Goal: Task Accomplishment & Management: Manage account settings

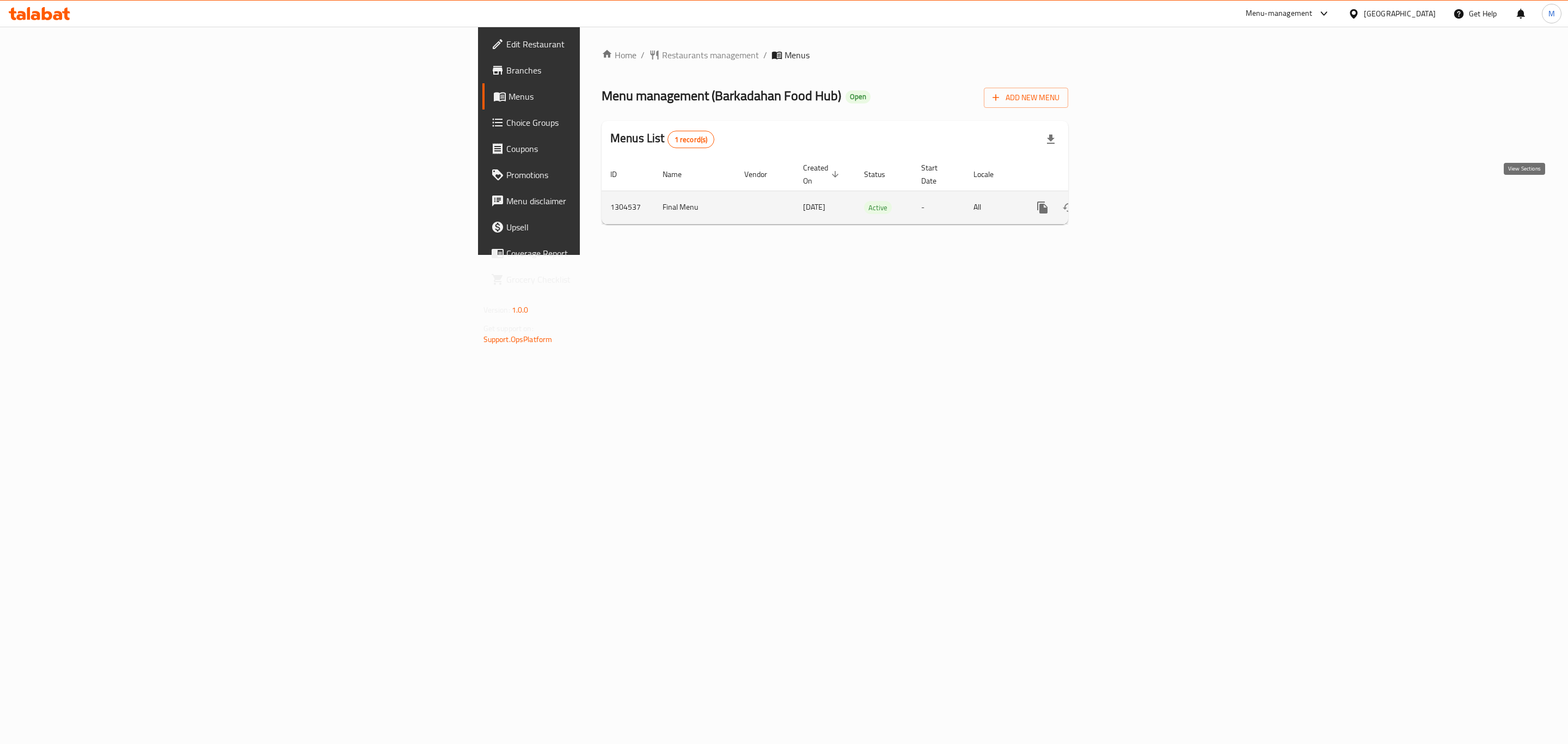
click at [1126, 202] on icon "enhanced table" at bounding box center [1121, 207] width 10 height 10
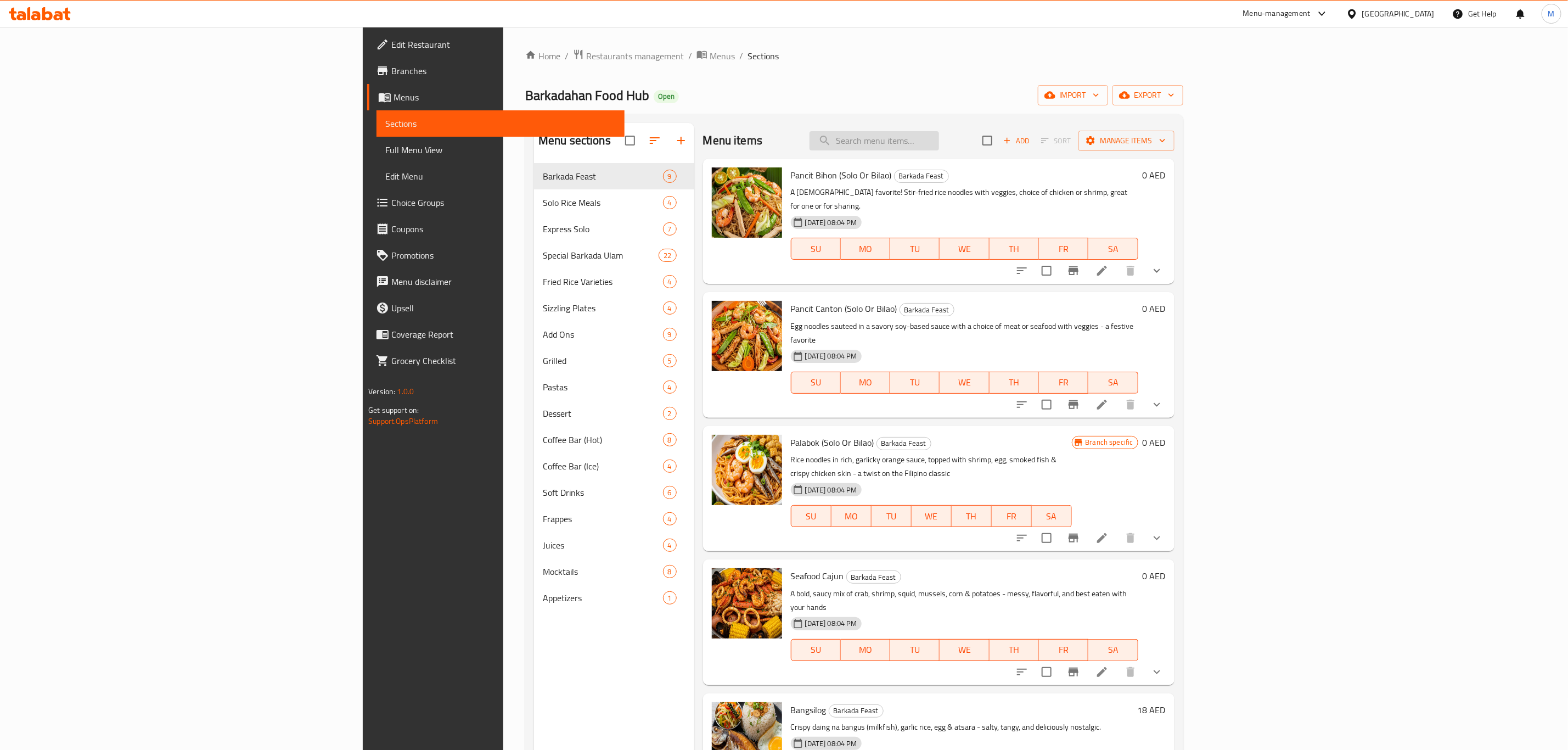
click at [939, 134] on input "search" at bounding box center [874, 140] width 130 height 19
paste input "Bicol Express"
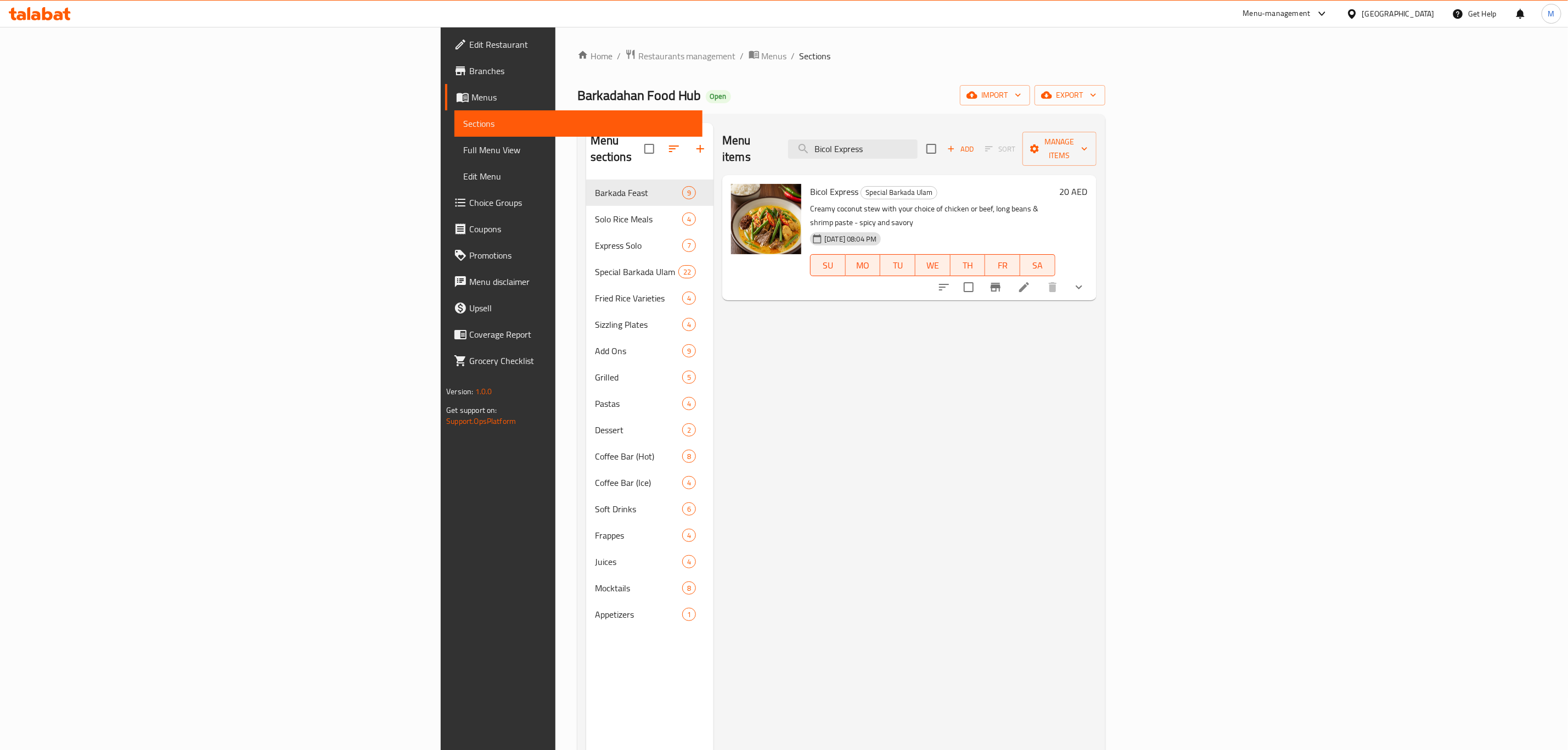
type input "Bicol Express"
click at [1085, 281] on icon "show more" at bounding box center [1079, 287] width 14 height 14
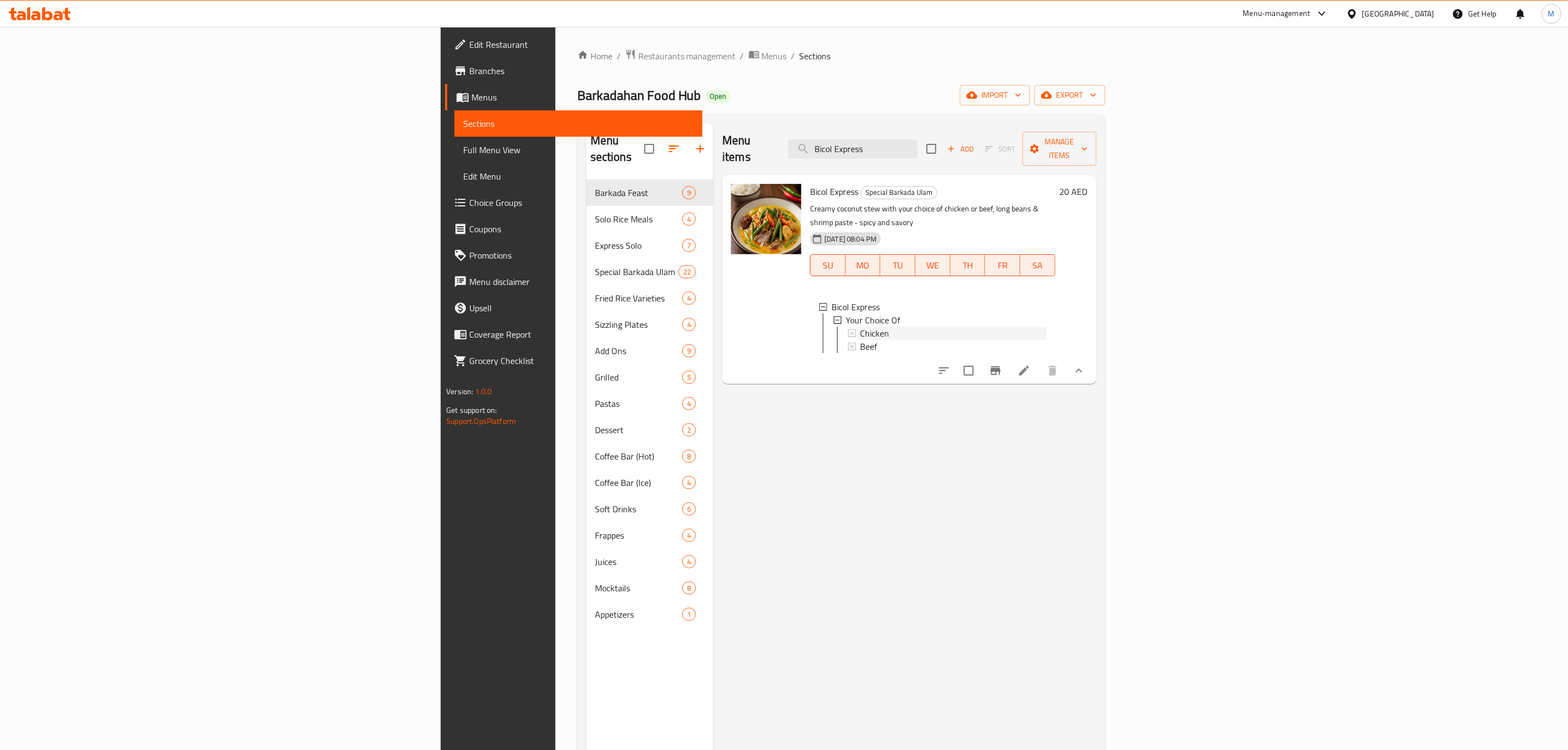
click at [860, 327] on span "Chicken" at bounding box center [874, 333] width 29 height 14
click at [860, 340] on span "Beef" at bounding box center [868, 347] width 17 height 14
click at [1030, 364] on icon at bounding box center [1024, 370] width 14 height 14
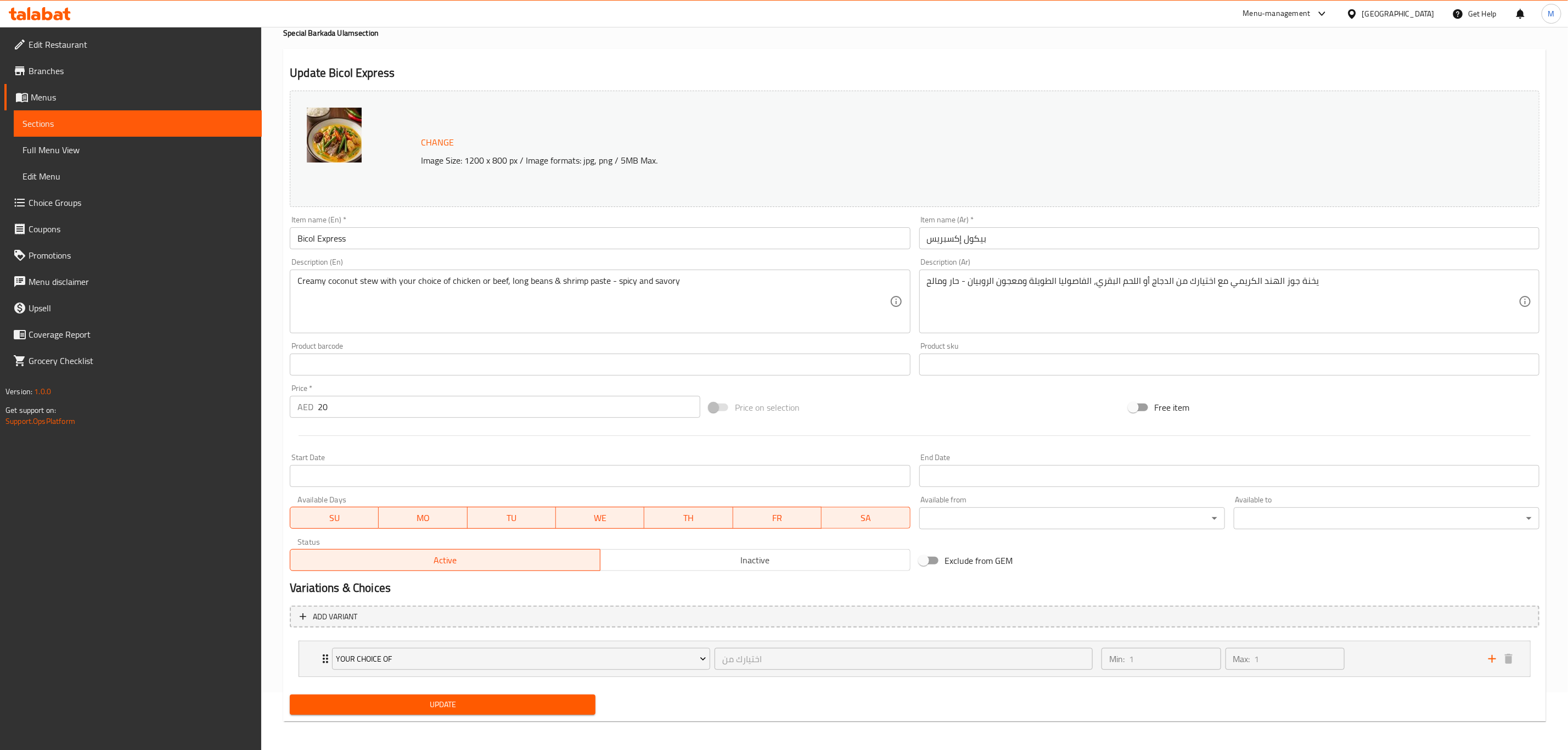
scroll to position [60, 0]
click at [323, 651] on icon "Expand" at bounding box center [325, 656] width 14 height 14
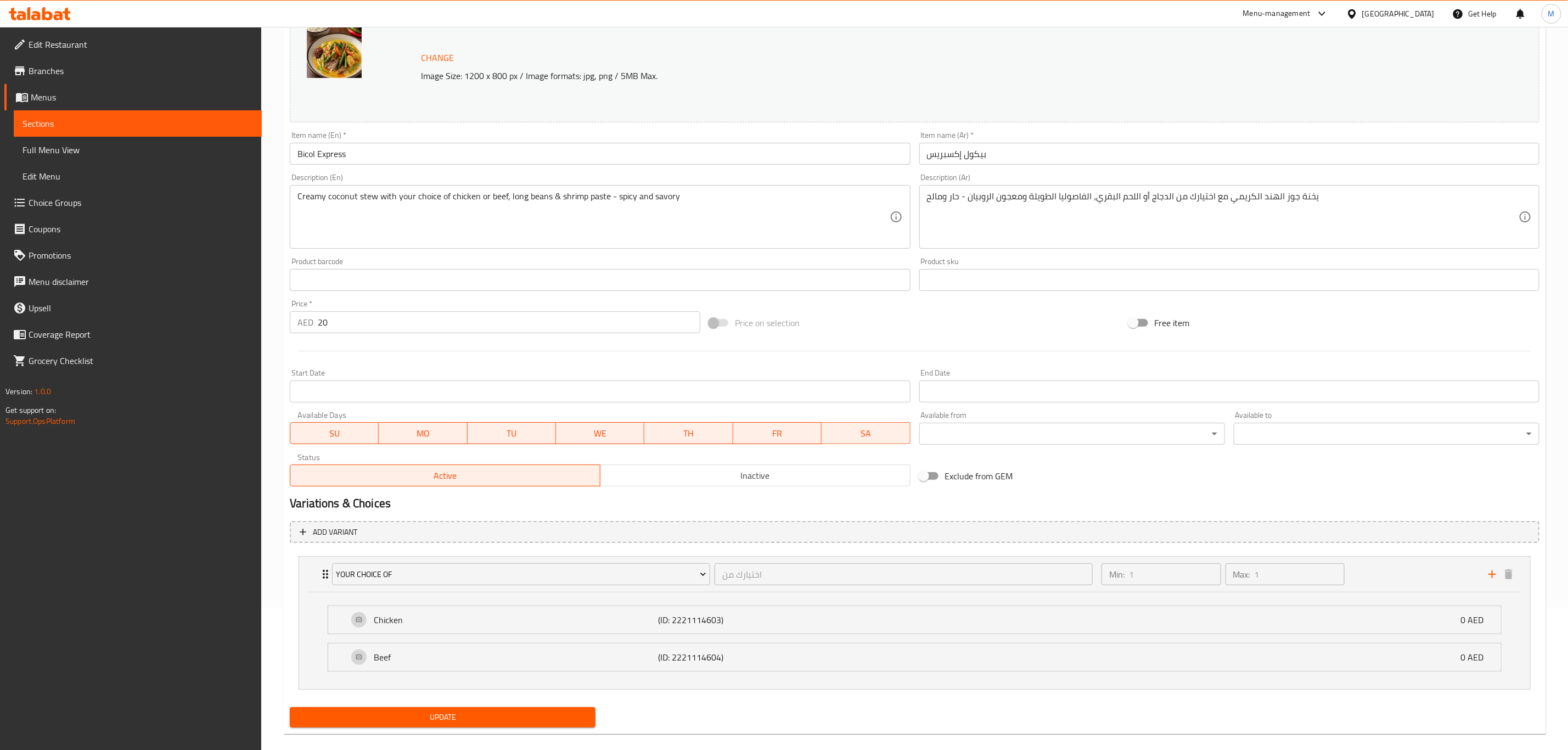
scroll to position [153, 0]
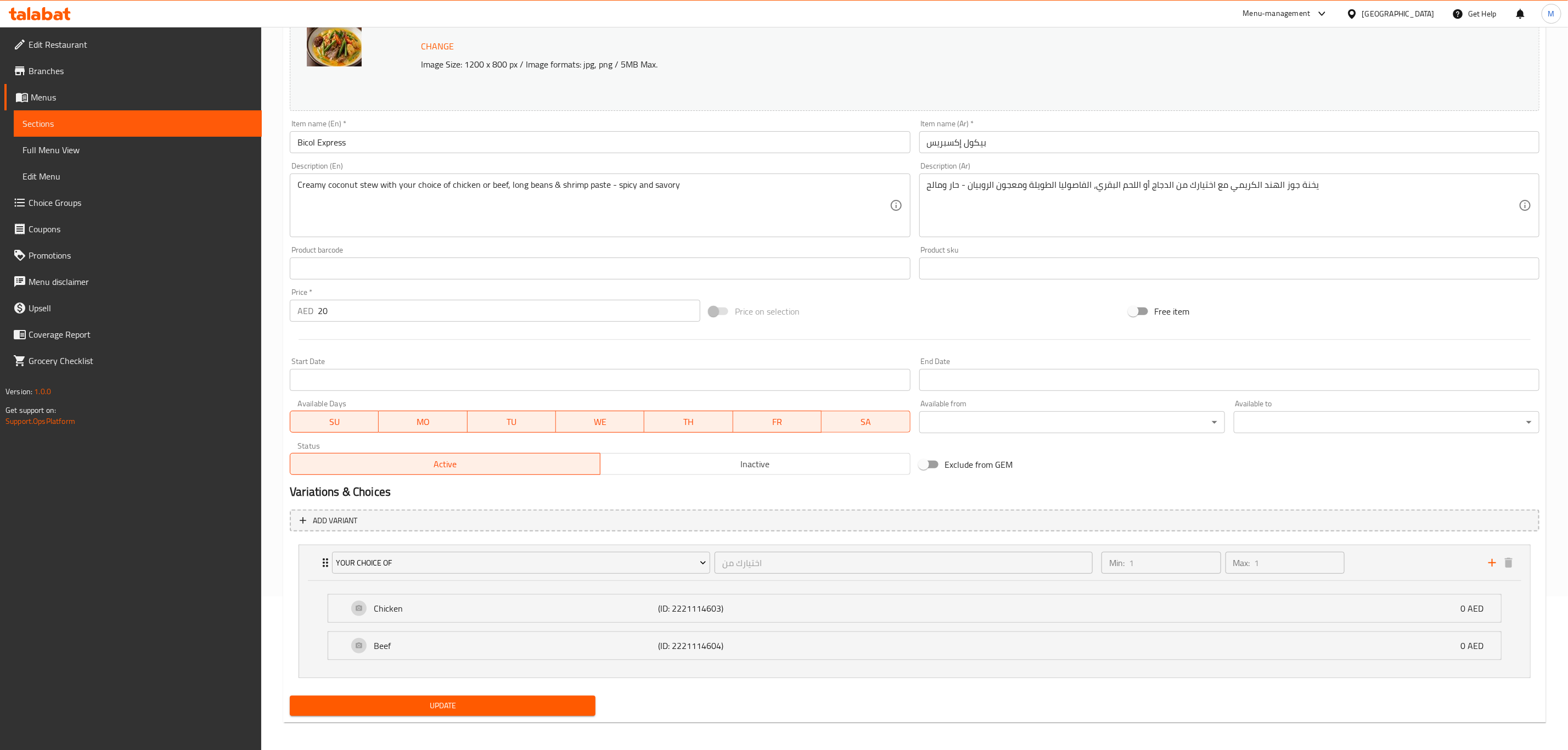
click at [387, 654] on div "Beef (ID: 2221114604) 0 AED" at bounding box center [918, 645] width 1140 height 27
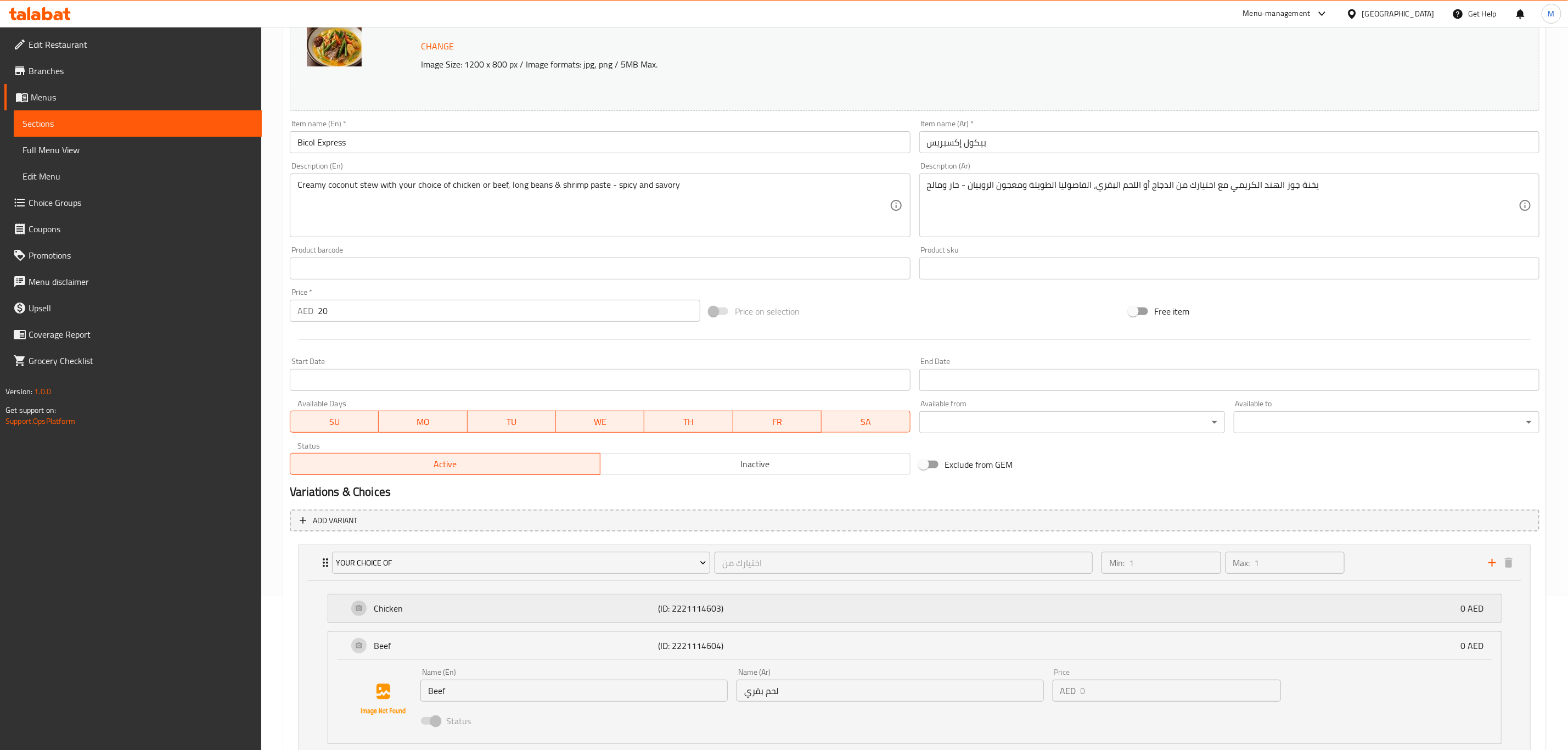
click at [411, 607] on p "Chicken" at bounding box center [515, 608] width 284 height 14
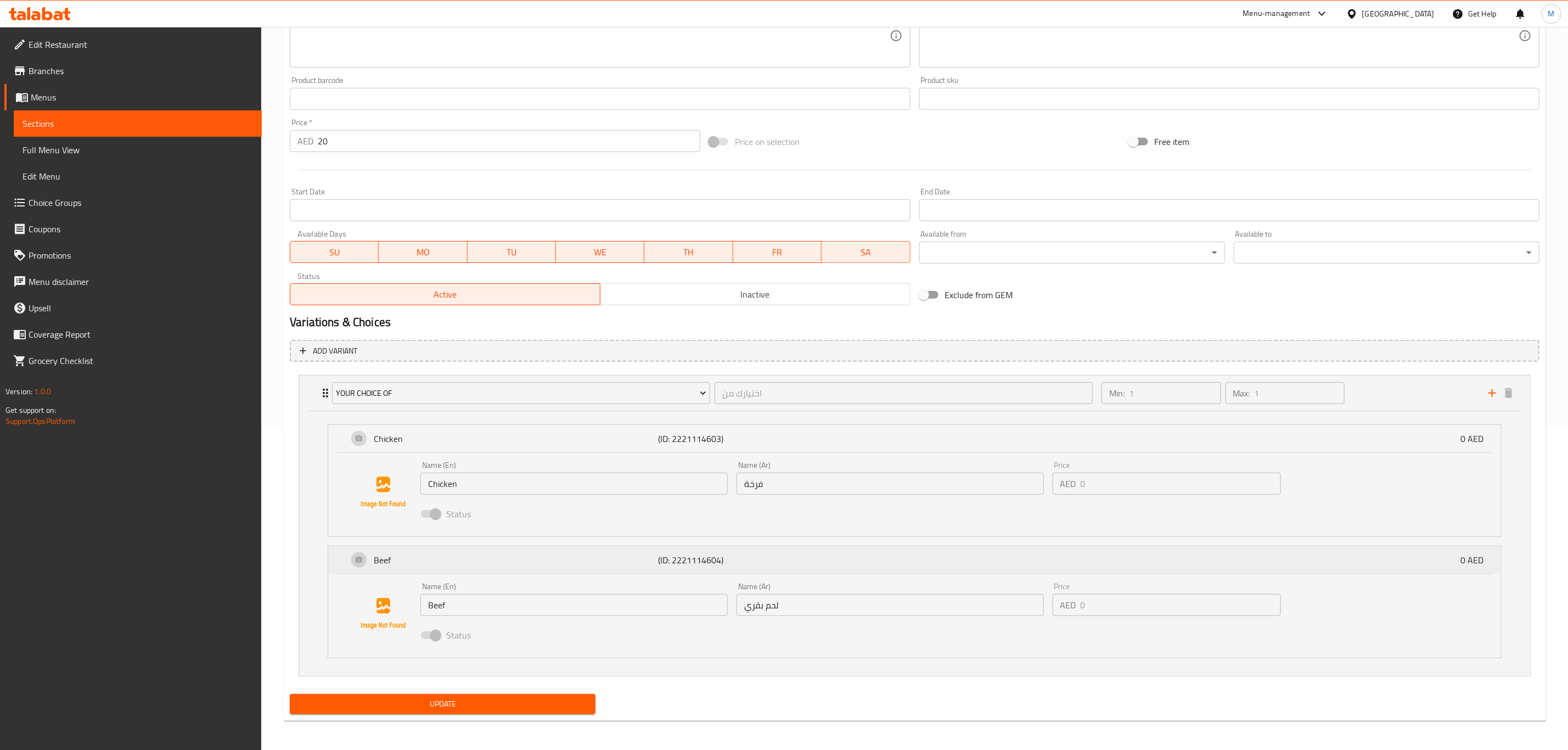
scroll to position [326, 0]
click at [321, 387] on icon "Expand" at bounding box center [325, 391] width 14 height 14
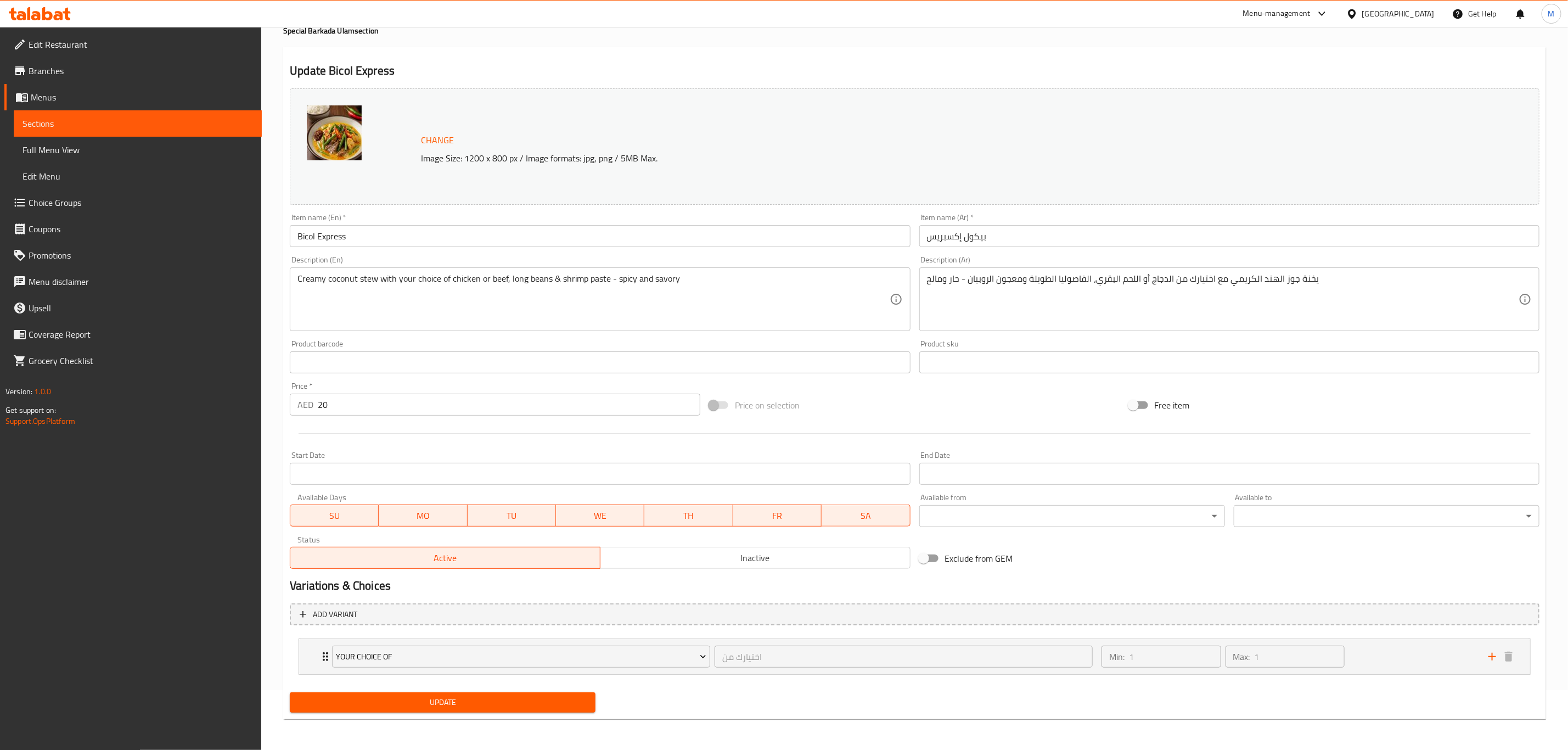
scroll to position [60, 0]
click at [442, 649] on button "Your Choice Of" at bounding box center [521, 656] width 378 height 22
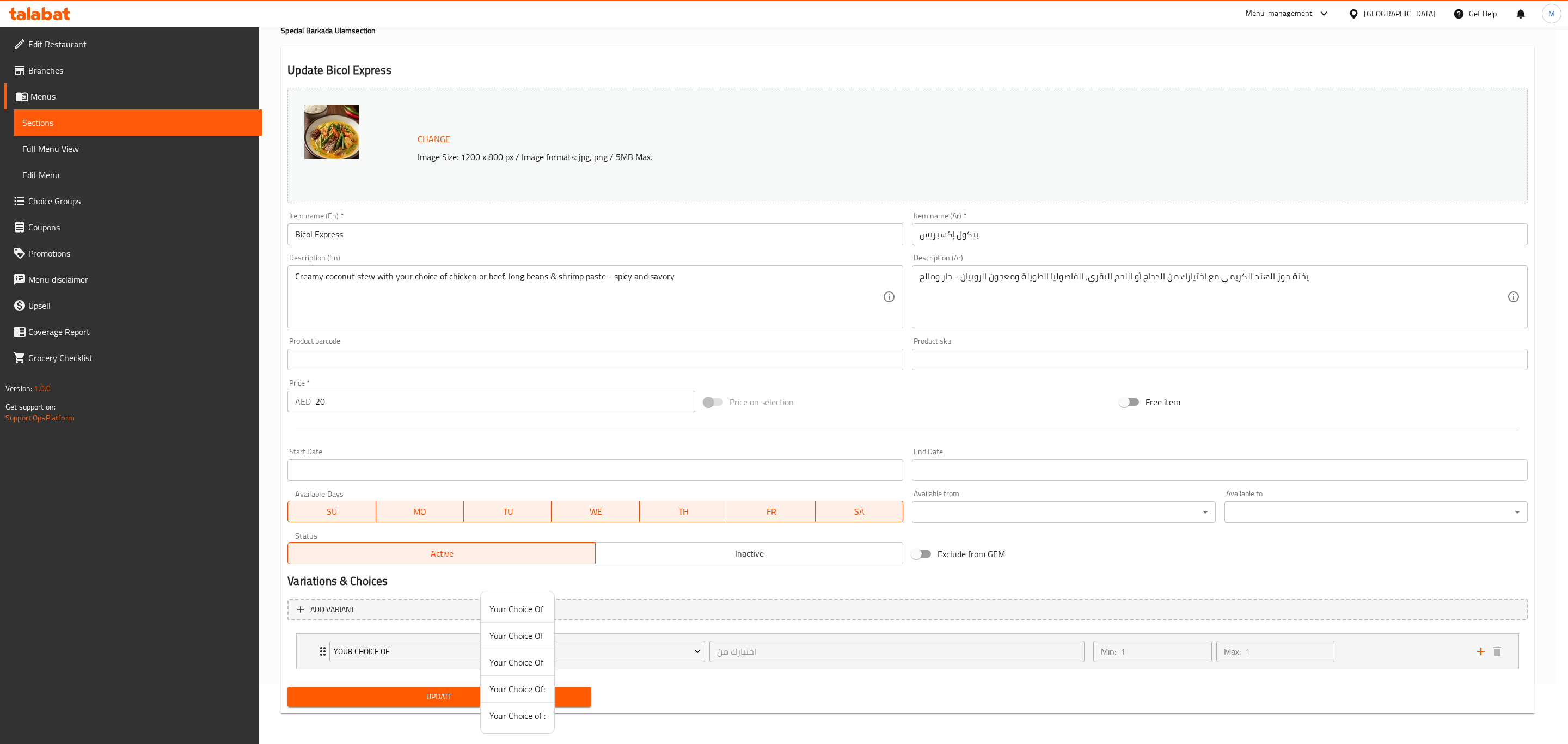
click at [463, 649] on div at bounding box center [784, 372] width 1568 height 744
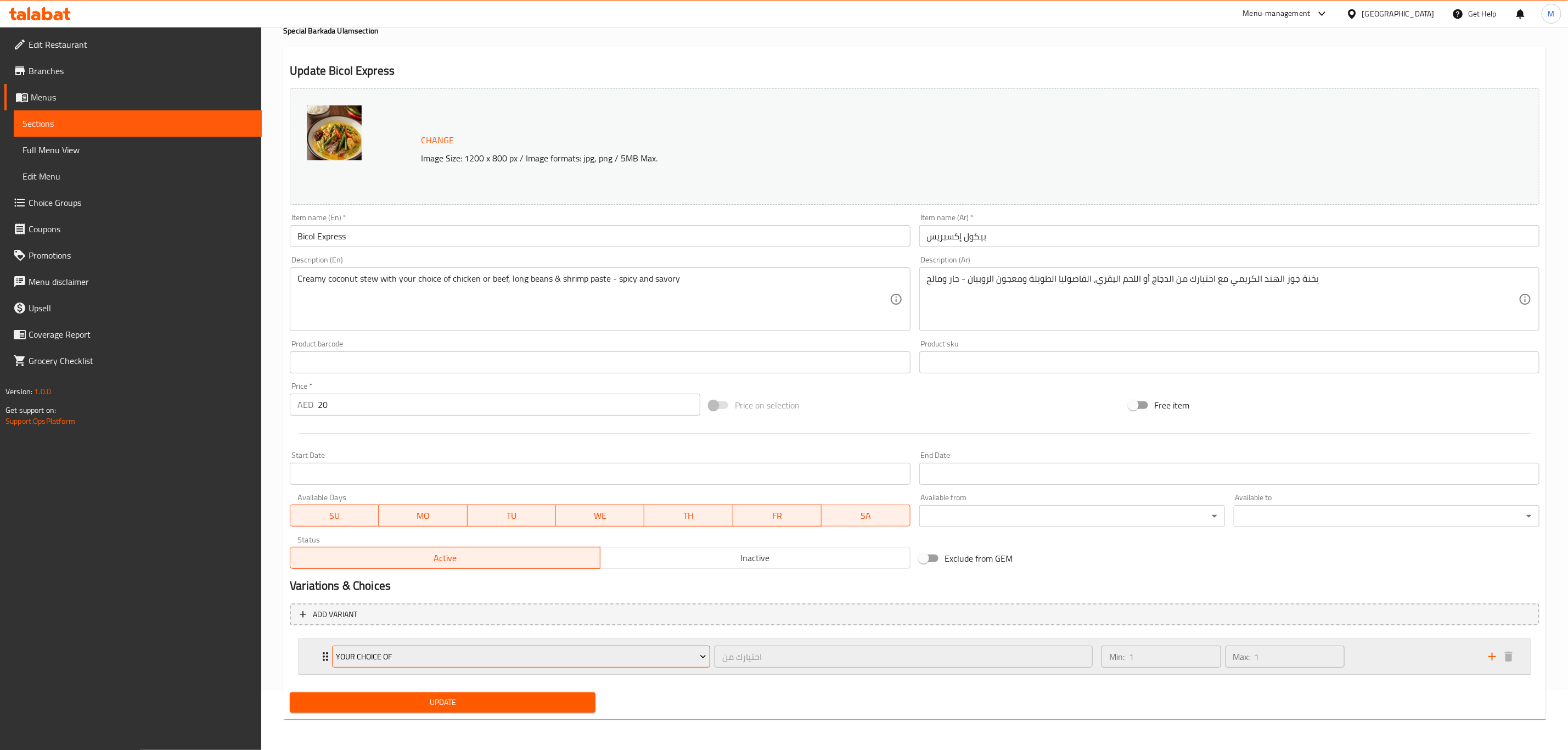
click at [503, 655] on span "Your Choice Of" at bounding box center [521, 656] width 370 height 14
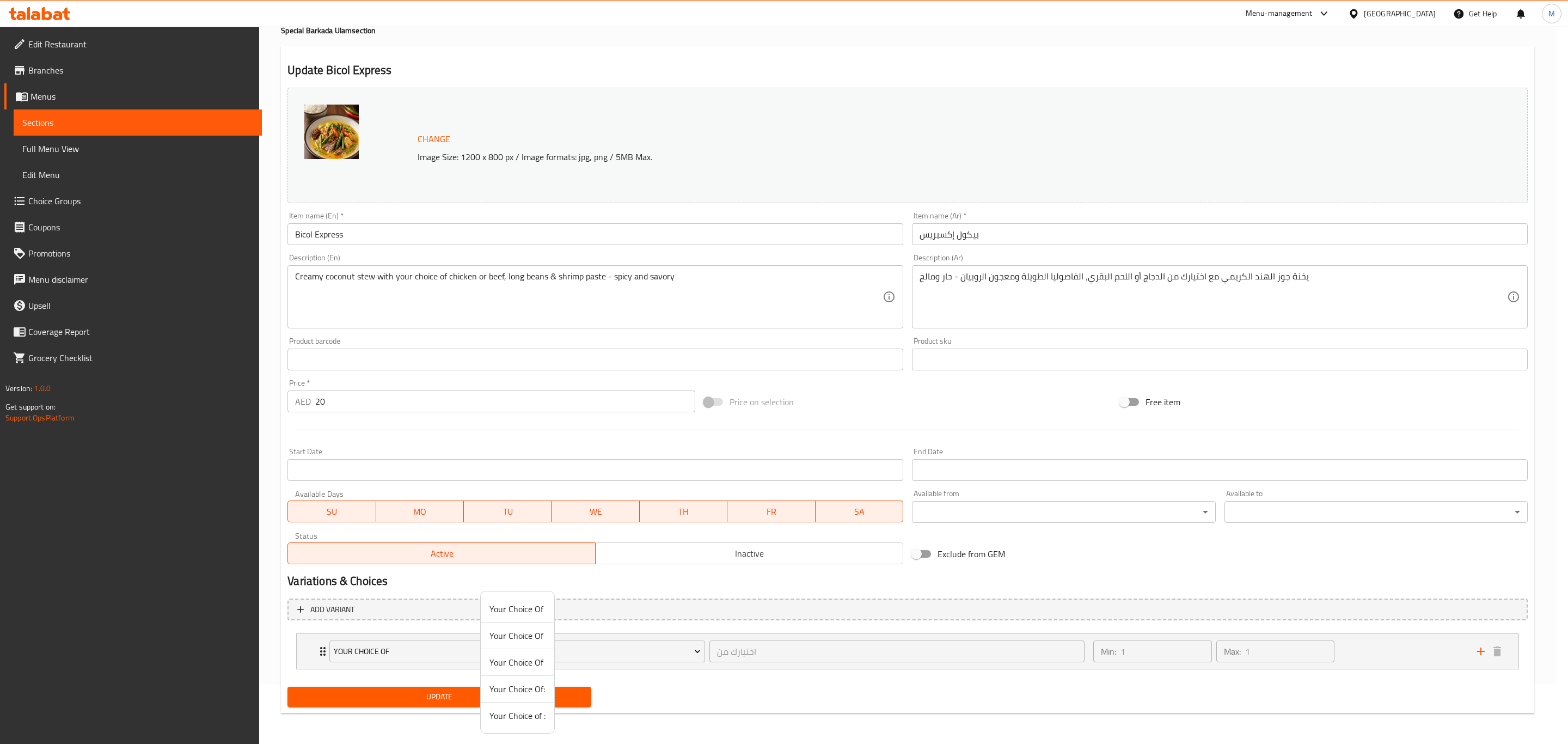
click at [597, 657] on div at bounding box center [784, 372] width 1568 height 744
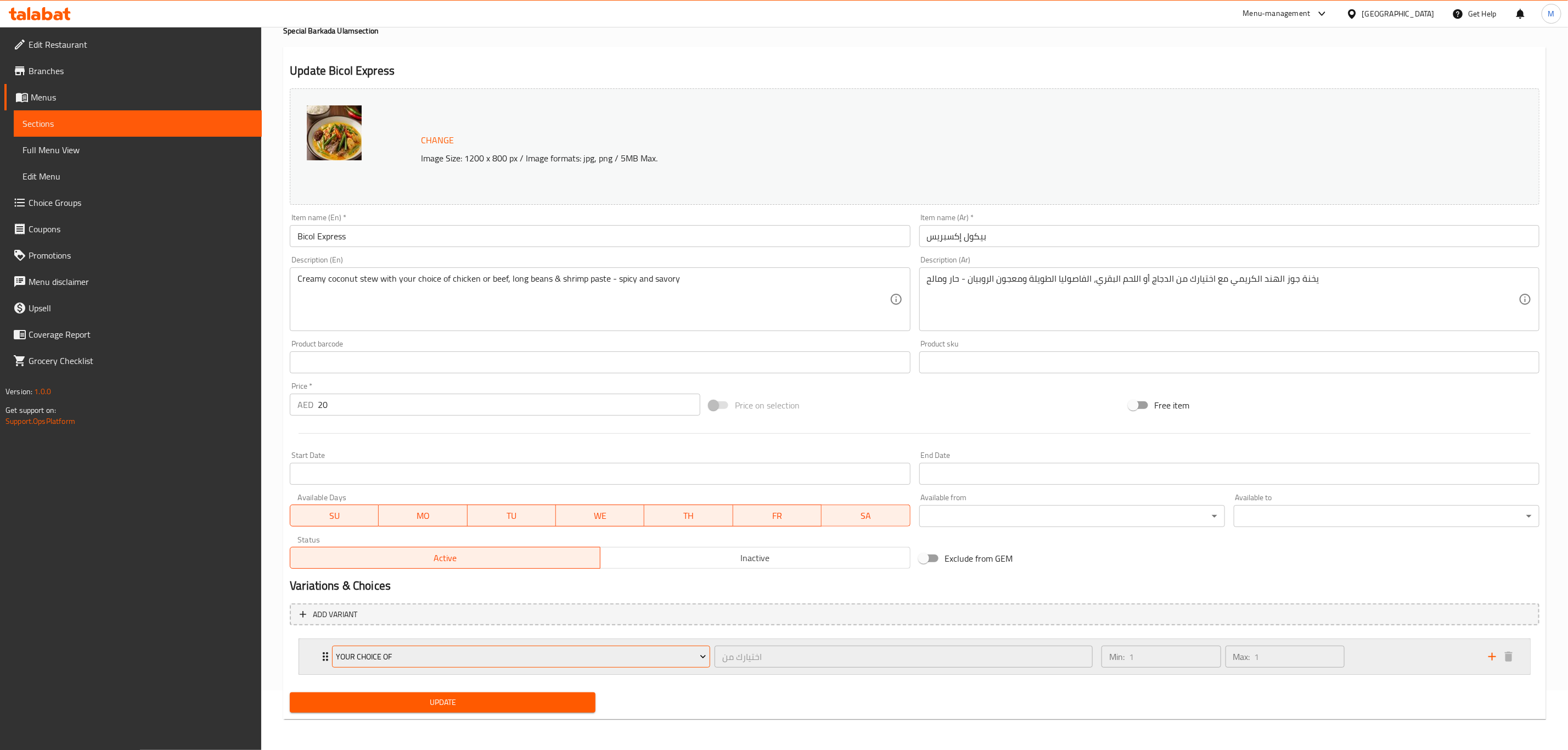
click at [509, 655] on span "Your Choice Of" at bounding box center [521, 656] width 370 height 14
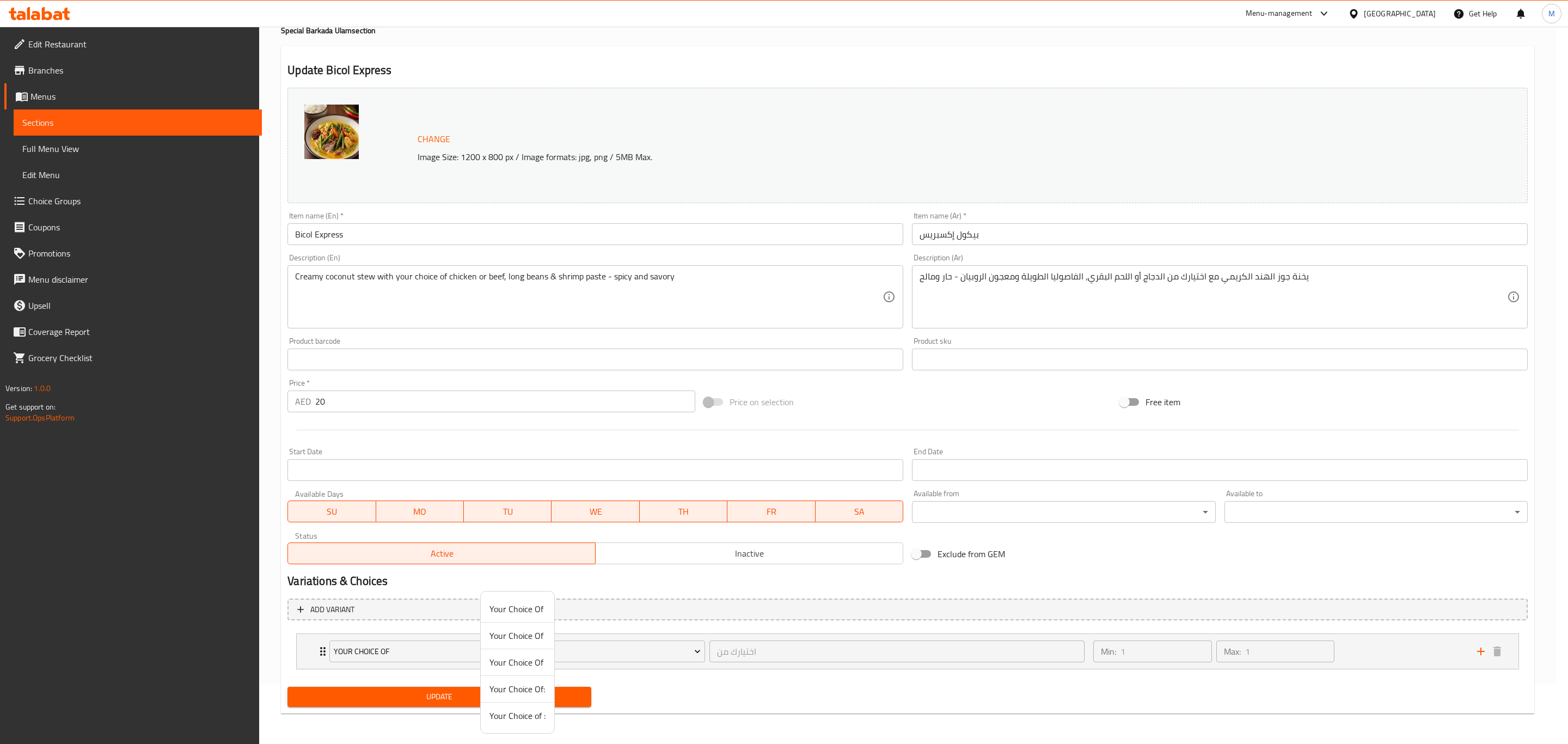
click at [540, 653] on li "Your Choice Of" at bounding box center [517, 663] width 73 height 27
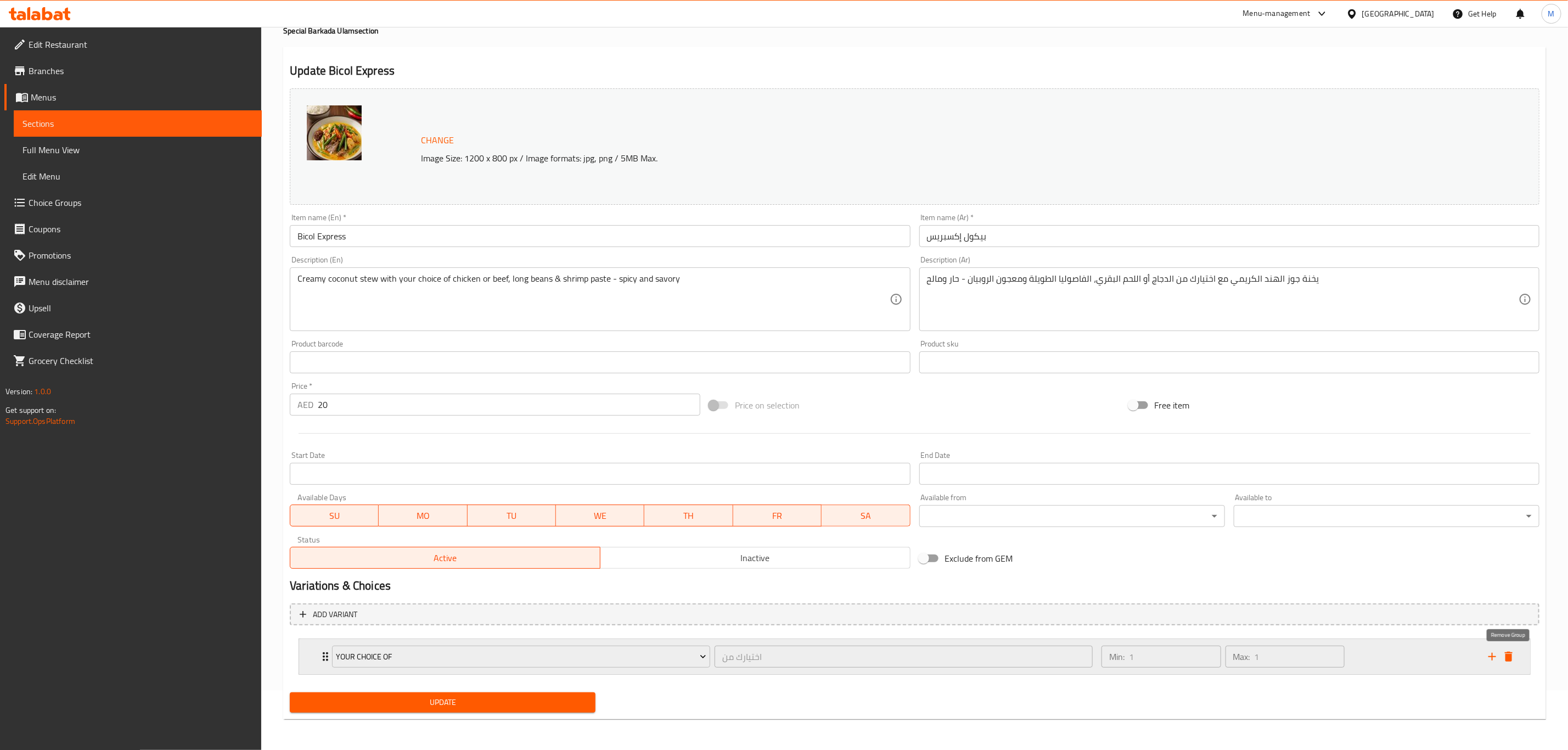
click at [1508, 658] on icon "delete" at bounding box center [1508, 656] width 8 height 10
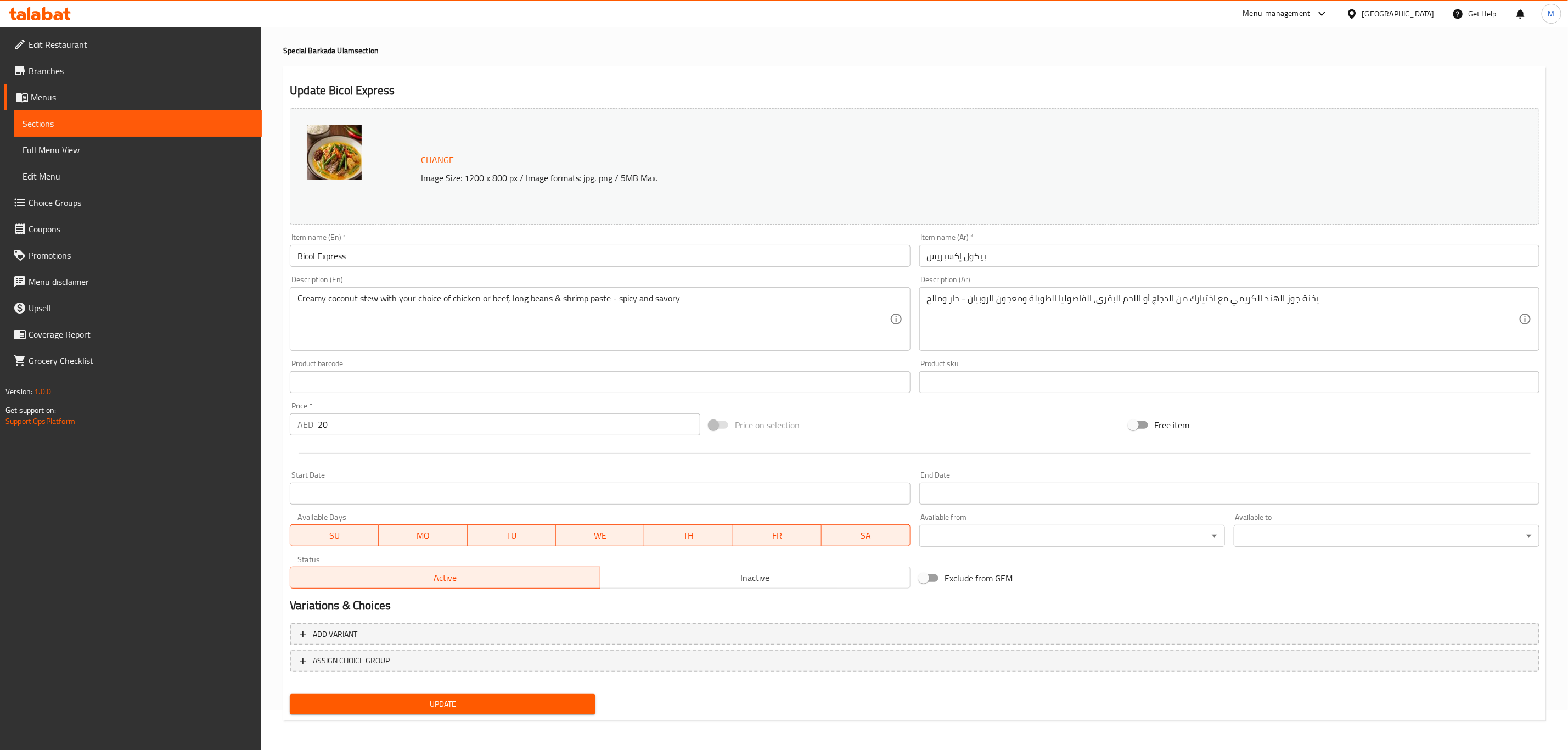
click at [501, 694] on button "Update" at bounding box center [442, 704] width 306 height 21
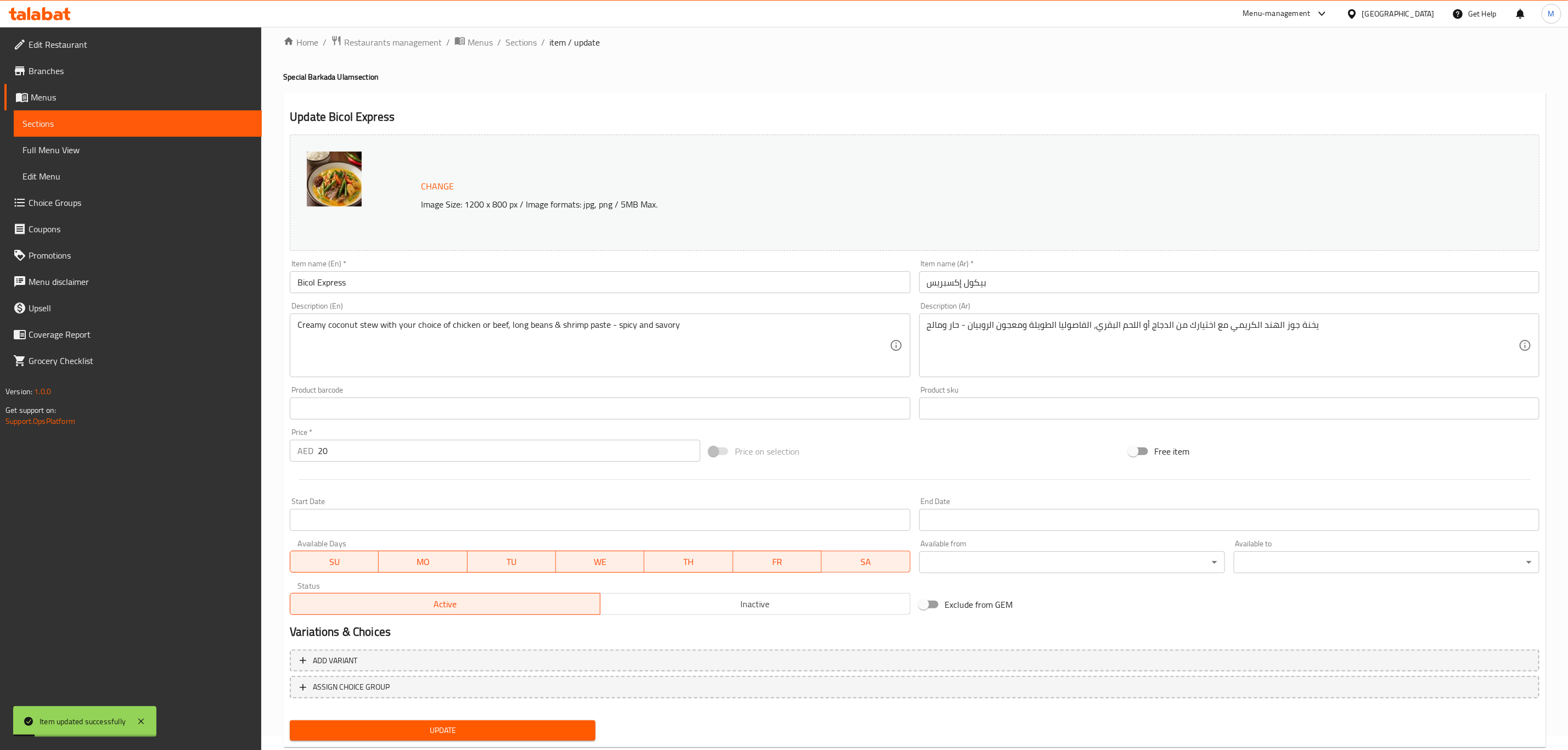
scroll to position [0, 0]
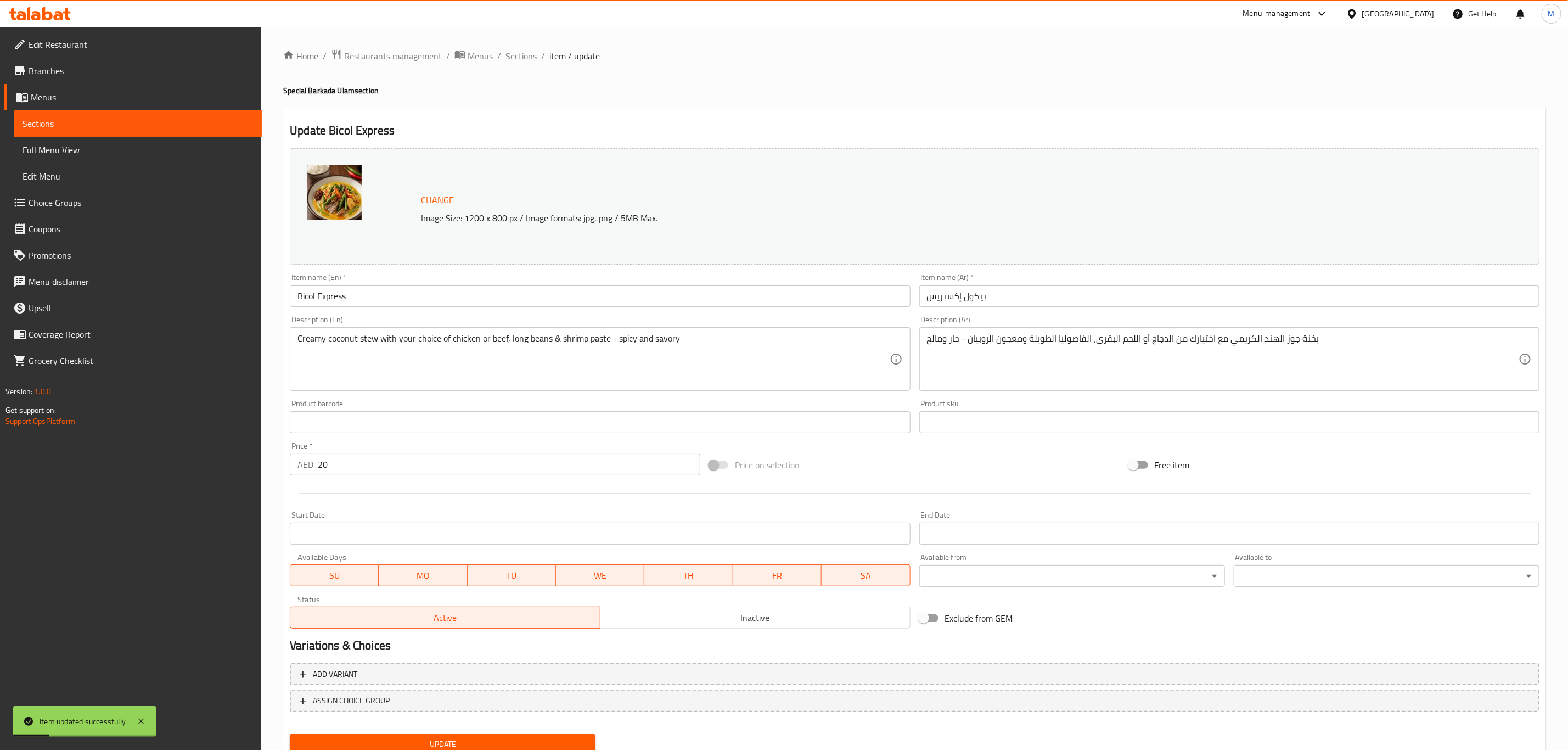
click at [518, 62] on span "Sections" at bounding box center [521, 56] width 32 height 14
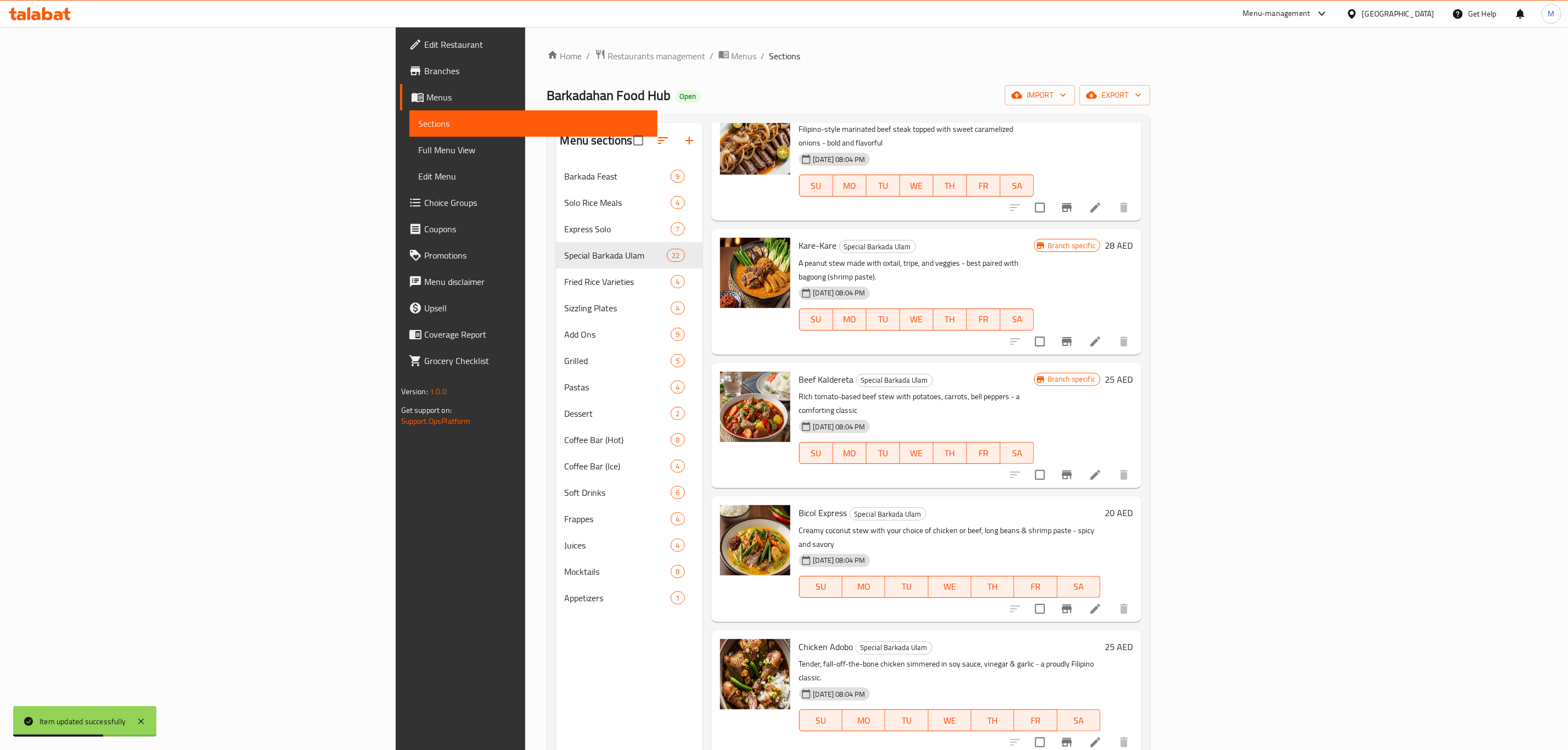
scroll to position [82, 0]
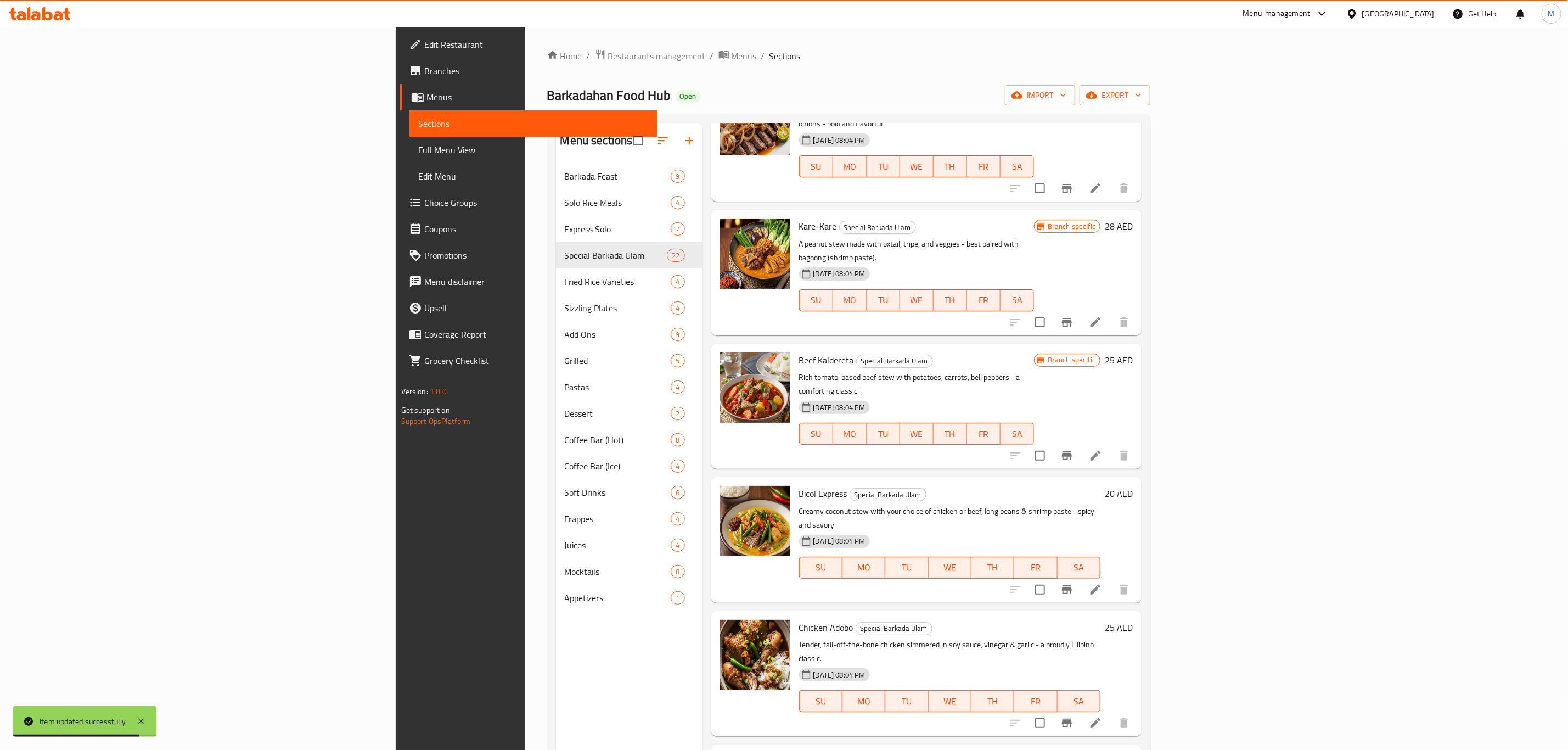
click at [1102, 583] on icon at bounding box center [1095, 589] width 14 height 14
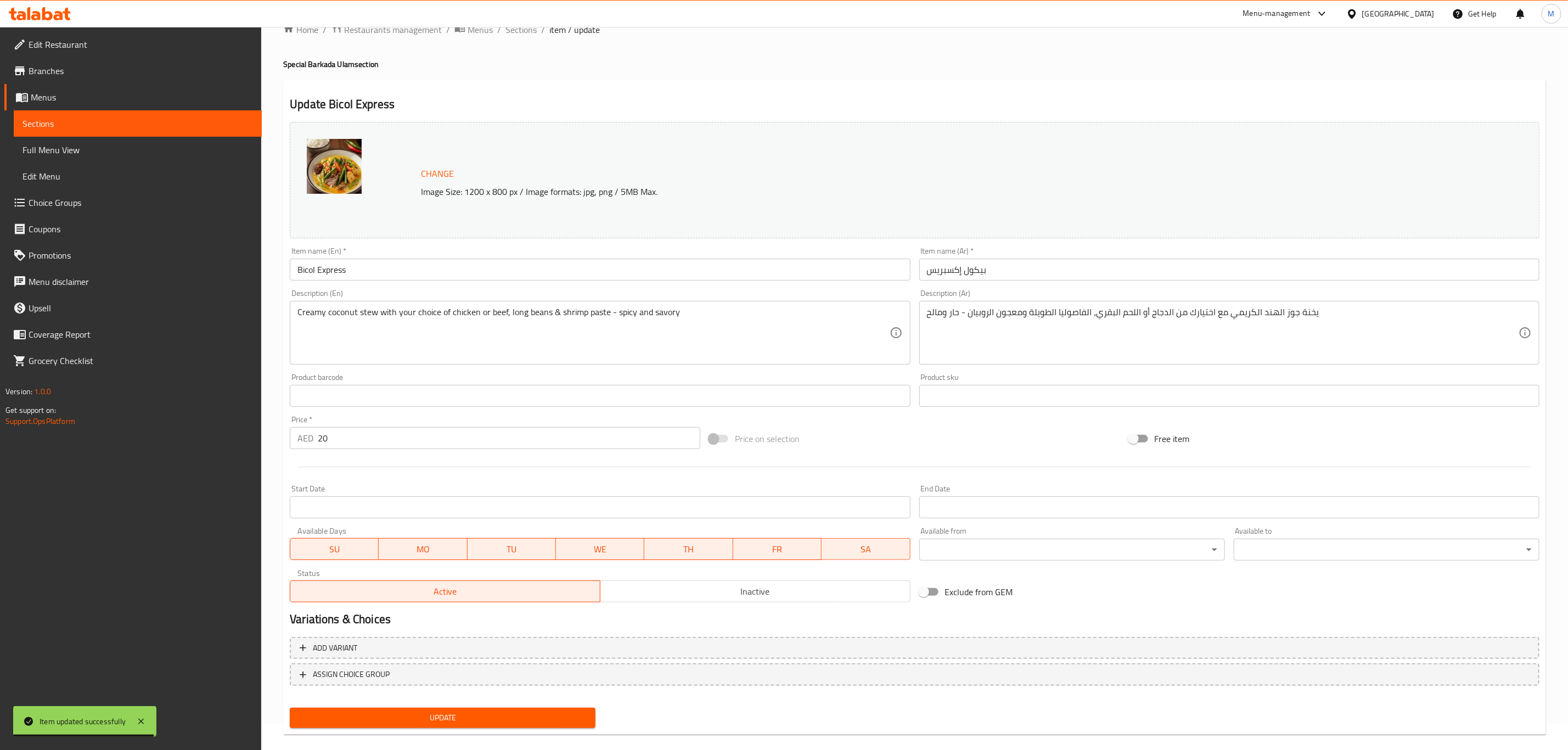
scroll to position [40, 0]
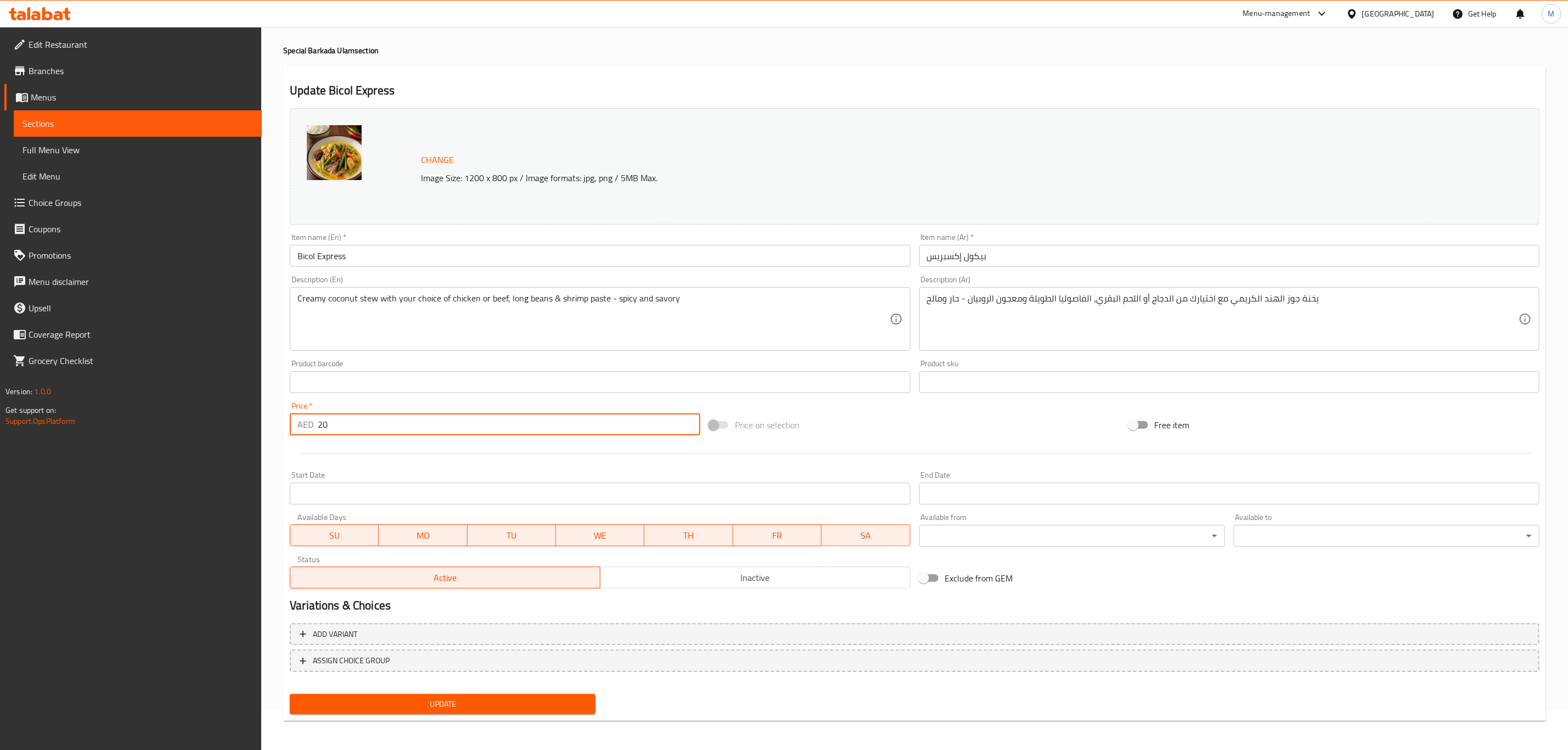
drag, startPoint x: 363, startPoint y: 421, endPoint x: 305, endPoint y: 421, distance: 58.0
click at [305, 421] on div "AED 20 Price *" at bounding box center [494, 424] width 410 height 22
type input "0"
click at [328, 451] on div at bounding box center [914, 453] width 1259 height 27
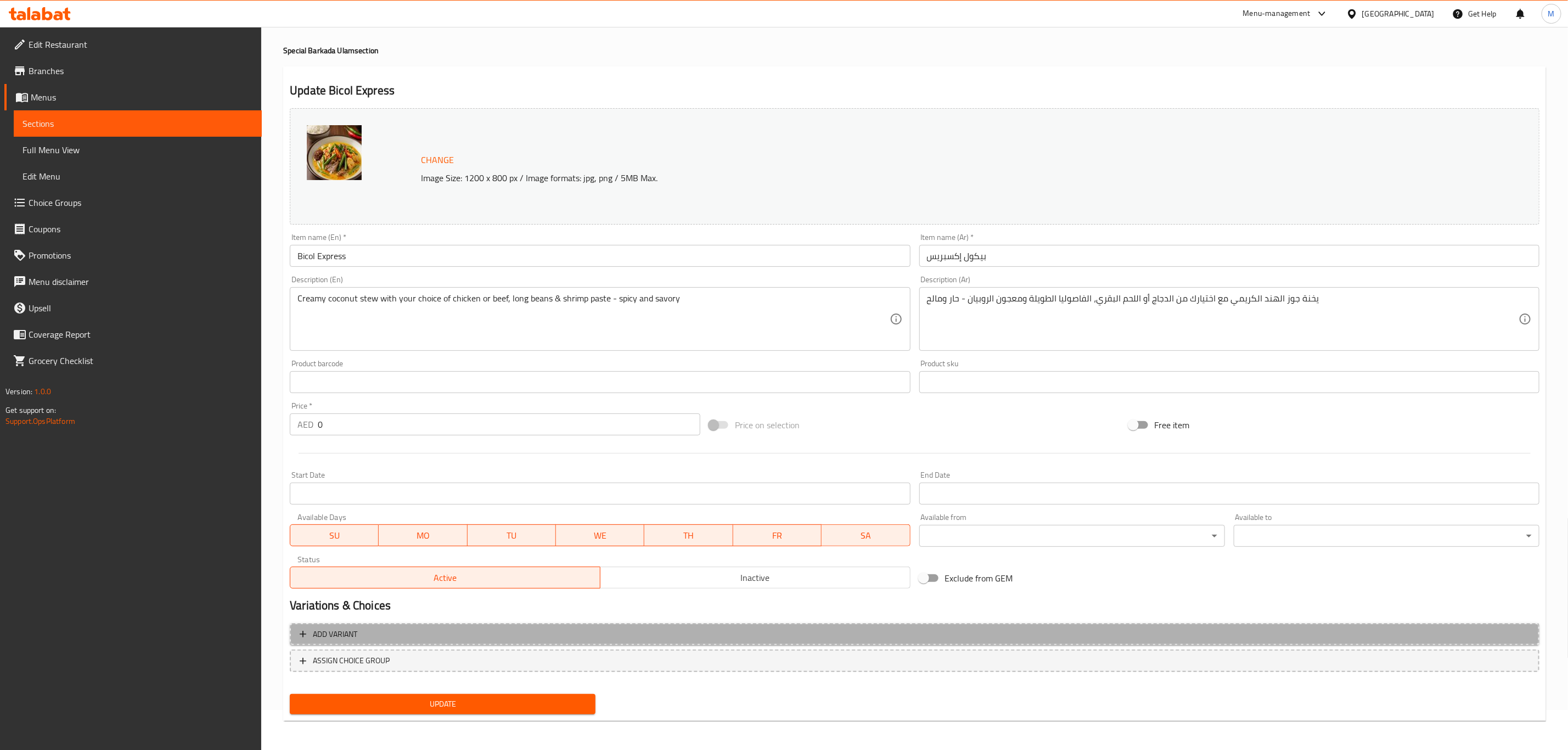
click at [343, 636] on span "Add variant" at bounding box center [335, 634] width 44 height 14
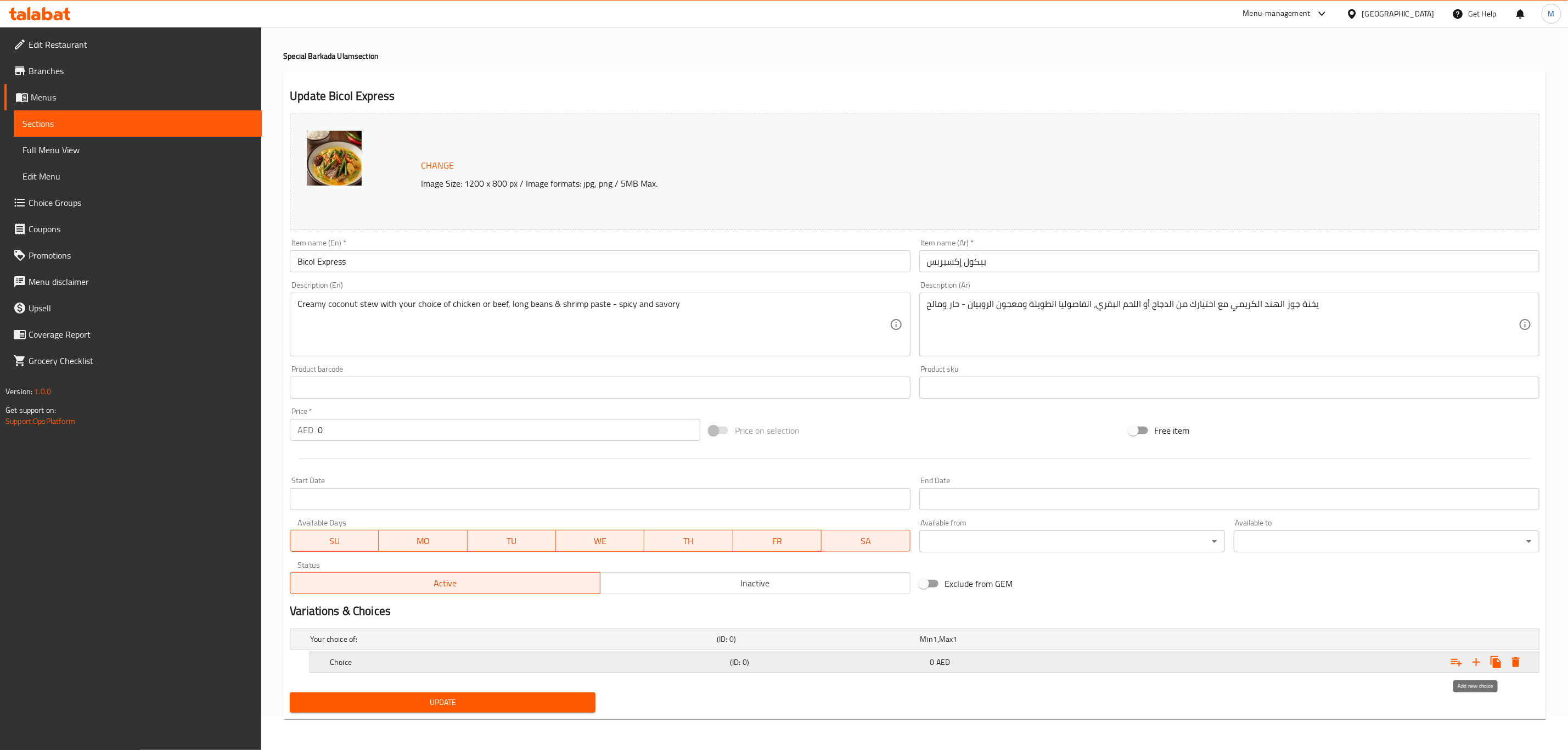
click at [1471, 662] on icon "Expand" at bounding box center [1476, 662] width 14 height 14
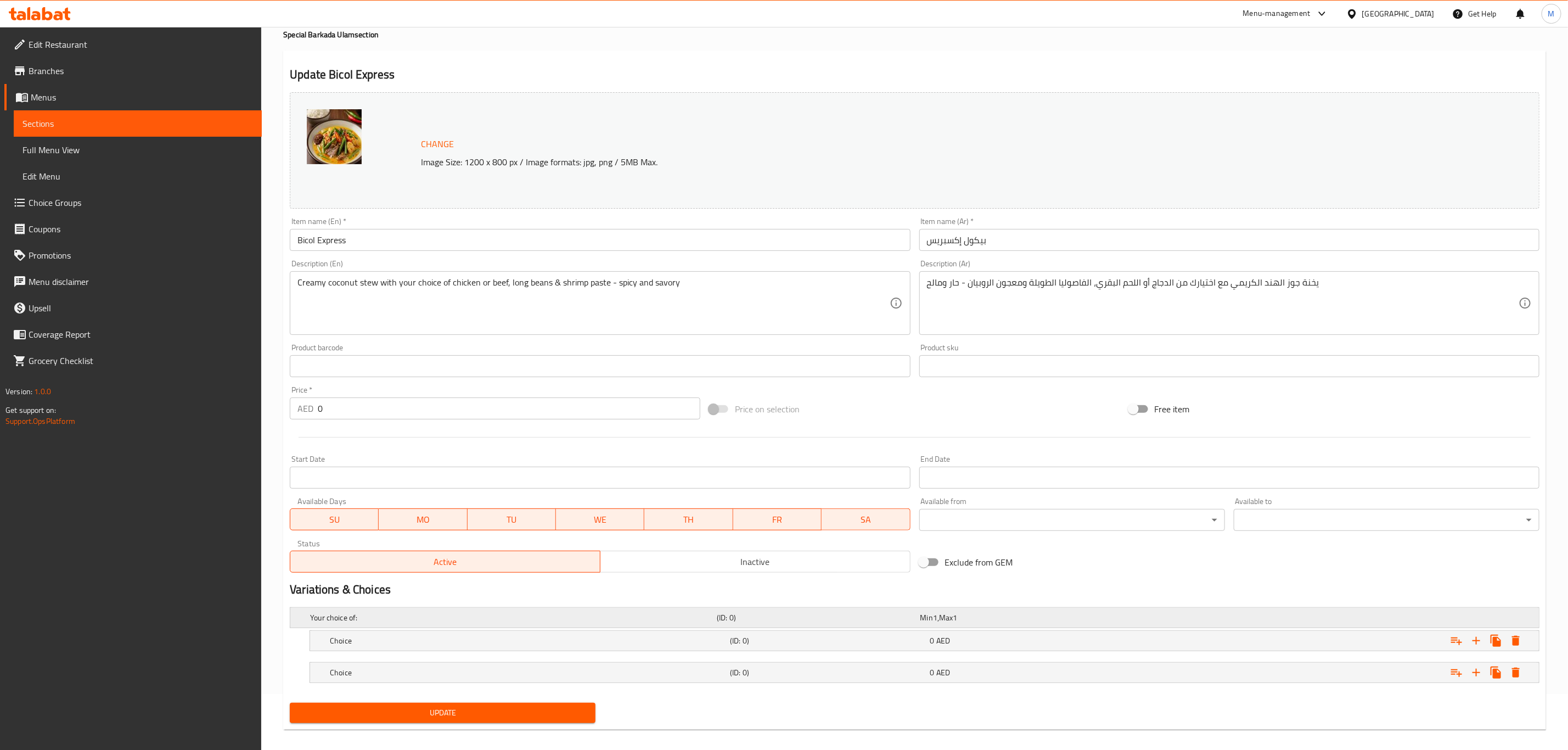
scroll to position [68, 0]
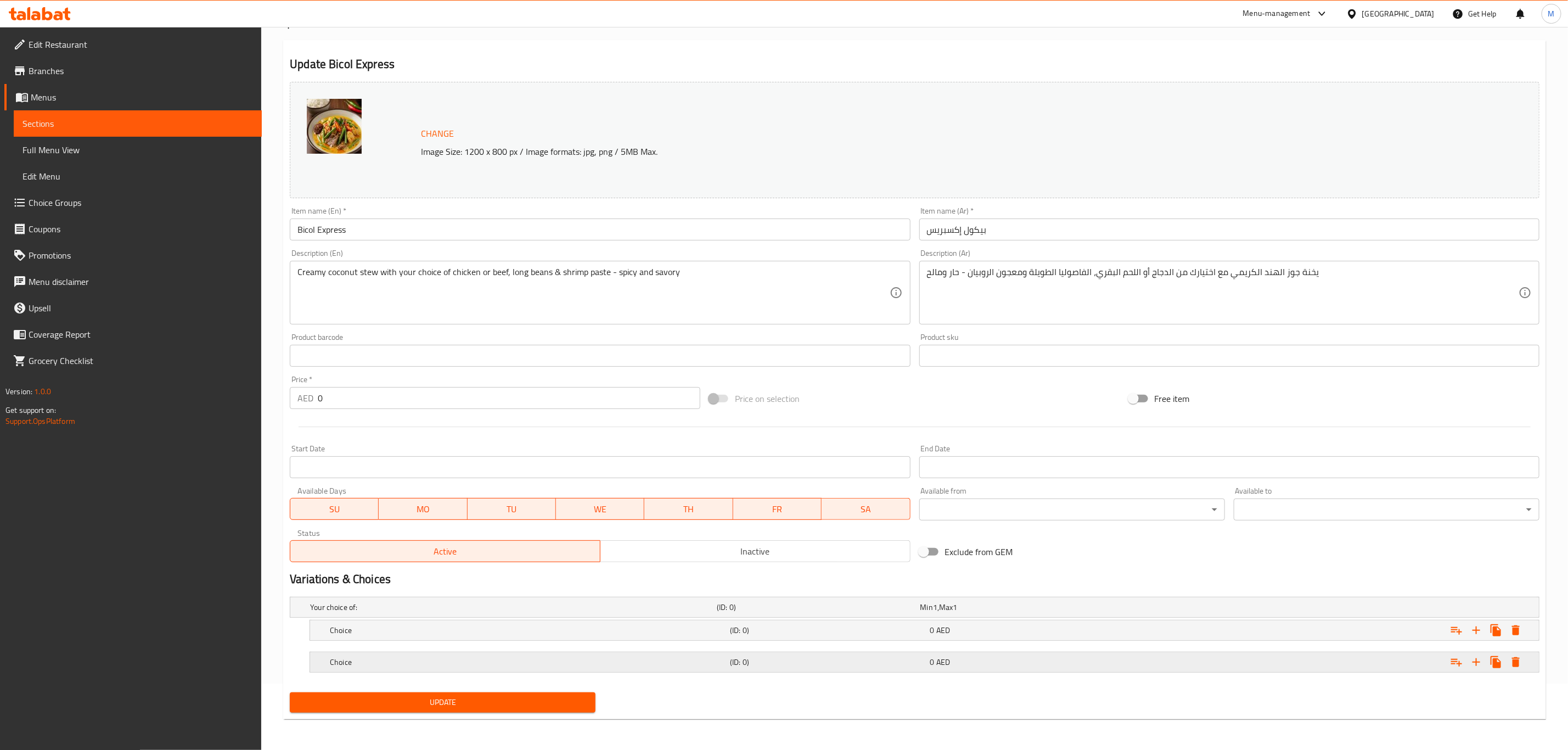
click at [545, 659] on h5 "Choice" at bounding box center [528, 662] width 396 height 11
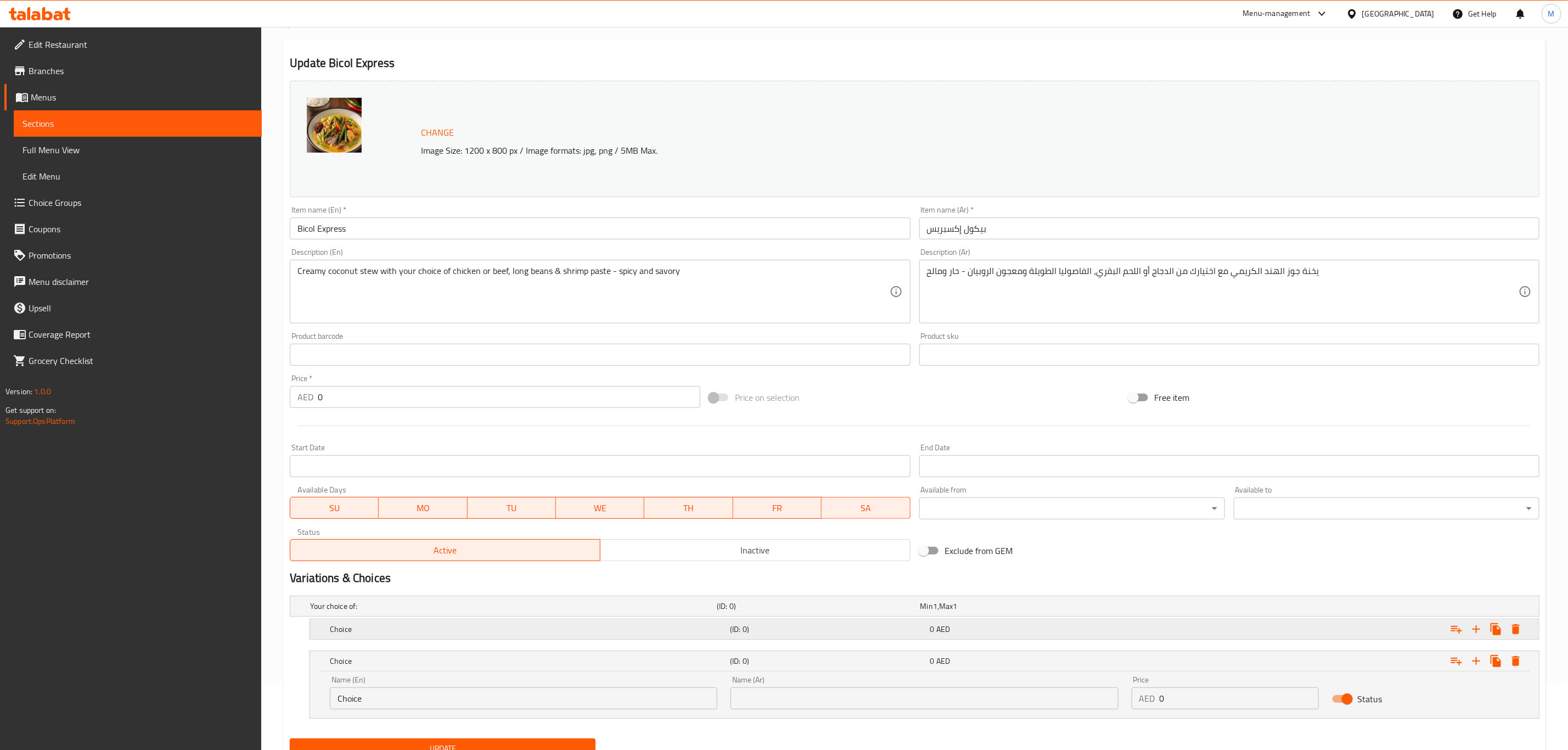
click at [543, 620] on div "Choice (ID: 0) 0 AED" at bounding box center [927, 629] width 1200 height 24
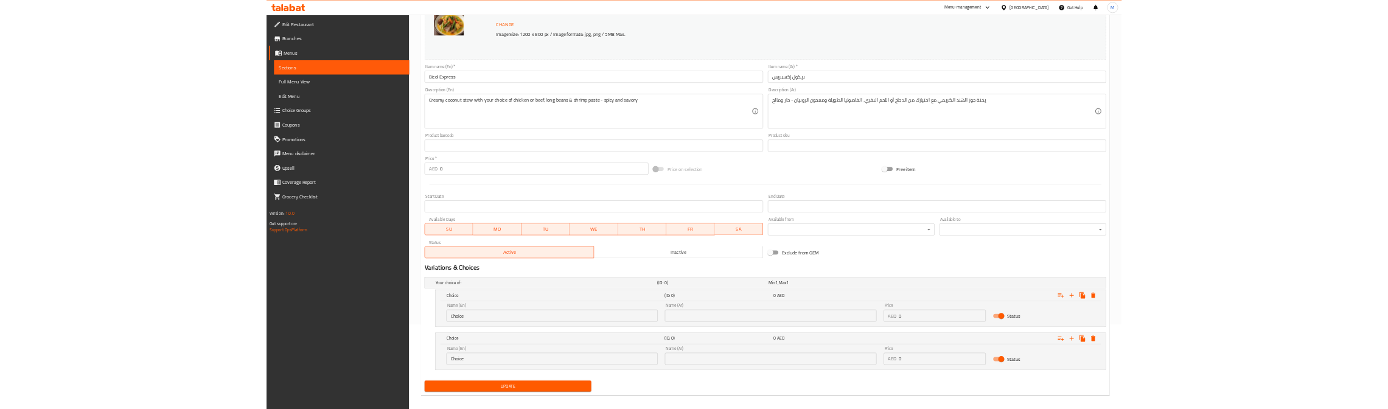
scroll to position [179, 0]
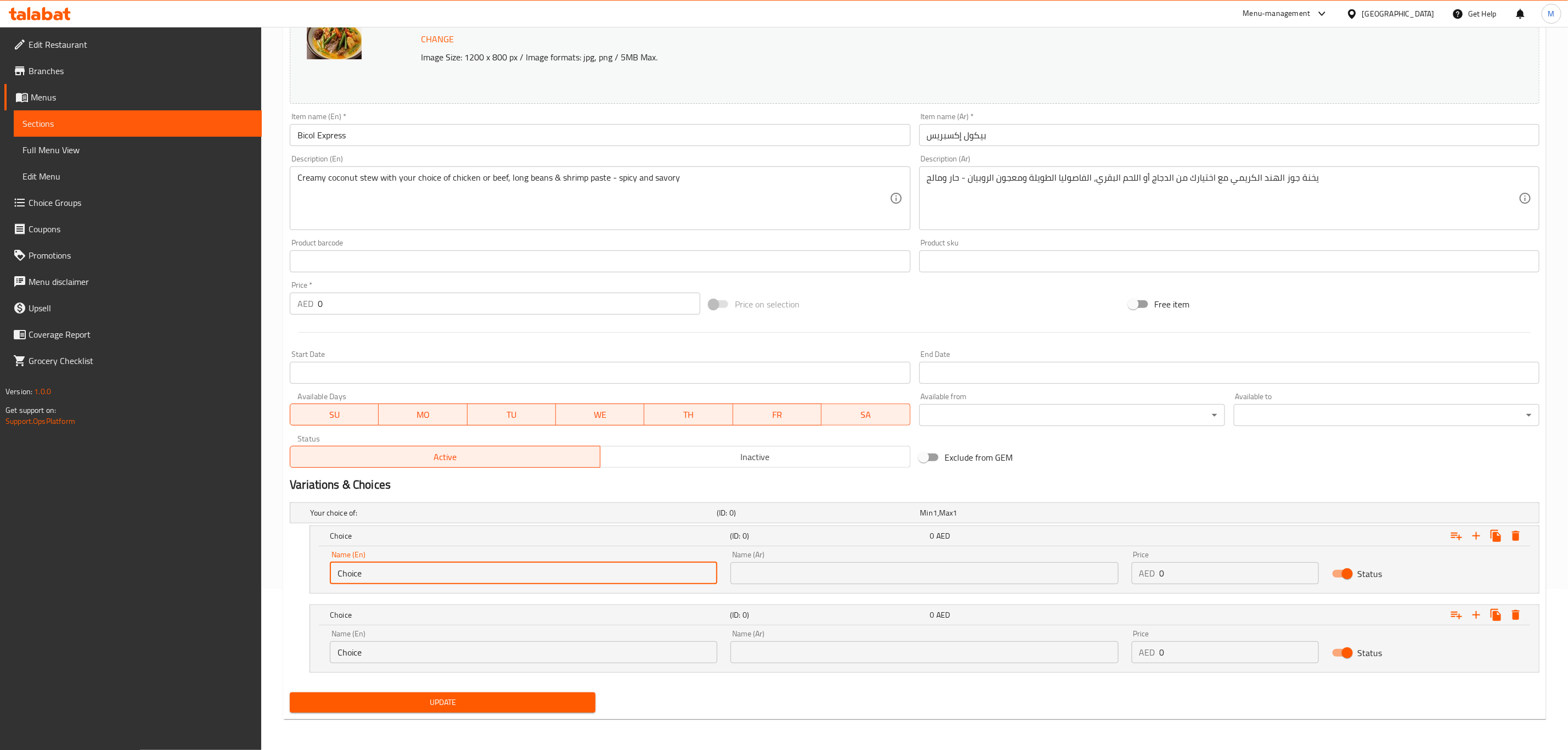
drag, startPoint x: 591, startPoint y: 567, endPoint x: 303, endPoint y: 577, distance: 288.2
click at [303, 577] on div "Choice (ID: 0) 0 AED Name (En) Choice Name (En) Name (Ar) Name (Ar) Price AED 0…" at bounding box center [914, 559] width 1250 height 68
type input "Chicken"
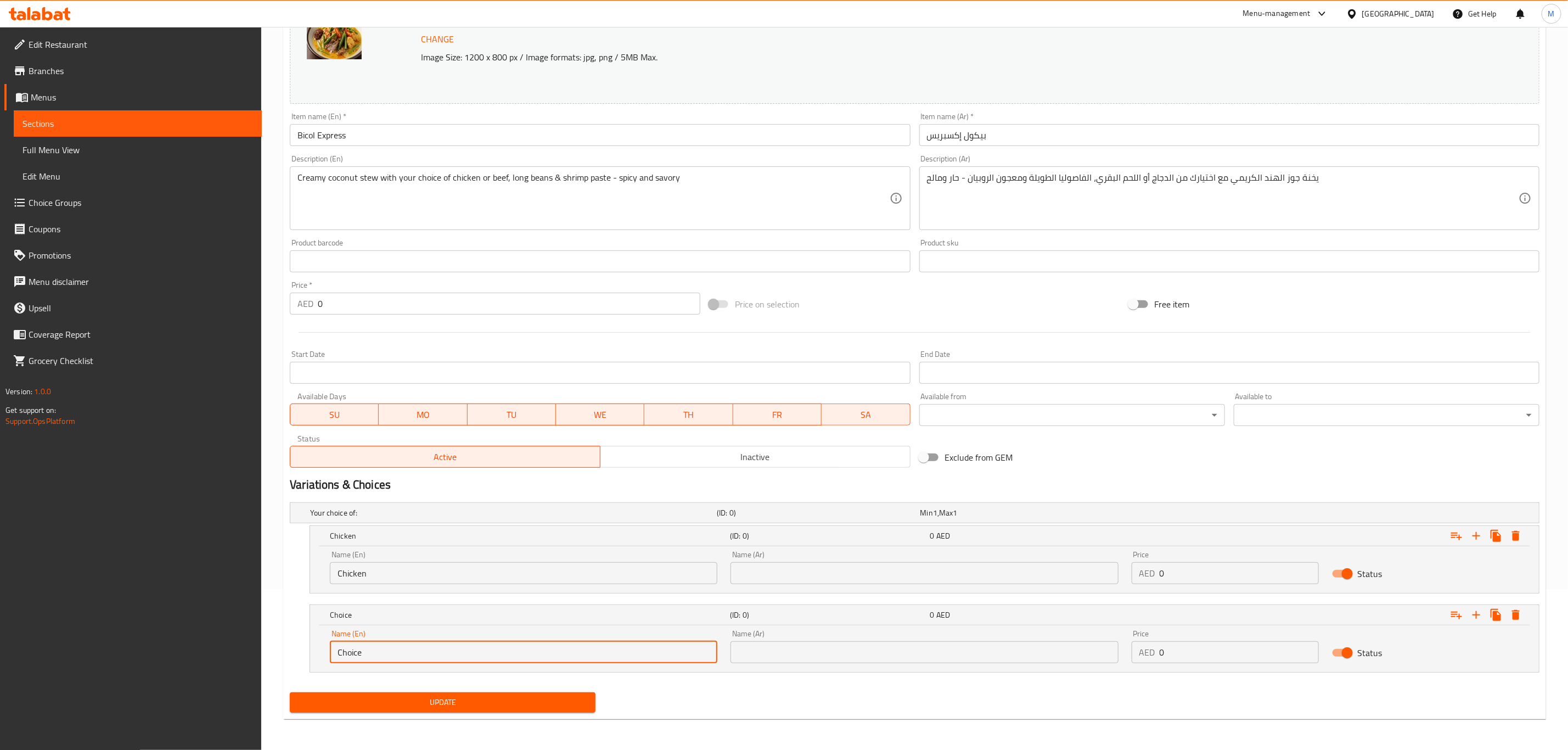
click at [371, 653] on input "Choice" at bounding box center [523, 653] width 387 height 22
type input "Beef"
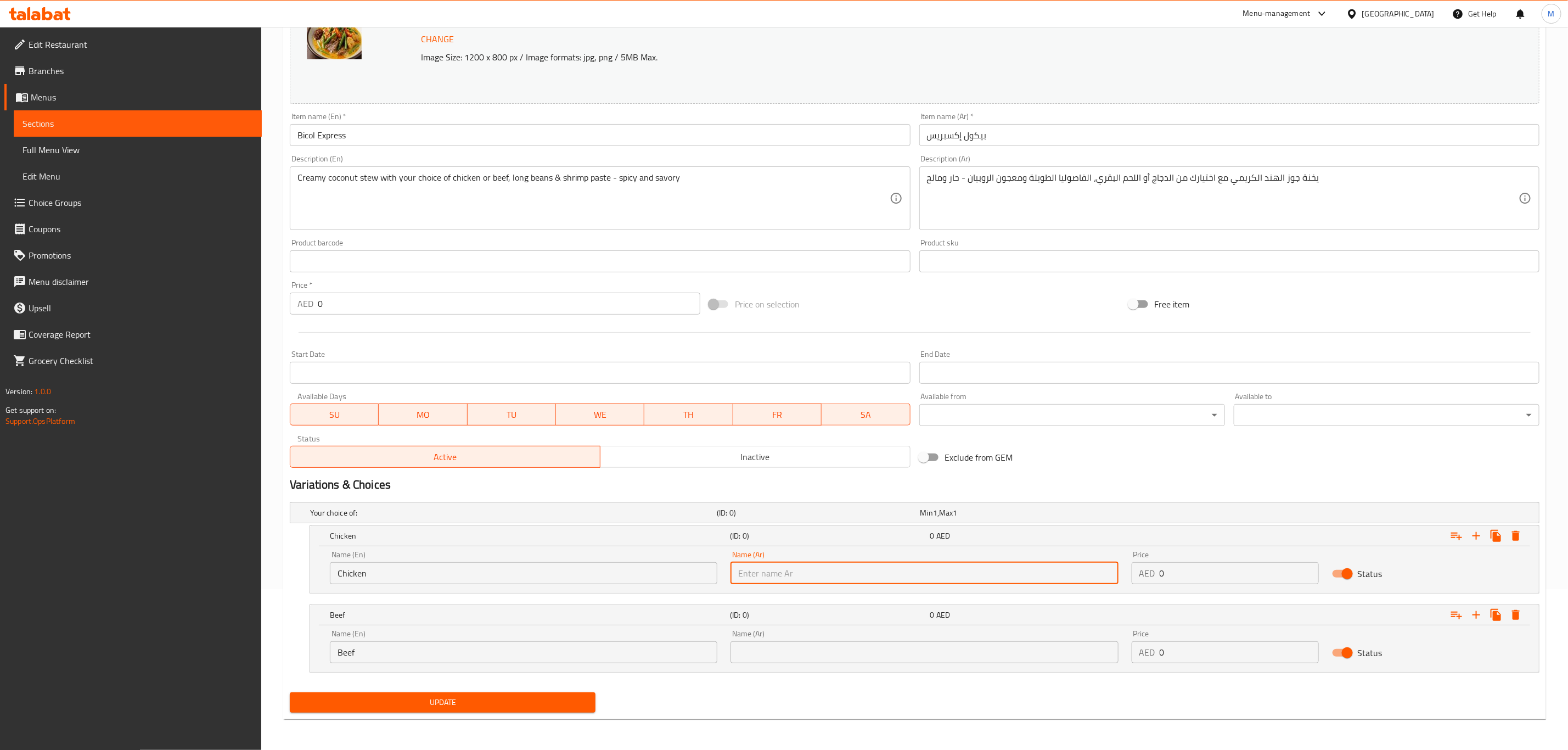
click at [780, 569] on input "text" at bounding box center [924, 573] width 387 height 22
type input "دجاج"
click at [781, 643] on input "text" at bounding box center [924, 653] width 387 height 22
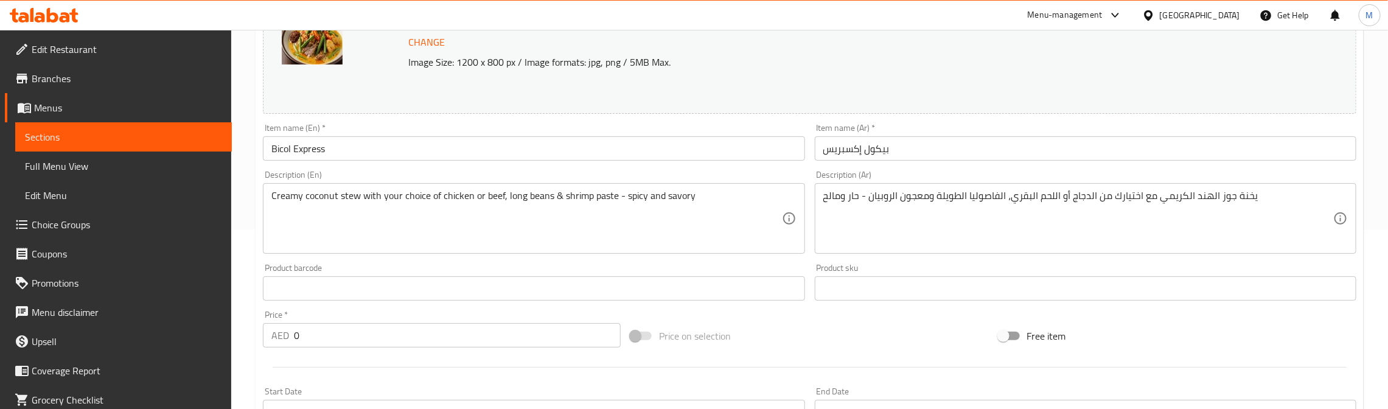
type input "لحم بقري"
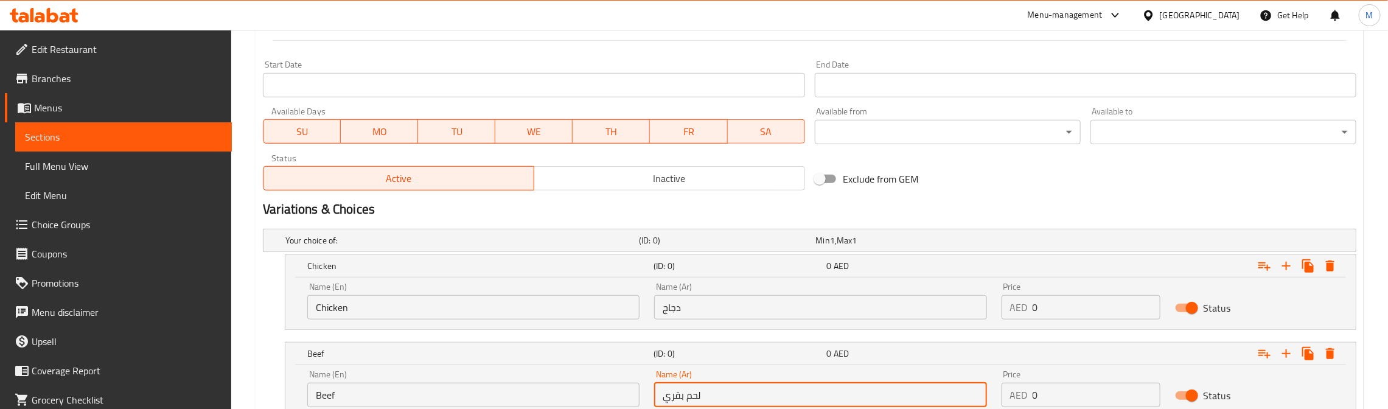
scroll to position [602, 0]
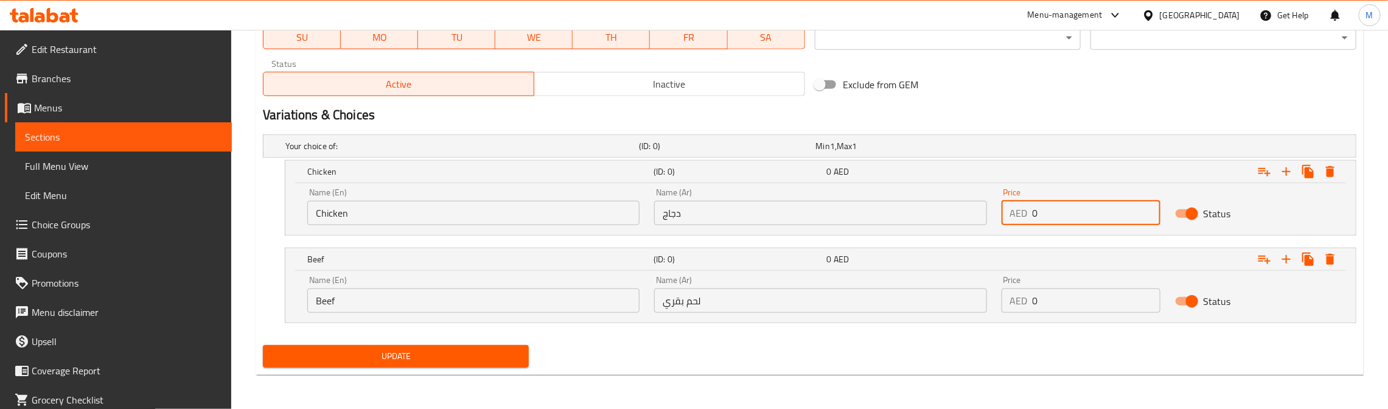
drag, startPoint x: 1048, startPoint y: 207, endPoint x: 998, endPoint y: 214, distance: 50.4
click at [998, 214] on div "Price AED 0 Price" at bounding box center [1080, 207] width 173 height 52
type input "26"
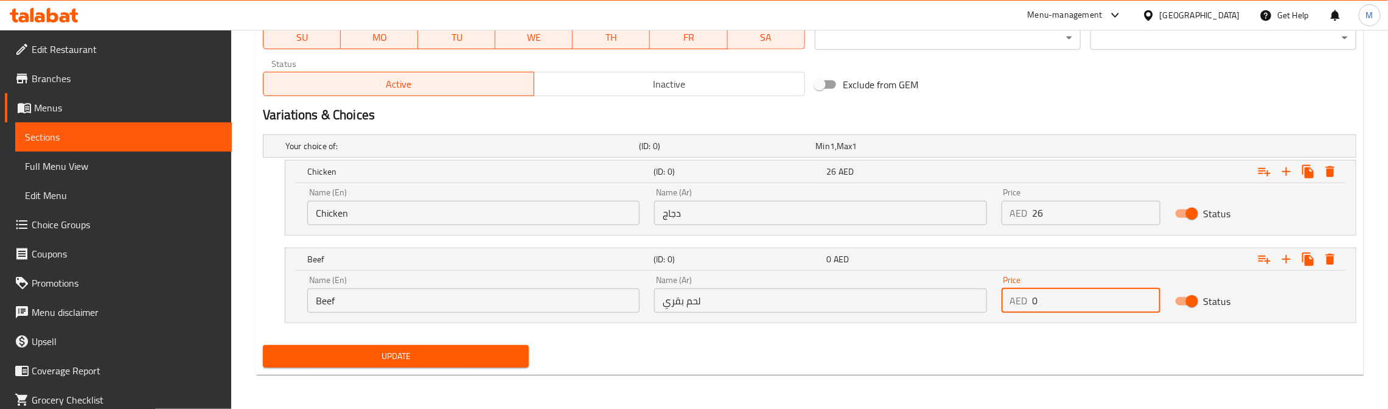
drag, startPoint x: 1046, startPoint y: 303, endPoint x: 1014, endPoint y: 316, distance: 34.7
click at [1014, 316] on div "Price AED 0 Price" at bounding box center [1080, 294] width 173 height 52
type input "30"
click at [998, 336] on div "Your choice of: (ID: 0) Min 1 , Max 1 Name (En) Your choice of: Name (En) Name …" at bounding box center [809, 235] width 1103 height 210
click at [1017, 91] on div "Exclude from GEM" at bounding box center [993, 84] width 367 height 33
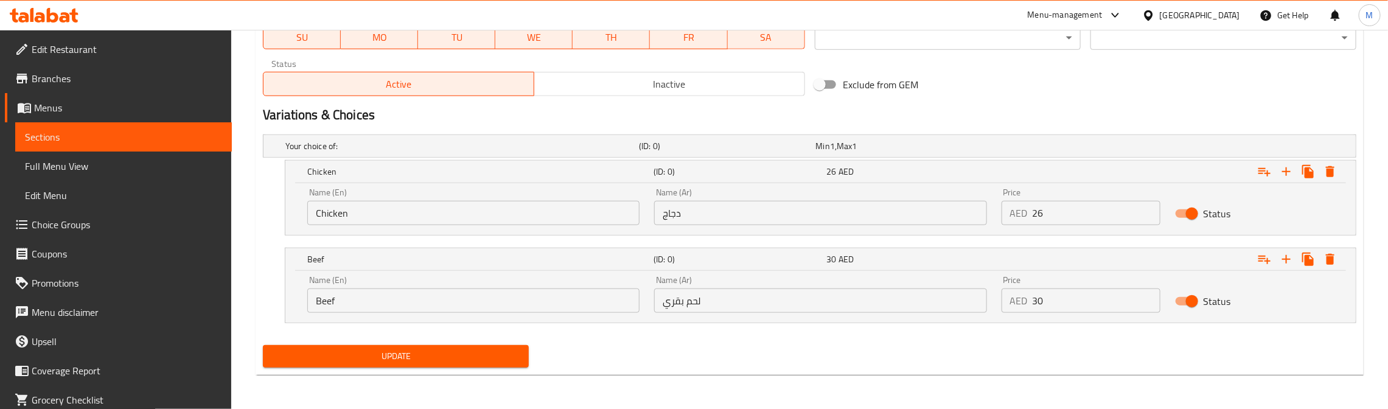
click at [962, 94] on div "Exclude from GEM" at bounding box center [993, 84] width 367 height 33
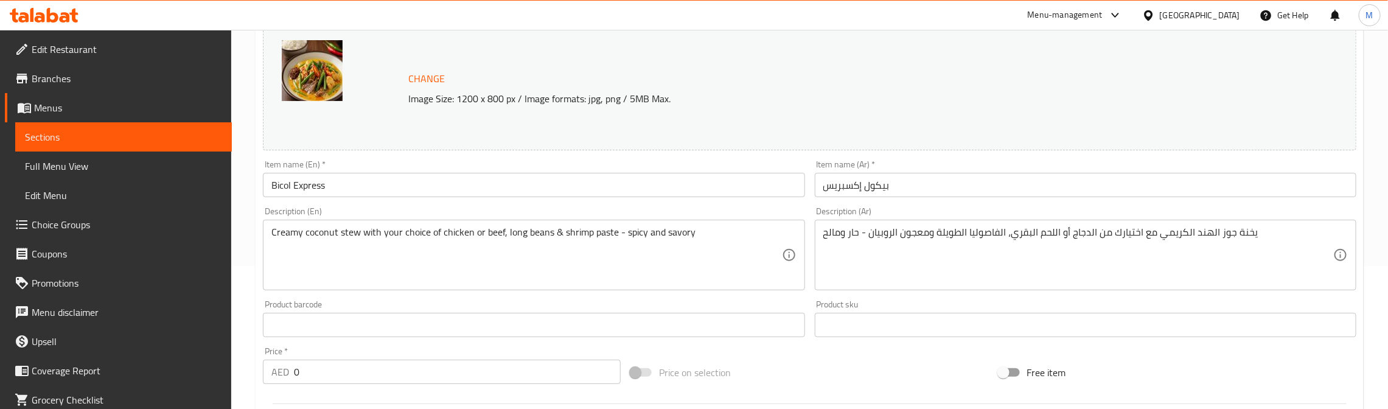
scroll to position [0, 0]
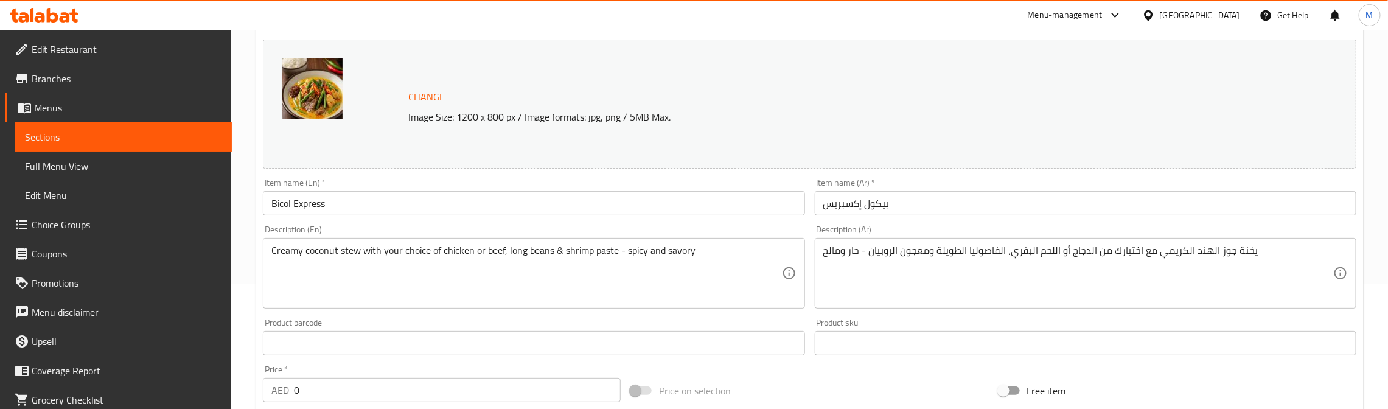
scroll to position [183, 0]
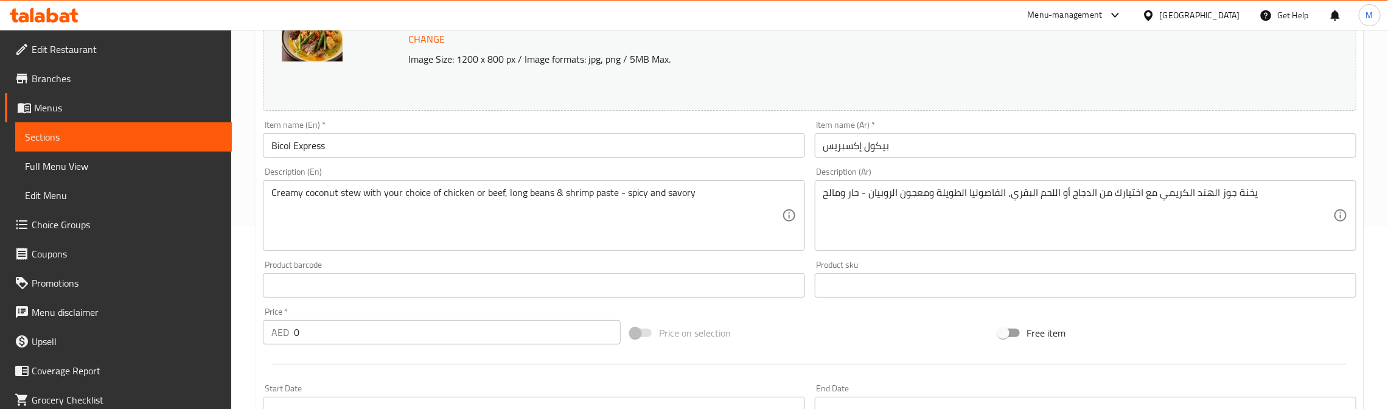
click at [754, 125] on div "Item name (En)   * Bicol Express Item name (En) *" at bounding box center [533, 138] width 541 height 37
click at [810, 142] on div "Item name (Ar)   * بيكول إكسبريس Item name (Ar) *" at bounding box center [1085, 139] width 551 height 47
click at [801, 172] on div "Description (En) Creamy coconut stew with your choice of chicken or beef, long …" at bounding box center [533, 208] width 541 height 83
click at [792, 169] on div "Description (En) Creamy coconut stew with your choice of chicken or beef, long …" at bounding box center [533, 208] width 541 height 83
click at [798, 159] on div "Item name (En)   * Bicol Express Item name (En) *" at bounding box center [533, 139] width 551 height 47
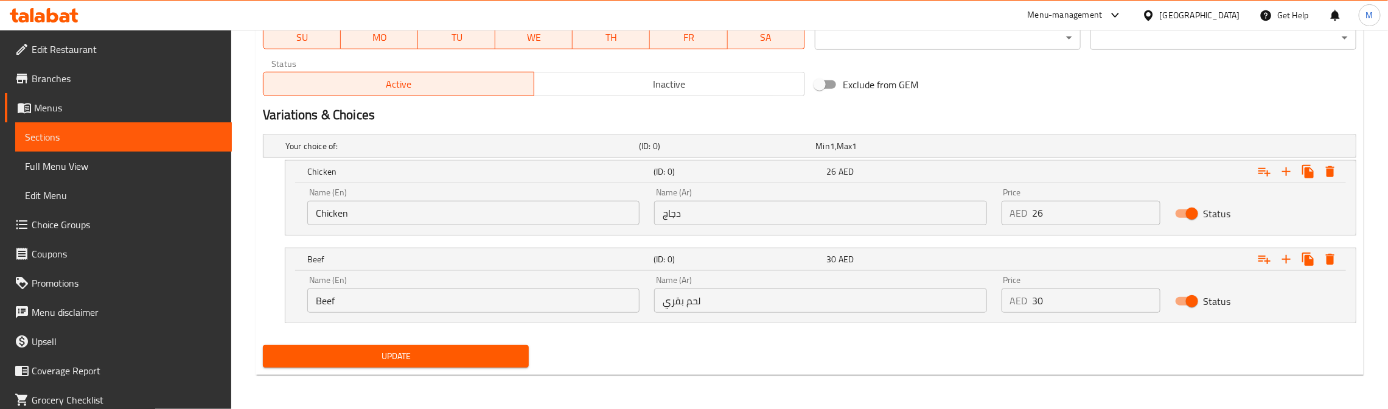
scroll to position [602, 0]
click at [874, 106] on h2 "Variations & Choices" at bounding box center [809, 115] width 1093 height 18
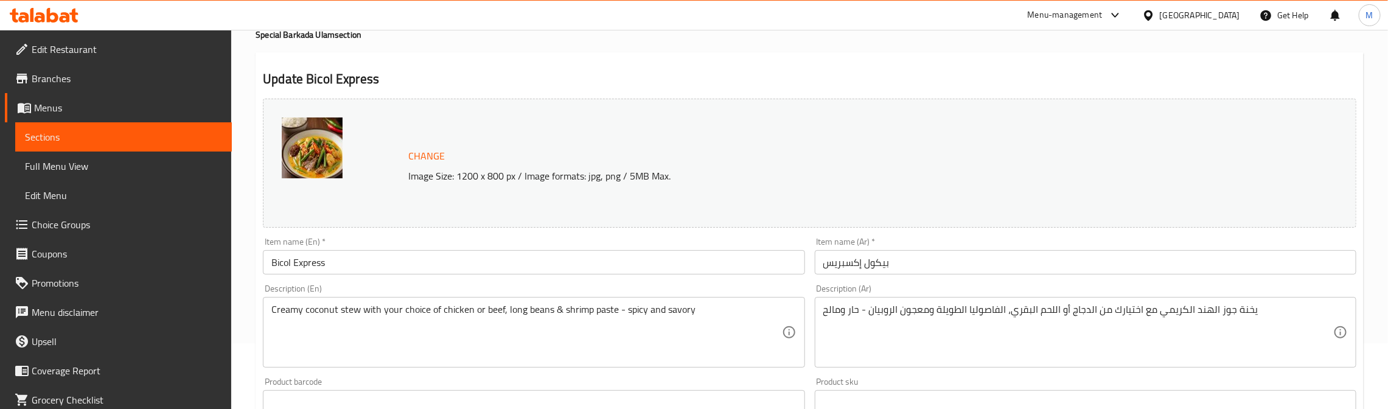
scroll to position [55, 0]
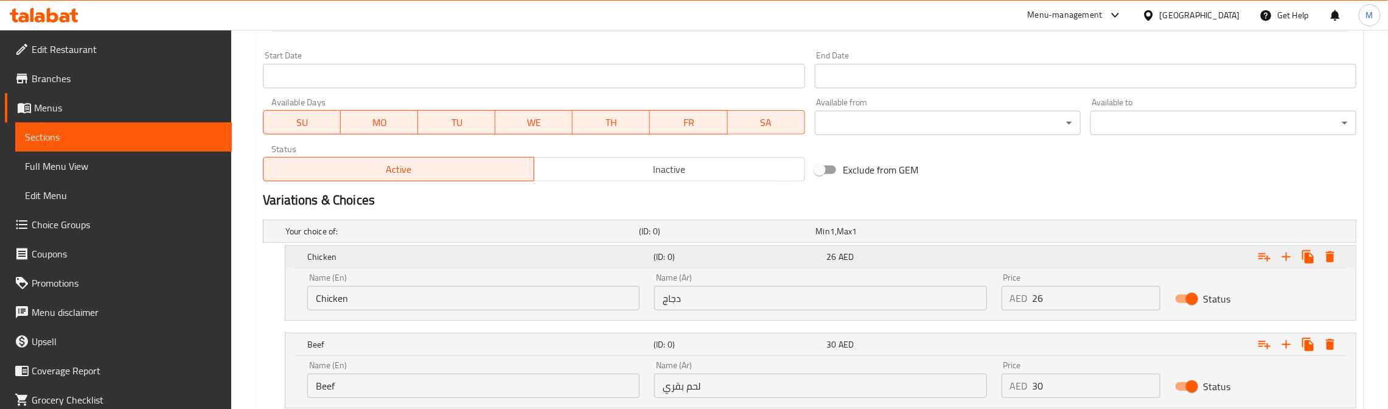
scroll to position [602, 0]
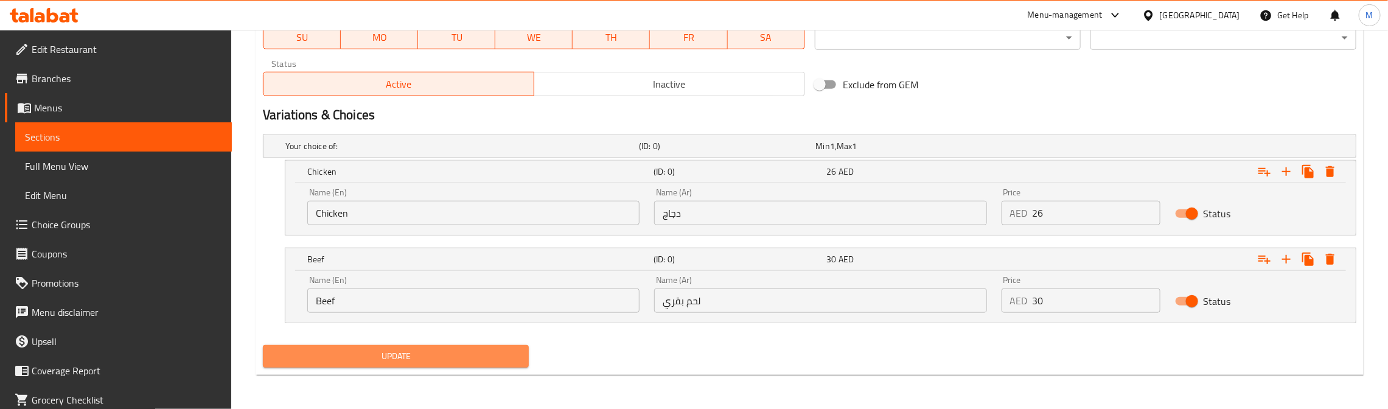
click at [411, 352] on span "Update" at bounding box center [396, 356] width 246 height 15
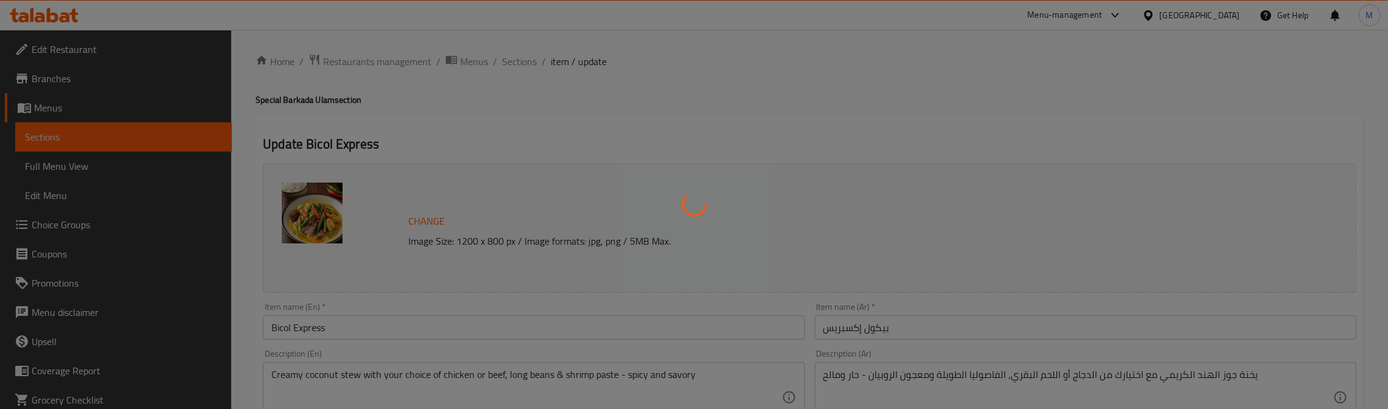
scroll to position [0, 0]
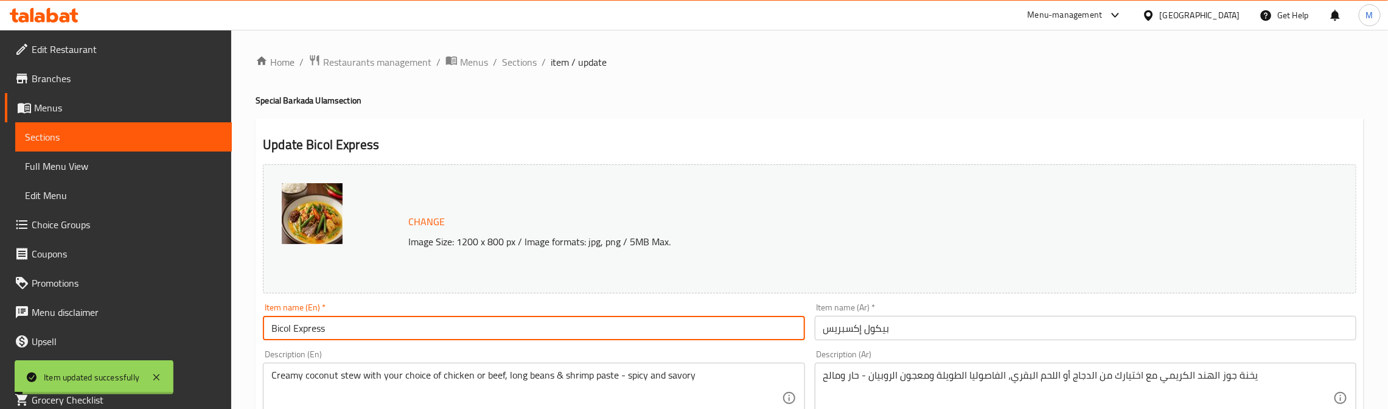
click at [303, 325] on input "Bicol Express" at bounding box center [533, 328] width 541 height 24
click at [523, 55] on span "Sections" at bounding box center [519, 62] width 35 height 15
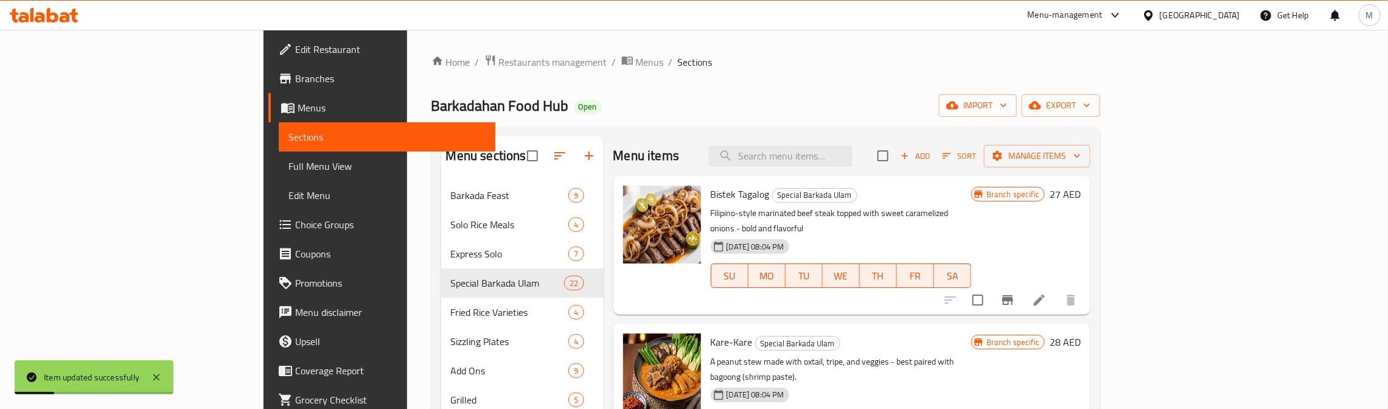
click at [784, 84] on div "Home / Restaurants management / Menus / Sections Barkadahan Food Hub Open impor…" at bounding box center [765, 373] width 669 height 638
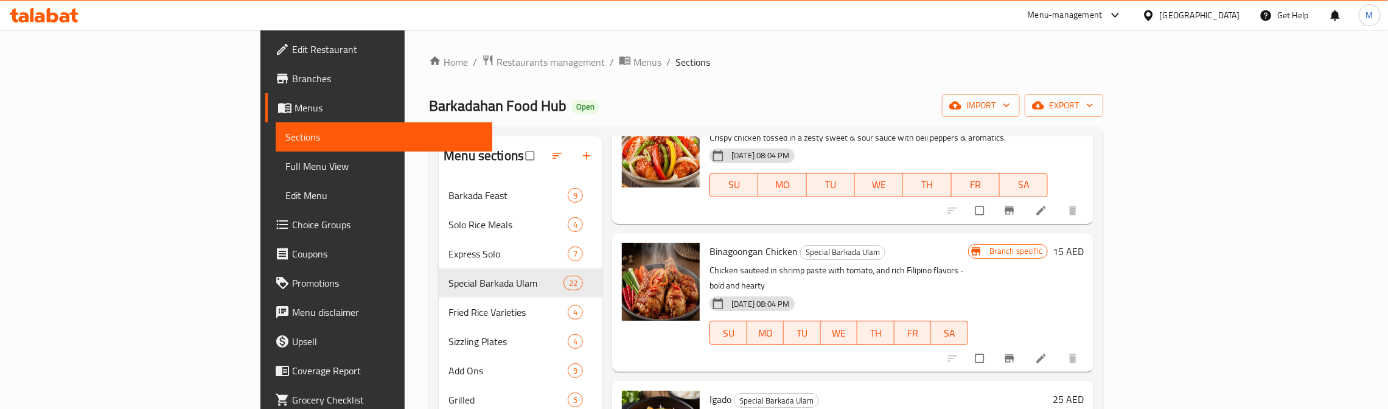
scroll to position [821, 0]
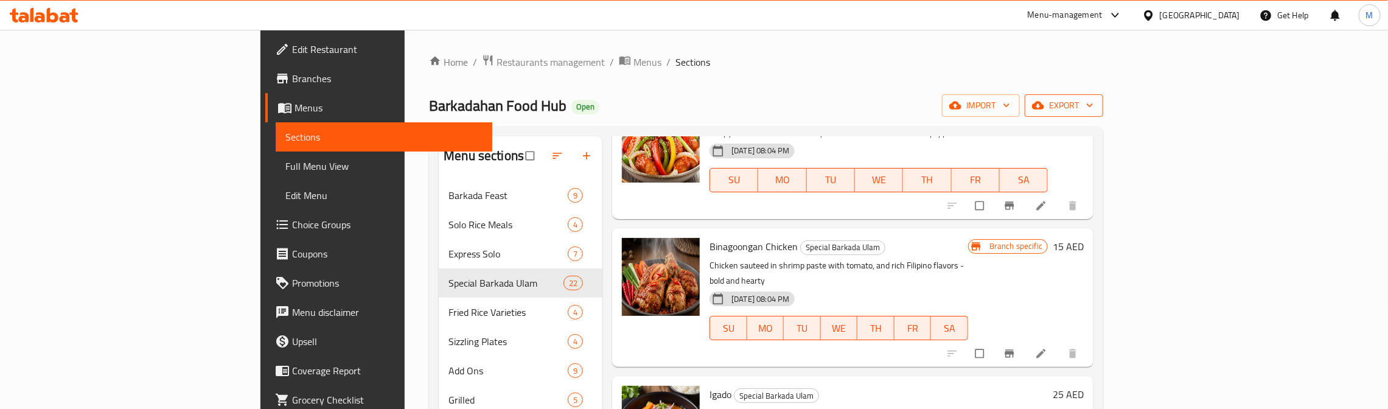
click at [1093, 108] on span "export" at bounding box center [1063, 105] width 59 height 15
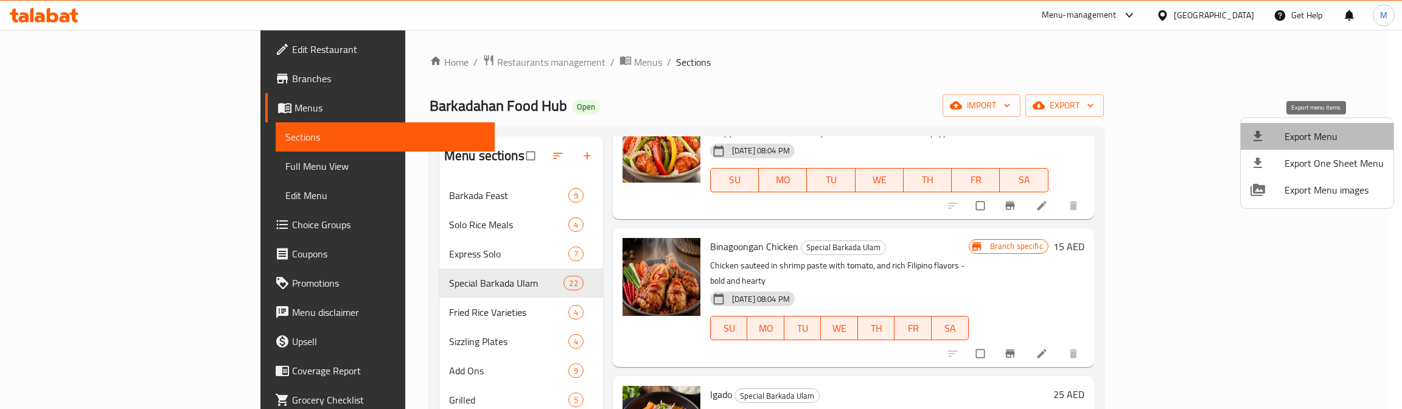
click at [1318, 139] on span "Export Menu" at bounding box center [1333, 136] width 99 height 15
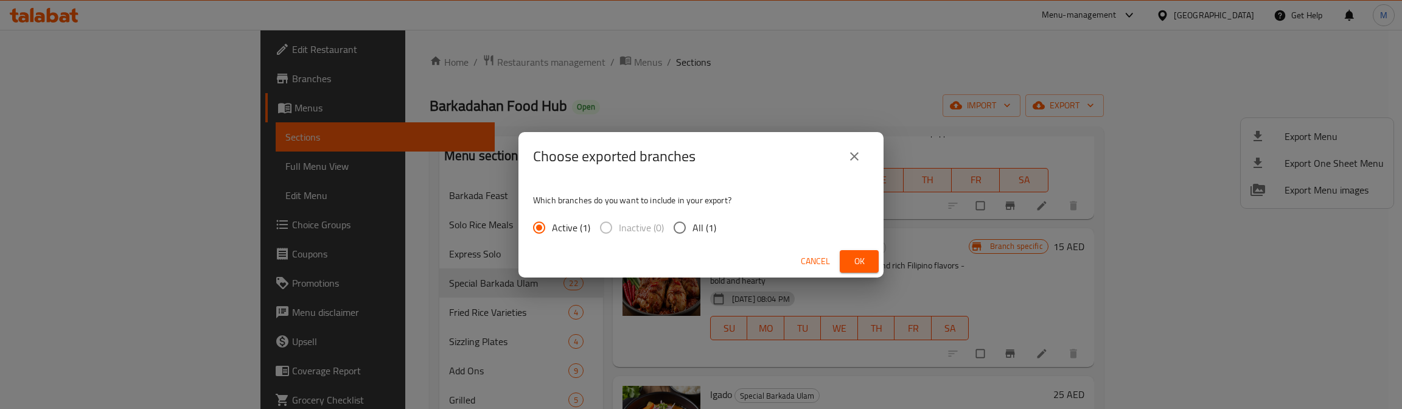
click at [701, 224] on span "All (1)" at bounding box center [704, 227] width 24 height 15
click at [692, 224] on input "All (1)" at bounding box center [680, 228] width 26 height 26
radio input "true"
click at [858, 254] on span "Ok" at bounding box center [858, 261] width 19 height 15
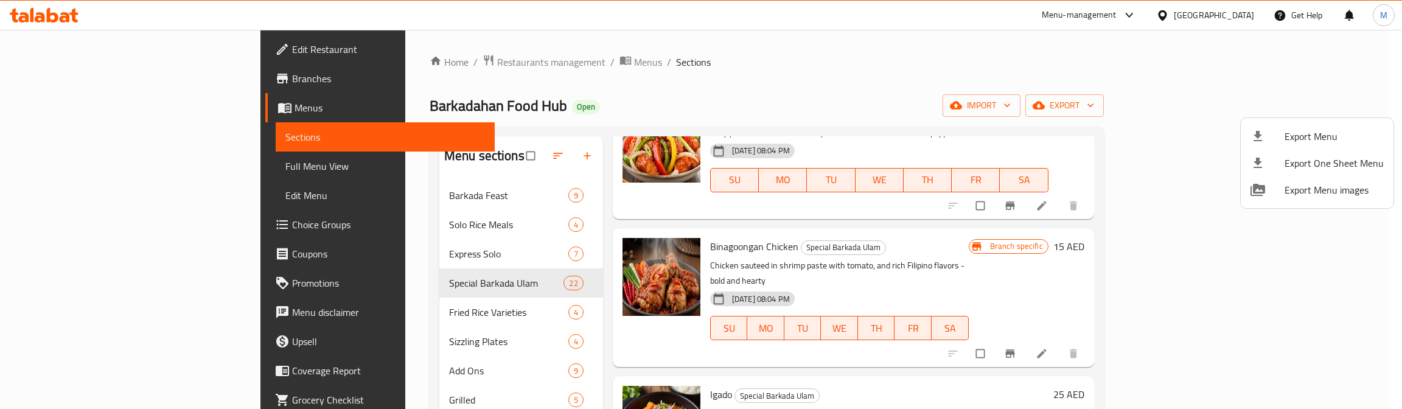
click at [928, 79] on div at bounding box center [701, 204] width 1402 height 409
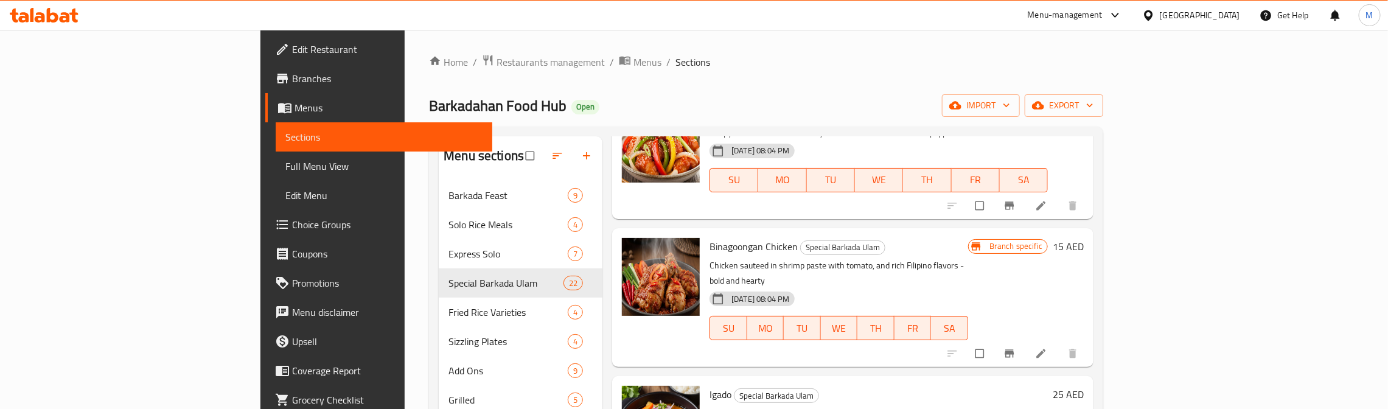
click at [929, 258] on p "Chicken sauteed in shrimp paste with tomato, and rich Filipino flavors - bold a…" at bounding box center [838, 273] width 259 height 30
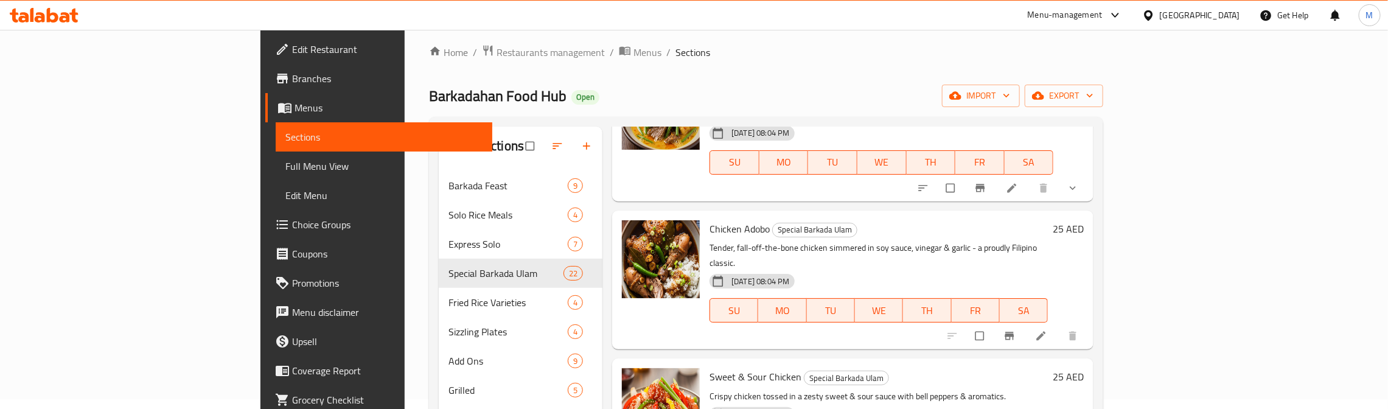
scroll to position [366, 0]
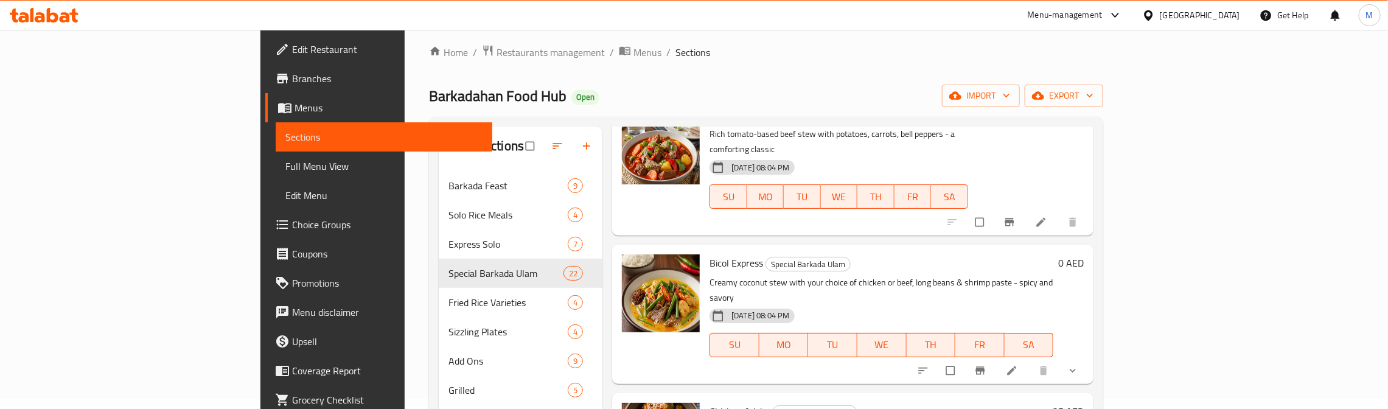
click at [1079, 364] on icon "show more" at bounding box center [1072, 370] width 12 height 12
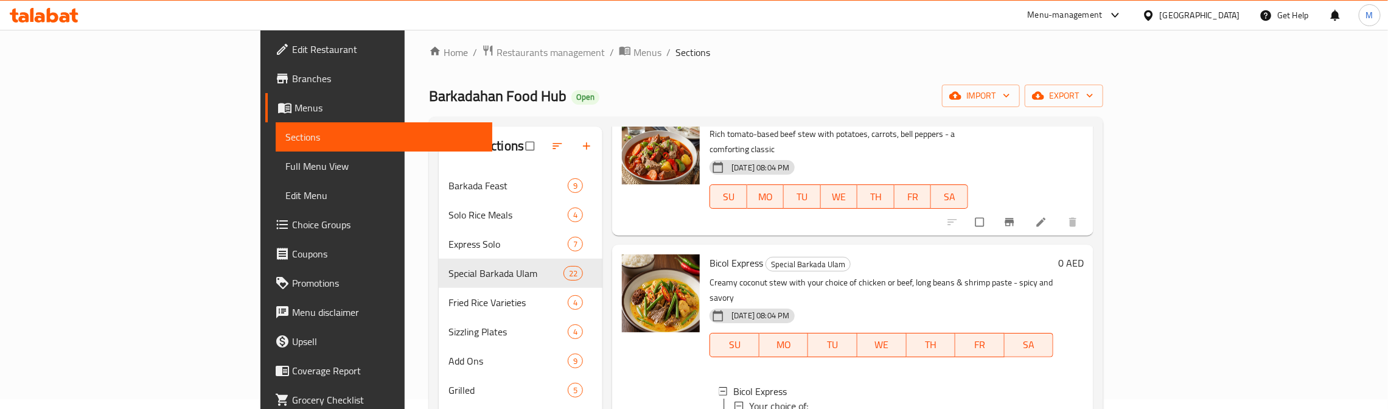
scroll to position [457, 0]
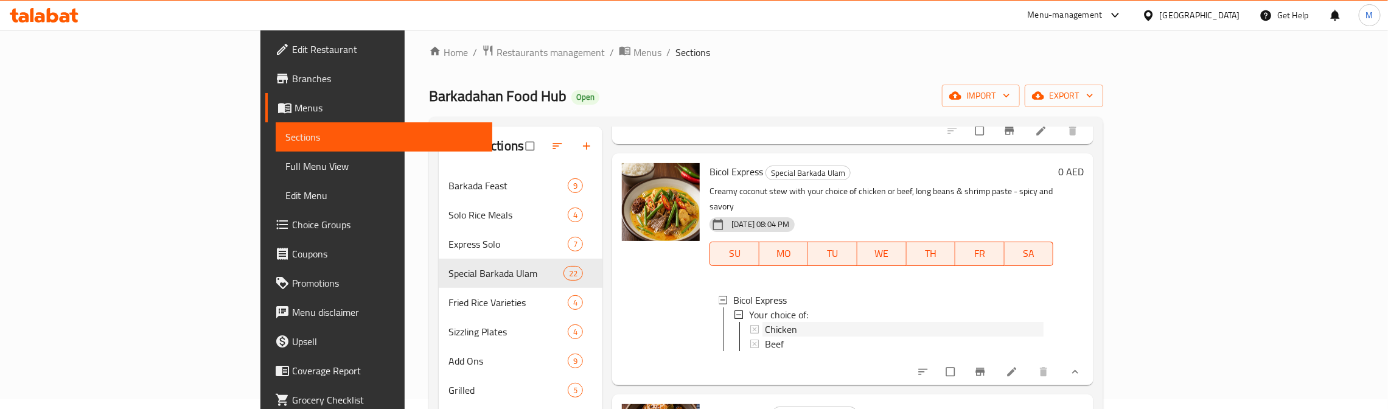
click at [765, 322] on span "Chicken" at bounding box center [781, 329] width 32 height 15
click at [765, 336] on span "Beef" at bounding box center [774, 343] width 19 height 15
click at [986, 366] on icon "Branch-specific-item" at bounding box center [980, 372] width 12 height 12
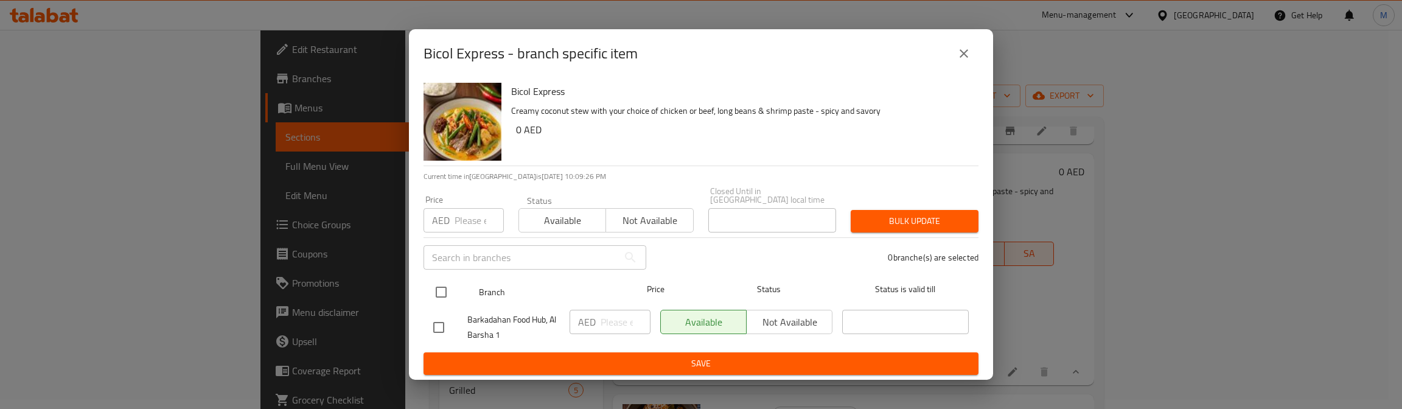
click at [440, 287] on input "checkbox" at bounding box center [441, 292] width 26 height 26
checkbox input "true"
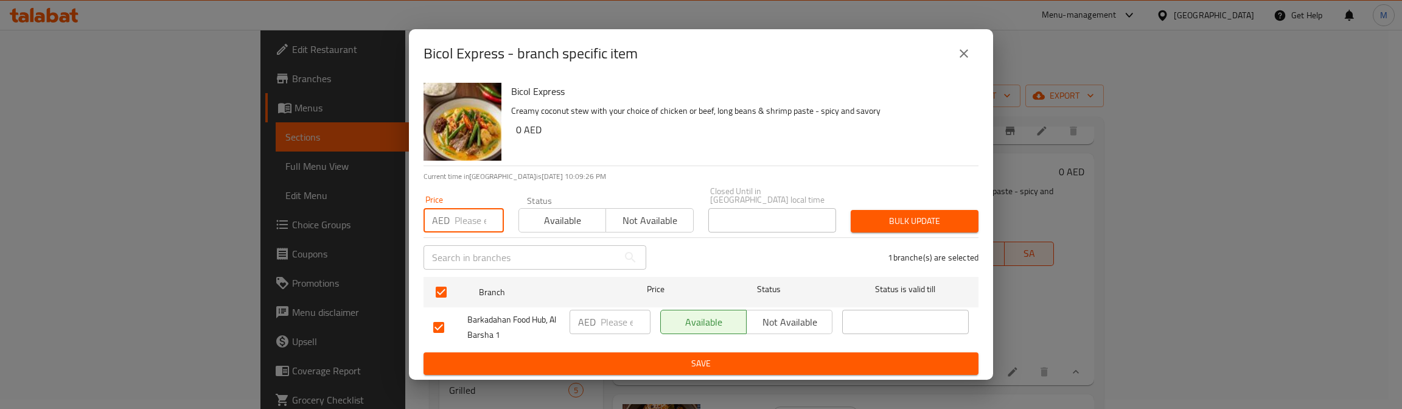
click at [456, 228] on input "number" at bounding box center [478, 220] width 49 height 24
type input "1"
type input "0"
click at [867, 221] on span "Bulk update" at bounding box center [914, 221] width 108 height 15
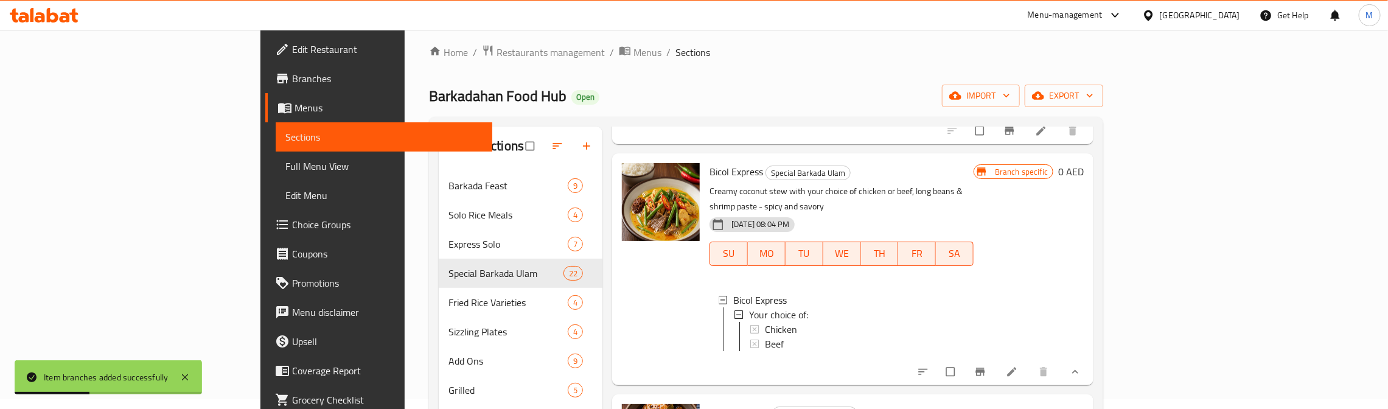
click at [617, 252] on div at bounding box center [661, 268] width 88 height 221
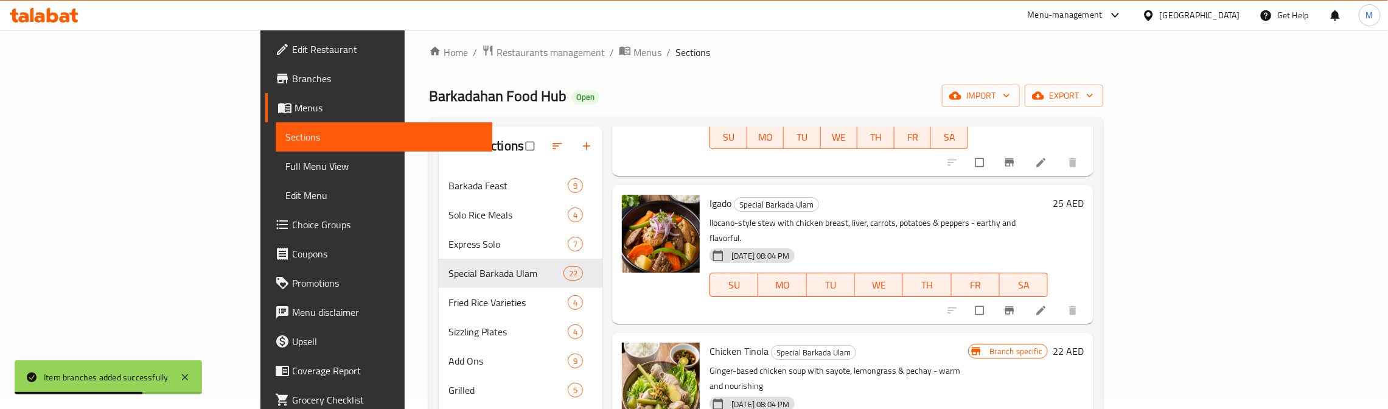
scroll to position [1004, 0]
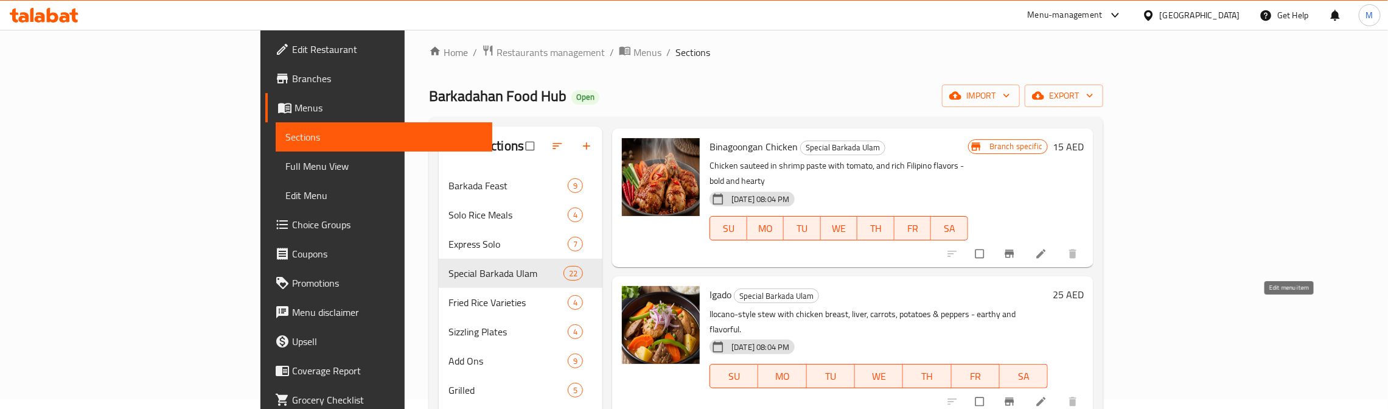
click at [1046, 397] on icon at bounding box center [1041, 401] width 9 height 9
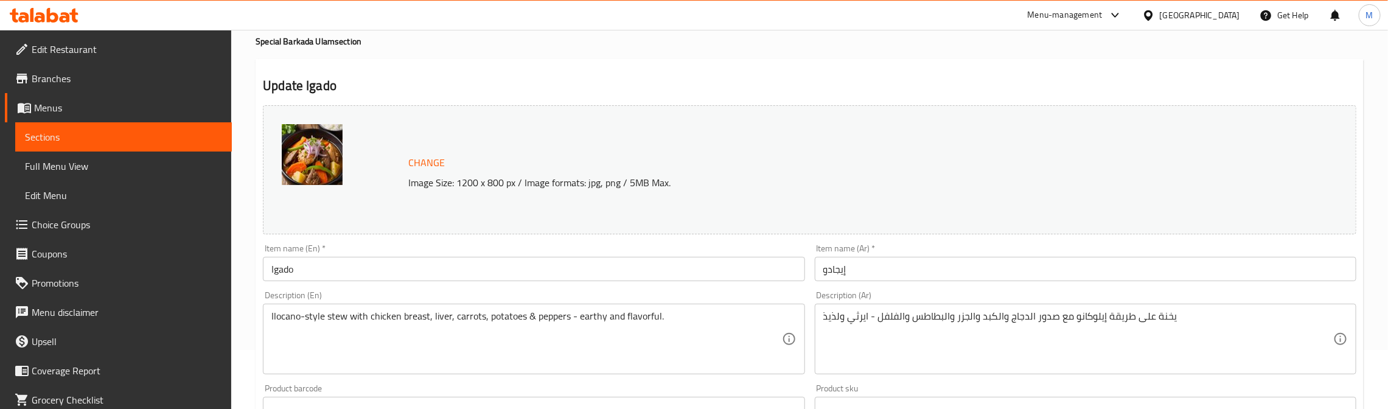
scroll to position [91, 0]
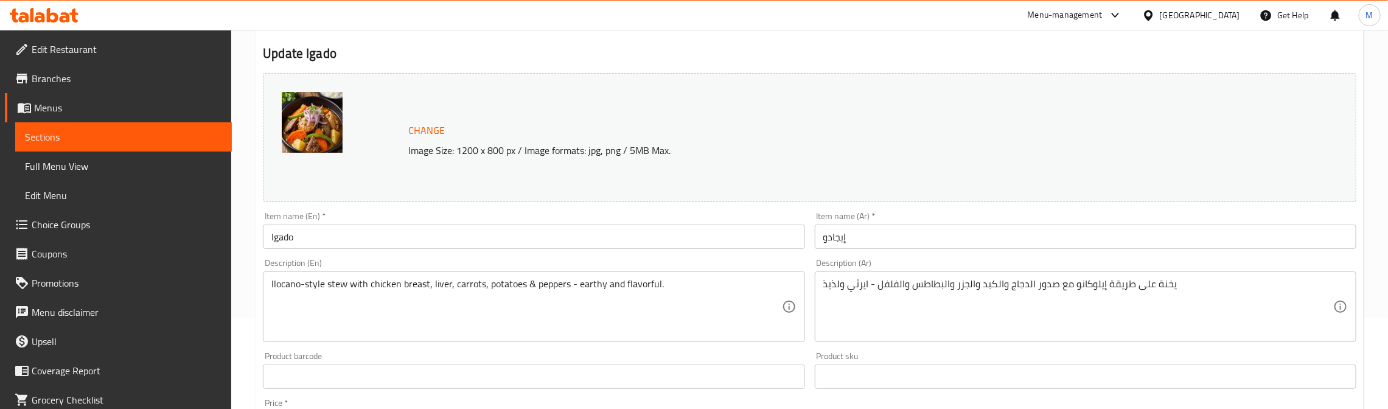
click at [282, 235] on input "Igado" at bounding box center [533, 236] width 541 height 24
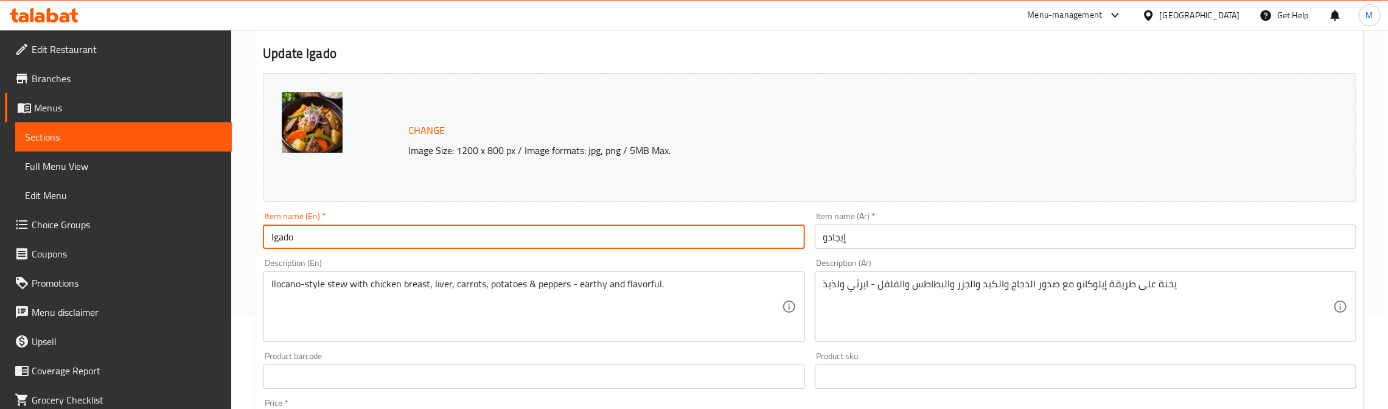
click at [282, 235] on input "Igado" at bounding box center [533, 236] width 541 height 24
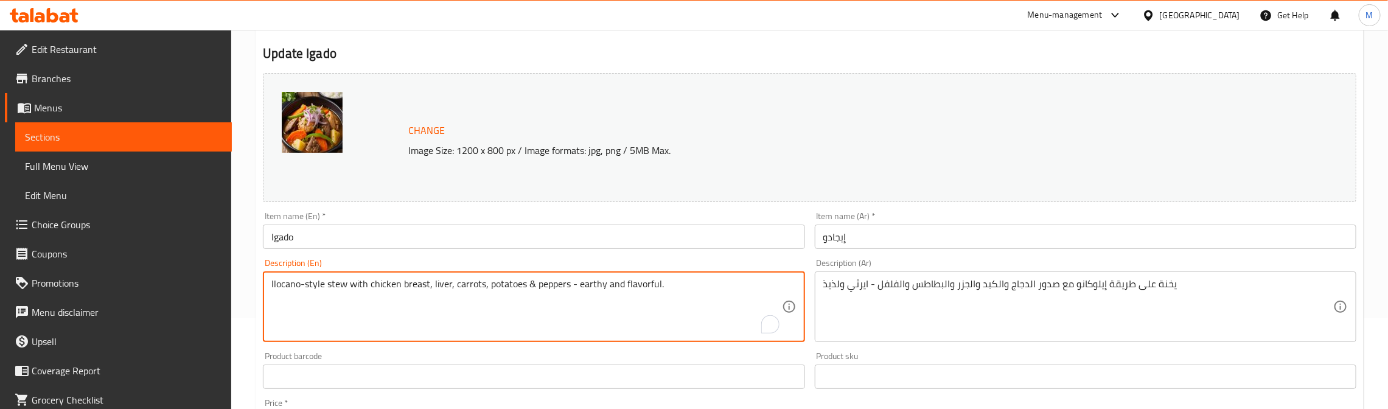
click at [363, 292] on textarea "Ilocano-style stew with chicken breast, liver, carrots, potatoes & peppers - ea…" at bounding box center [526, 307] width 510 height 58
paste textarea "or beef, liver, carrots, potatoes & peppers—earthy and flavorful."
click at [608, 282] on textarea "Ilocano-style stew with chicken breast or beef, liver, carrots, potatoes & pepp…" at bounding box center [526, 307] width 510 height 58
click at [699, 287] on textarea "Ilocano-style stew with chicken breast or beef, liver, carrots, potatoes & pepp…" at bounding box center [526, 307] width 510 height 58
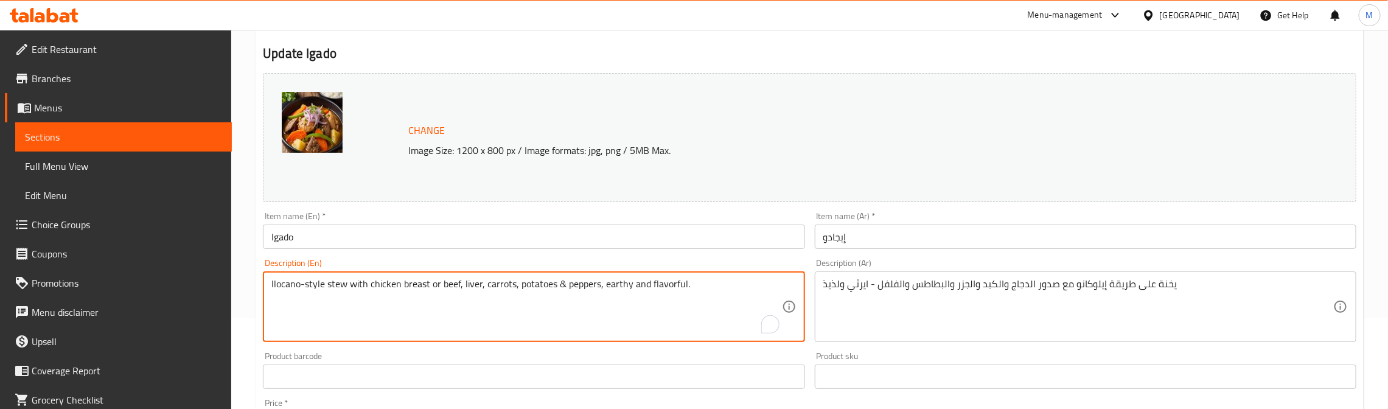
click at [663, 285] on textarea "Ilocano-style stew with chicken breast or beef, liver, carrots, potatoes & pepp…" at bounding box center [526, 307] width 510 height 58
click at [400, 281] on textarea "Ilocano-style stew with chicken breast or beef, liver, carrots, potatoes & pepp…" at bounding box center [526, 307] width 510 height 58
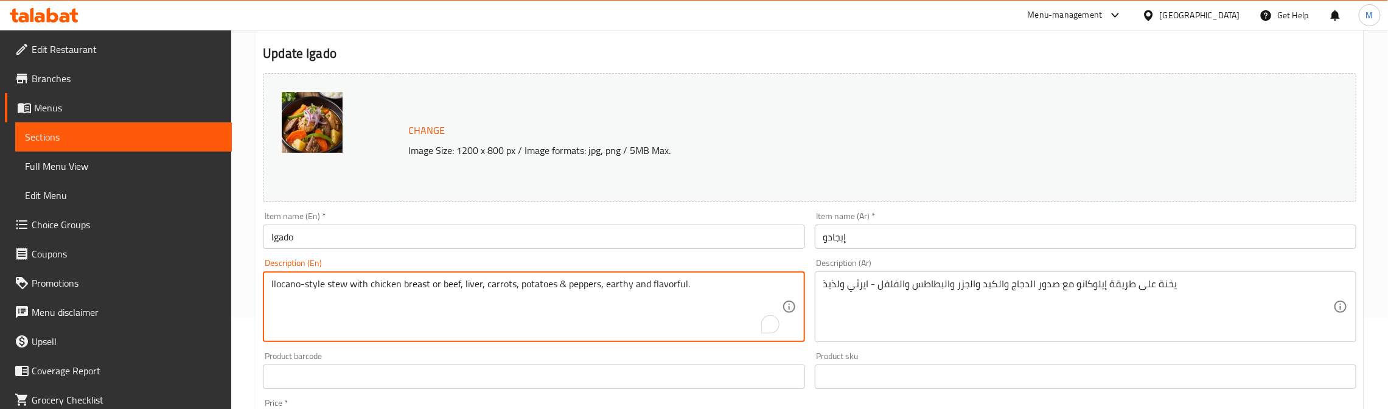
click at [400, 281] on textarea "Ilocano-style stew with chicken breast or beef, liver, carrots, potatoes & pepp…" at bounding box center [526, 307] width 510 height 58
paste textarea "heart"
type textarea "Ilocano-style stew with chicken breast or beef, liver, carrots, potatoes & pepp…"
click at [613, 280] on textarea "Ilocano-style stew with chicken breast or beef, liver, carrots, potatoes & pepp…" at bounding box center [526, 307] width 510 height 58
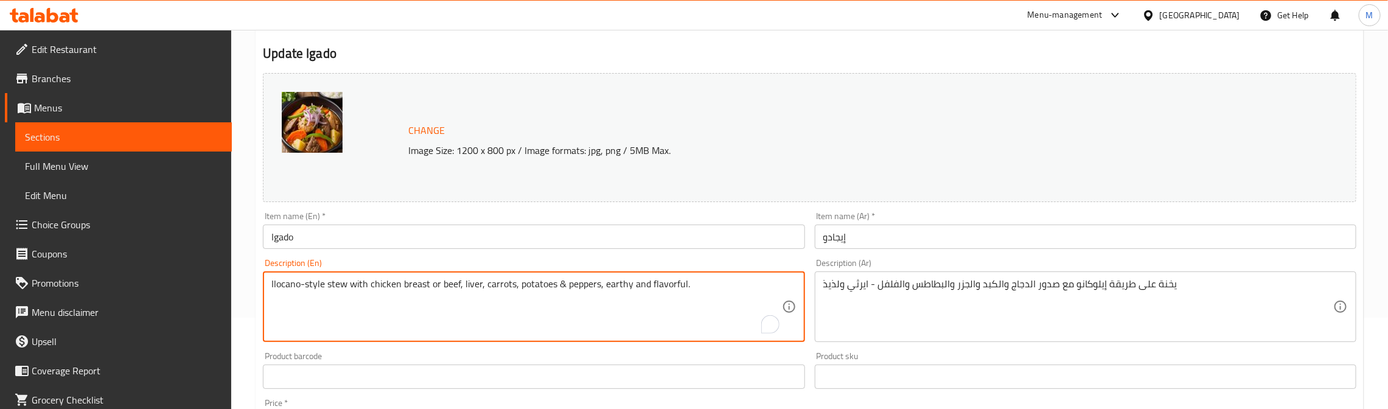
click at [613, 280] on textarea "Ilocano-style stew with chicken breast or beef, liver, carrots, potatoes & pepp…" at bounding box center [526, 307] width 510 height 58
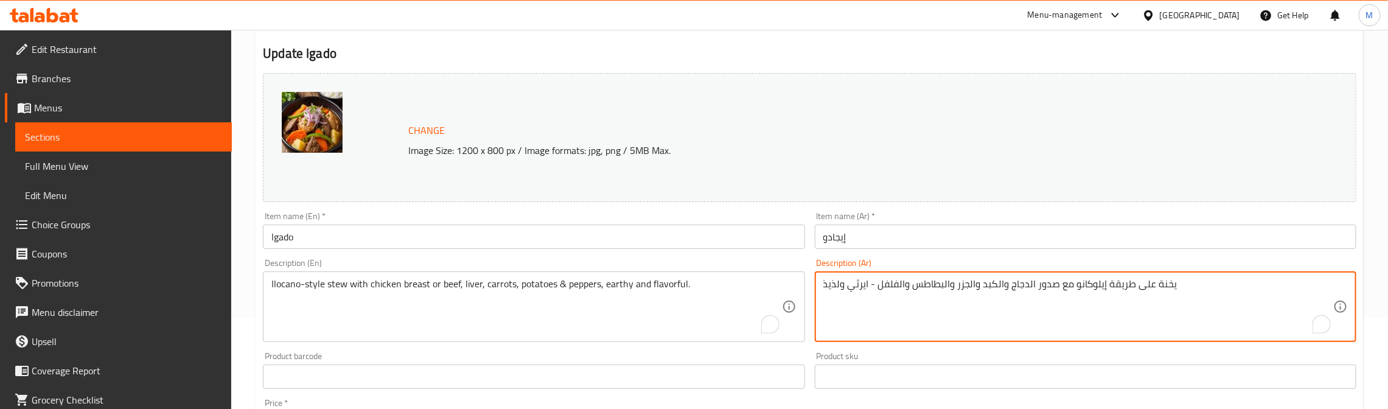
click at [880, 285] on textarea "يخنة على طريقة إيلوكانو مع صدور الدجاج والكبد والجزر والبطاطس والفلفل - ايرثي و…" at bounding box center [1078, 307] width 510 height 58
paste textarea "حساء على طريقة إيلوكانو مع صدور الدجاج أو اللحم البقري والكبد والجزر والبطاطس و…"
type textarea "حساء على طريقة إيلوكانو مع صدور الدجاج أو اللحم البقري والكبد والجزر والبطاطس و…"
click at [697, 210] on div "Item name (En)   * Igado Item name (En) *" at bounding box center [533, 230] width 551 height 47
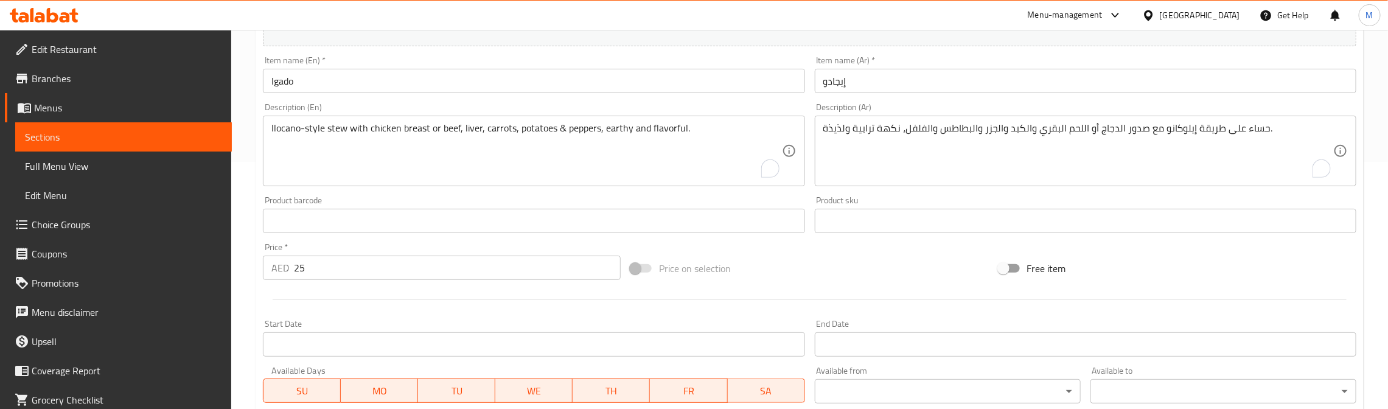
scroll to position [274, 0]
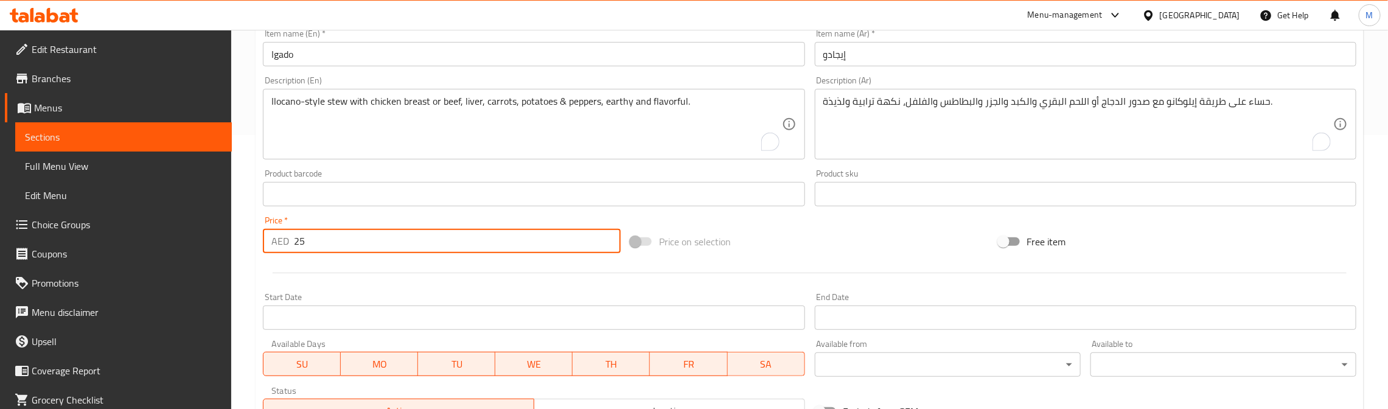
drag, startPoint x: 278, startPoint y: 245, endPoint x: 269, endPoint y: 245, distance: 9.1
click at [269, 245] on div "AED 25 Price *" at bounding box center [442, 241] width 358 height 24
type input "0"
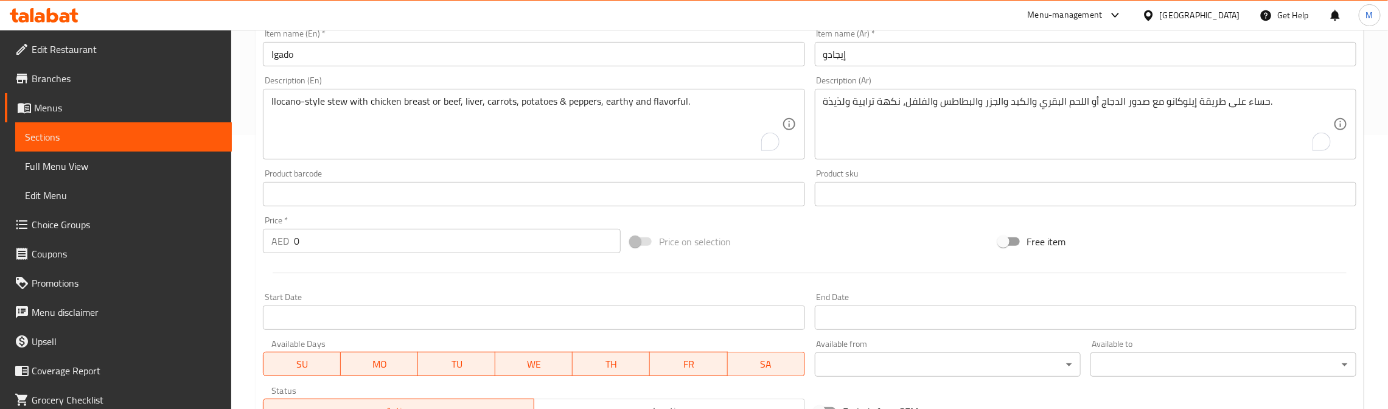
click at [291, 265] on div at bounding box center [809, 273] width 1103 height 30
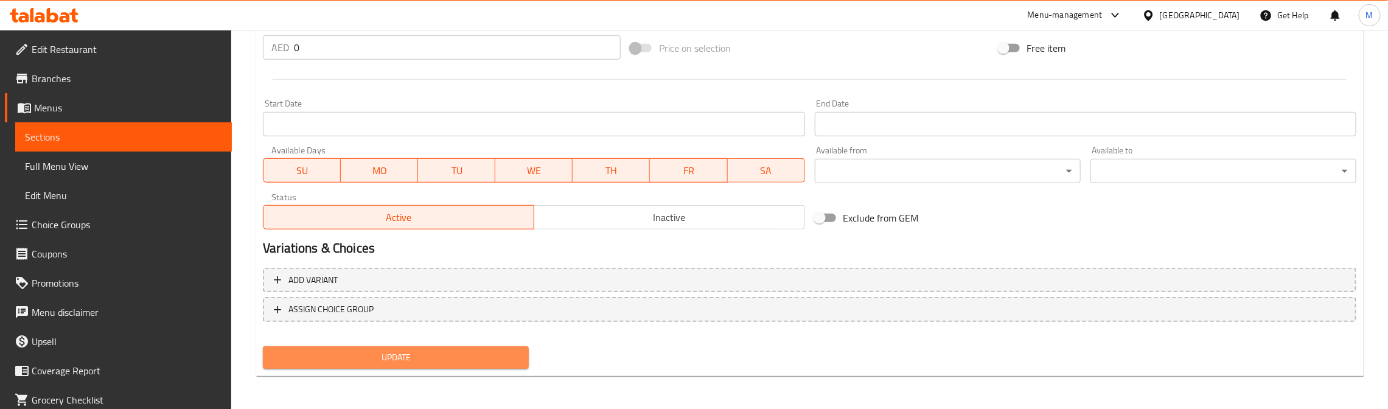
click at [439, 353] on span "Update" at bounding box center [396, 357] width 246 height 15
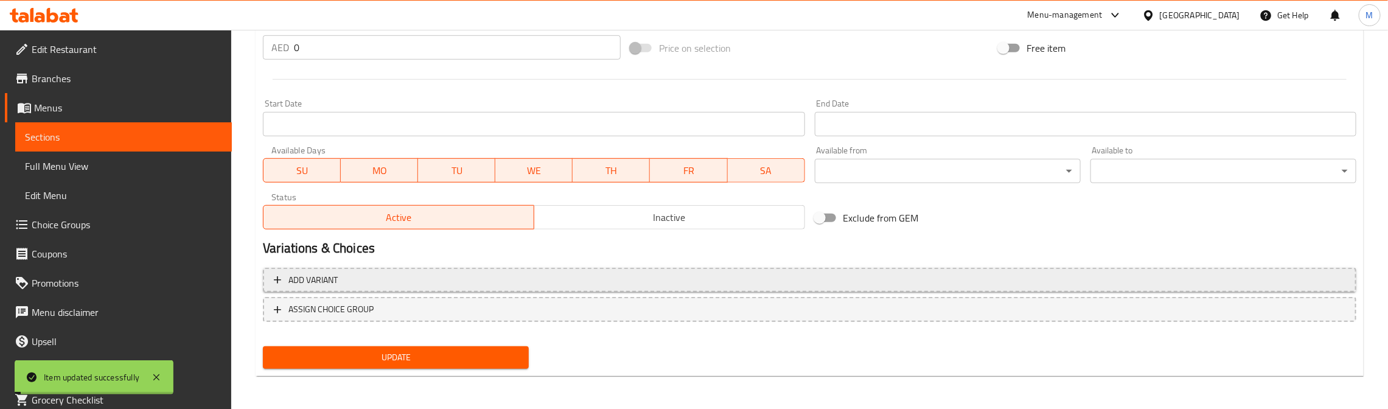
click at [580, 278] on span "Add variant" at bounding box center [809, 280] width 1071 height 15
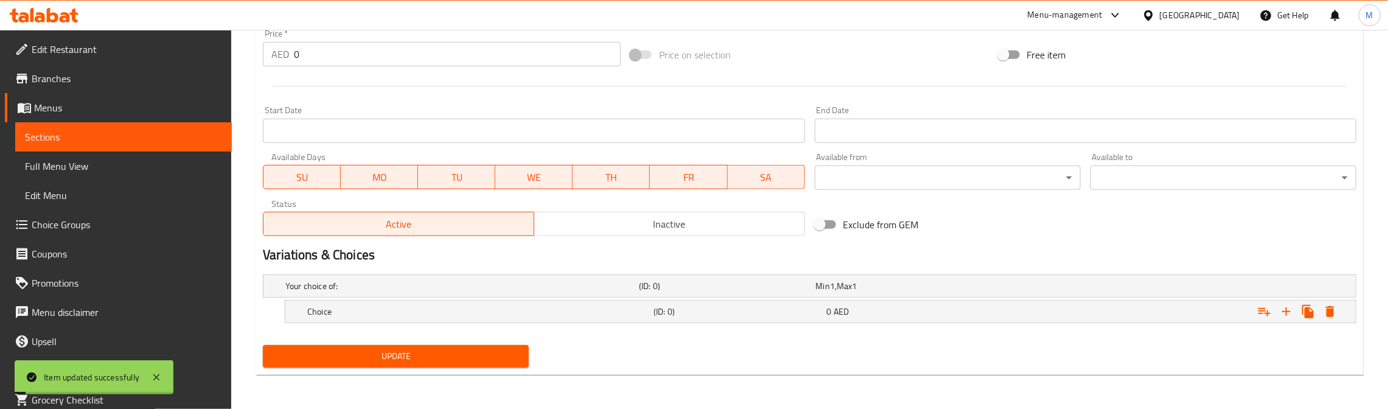
scroll to position [462, 0]
click at [1285, 308] on icon "Expand" at bounding box center [1286, 311] width 9 height 9
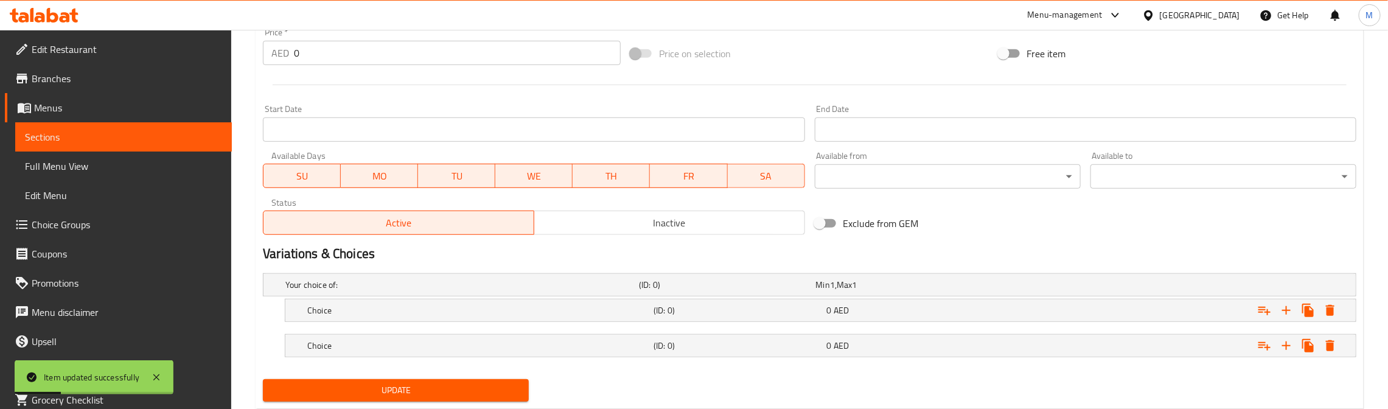
scroll to position [497, 0]
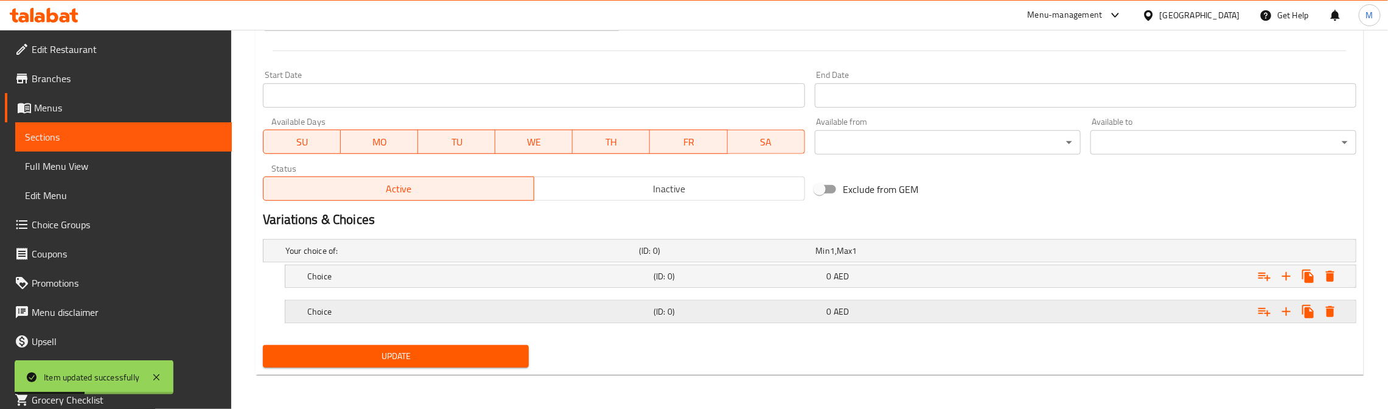
click at [407, 307] on h5 "Choice" at bounding box center [477, 311] width 341 height 12
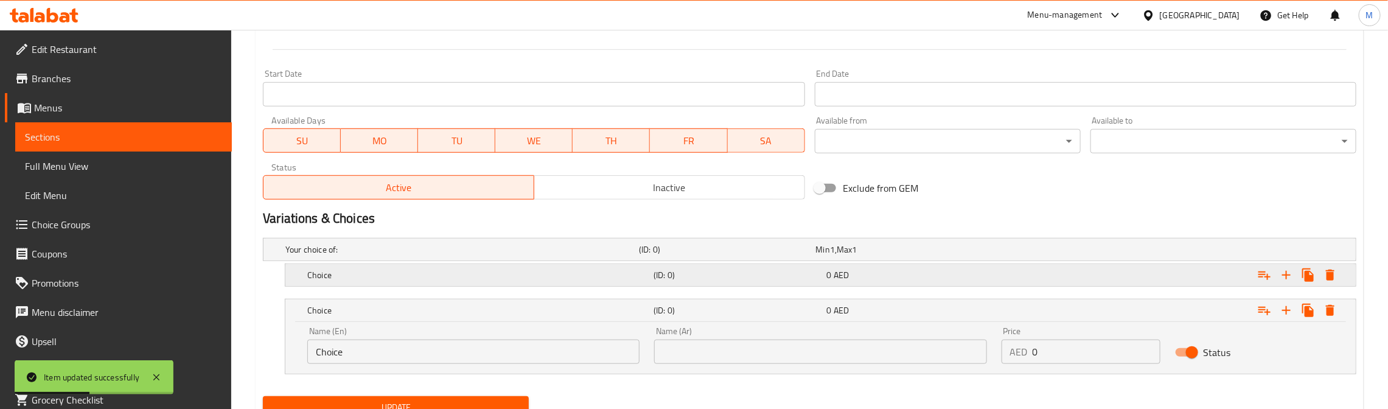
click at [409, 276] on h5 "Choice" at bounding box center [477, 275] width 341 height 12
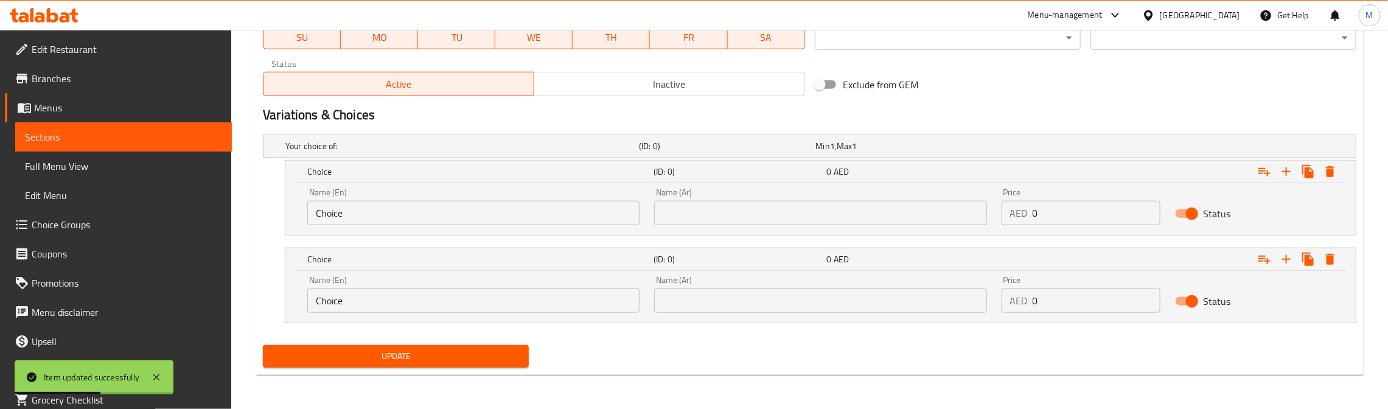
scroll to position [602, 0]
click at [382, 214] on input "Choice" at bounding box center [473, 213] width 332 height 24
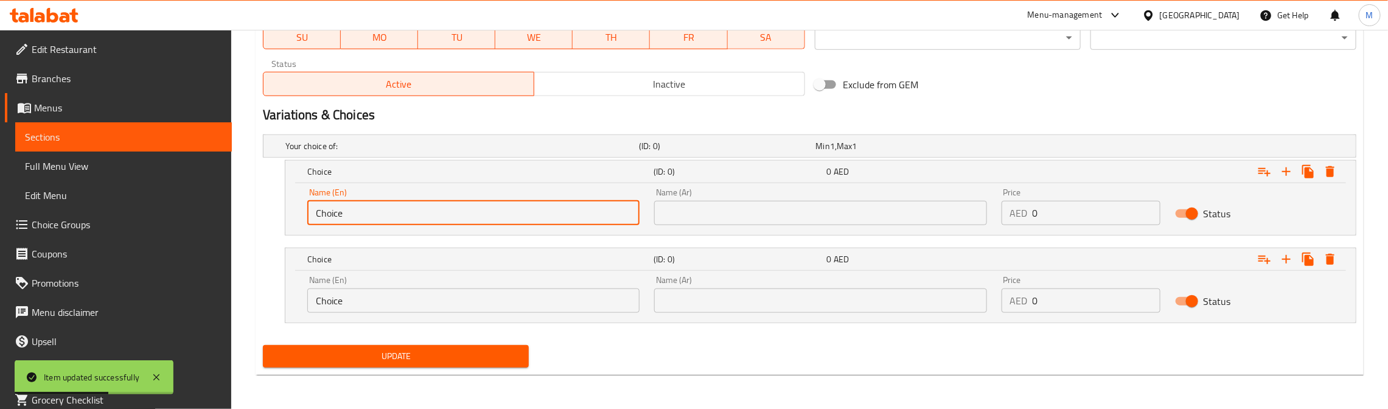
click at [382, 214] on input "Choice" at bounding box center [473, 213] width 332 height 24
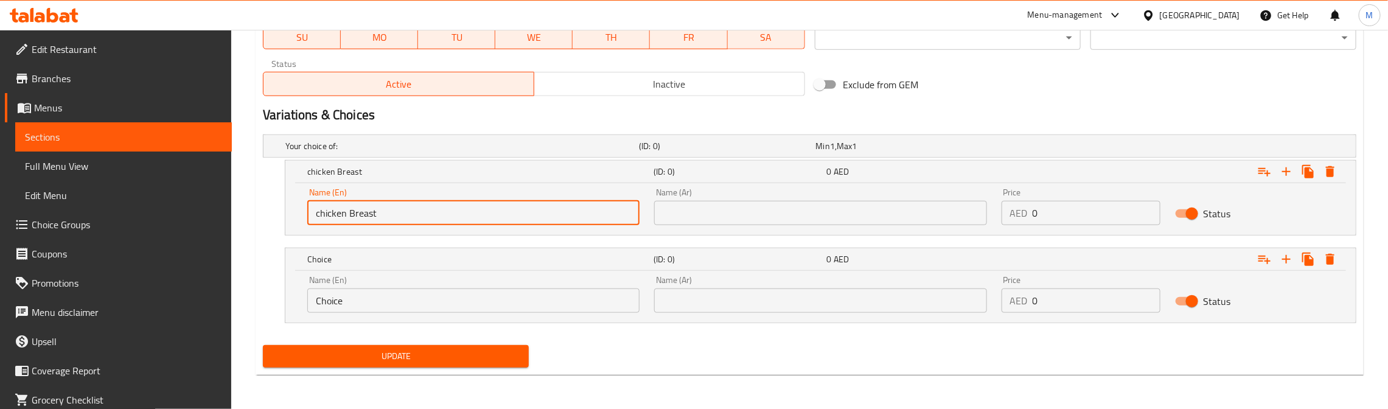
type input "chicken Breast"
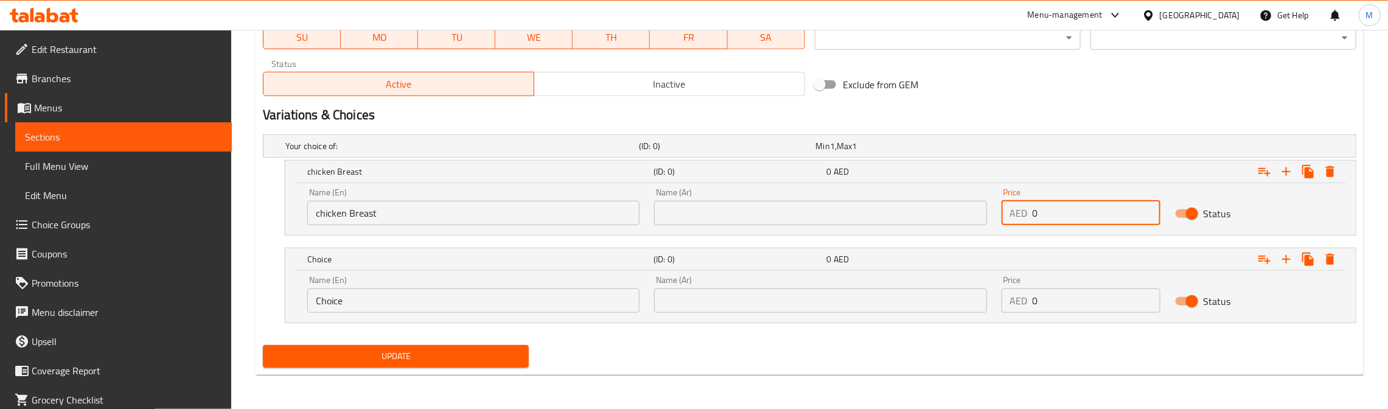
drag, startPoint x: 1051, startPoint y: 212, endPoint x: 1019, endPoint y: 212, distance: 32.2
click at [1019, 212] on div "AED 0 Price" at bounding box center [1080, 213] width 159 height 24
type input "25"
click at [878, 217] on input "text" at bounding box center [820, 213] width 332 height 24
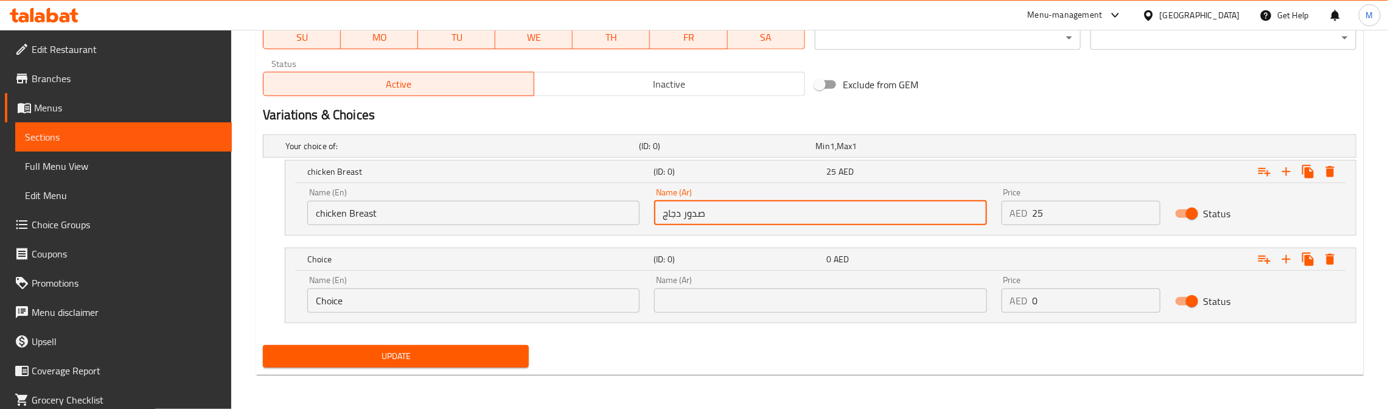
type input "صدور دجاج"
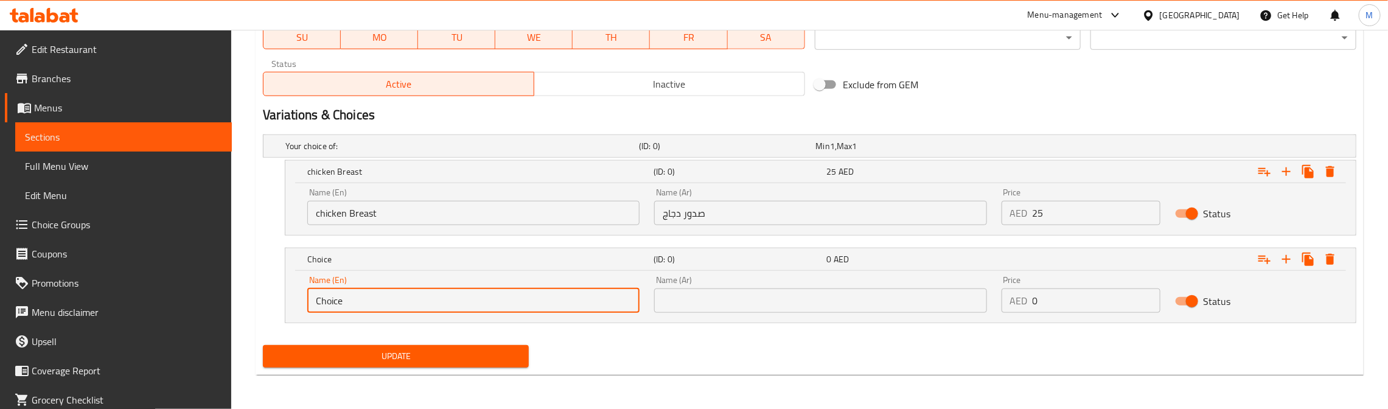
drag, startPoint x: 354, startPoint y: 292, endPoint x: 308, endPoint y: 304, distance: 47.1
click at [308, 304] on input "Choice" at bounding box center [473, 300] width 332 height 24
type input "Beef"
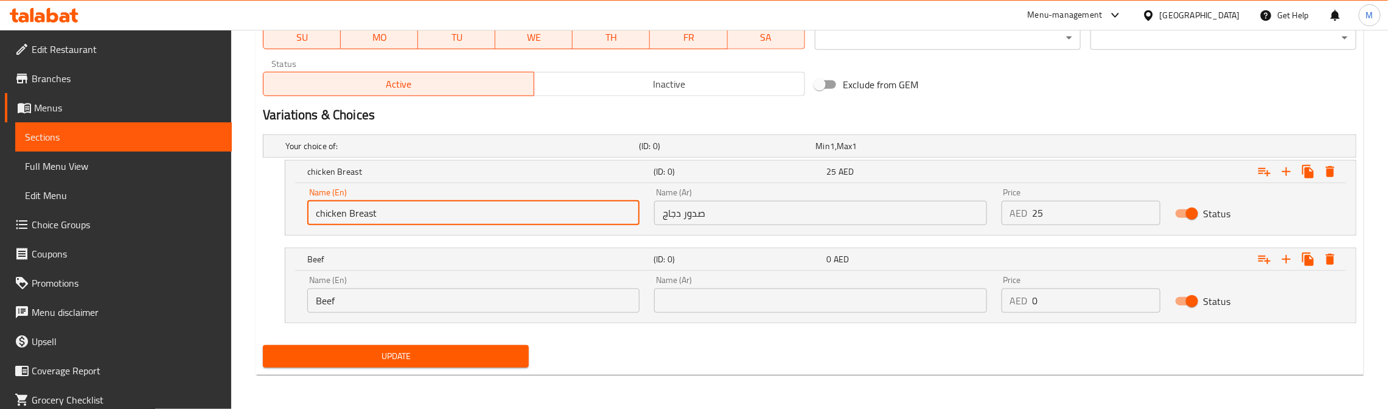
click at [318, 210] on input "chicken Breast" at bounding box center [473, 213] width 332 height 24
type input "Chicken Breast"
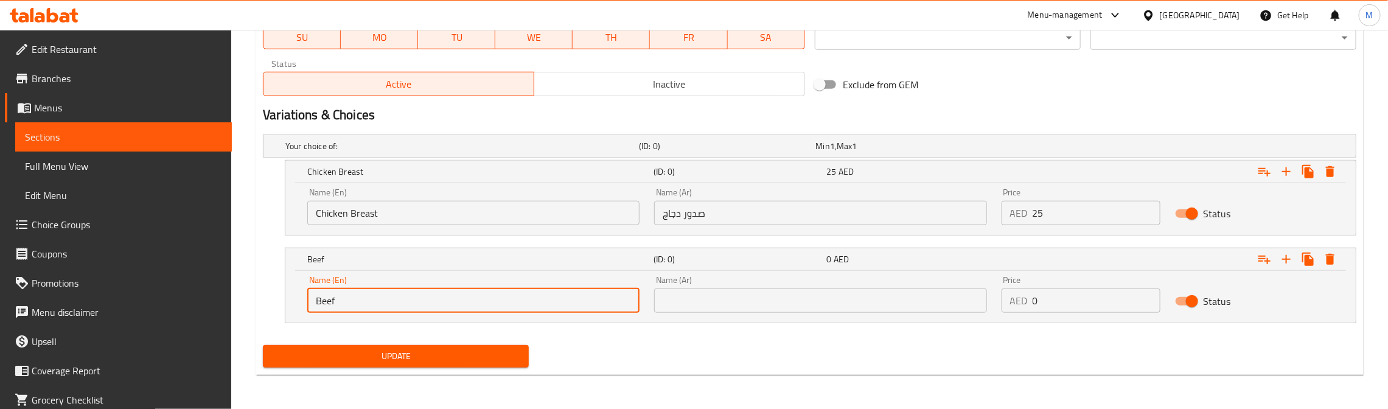
click at [396, 294] on input "Beef" at bounding box center [473, 300] width 332 height 24
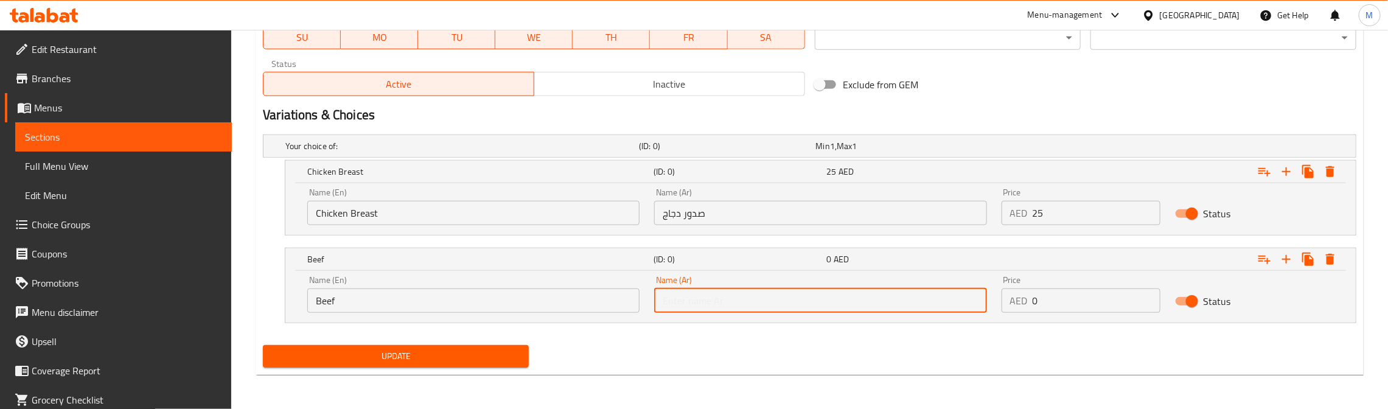
click at [784, 300] on input "text" at bounding box center [820, 300] width 332 height 24
type input "لحم بقري"
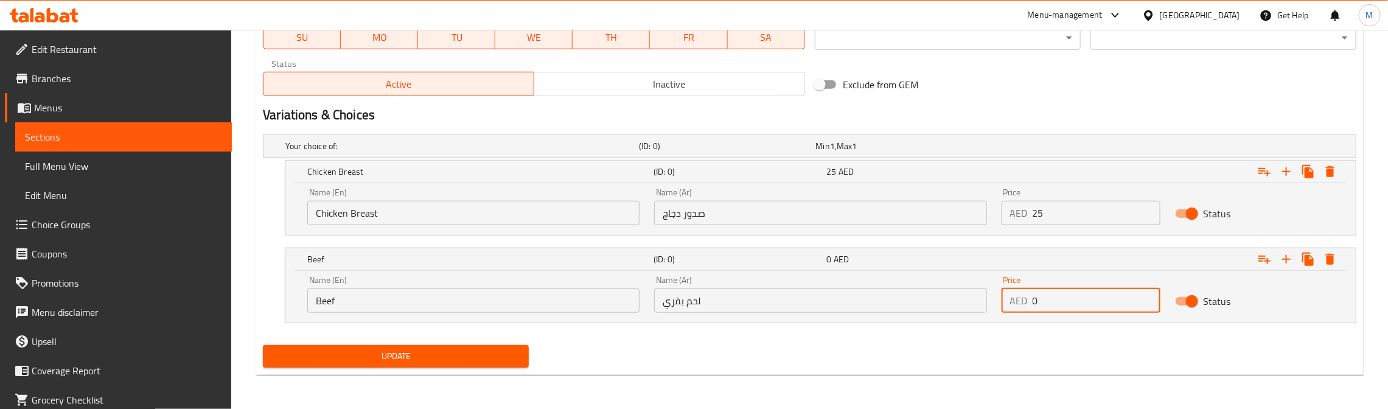
drag, startPoint x: 1066, startPoint y: 297, endPoint x: 1032, endPoint y: 304, distance: 35.2
click at [1032, 304] on input "0" at bounding box center [1096, 300] width 128 height 24
paste input "3"
drag, startPoint x: 1068, startPoint y: 291, endPoint x: 986, endPoint y: 316, distance: 85.8
click at [986, 316] on div "Name (En) Beef Name (En) Name (Ar) لحم بقري Name (Ar) Price AED 31 Price Status" at bounding box center [820, 294] width 1041 height 52
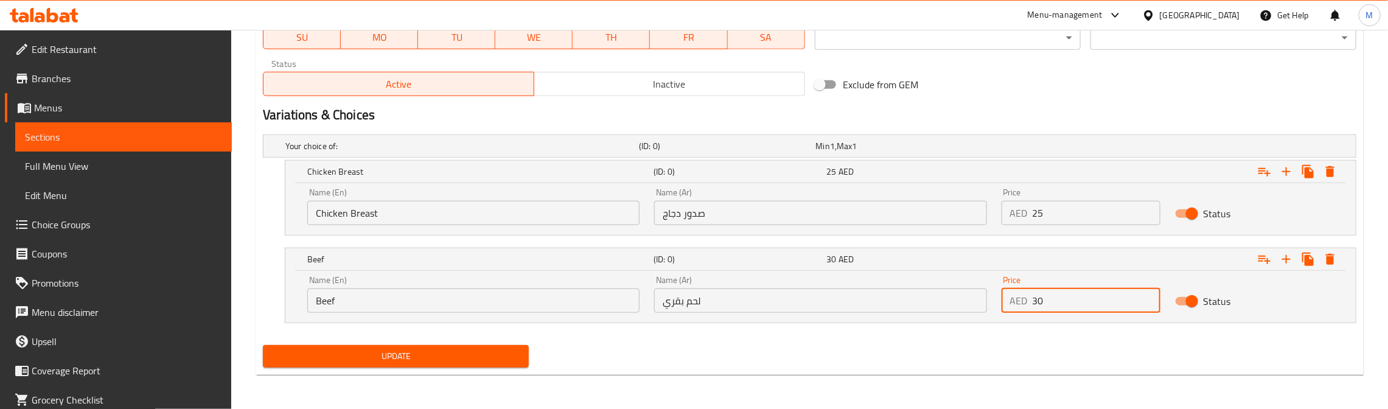
type input "30"
click at [981, 336] on div "Your choice of: (ID: 0) Min 1 , Max 1 Name (En) Your choice of: Name (En) Name …" at bounding box center [809, 235] width 1103 height 210
click at [461, 360] on span "Update" at bounding box center [396, 356] width 246 height 15
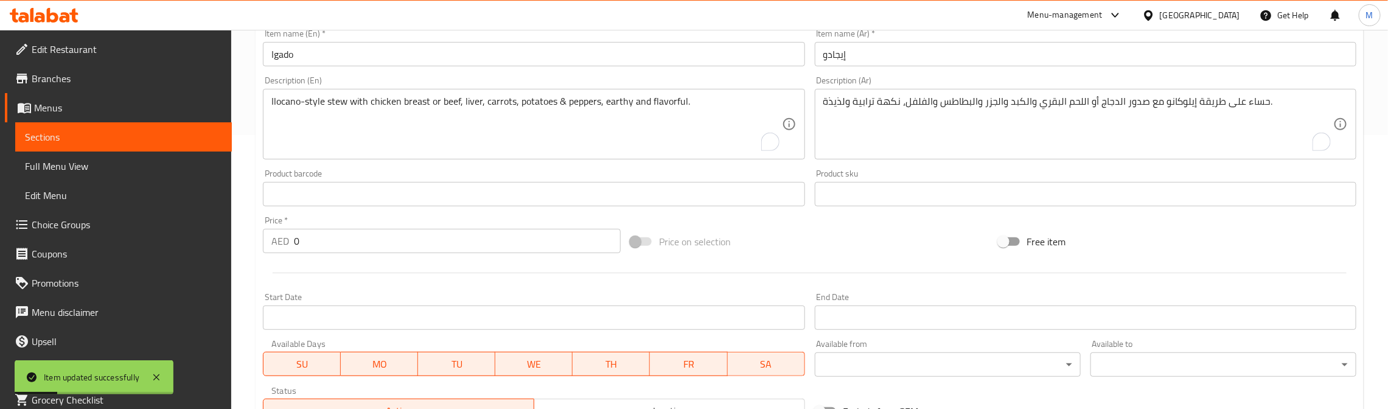
scroll to position [0, 0]
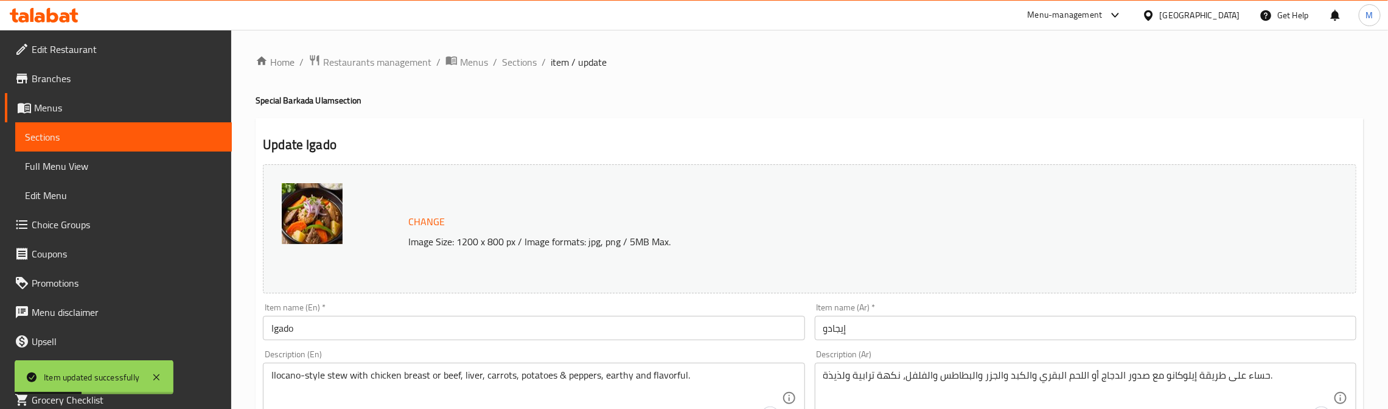
click at [289, 327] on input "Igado" at bounding box center [533, 328] width 541 height 24
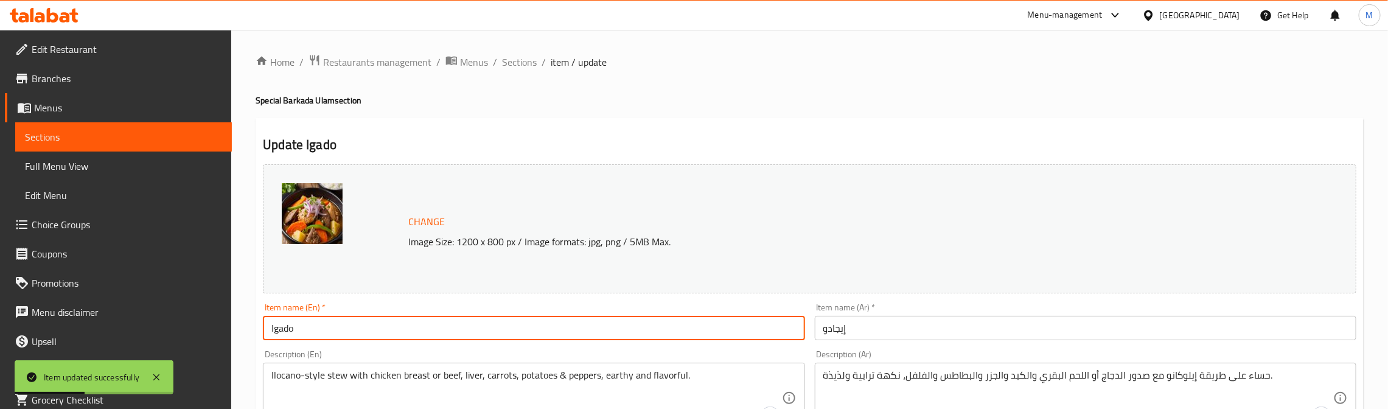
click at [289, 327] on input "Igado" at bounding box center [533, 328] width 541 height 24
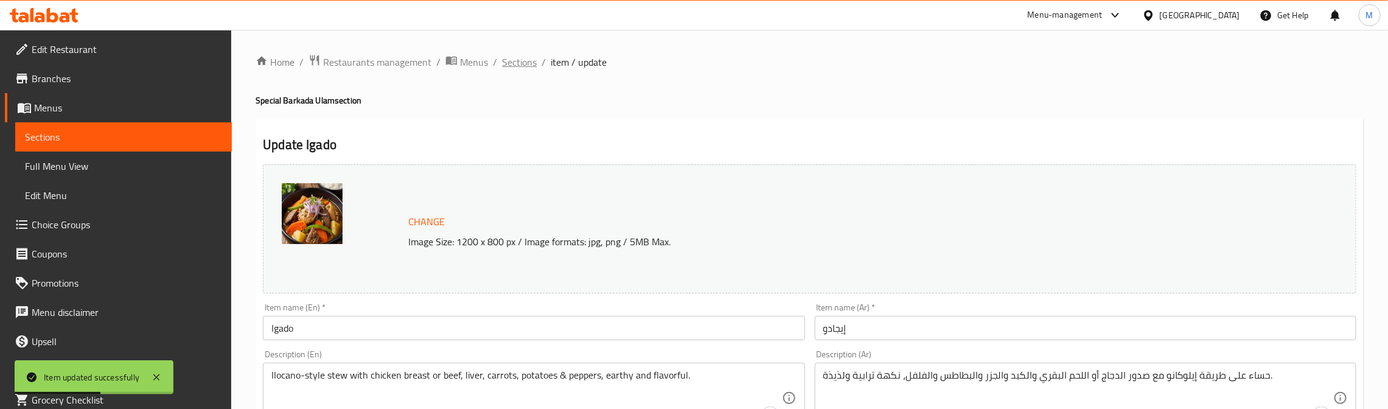
click at [510, 62] on span "Sections" at bounding box center [519, 62] width 35 height 15
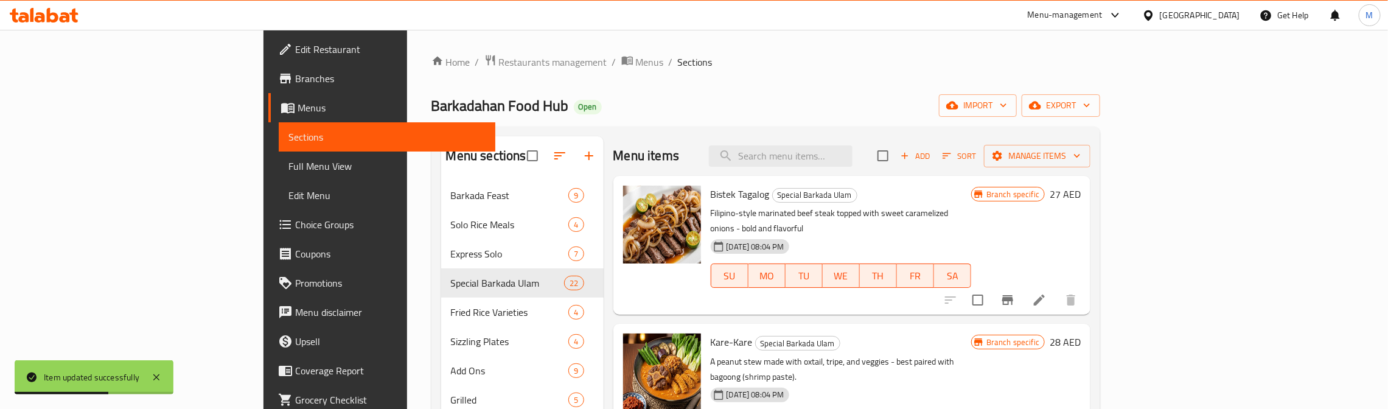
click at [889, 75] on div "Home / Restaurants management / Menus / Sections Barkadahan Food Hub Open impor…" at bounding box center [765, 373] width 669 height 638
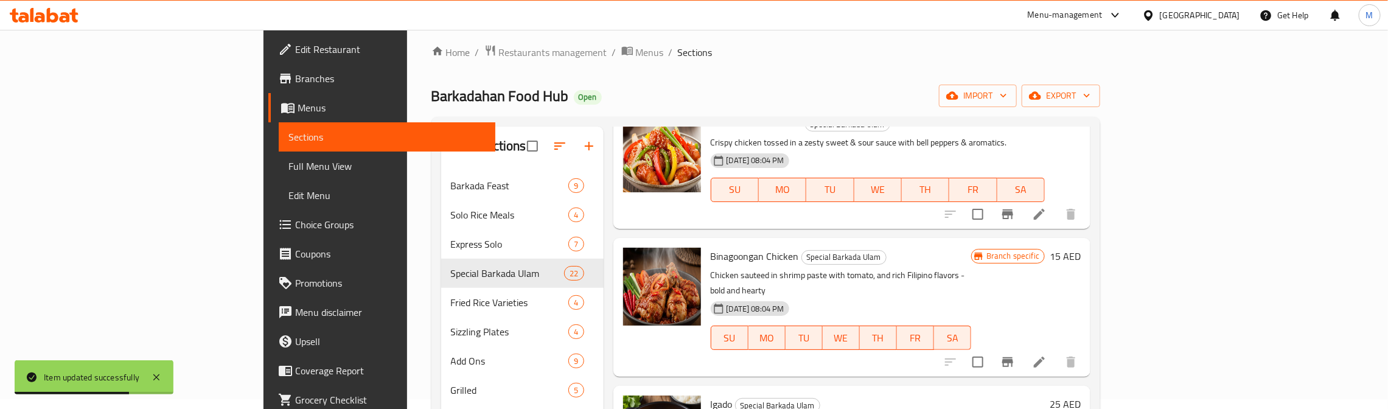
scroll to position [897, 0]
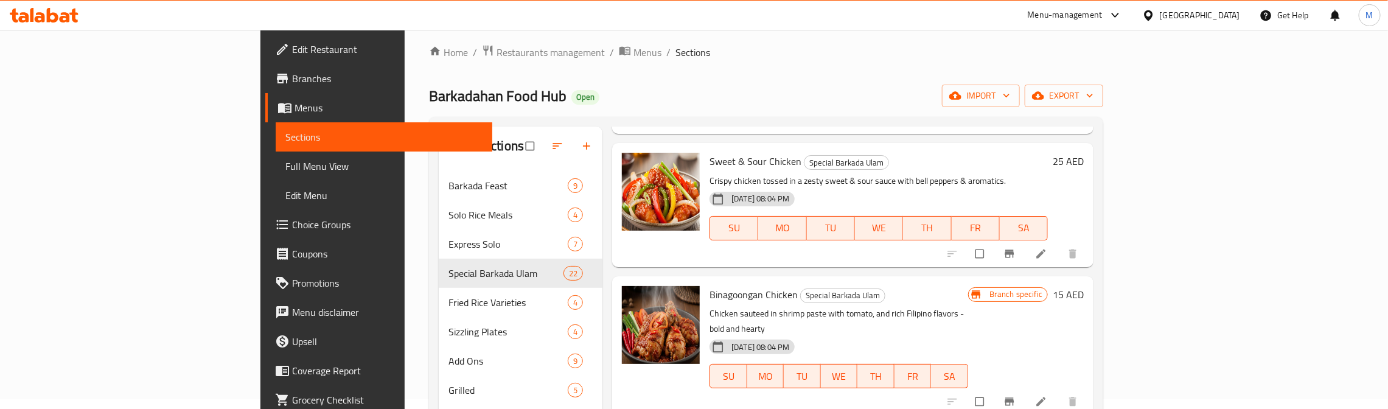
scroll to position [897, 0]
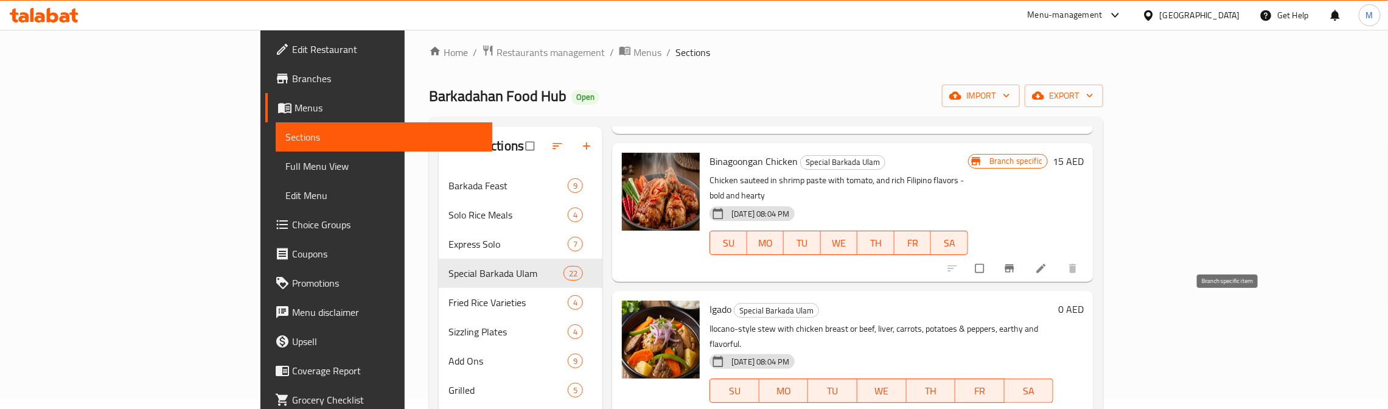
click at [985, 408] on icon "Branch-specific-item" at bounding box center [980, 416] width 9 height 8
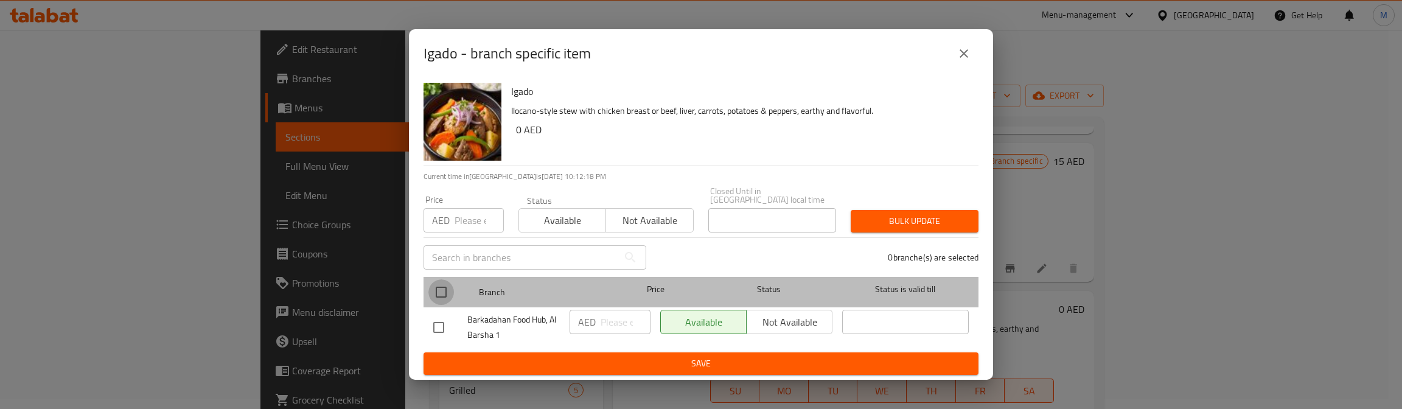
click at [446, 283] on input "checkbox" at bounding box center [441, 292] width 26 height 26
checkbox input "true"
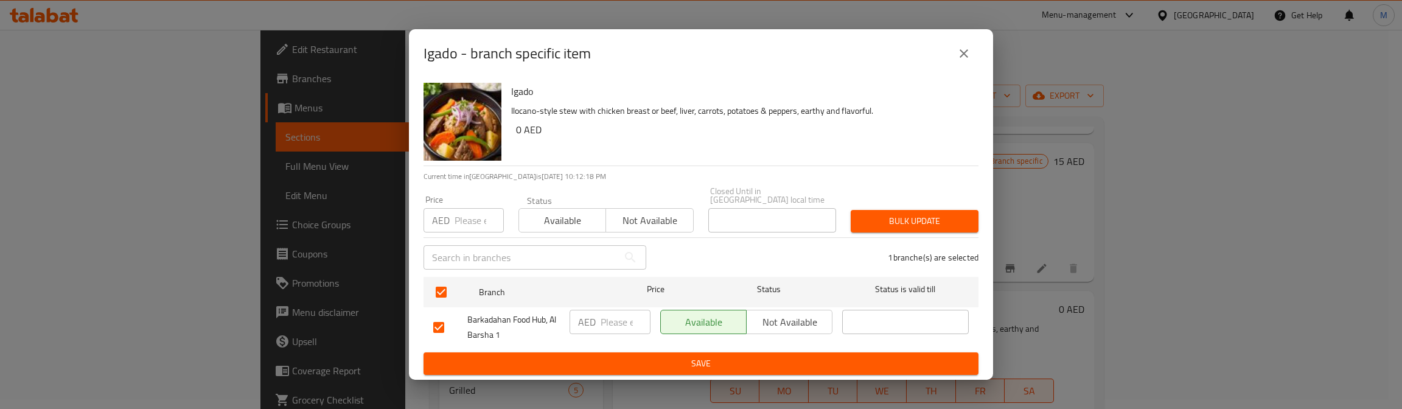
click at [468, 207] on div "Price AED Price" at bounding box center [463, 213] width 80 height 37
click at [468, 221] on input "number" at bounding box center [478, 220] width 49 height 24
type input "0"
click at [878, 212] on button "Bulk update" at bounding box center [914, 221] width 128 height 23
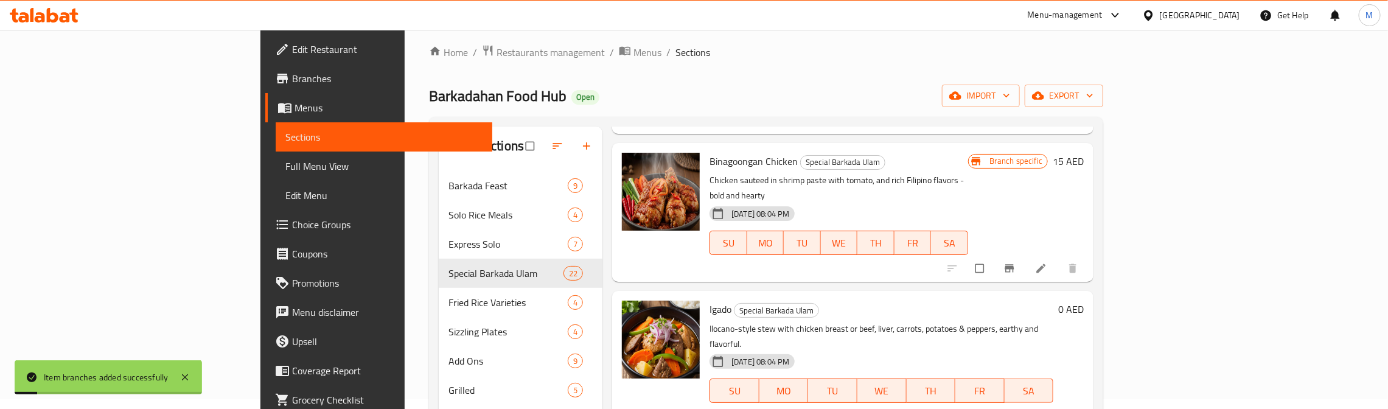
click at [1053, 301] on h6 "Igado Special Barkada Ulam" at bounding box center [881, 309] width 344 height 17
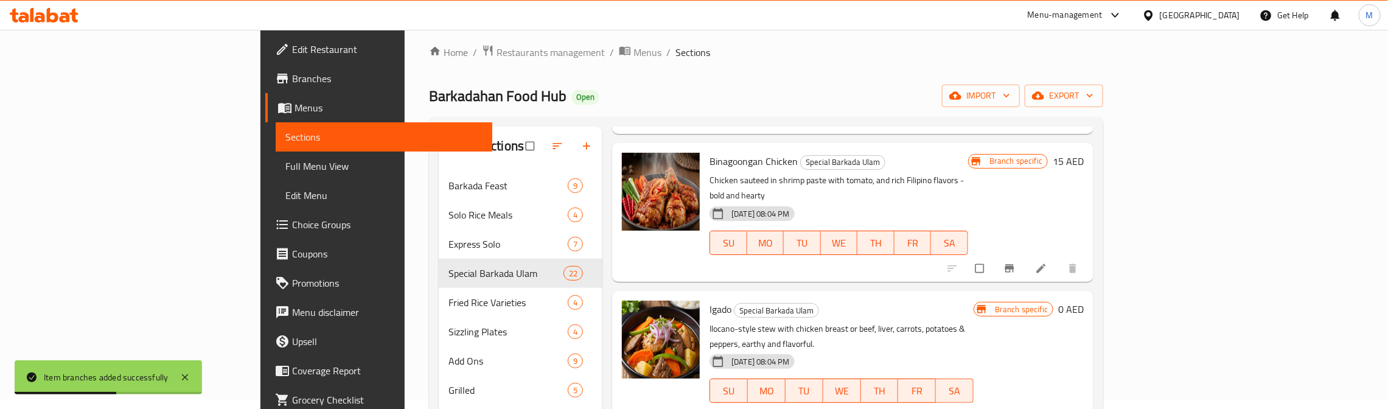
click at [792, 59] on ol "Home / Restaurants management / Menus / Sections" at bounding box center [766, 52] width 674 height 16
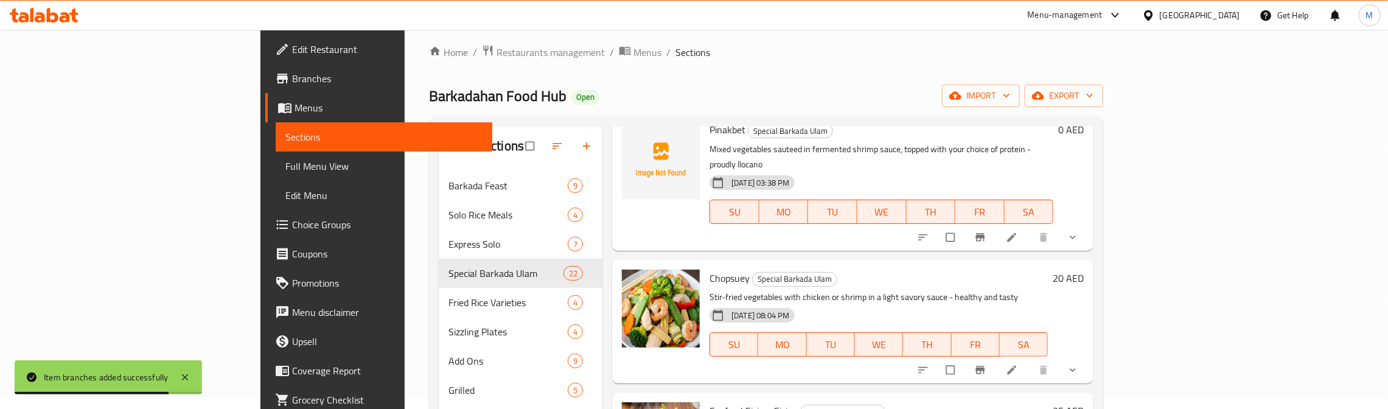
scroll to position [1429, 0]
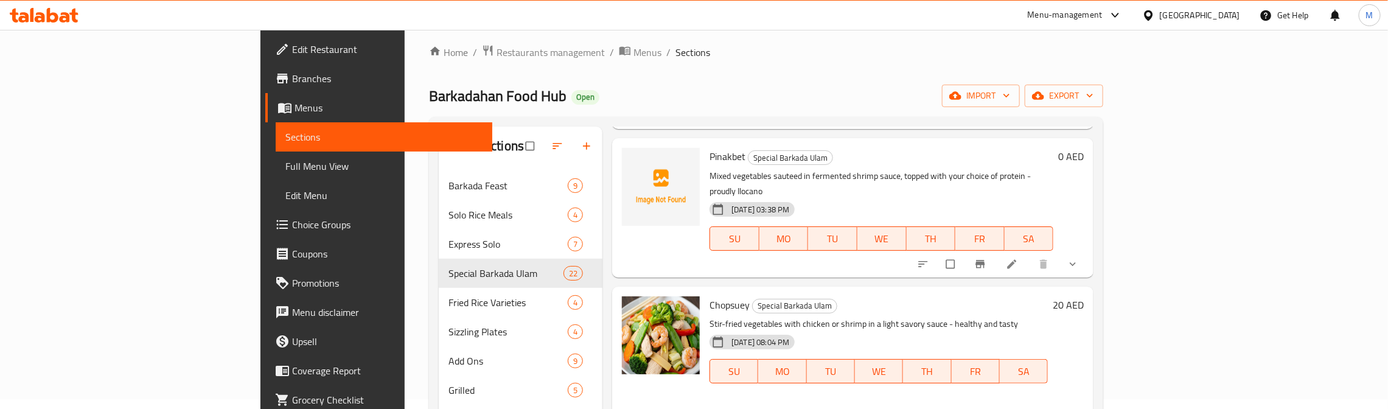
scroll to position [1520, 0]
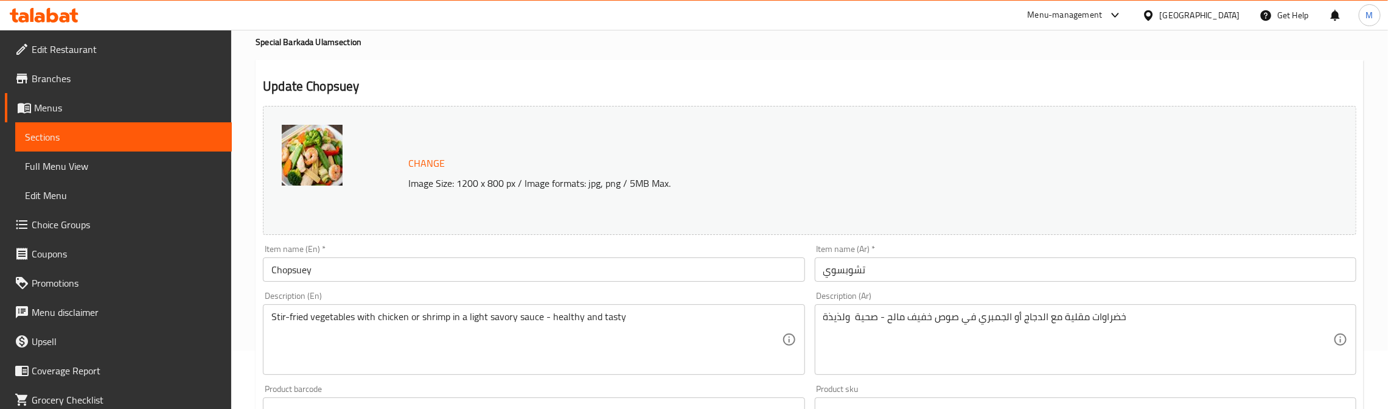
scroll to position [91, 0]
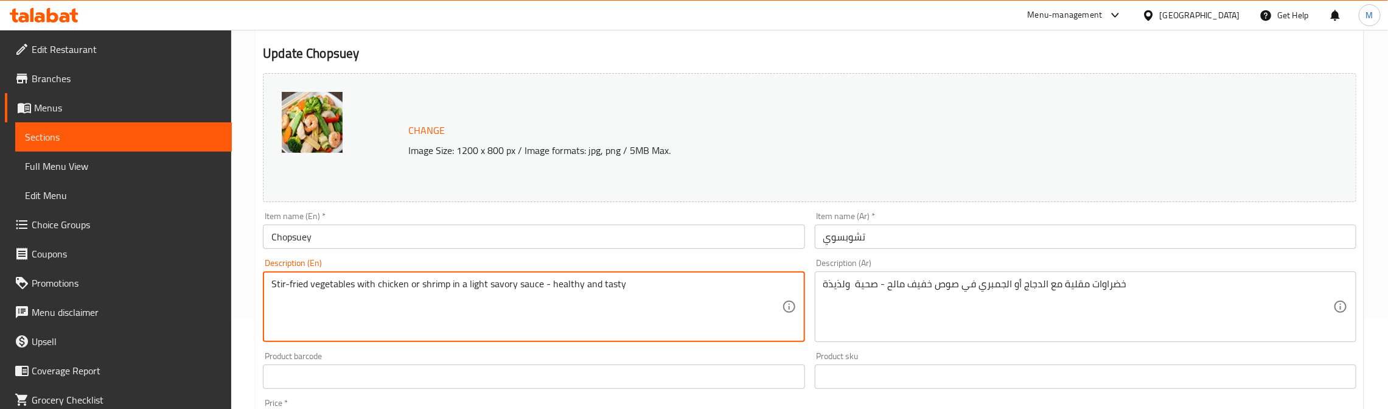
click at [347, 279] on textarea "Stir-fried vegetables with chicken or shrimp in a light savory sauce - healthy …" at bounding box center [526, 307] width 510 height 58
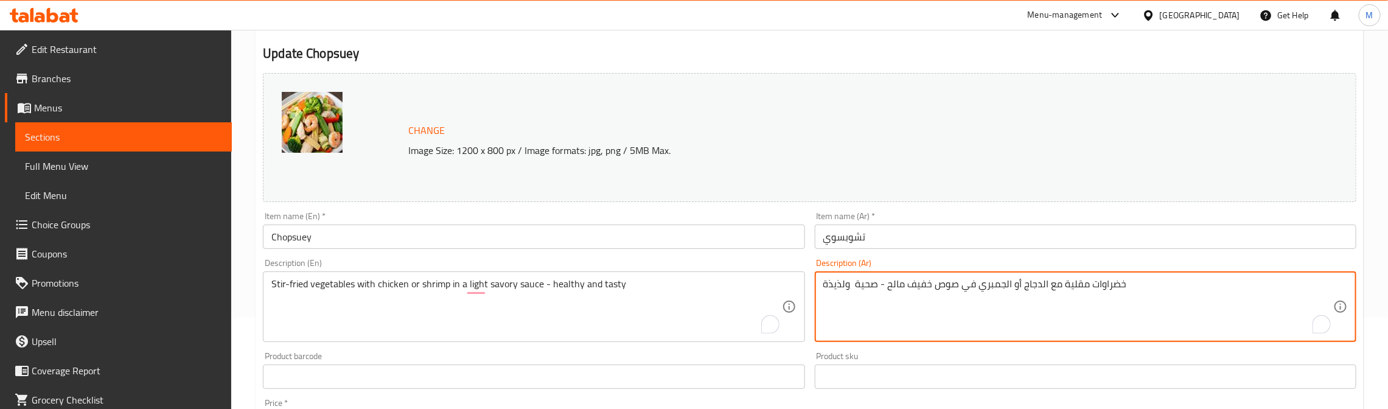
click at [924, 294] on textarea "خضراوات مقلية مع الدجاج أو الجمبري في صوص خفيف مالح - صحية ولذيذة" at bounding box center [1078, 307] width 510 height 58
paste textarea "جاج أو روبيان في صلصة خفيفة ولذيذة - صحية"
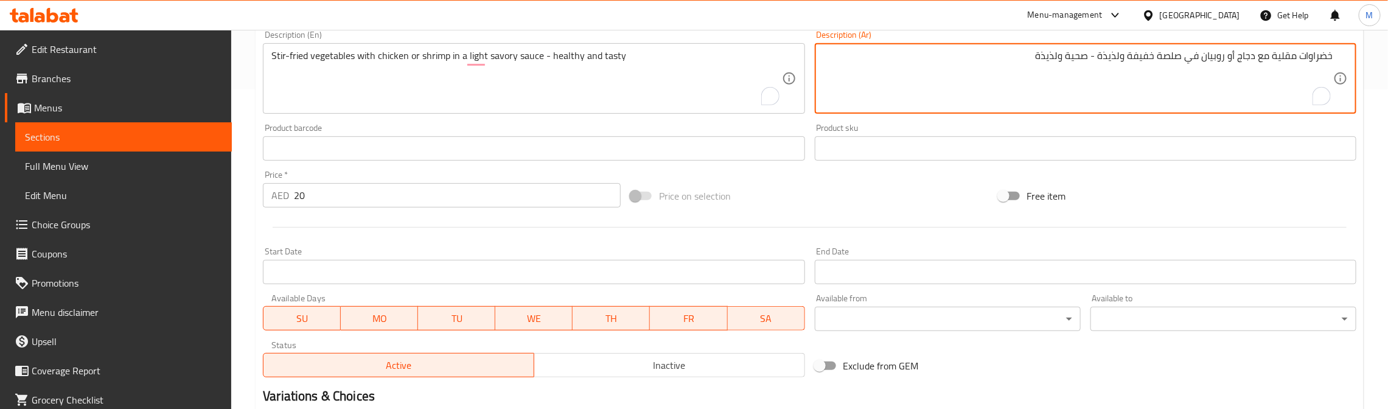
scroll to position [365, 0]
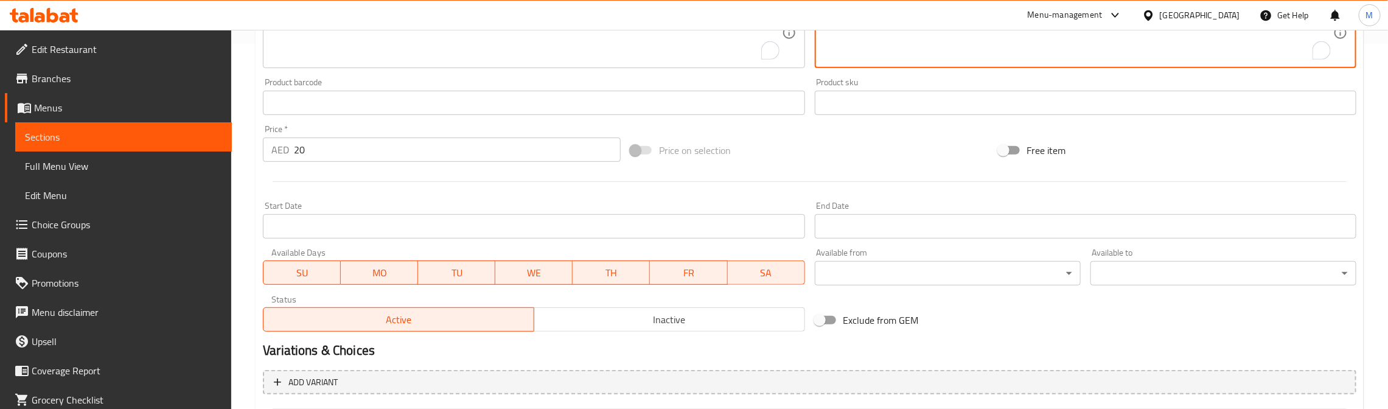
type textarea "خضراوات مقلية مع دجاج أو روبيان في صلصة خفيفة ولذيذة - صحية ولذيذة"
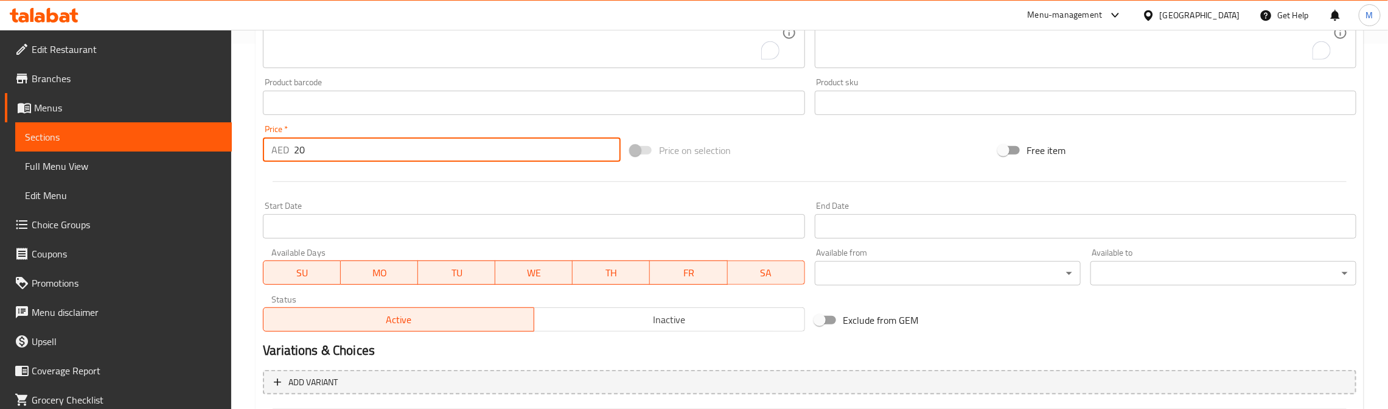
drag, startPoint x: 298, startPoint y: 145, endPoint x: 271, endPoint y: 148, distance: 27.6
click at [271, 148] on div "AED 20 Price *" at bounding box center [442, 149] width 358 height 24
type input "0"
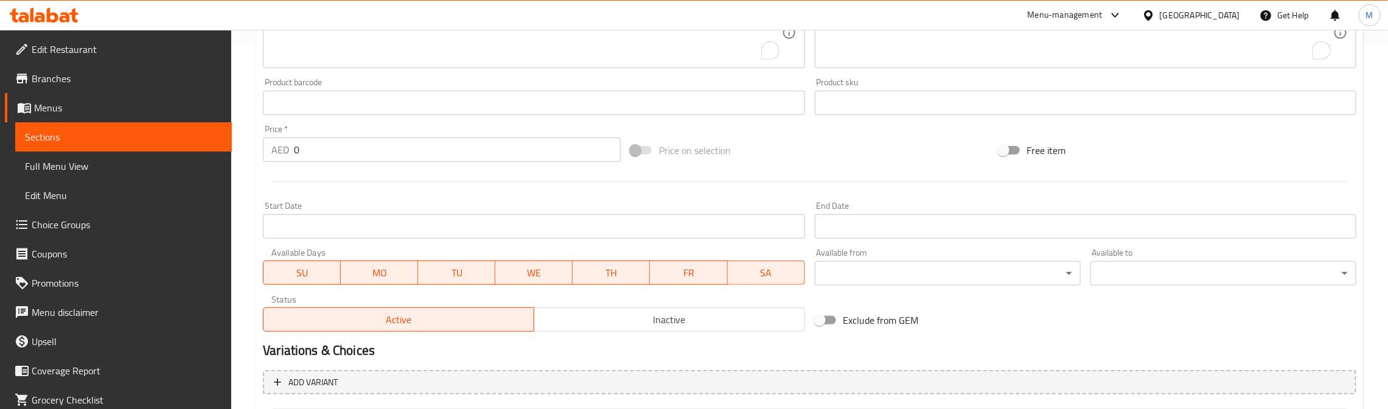
click at [329, 199] on div "Start Date Start Date" at bounding box center [533, 219] width 551 height 47
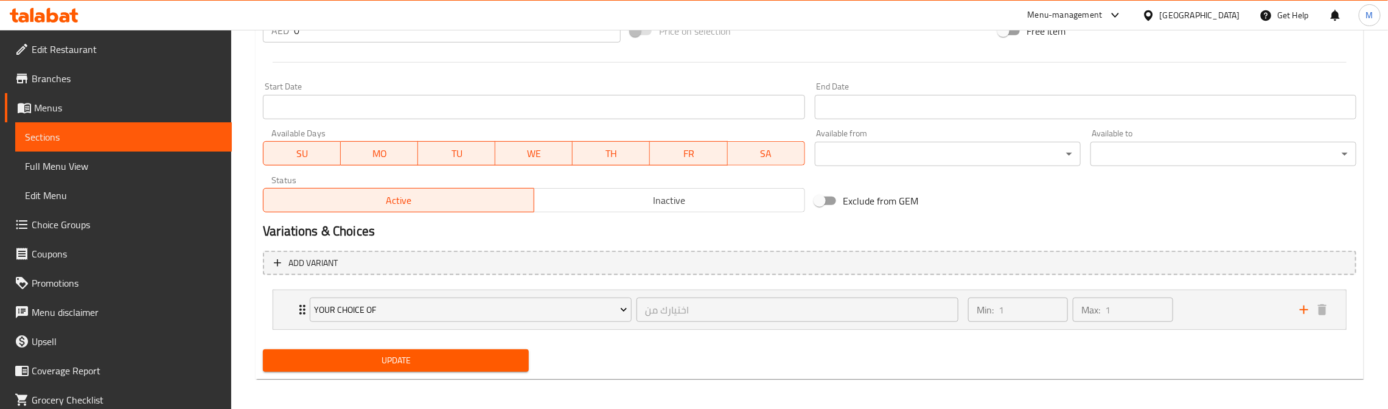
scroll to position [489, 0]
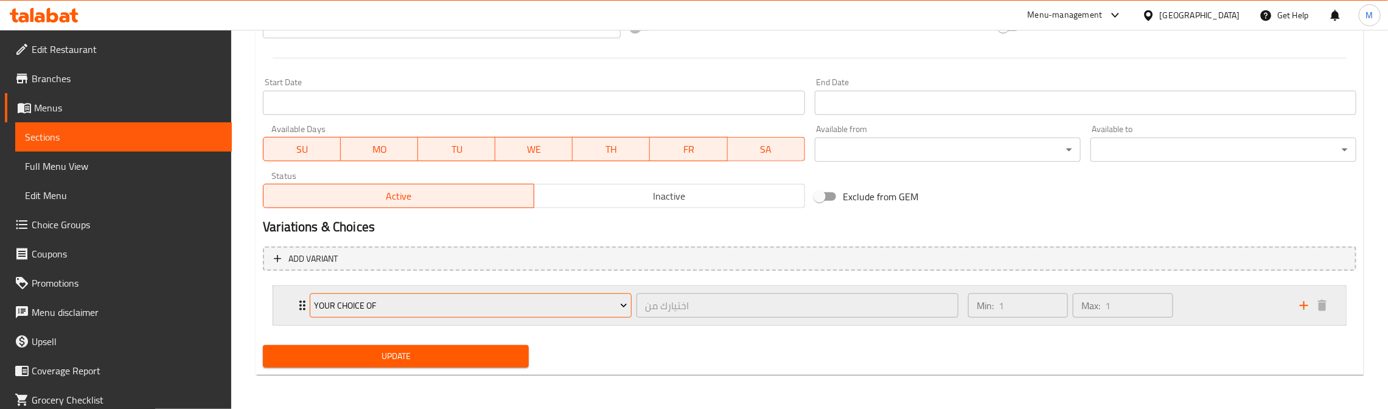
click at [333, 300] on span "Your Choice Of" at bounding box center [471, 305] width 313 height 15
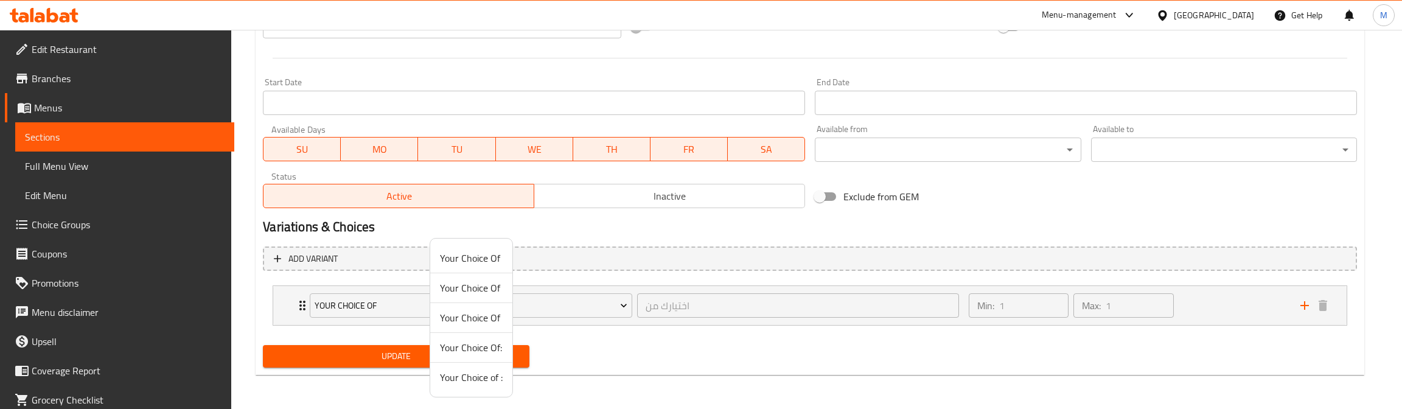
click at [473, 318] on span "Your Choice Of" at bounding box center [471, 317] width 63 height 15
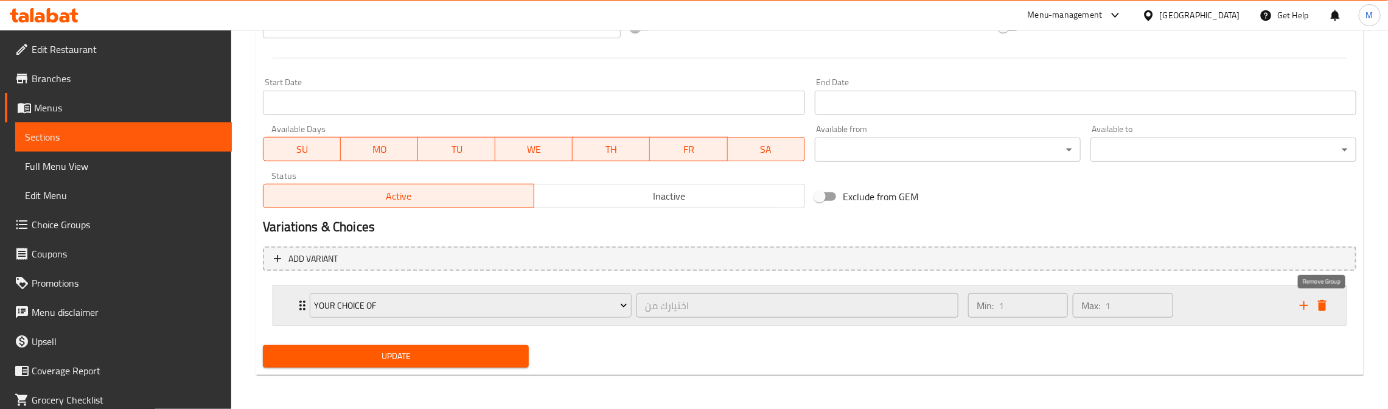
click at [1315, 304] on icon "delete" at bounding box center [1322, 305] width 15 height 15
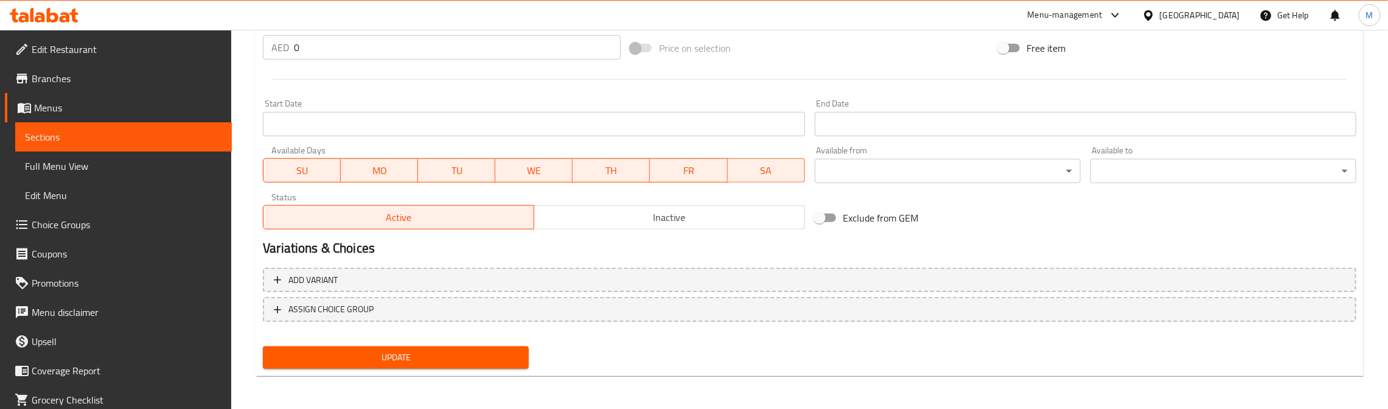
click at [448, 351] on span "Update" at bounding box center [396, 357] width 246 height 15
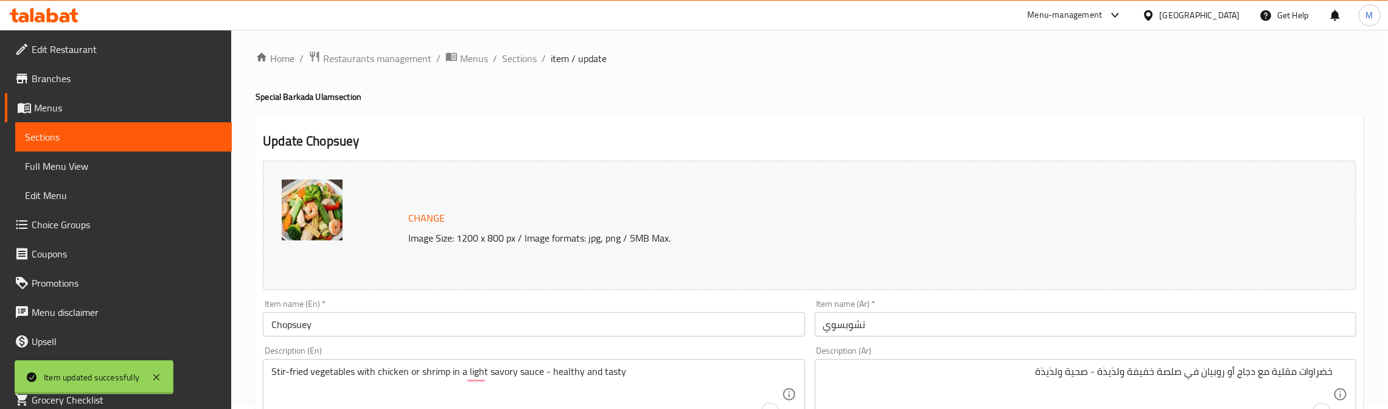
scroll to position [0, 0]
click at [305, 322] on input "Chopsuey" at bounding box center [533, 328] width 541 height 24
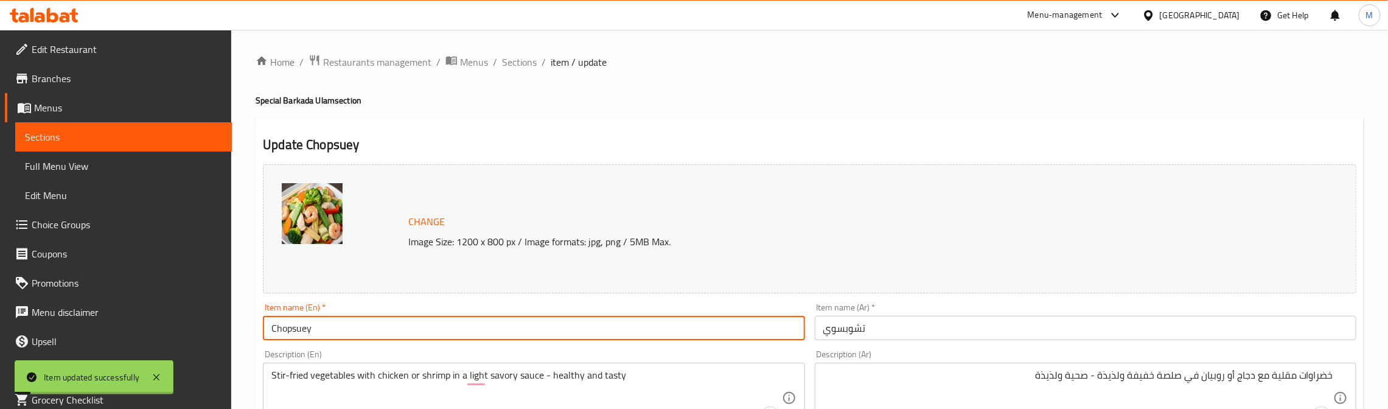
click at [305, 322] on input "Chopsuey" at bounding box center [533, 328] width 541 height 24
click at [518, 66] on span "Sections" at bounding box center [519, 62] width 35 height 15
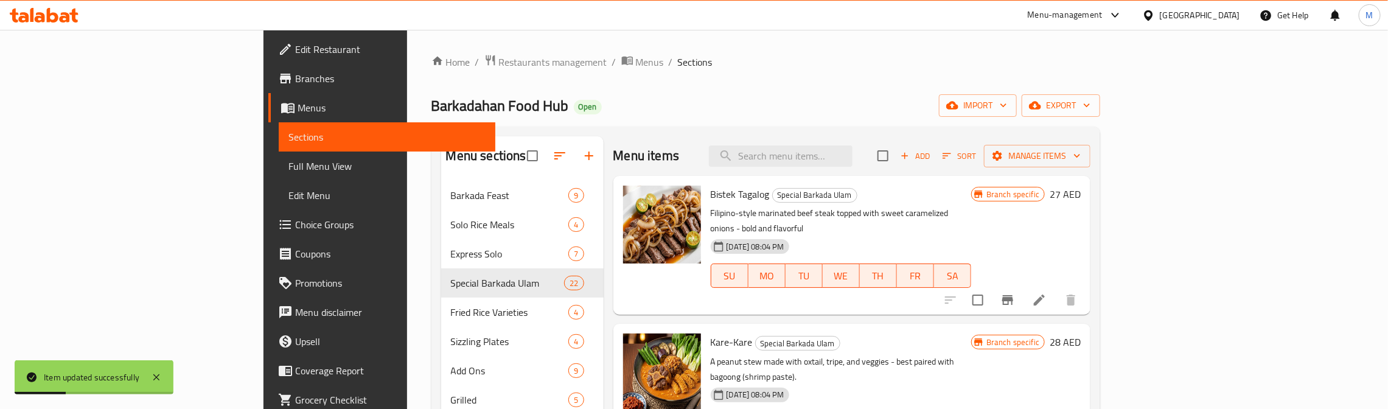
click at [880, 110] on div "Barkadahan Food Hub Open import export" at bounding box center [765, 105] width 669 height 23
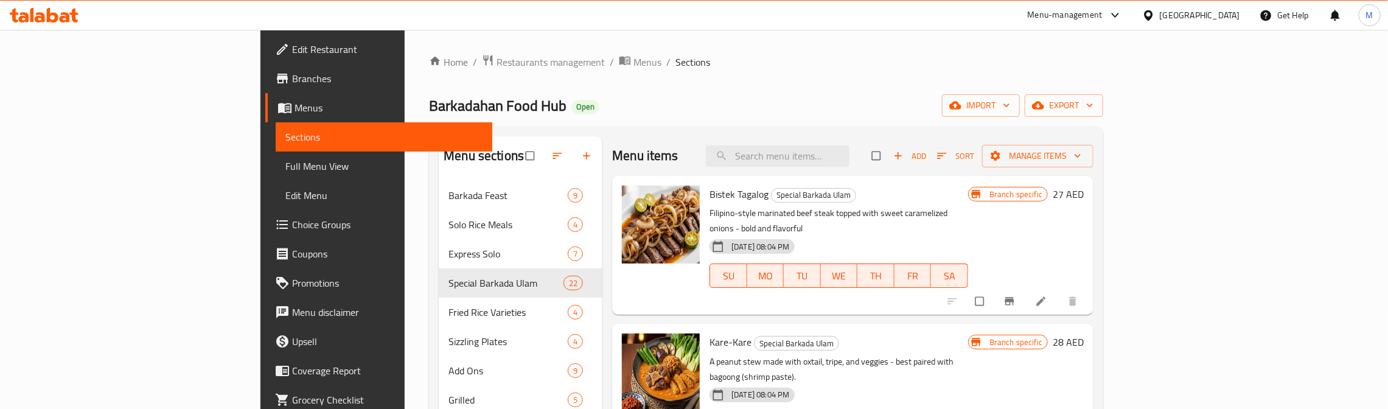
click at [885, 93] on div "Home / Restaurants management / Menus / Sections Barkadahan Food Hub Open impor…" at bounding box center [766, 373] width 674 height 638
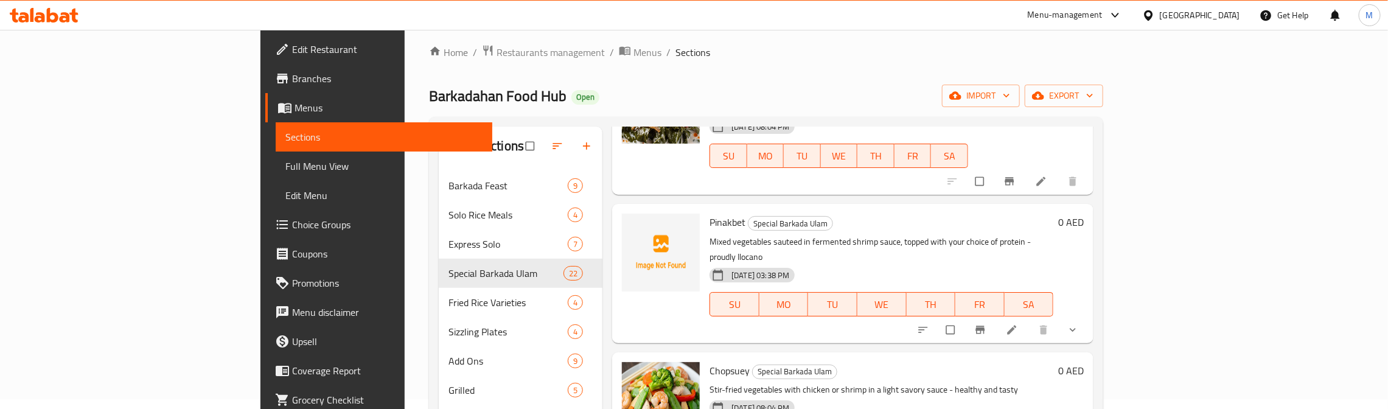
scroll to position [1429, 0]
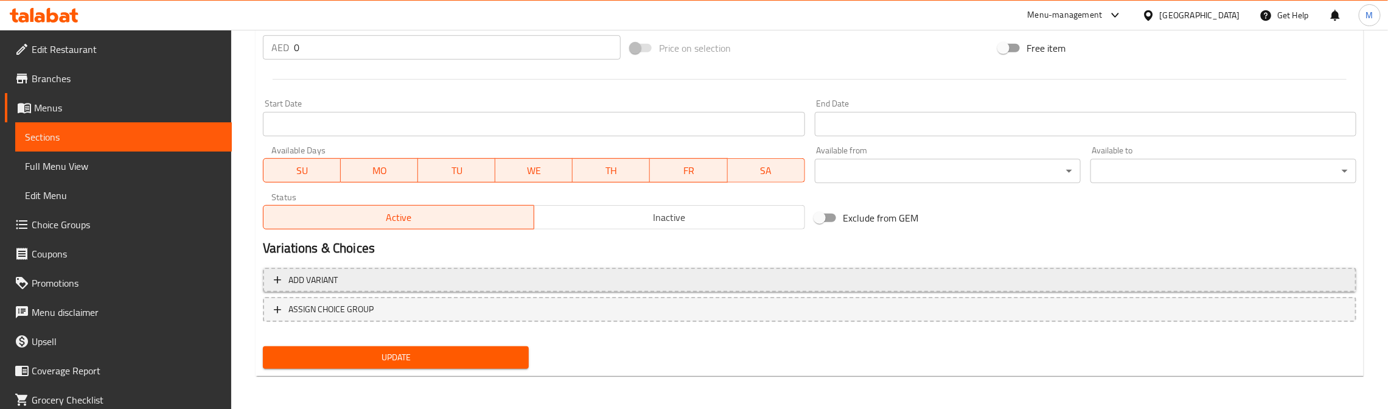
click at [393, 273] on span "Add variant" at bounding box center [809, 280] width 1071 height 15
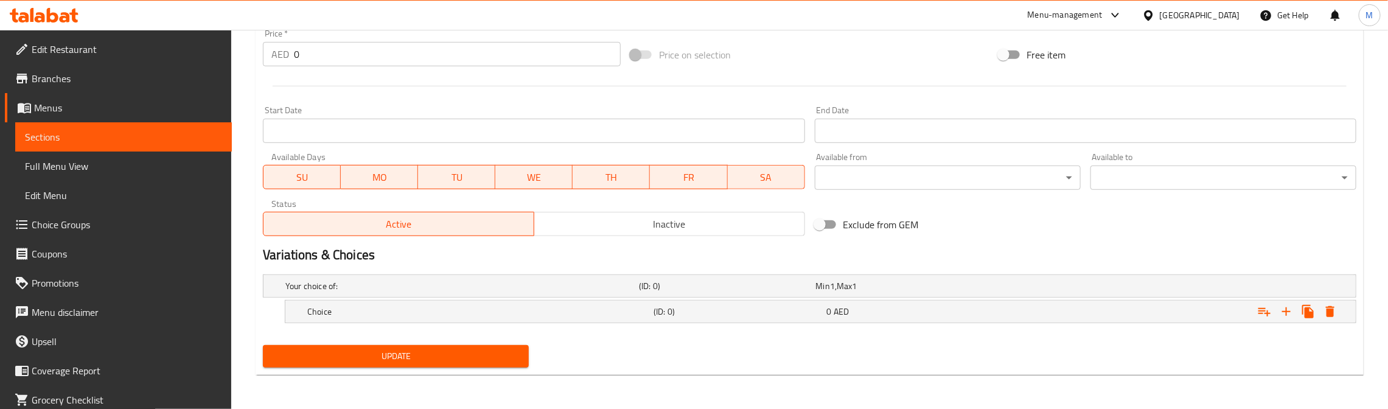
scroll to position [462, 0]
click at [1287, 309] on icon "Expand" at bounding box center [1286, 311] width 15 height 15
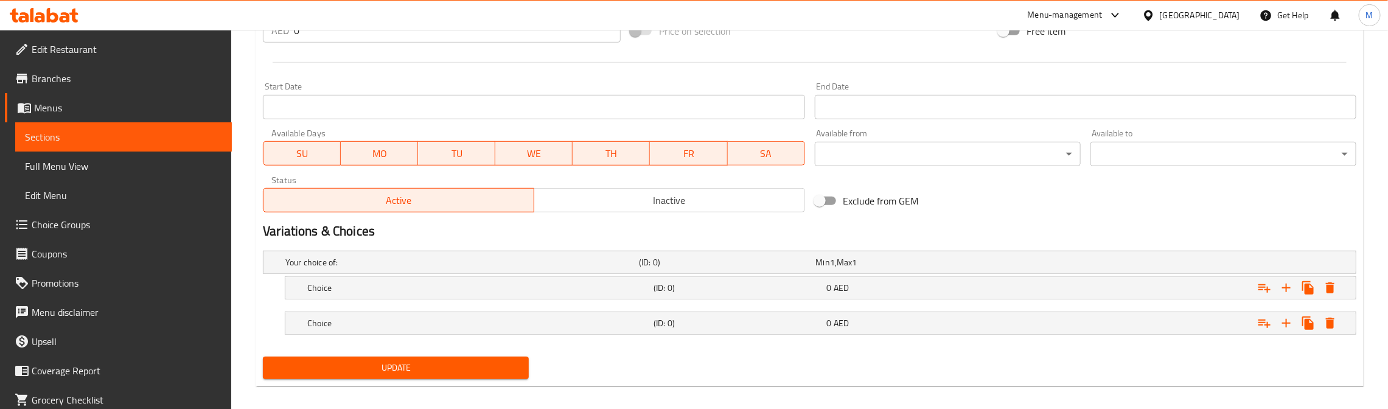
scroll to position [497, 0]
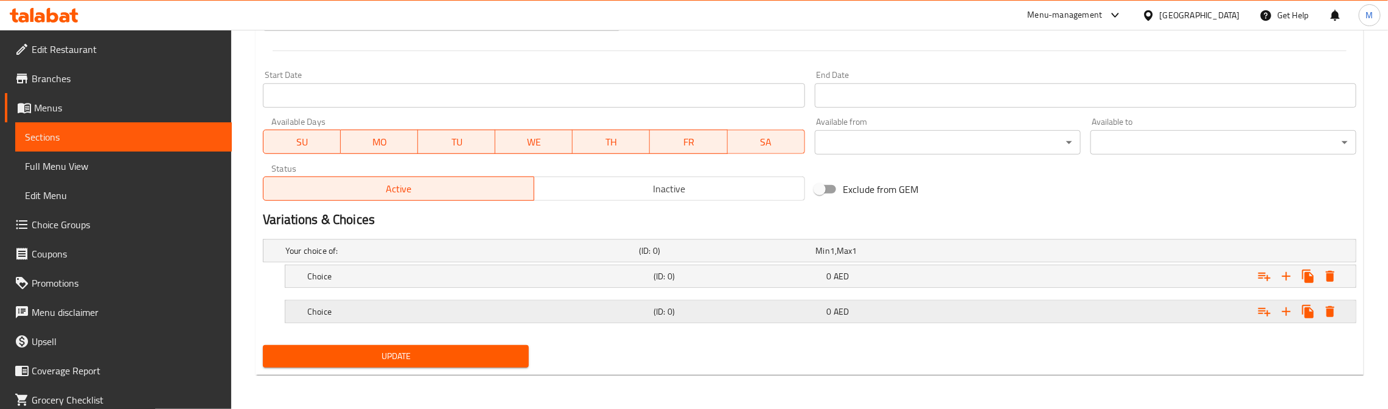
click at [455, 309] on h5 "Choice" at bounding box center [477, 311] width 341 height 12
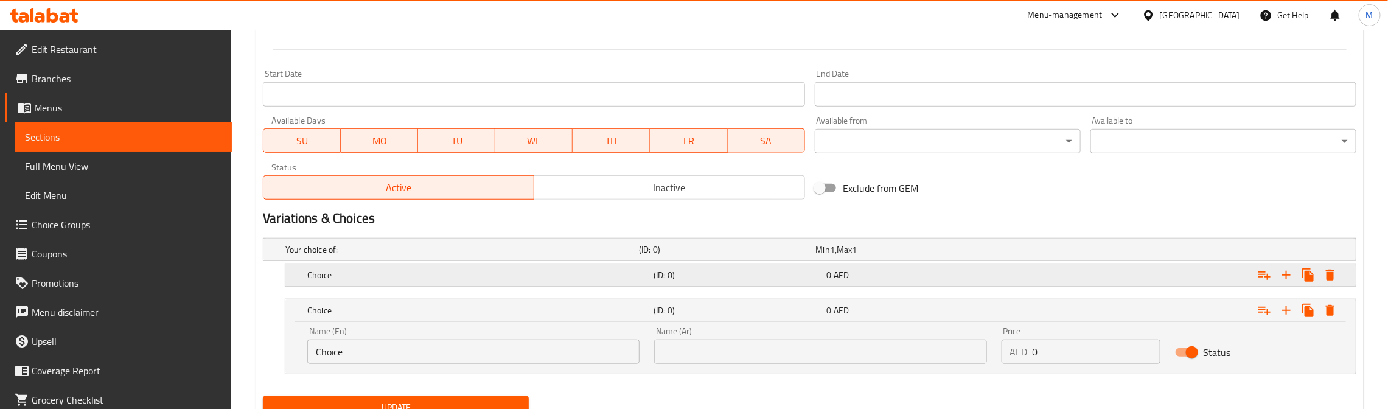
click at [456, 285] on div "Choice (ID: 0) 0 AED" at bounding box center [824, 275] width 1038 height 27
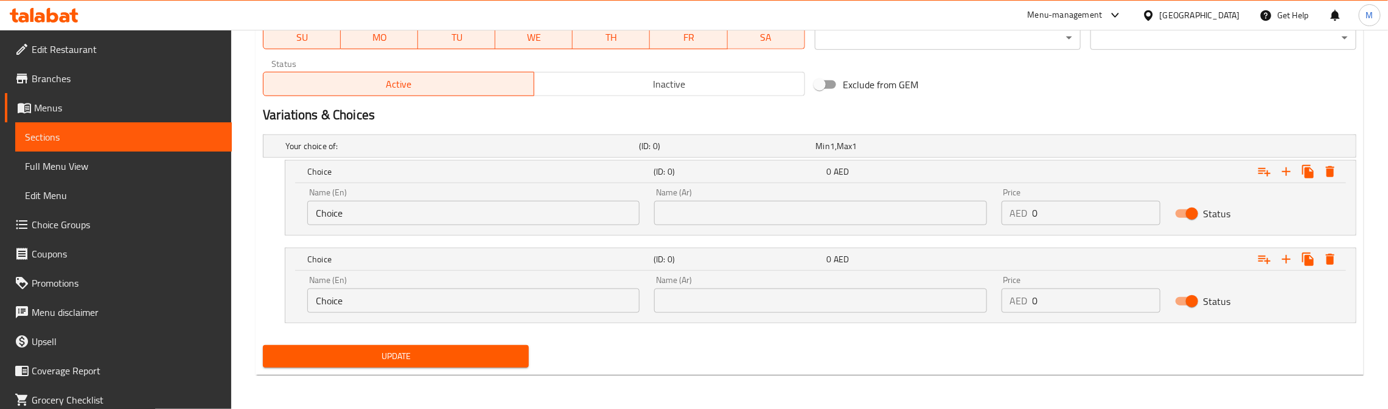
scroll to position [602, 0]
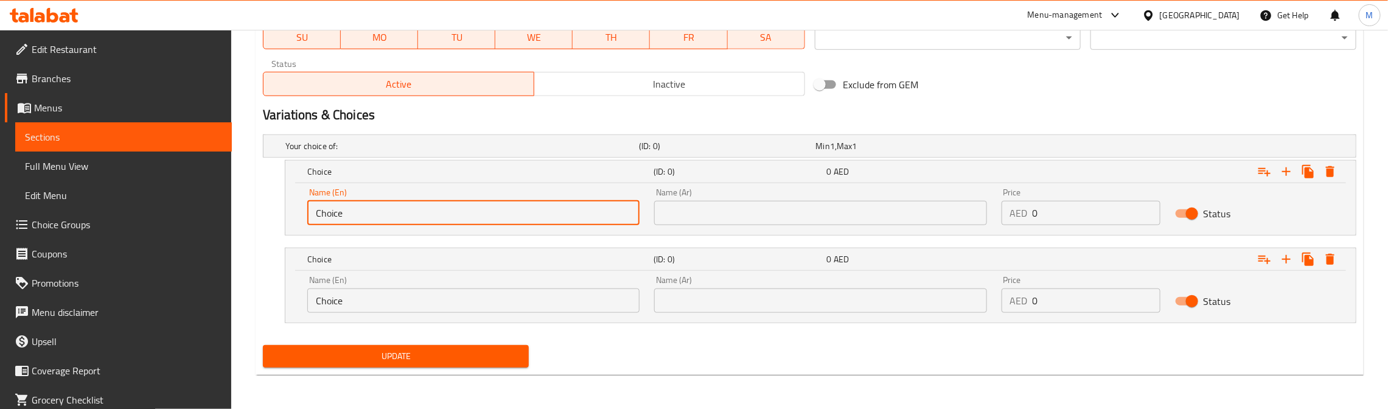
drag, startPoint x: 349, startPoint y: 212, endPoint x: 296, endPoint y: 212, distance: 52.9
click at [296, 212] on div "Name (En) Choice Name (En) Name (Ar) Name (Ar) Price AED 0 Price Status" at bounding box center [820, 209] width 1070 height 52
type input "Chicken"
click at [345, 296] on input "Choice" at bounding box center [473, 300] width 332 height 24
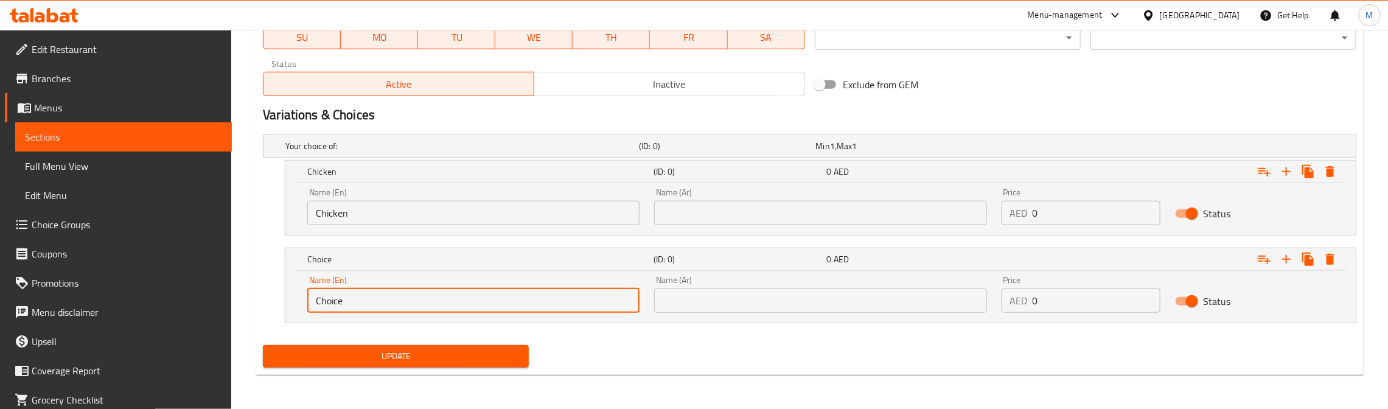
click at [345, 296] on input "Choice" at bounding box center [473, 300] width 332 height 24
type input "Shrimp"
click at [754, 214] on input "text" at bounding box center [820, 213] width 332 height 24
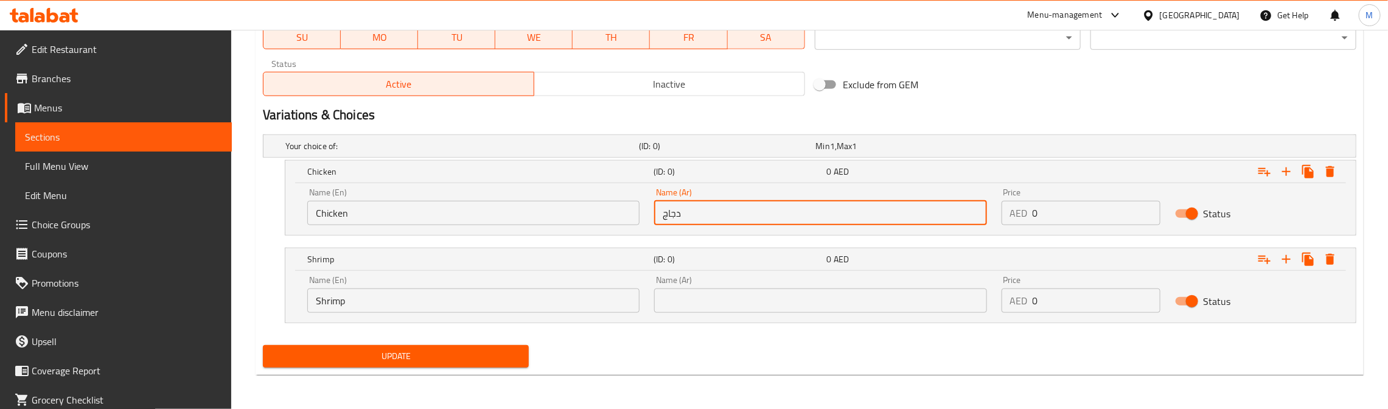
type input "دجاج"
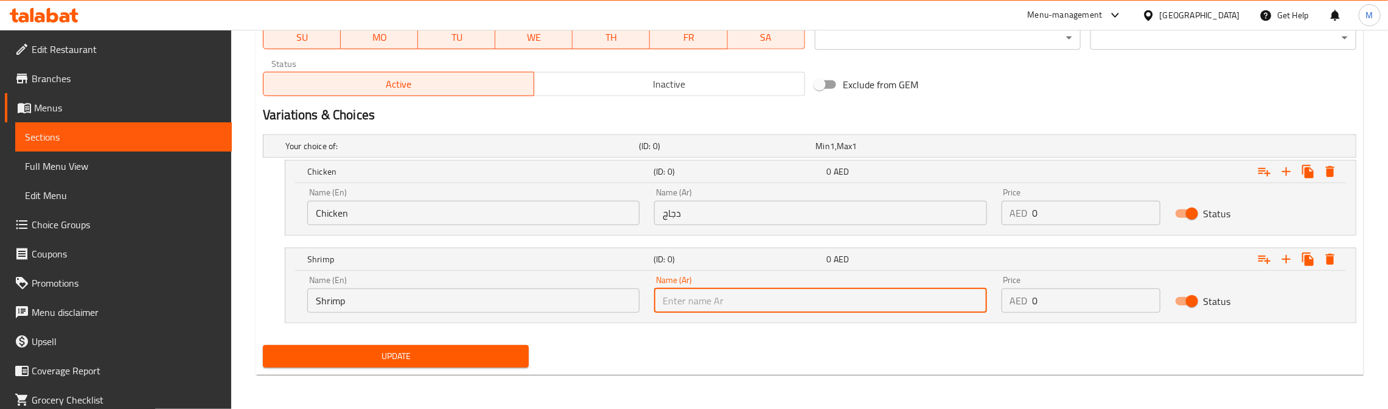
click at [712, 300] on input "text" at bounding box center [820, 300] width 332 height 24
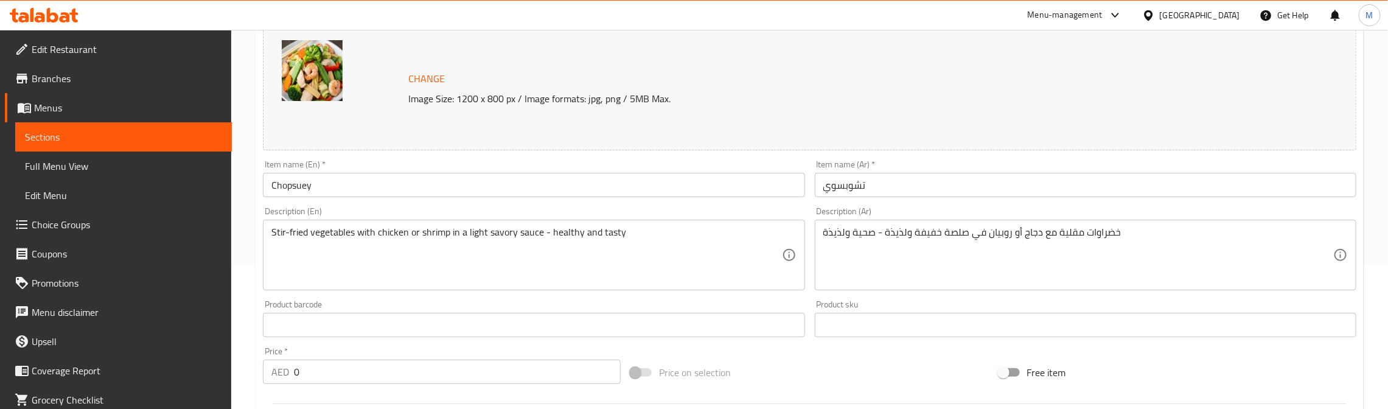
scroll to position [0, 0]
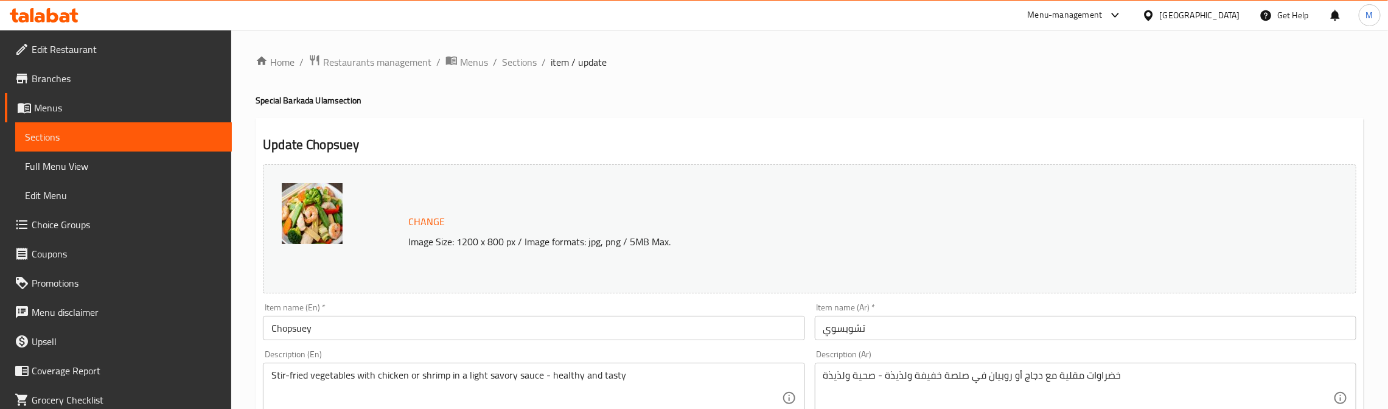
type input "جمبري"
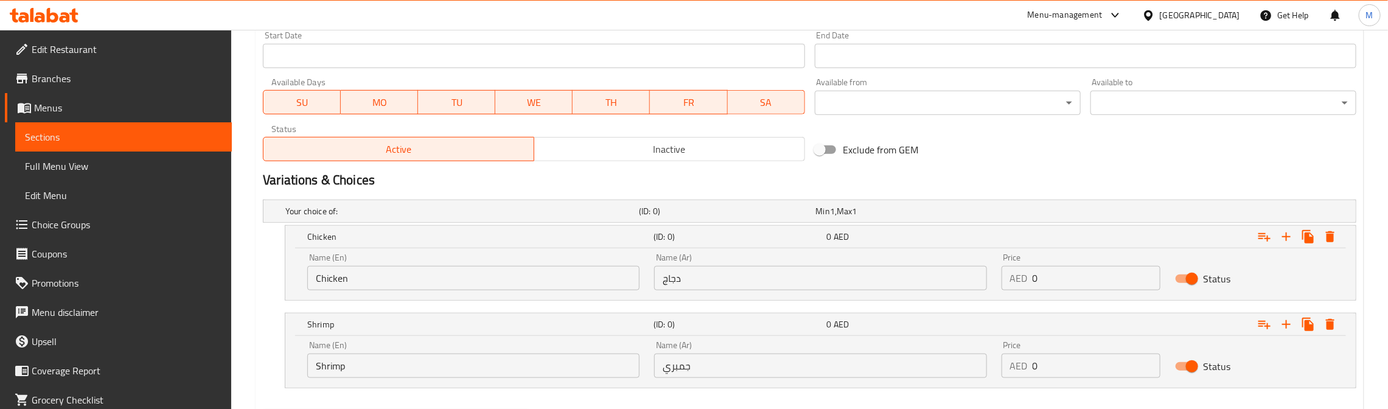
scroll to position [548, 0]
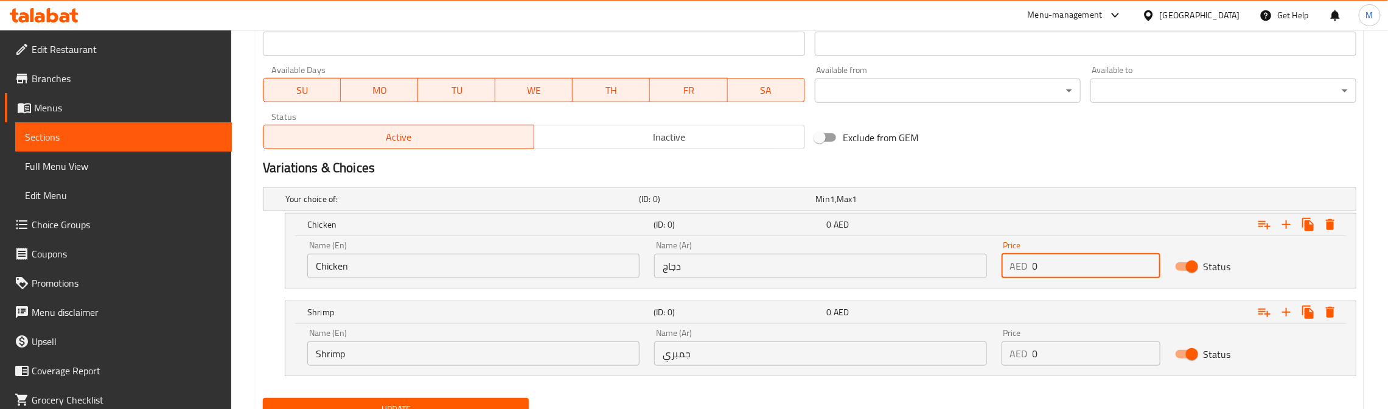
drag, startPoint x: 1043, startPoint y: 265, endPoint x: 1024, endPoint y: 268, distance: 19.1
click at [1024, 268] on div "AED 0 Price" at bounding box center [1080, 266] width 159 height 24
type input "22"
click at [1014, 298] on nav at bounding box center [809, 296] width 1093 height 10
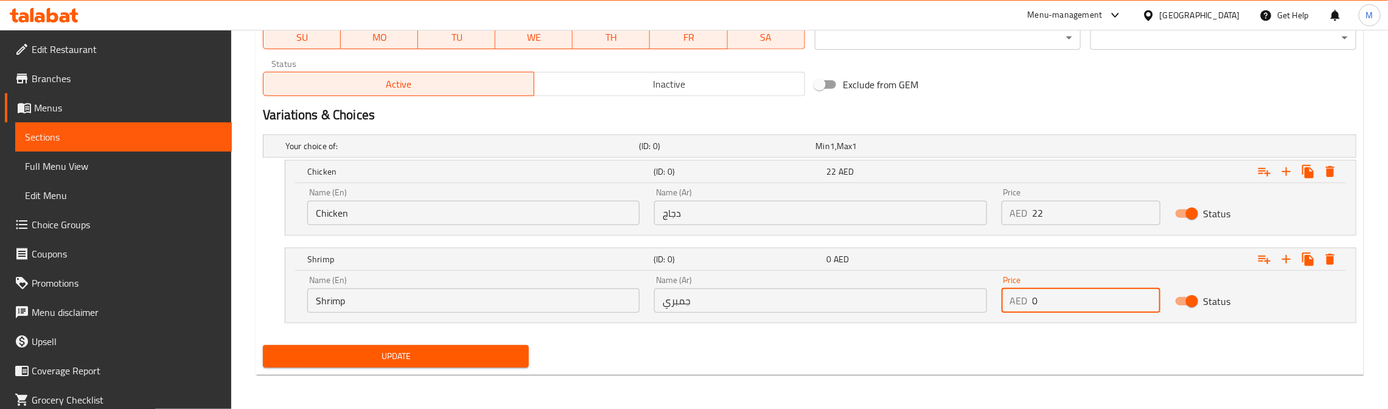
click at [1015, 297] on div "AED 0 Price" at bounding box center [1080, 300] width 159 height 24
type input "25"
click at [1018, 327] on nav at bounding box center [809, 330] width 1093 height 10
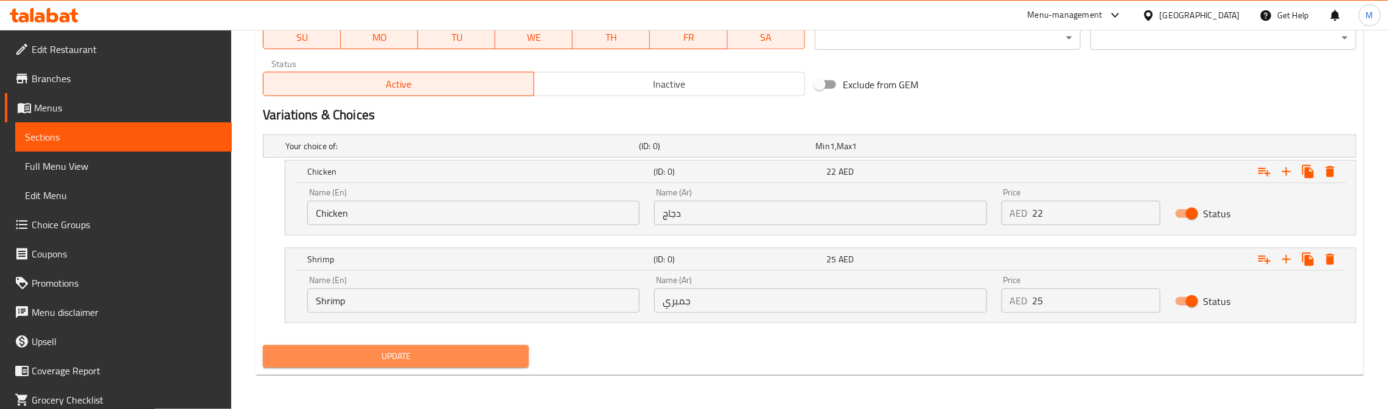
click at [397, 354] on span "Update" at bounding box center [396, 356] width 246 height 15
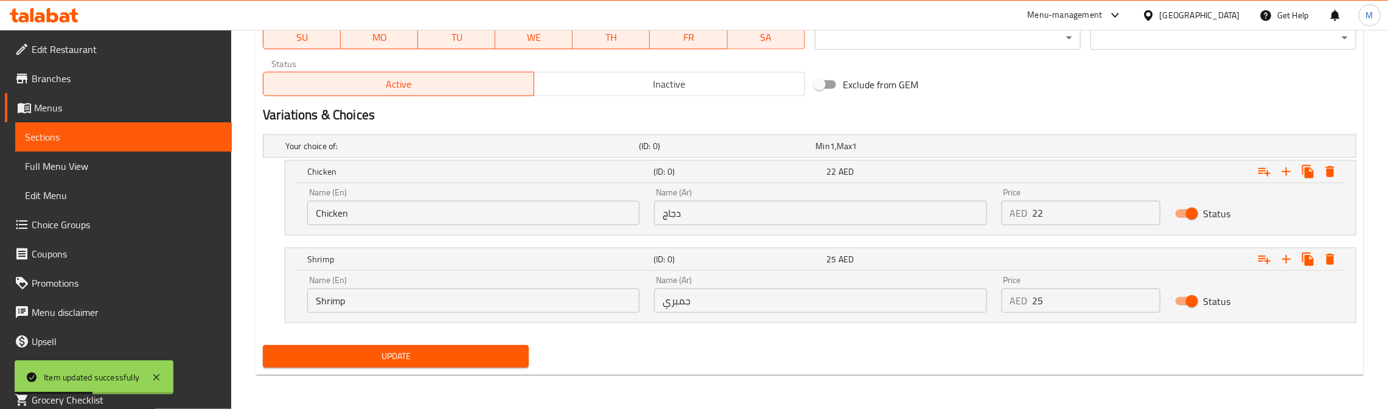
scroll to position [0, 0]
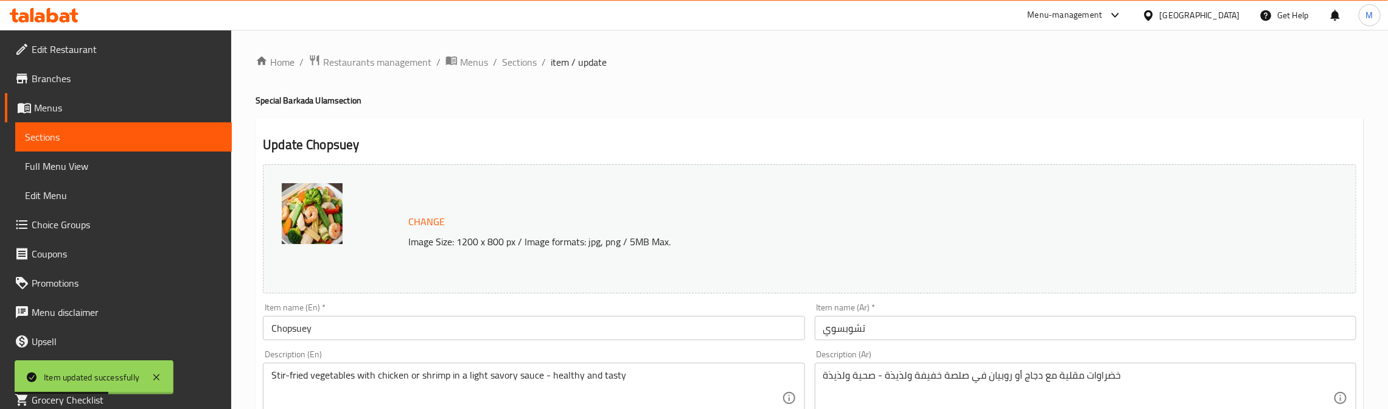
click at [304, 325] on input "Chopsuey" at bounding box center [533, 328] width 541 height 24
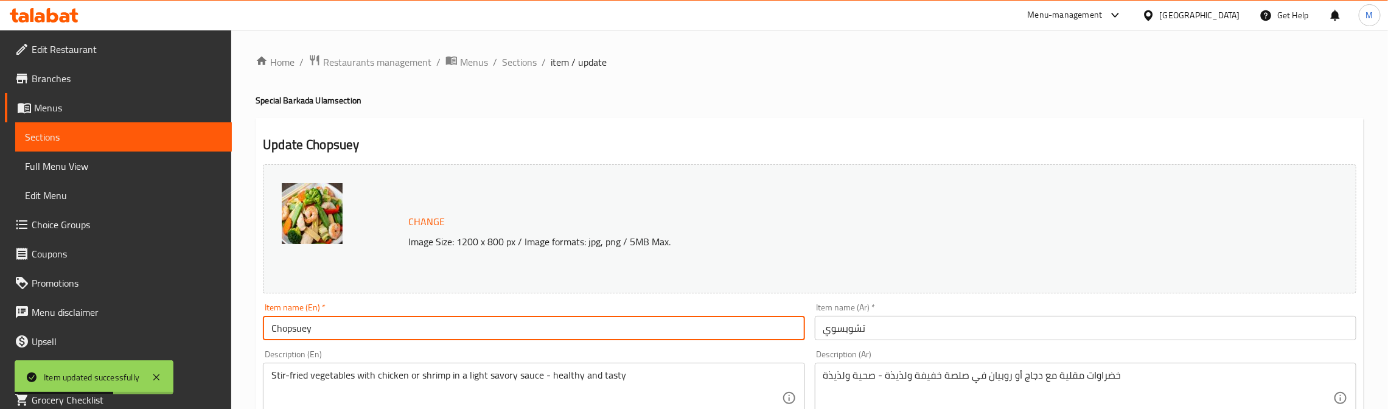
click at [304, 325] on input "Chopsuey" at bounding box center [533, 328] width 541 height 24
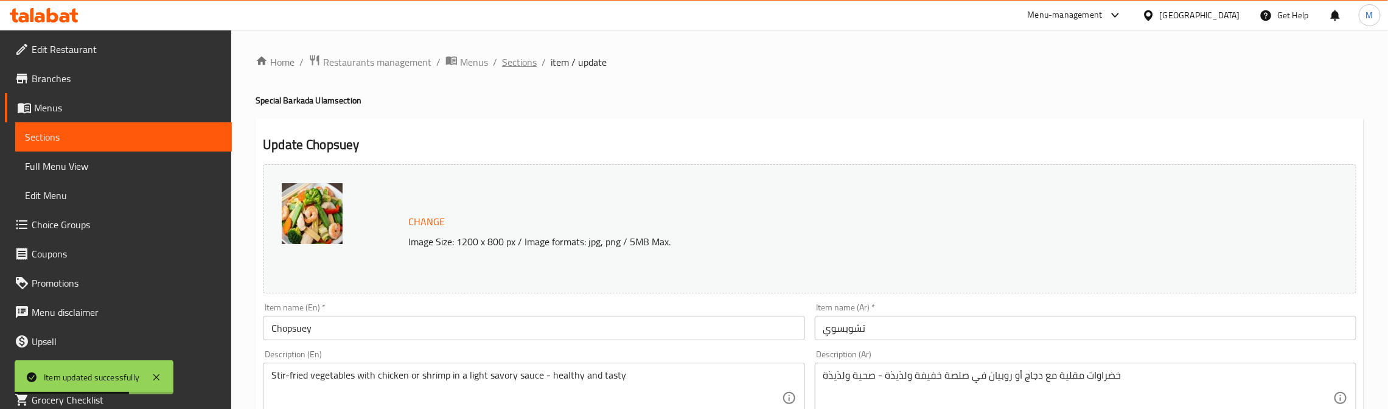
click at [510, 57] on span "Sections" at bounding box center [519, 62] width 35 height 15
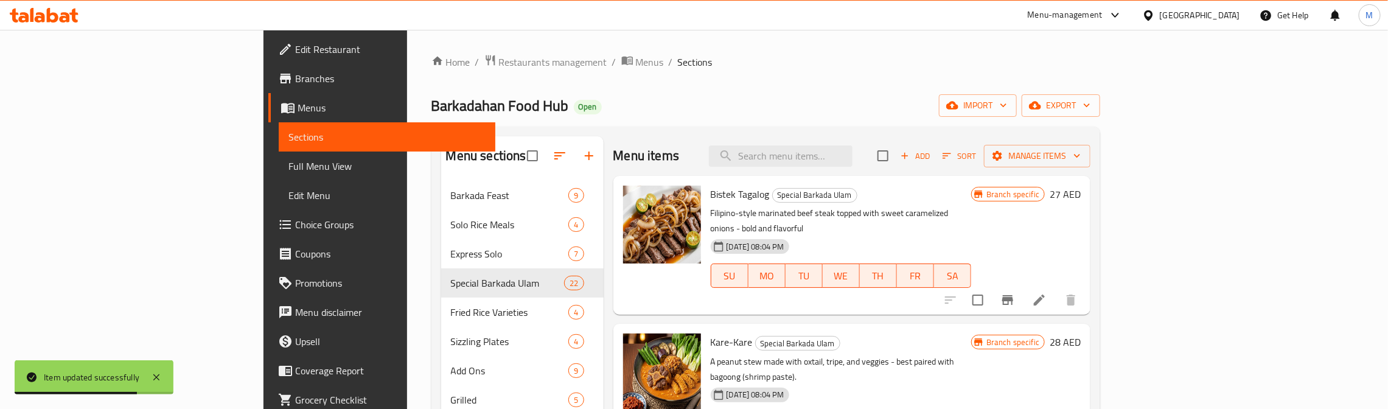
click at [997, 79] on div "Home / Restaurants management / Menus / Sections Barkadahan Food Hub Open impor…" at bounding box center [765, 373] width 669 height 638
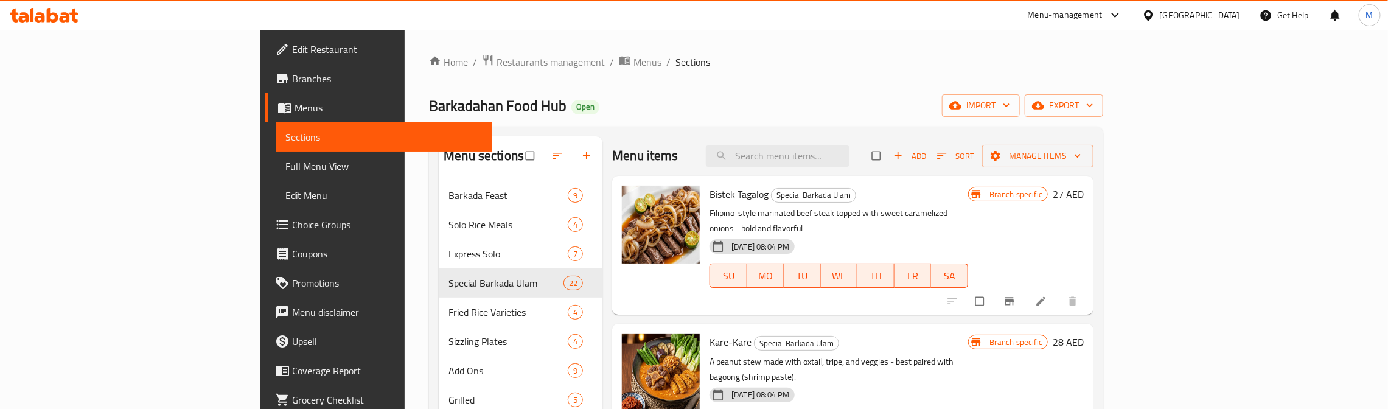
click at [982, 72] on div "Home / Restaurants management / Menus / Sections Barkadahan Food Hub Open impor…" at bounding box center [766, 373] width 674 height 638
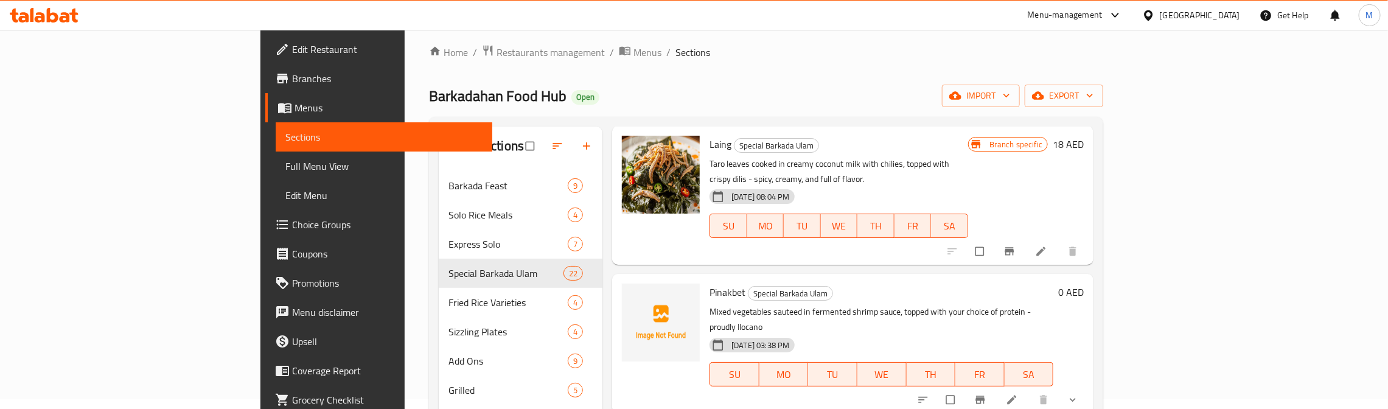
scroll to position [1520, 0]
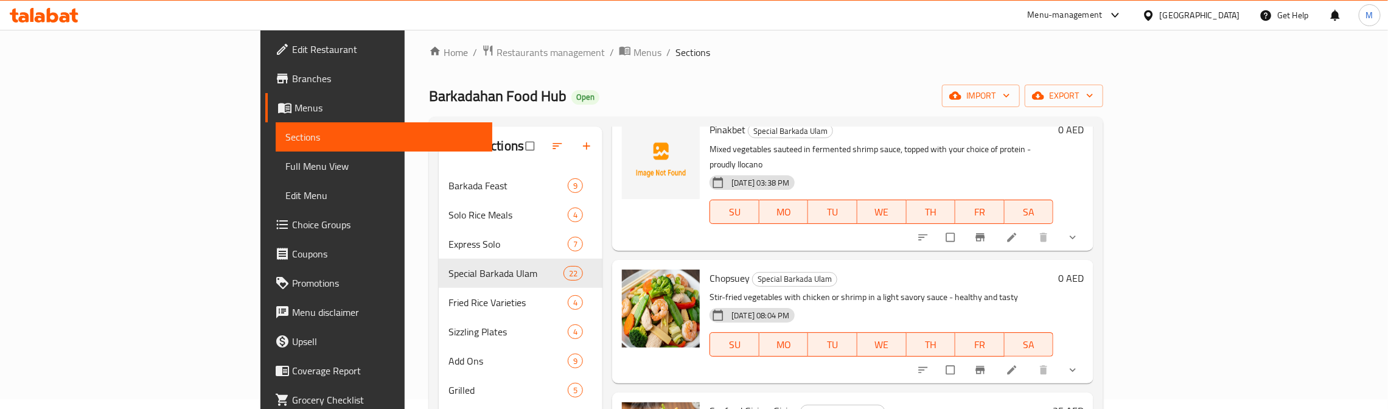
click at [1088, 356] on button "show more" at bounding box center [1073, 369] width 29 height 27
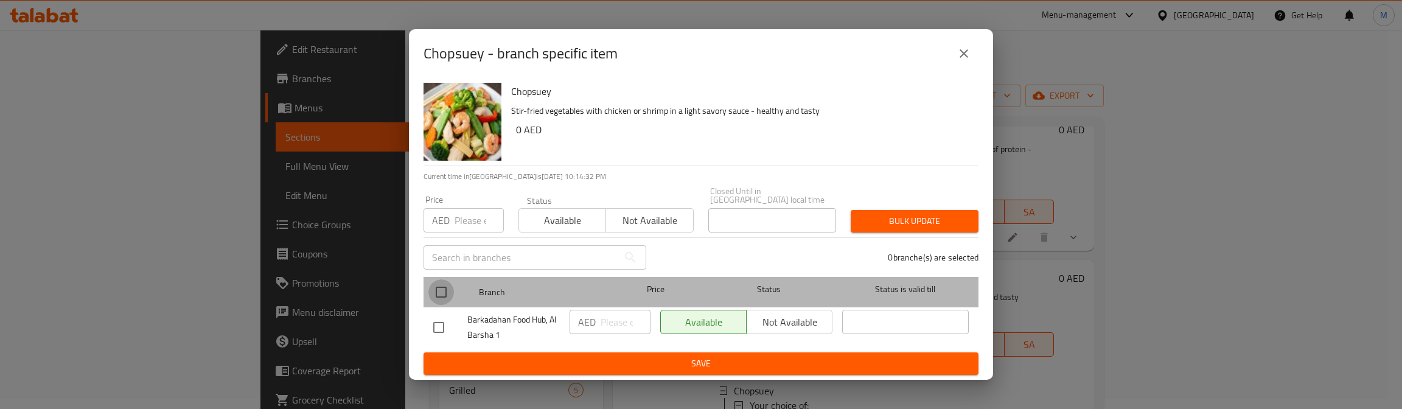
drag, startPoint x: 443, startPoint y: 298, endPoint x: 458, endPoint y: 266, distance: 34.8
click at [443, 297] on input "checkbox" at bounding box center [441, 292] width 26 height 26
checkbox input "true"
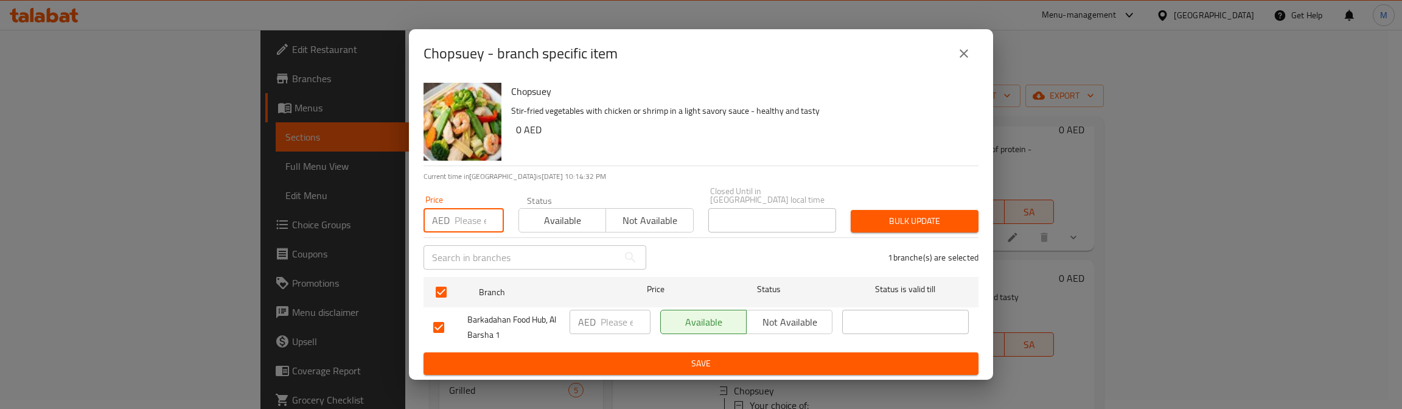
click at [471, 225] on input "number" at bounding box center [478, 220] width 49 height 24
type input "0"
drag, startPoint x: 944, startPoint y: 214, endPoint x: 893, endPoint y: 215, distance: 50.5
click at [893, 215] on span "Bulk update" at bounding box center [914, 221] width 108 height 15
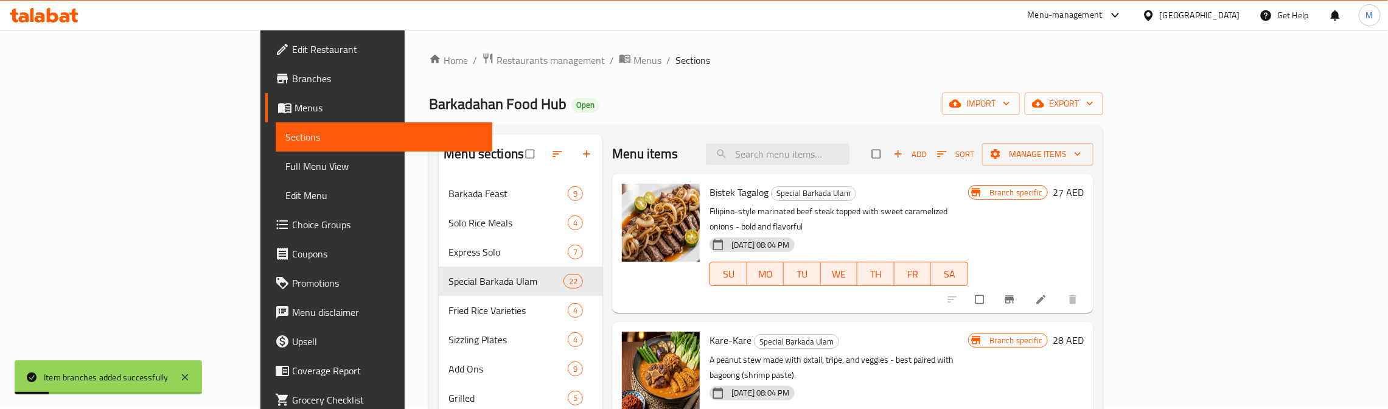
scroll to position [0, 0]
click at [987, 77] on div "Home / Restaurants management / Menus / Sections Barkadahan Food Hub Open impor…" at bounding box center [766, 373] width 674 height 638
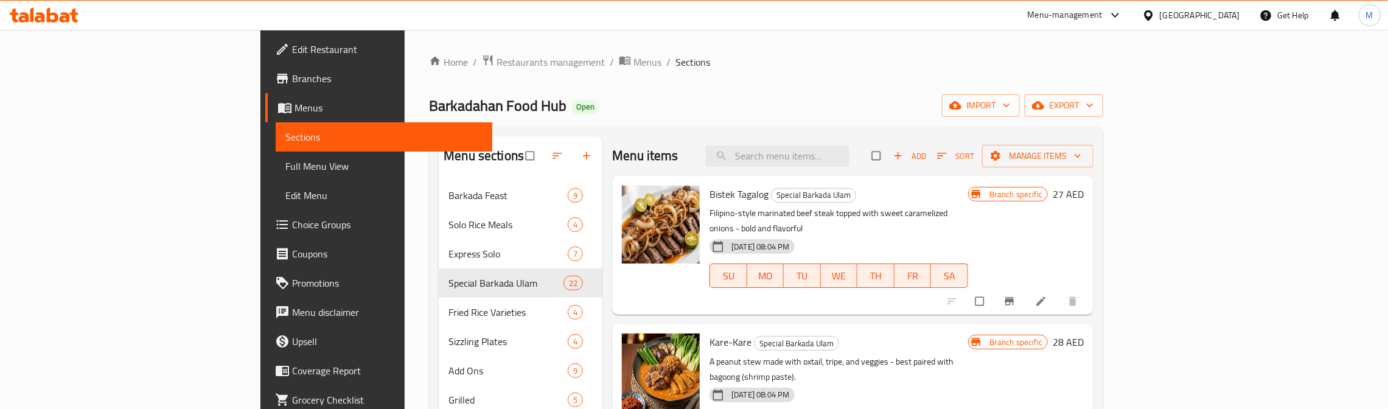
click at [894, 105] on div "Barkadahan Food Hub Open import export" at bounding box center [766, 105] width 674 height 23
click at [694, 91] on div "Home / Restaurants management / Menus / Sections Barkadahan Food Hub Open impor…" at bounding box center [766, 373] width 674 height 638
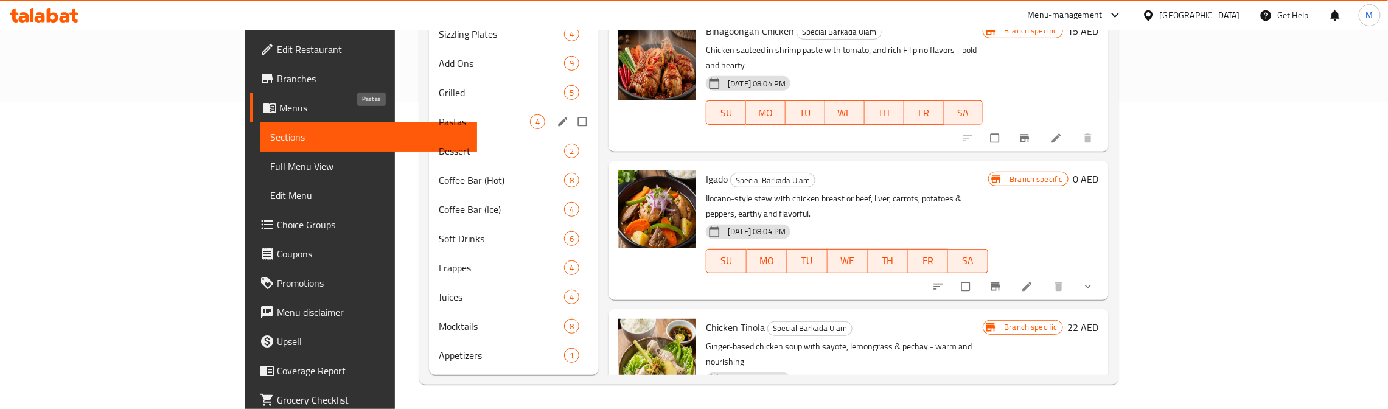
scroll to position [1247, 0]
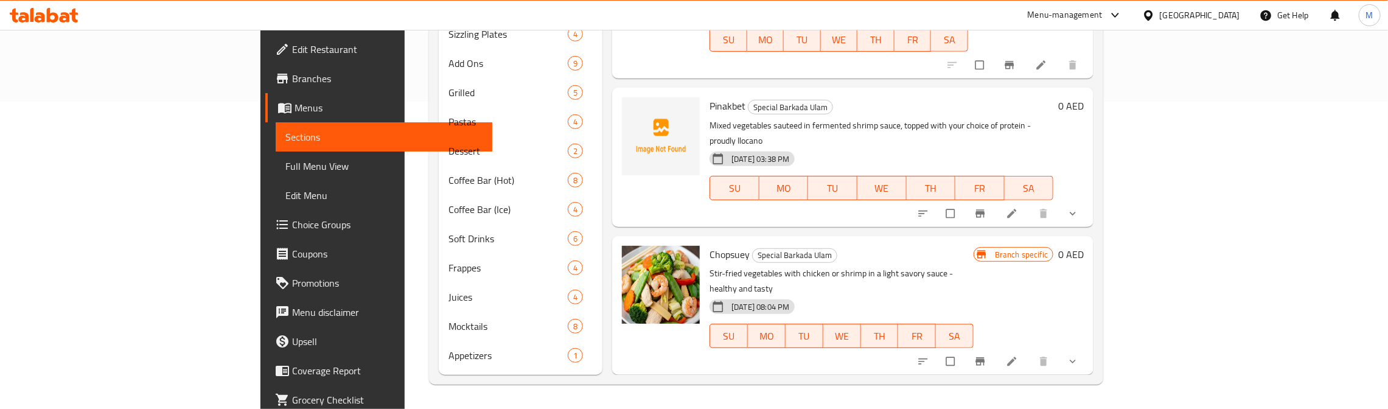
click at [857, 266] on p "Stir-fried vegetables with chicken or shrimp in a light savory sauce - healthy …" at bounding box center [841, 281] width 264 height 30
click at [709, 245] on span "Chopsuey" at bounding box center [729, 254] width 40 height 18
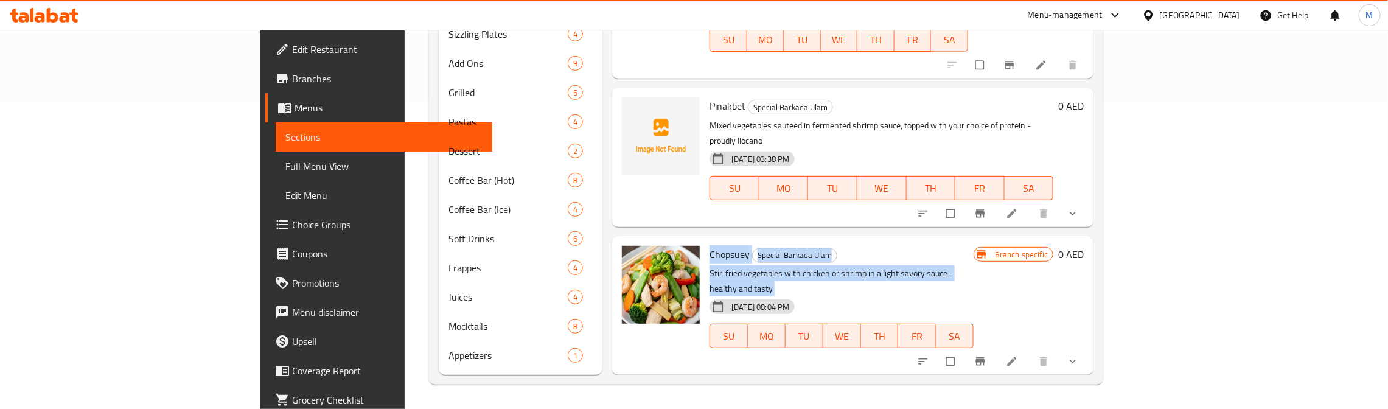
drag, startPoint x: 659, startPoint y: 99, endPoint x: 680, endPoint y: 123, distance: 31.5
click at [704, 241] on div "Chopsuey Special Barkada Ulam Stir-fried vegetables with chicken or shrimp in a…" at bounding box center [841, 305] width 274 height 129
click at [709, 266] on p "Stir-fried vegetables with chicken or shrimp in a light savory sauce - healthy …" at bounding box center [841, 281] width 264 height 30
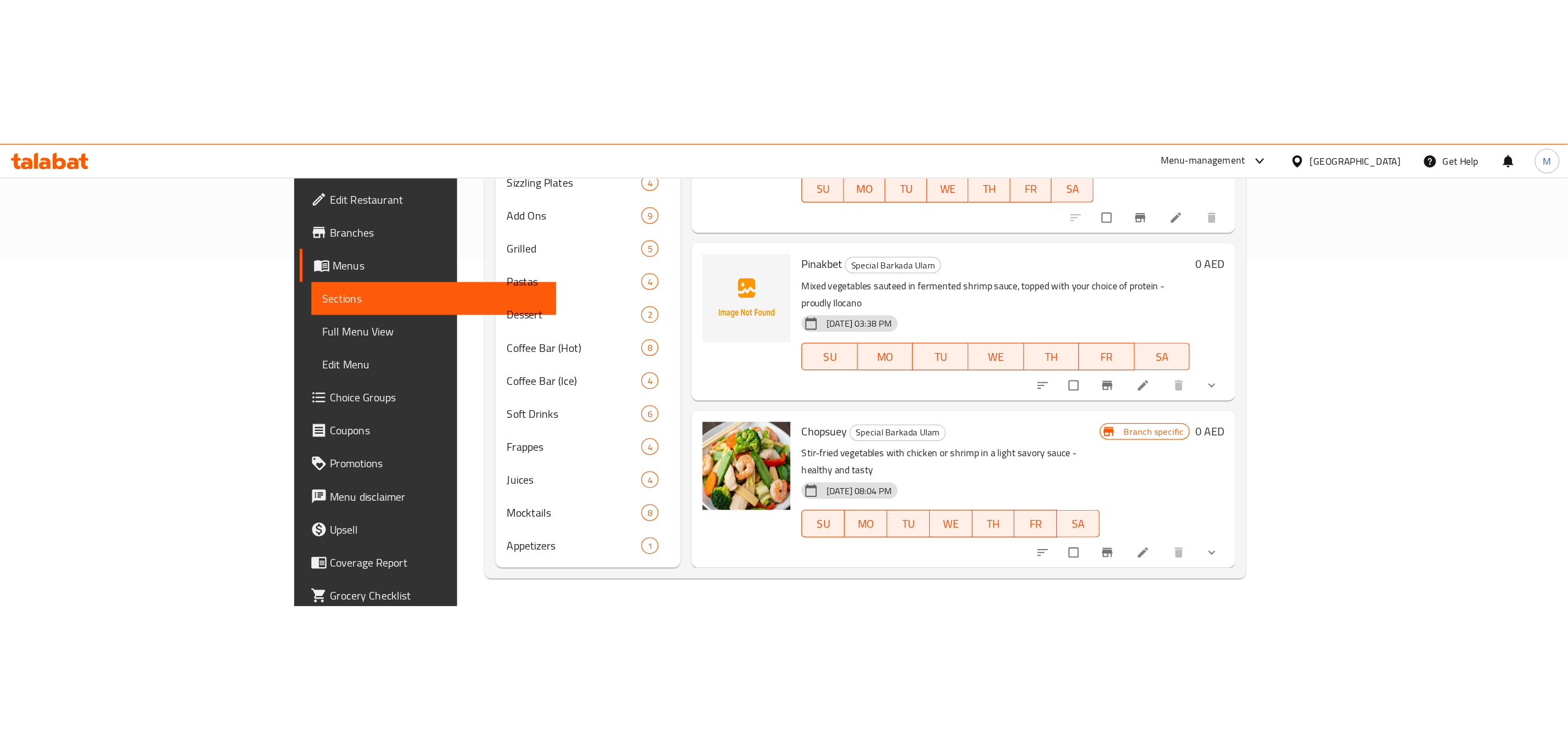
scroll to position [153, 0]
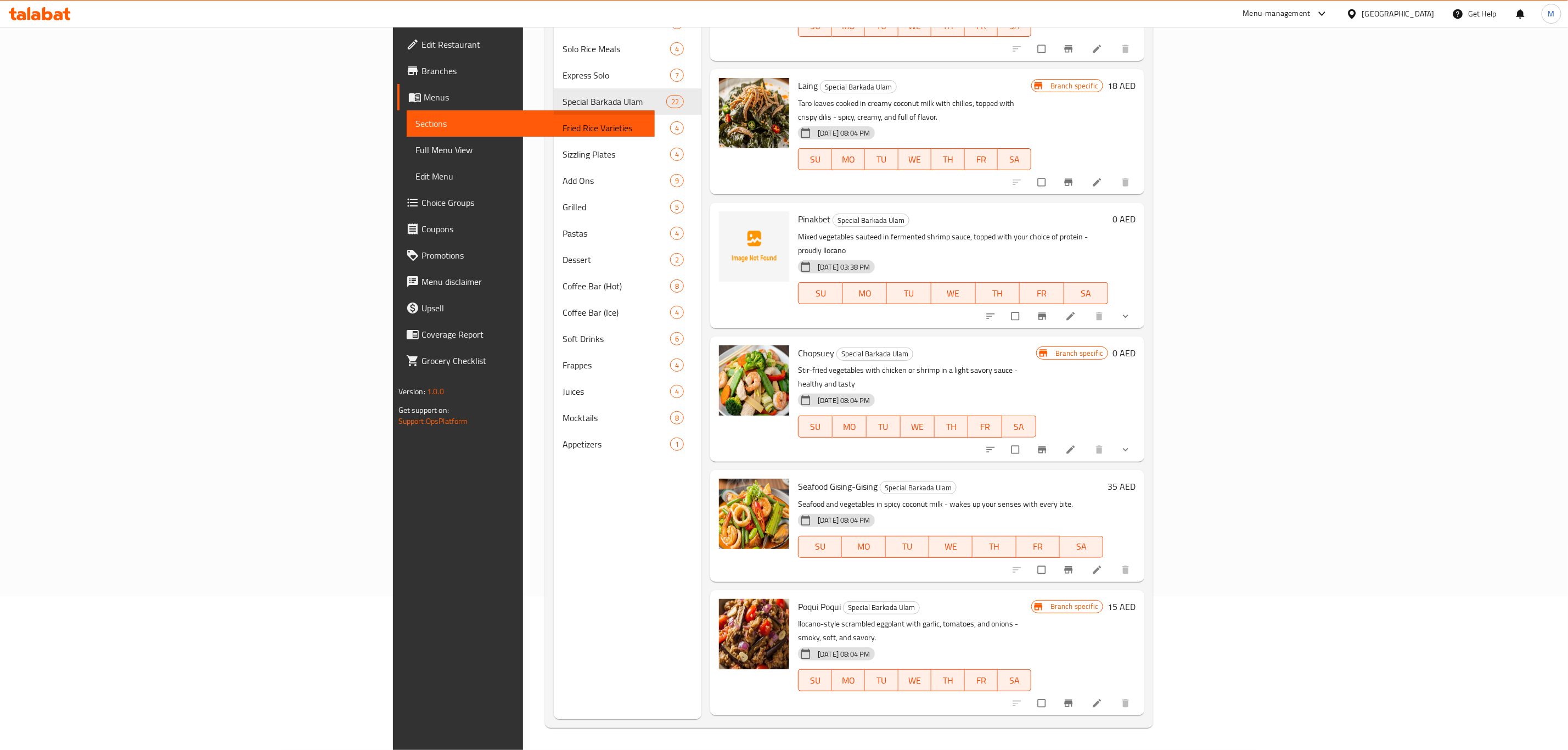
click at [1037, 346] on h6 "Chopsuey Special Barkada Ulam" at bounding box center [918, 353] width 238 height 15
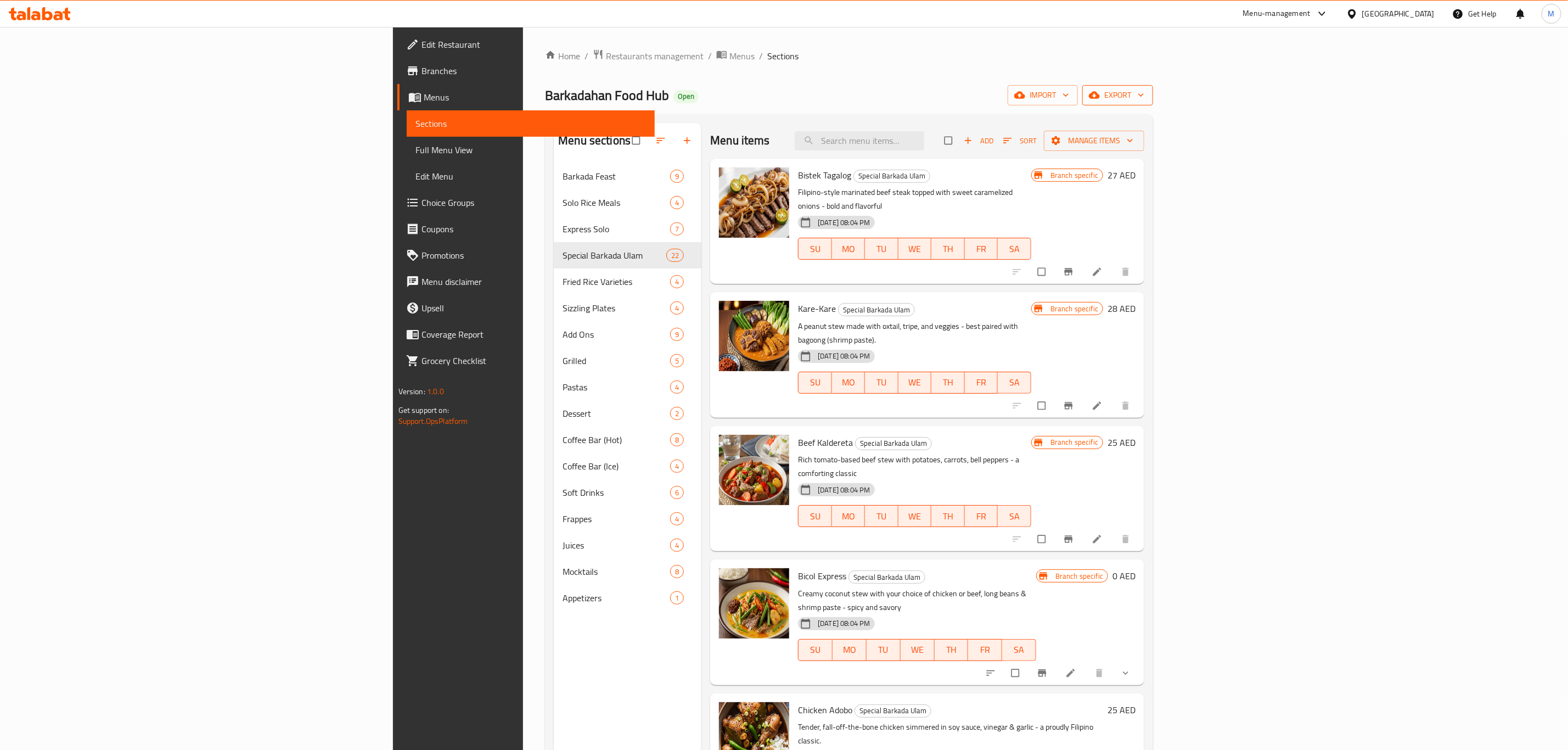
click at [1144, 89] on span "export" at bounding box center [1117, 95] width 53 height 14
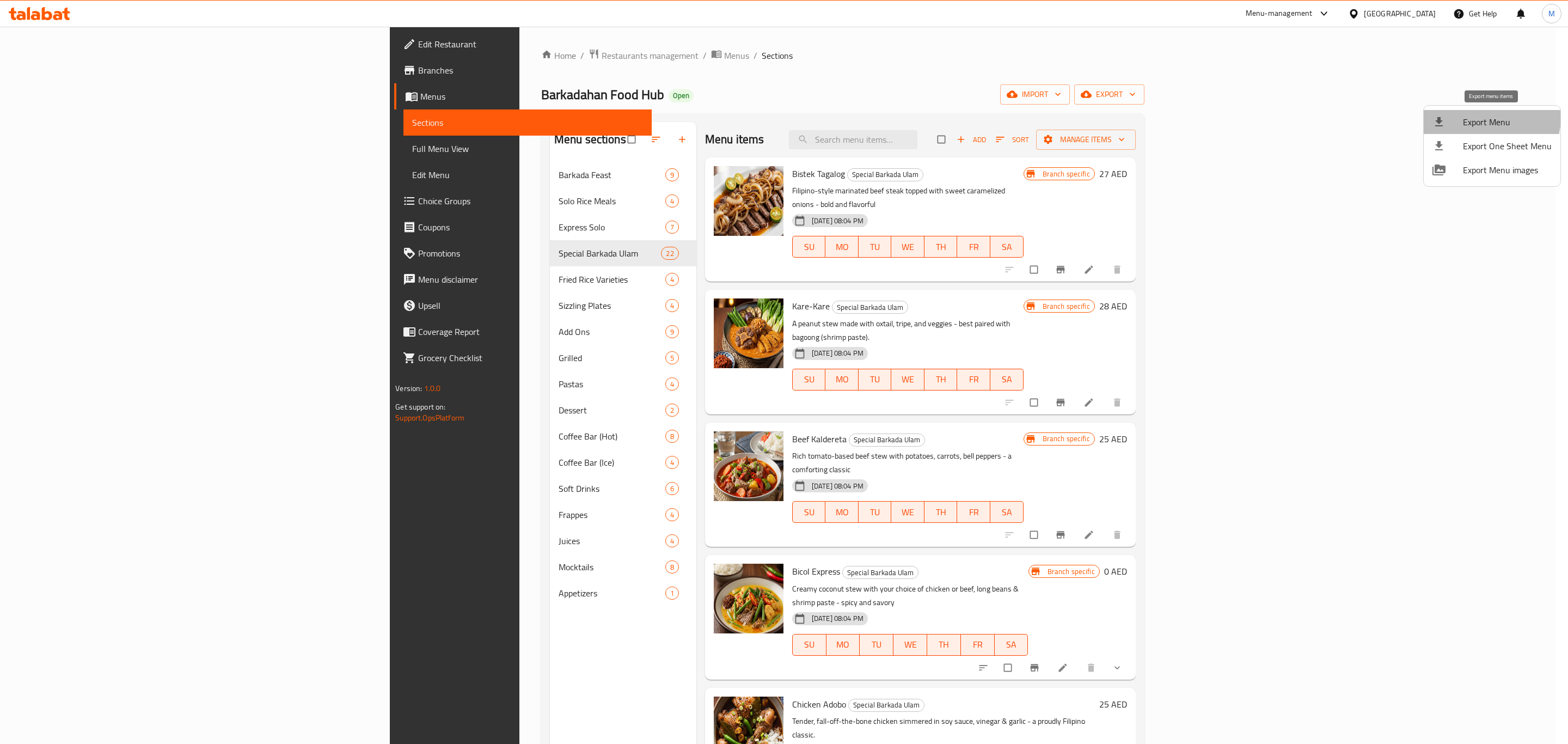
click at [1481, 116] on span "Export Menu" at bounding box center [1507, 122] width 89 height 13
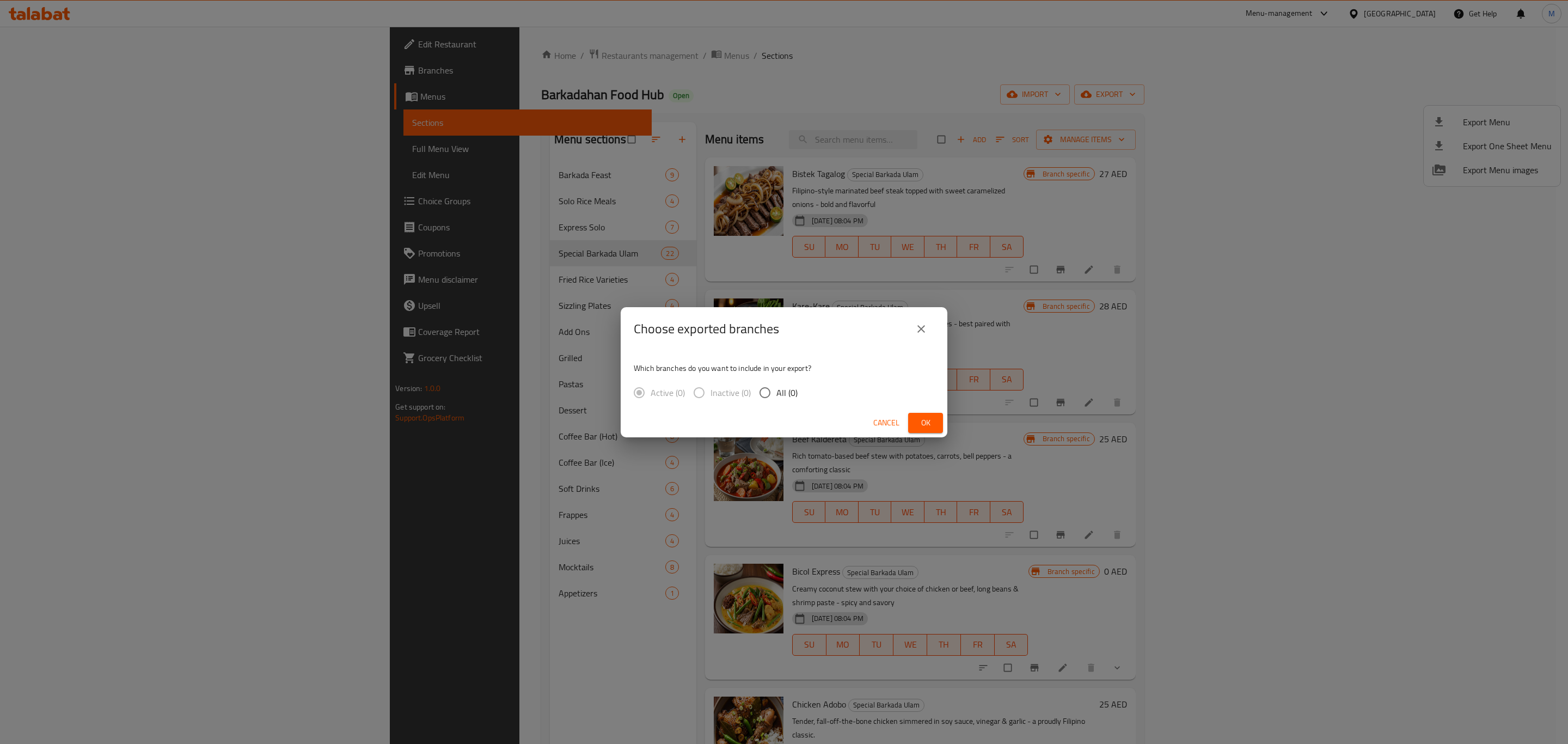
click at [803, 388] on div "Active (0) Inactive (0) All (0)" at bounding box center [720, 393] width 173 height 23
click at [792, 389] on span "All (1)" at bounding box center [788, 392] width 21 height 13
click at [777, 389] on input "All (1)" at bounding box center [765, 393] width 23 height 23
radio input "true"
click at [918, 427] on span "Ok" at bounding box center [925, 423] width 17 height 13
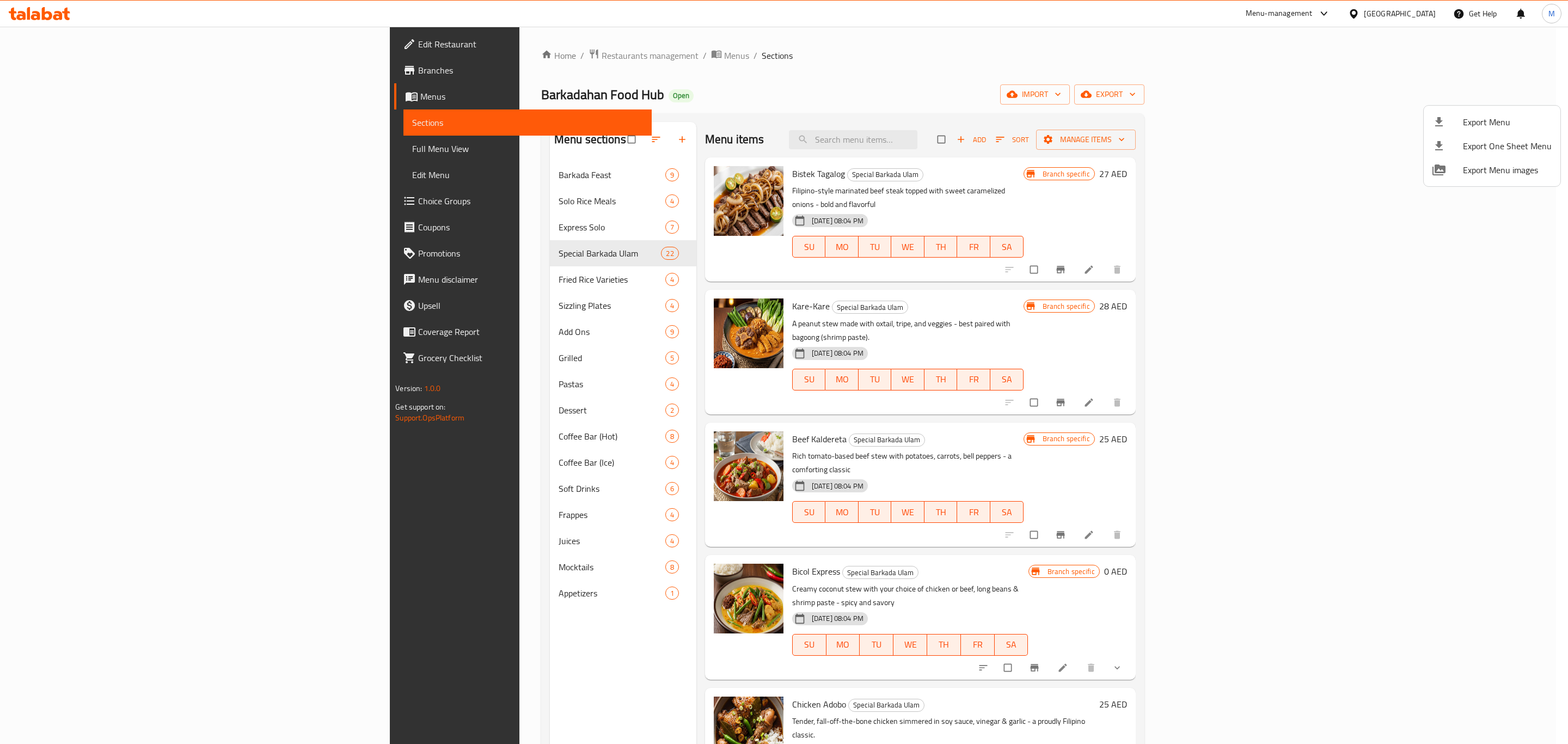
click at [592, 63] on div at bounding box center [784, 372] width 1568 height 744
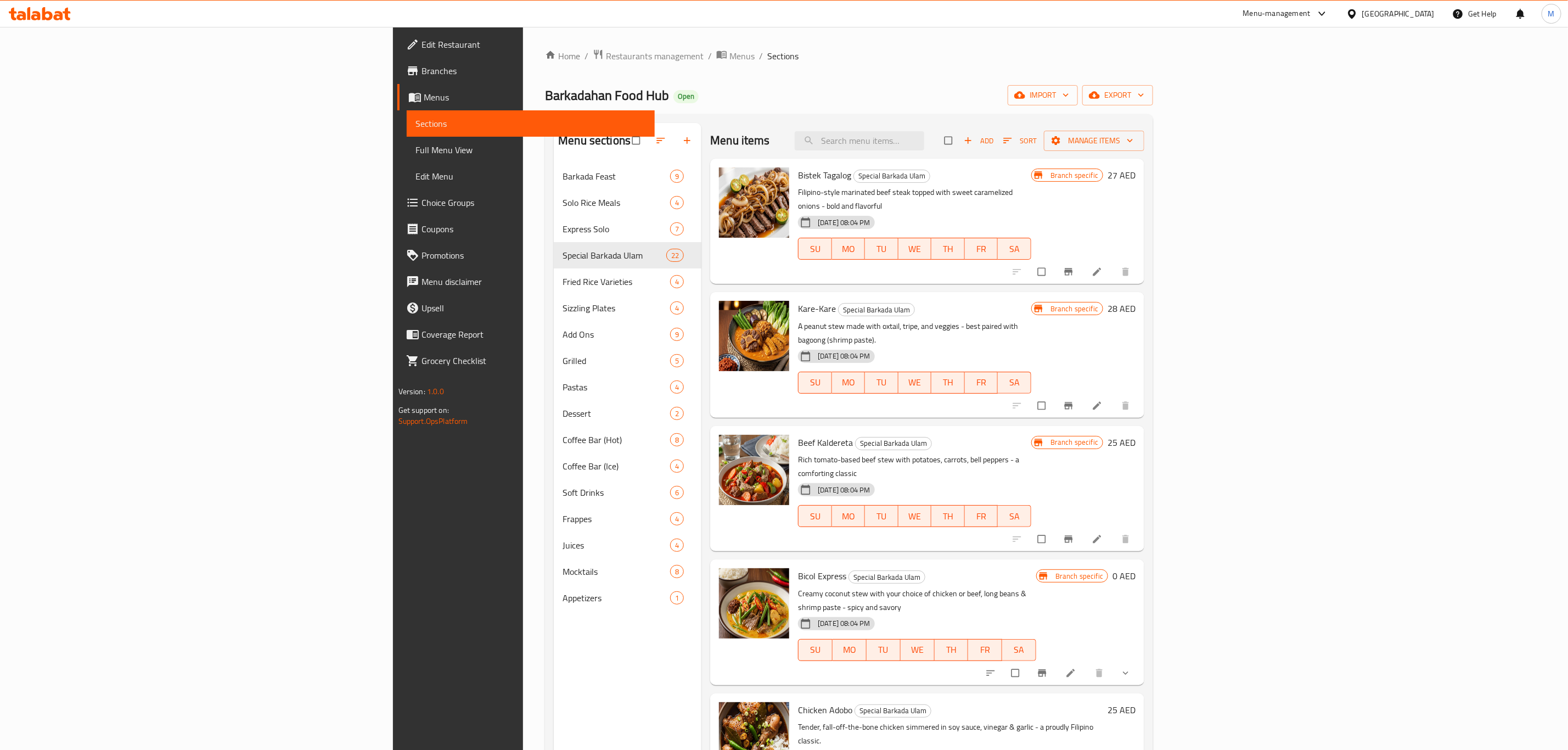
click at [421, 78] on span "Branches" at bounding box center [533, 70] width 225 height 14
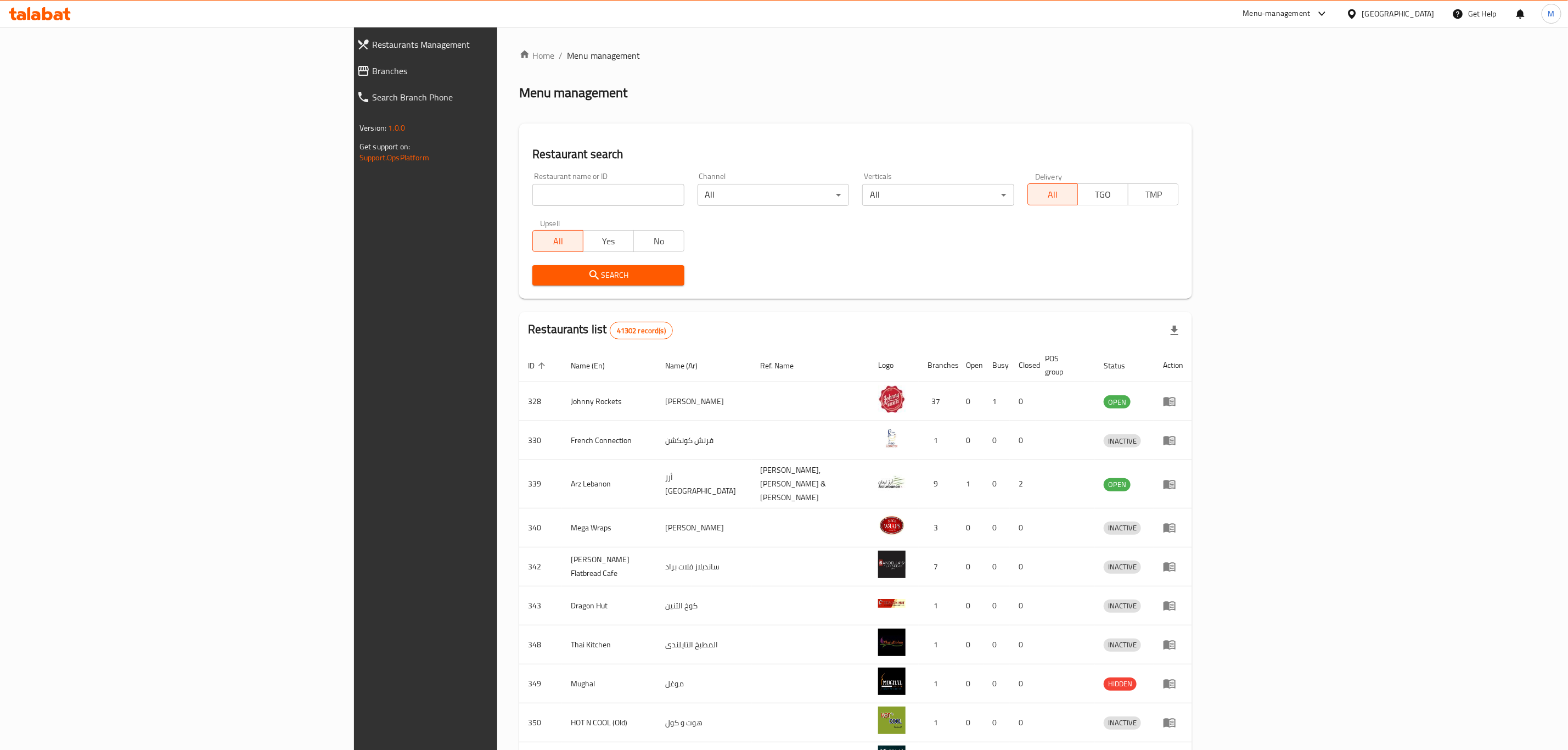
click at [372, 67] on span "Branches" at bounding box center [489, 70] width 235 height 14
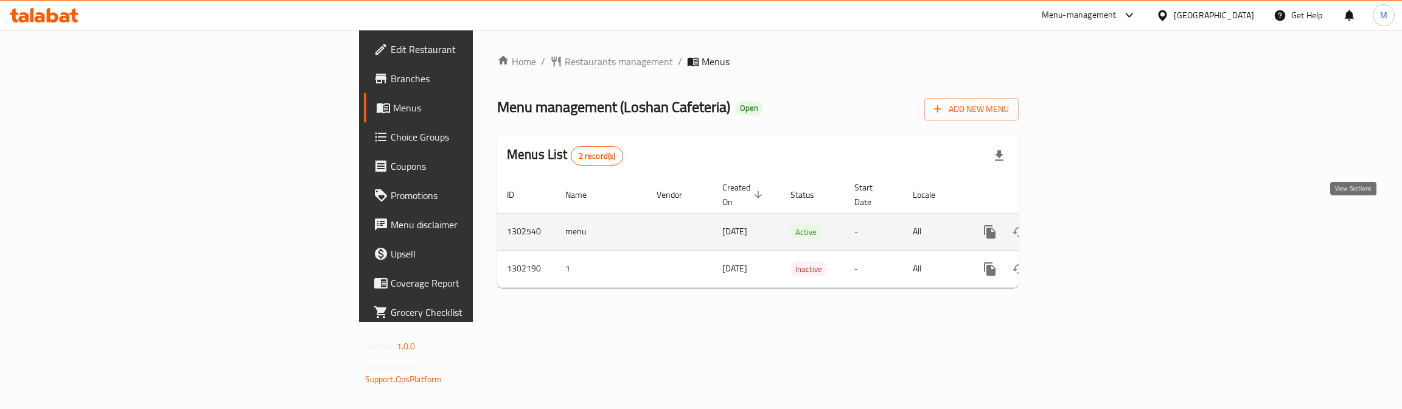
click at [1085, 224] on icon "enhanced table" at bounding box center [1077, 231] width 15 height 15
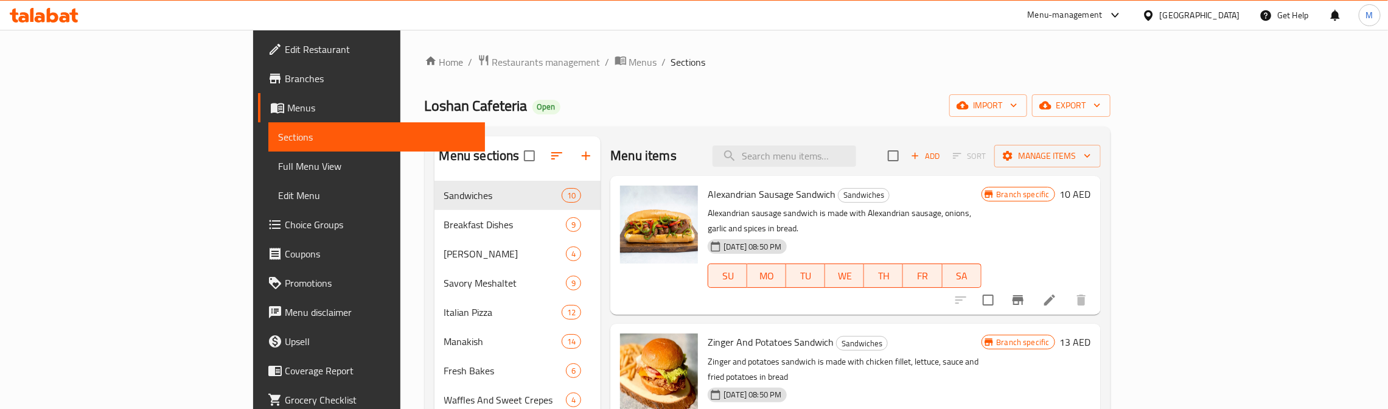
click at [586, 75] on div "Home / Restaurants management / Menus / Sections Loshan Cafeteria Open import e…" at bounding box center [768, 358] width 686 height 608
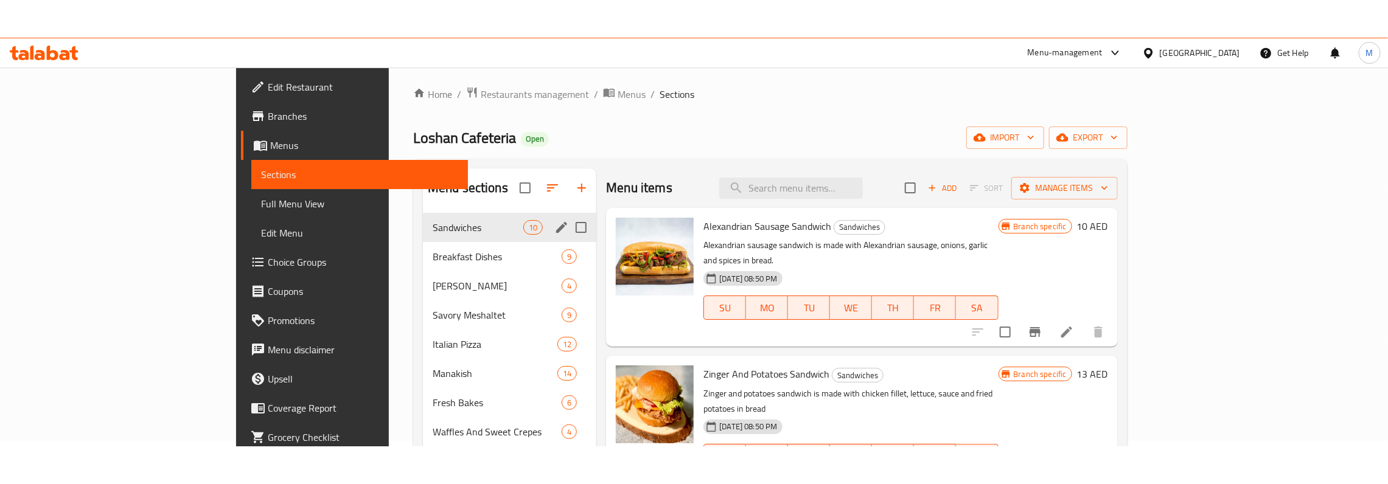
scroll to position [91, 0]
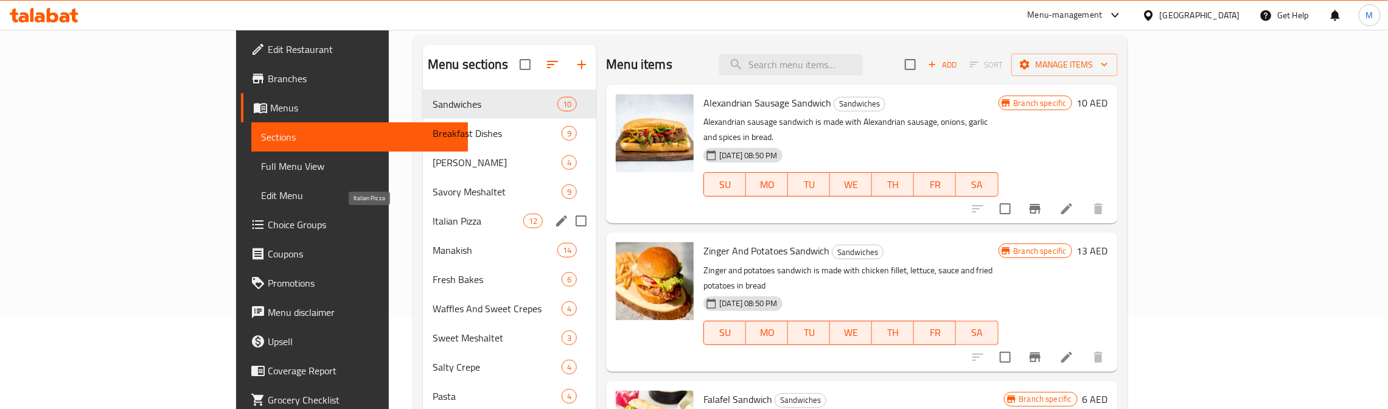
click at [433, 217] on span "Italian Pizza" at bounding box center [478, 221] width 91 height 15
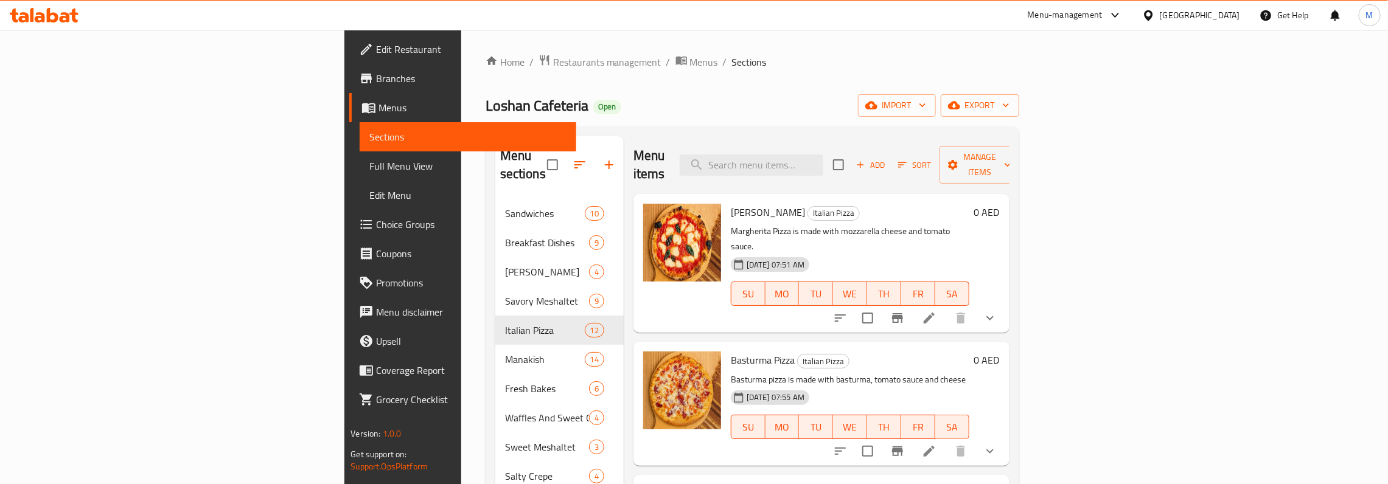
click at [608, 85] on div "Home / Restaurants management / Menus / Sections Loshan Cafeteria Open import e…" at bounding box center [752, 367] width 534 height 627
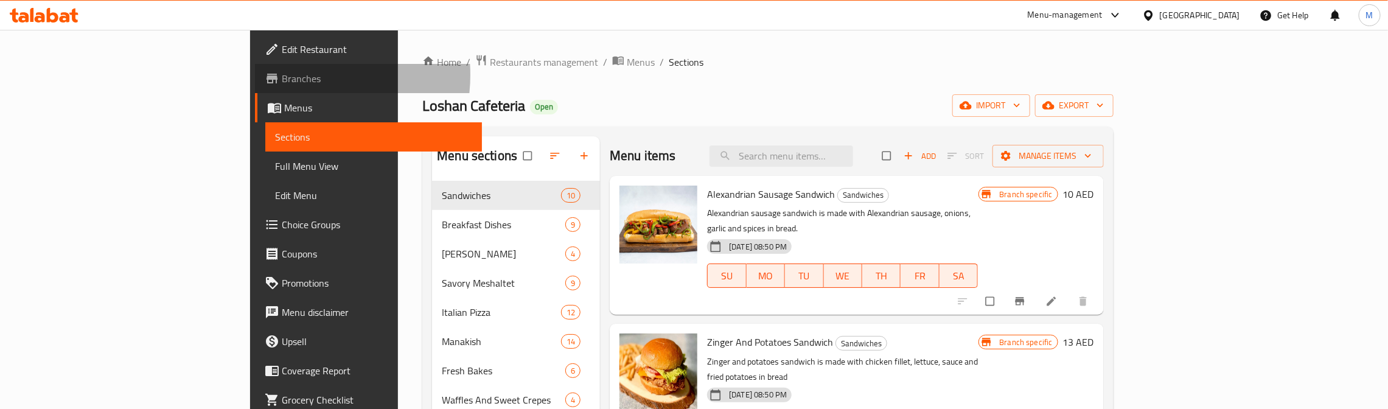
click at [282, 75] on span "Branches" at bounding box center [377, 78] width 190 height 15
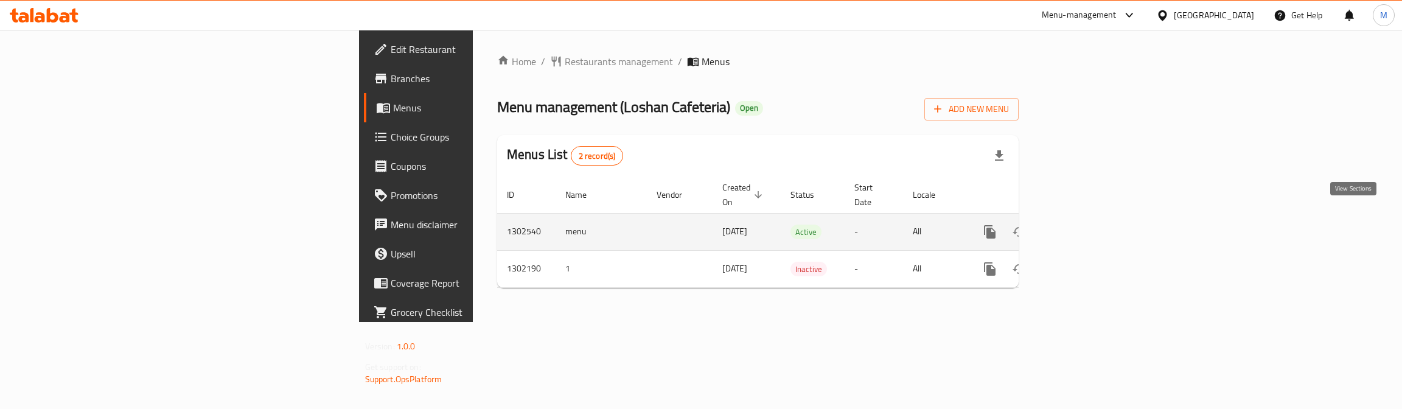
click at [1083, 226] on icon "enhanced table" at bounding box center [1077, 231] width 11 height 11
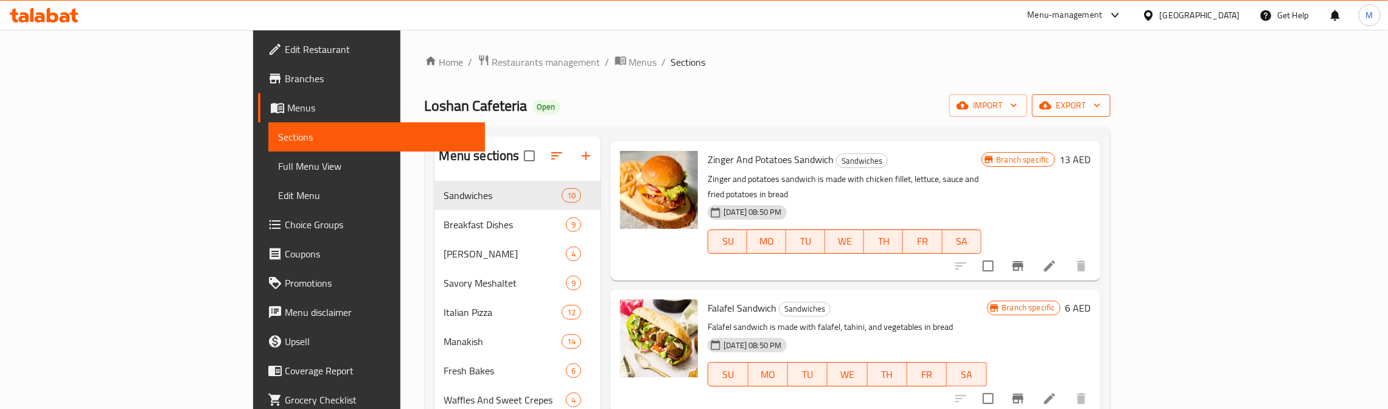
click at [1101, 105] on span "export" at bounding box center [1070, 105] width 59 height 15
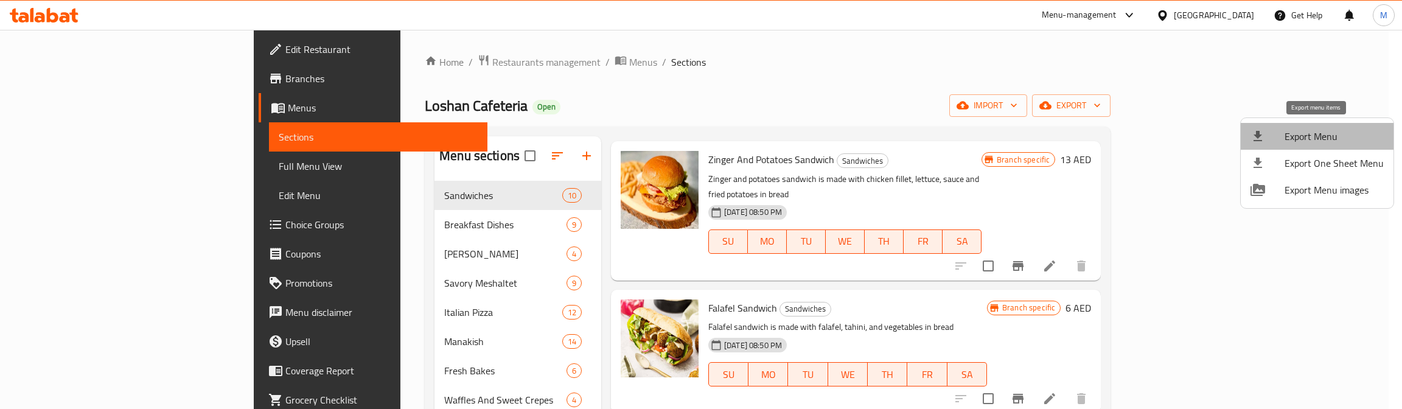
click at [1325, 134] on span "Export Menu" at bounding box center [1333, 136] width 99 height 15
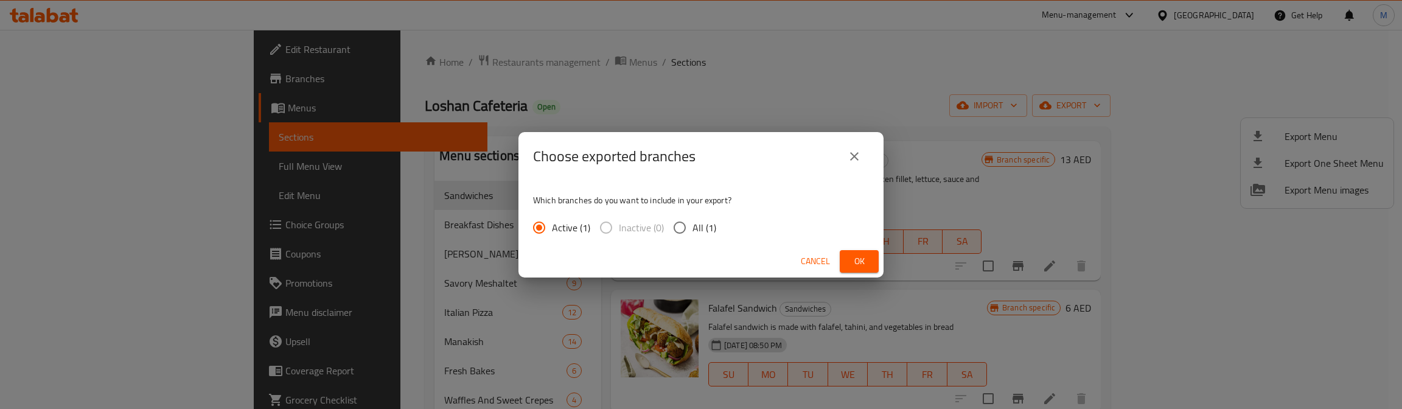
click at [703, 228] on span "All (1)" at bounding box center [704, 227] width 24 height 15
click at [692, 228] on input "All (1)" at bounding box center [680, 228] width 26 height 26
radio input "true"
click at [858, 262] on span "Ok" at bounding box center [858, 261] width 19 height 15
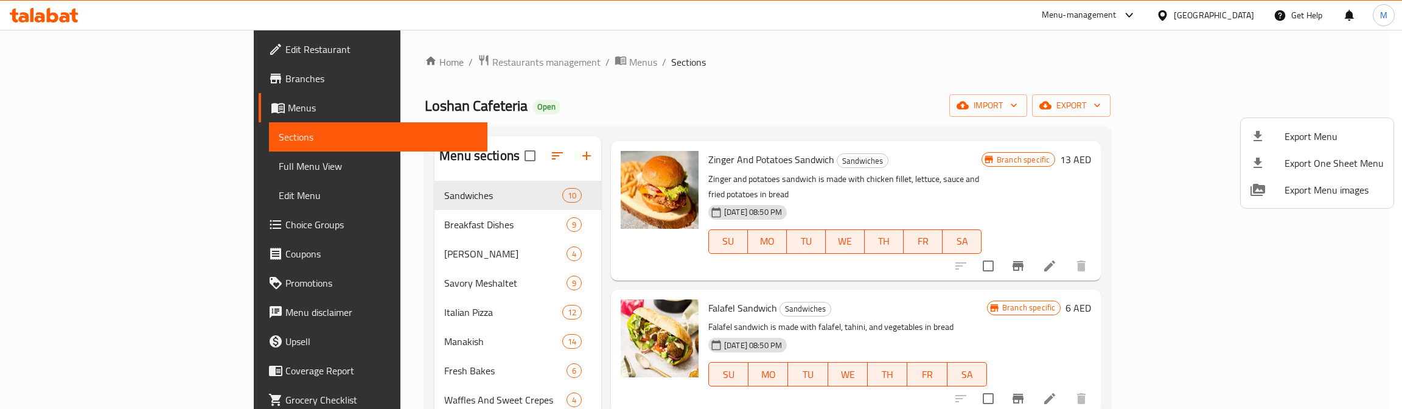
click at [827, 64] on div at bounding box center [701, 204] width 1402 height 409
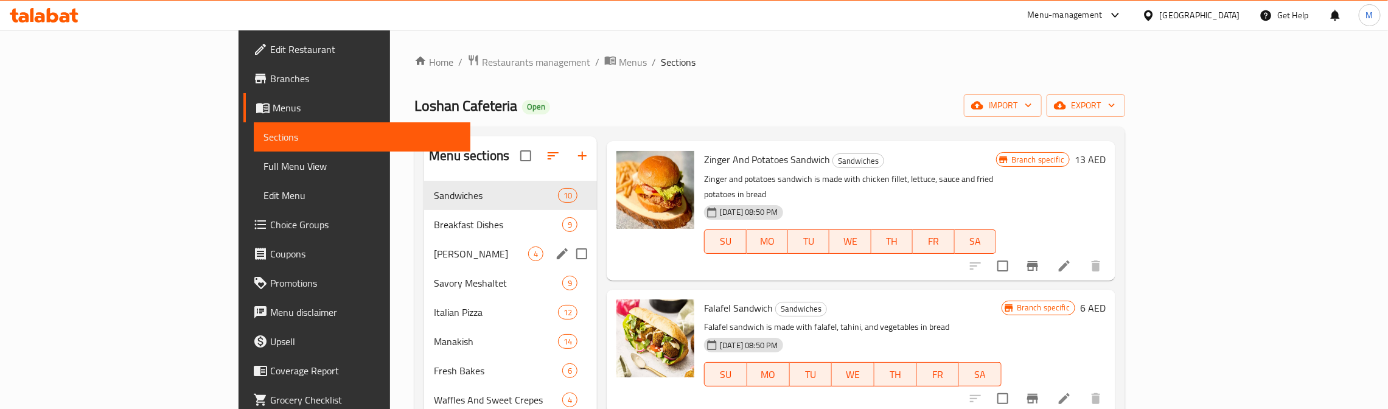
scroll to position [91, 0]
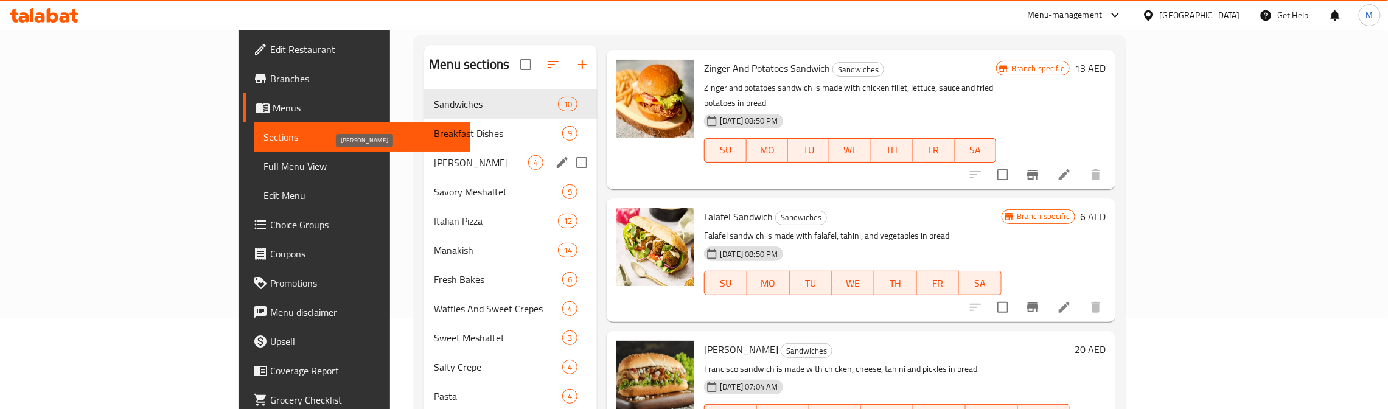
click at [434, 159] on span "[PERSON_NAME]" at bounding box center [481, 162] width 94 height 15
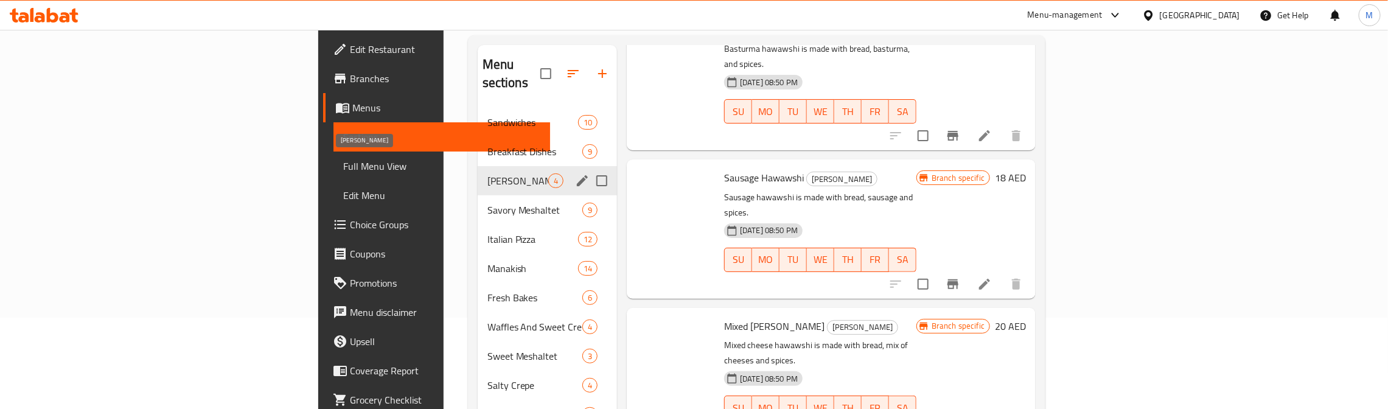
scroll to position [46, 0]
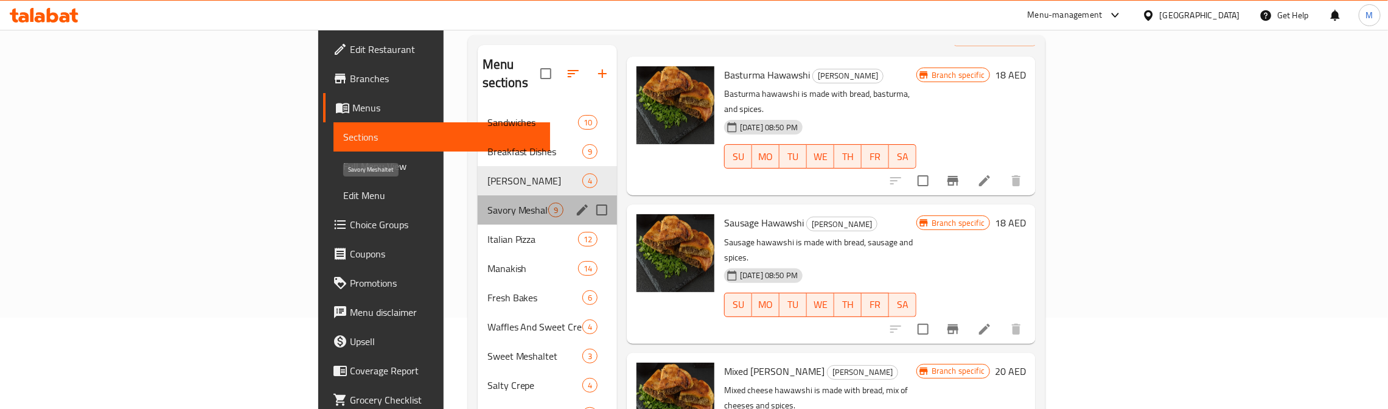
click at [487, 203] on span "Savory Meshaltet" at bounding box center [517, 210] width 61 height 15
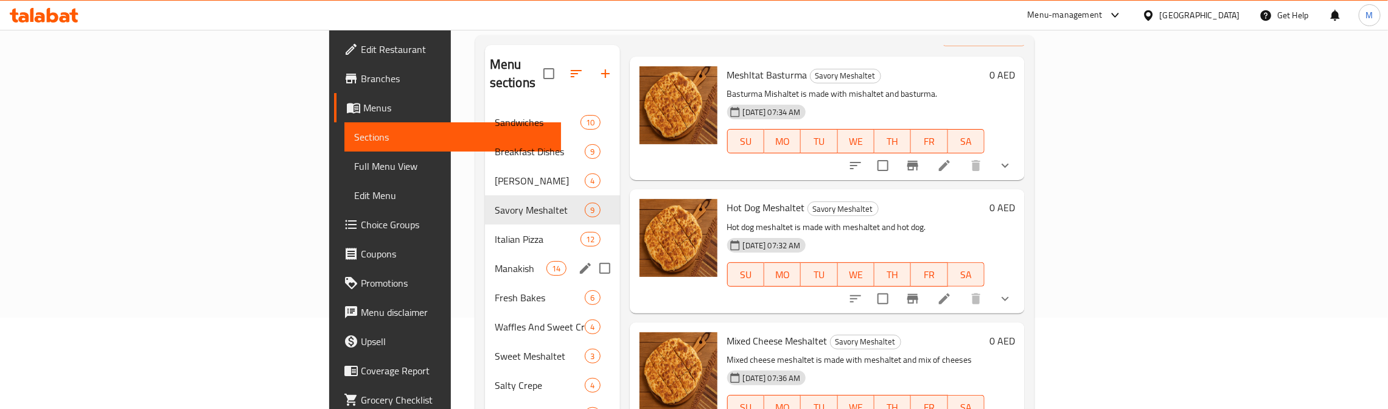
scroll to position [183, 0]
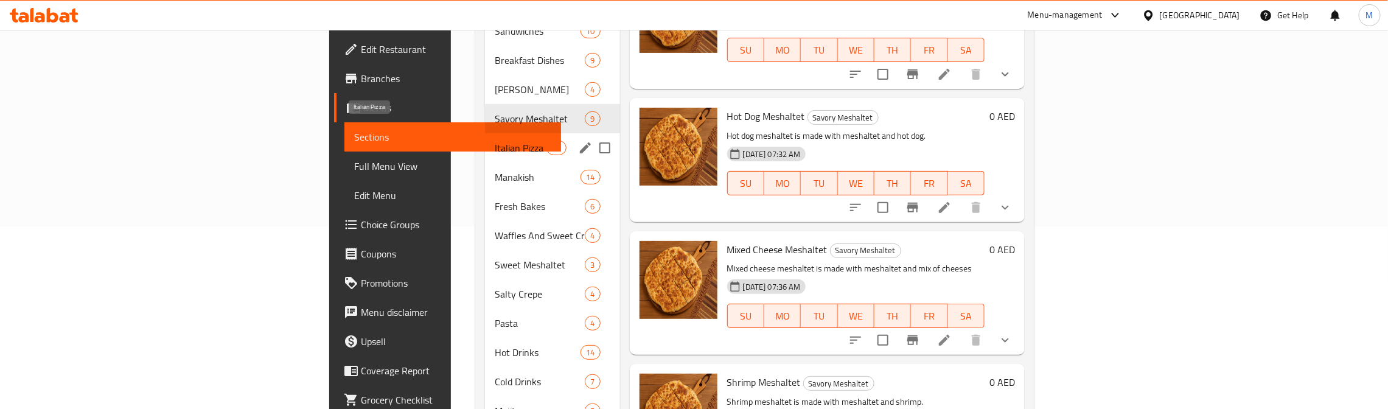
click at [495, 141] on span "Italian Pizza" at bounding box center [521, 148] width 52 height 15
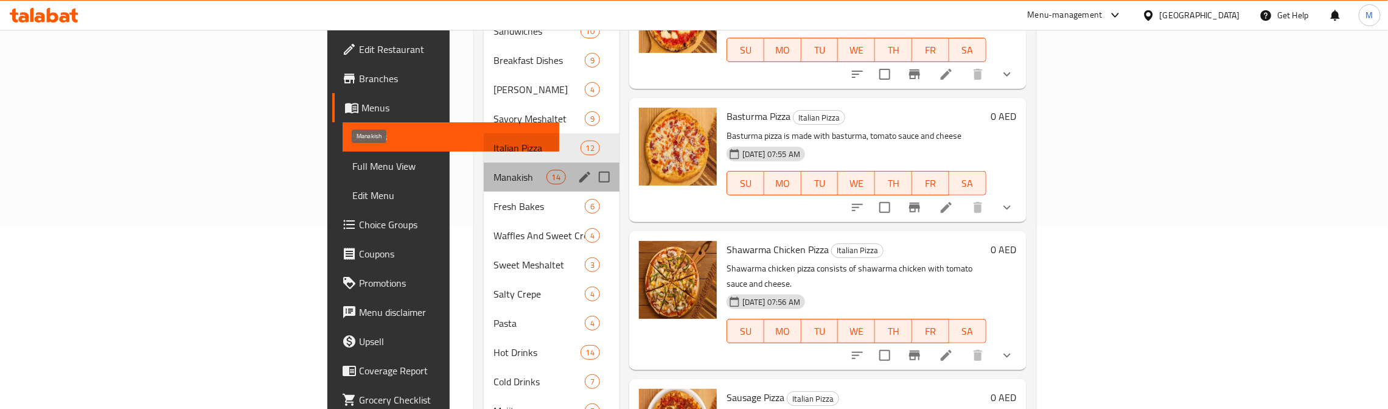
click at [493, 170] on span "Manakish" at bounding box center [519, 177] width 53 height 15
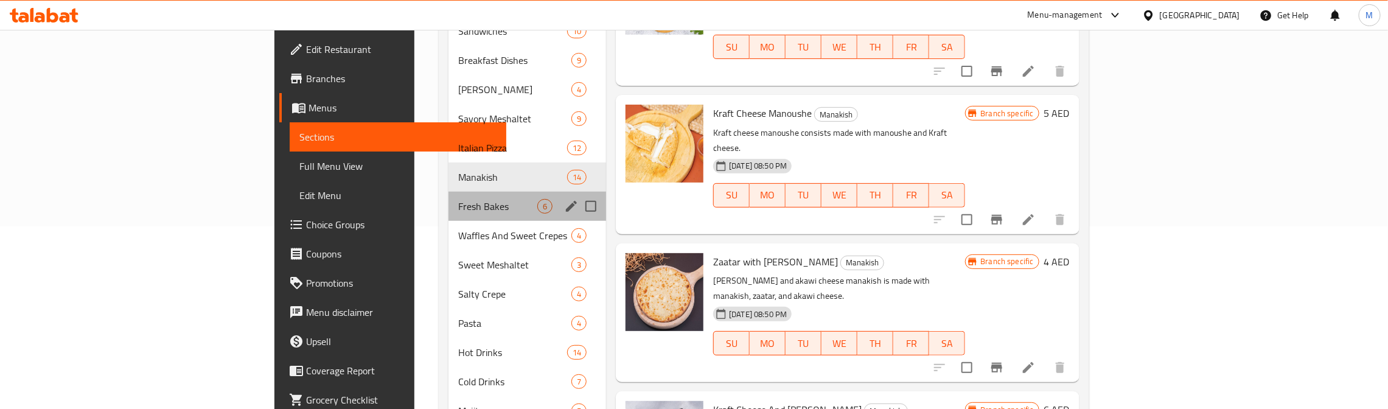
click at [448, 192] on div "Fresh Bakes 6" at bounding box center [527, 206] width 158 height 29
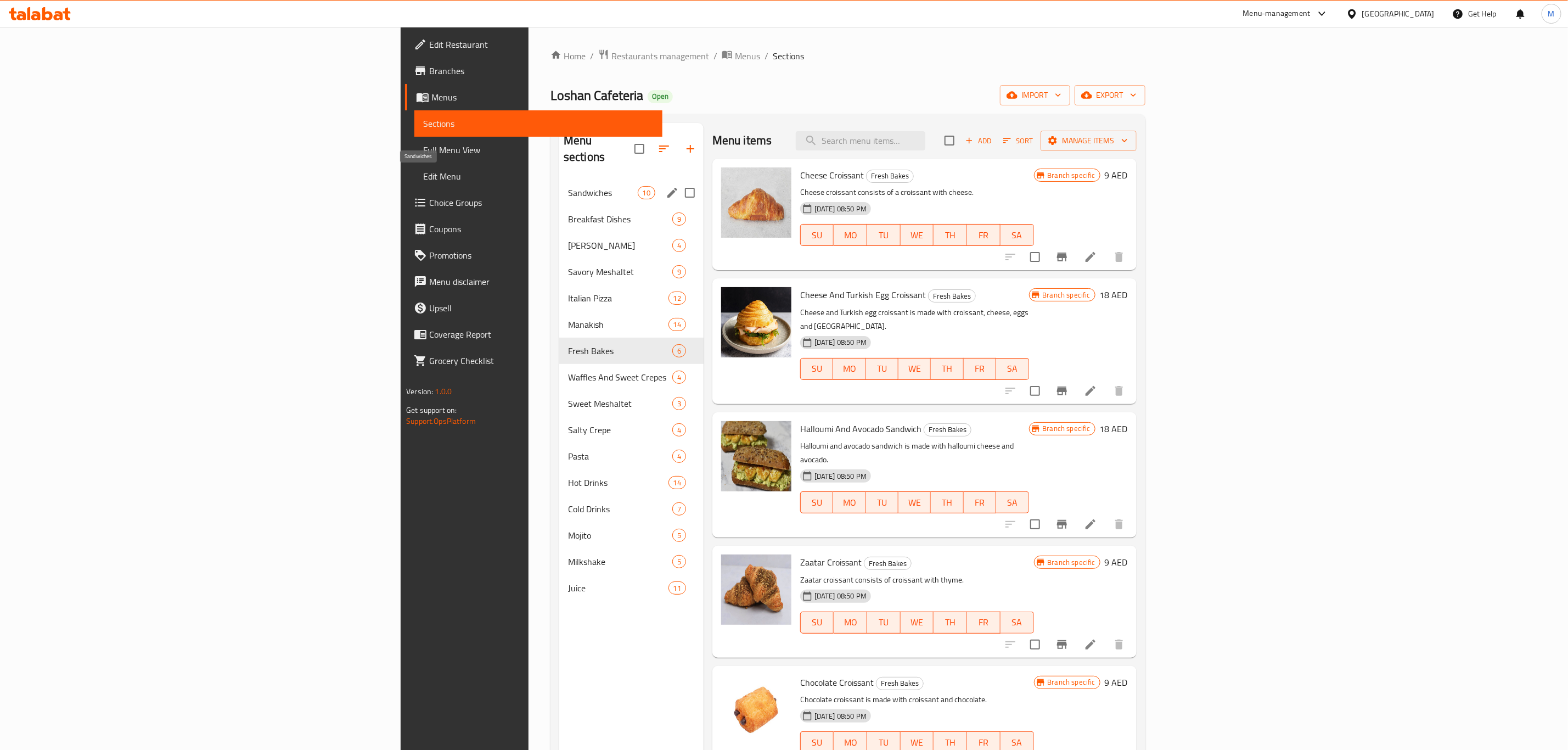
click at [568, 186] on span "Sandwiches" at bounding box center [603, 192] width 69 height 14
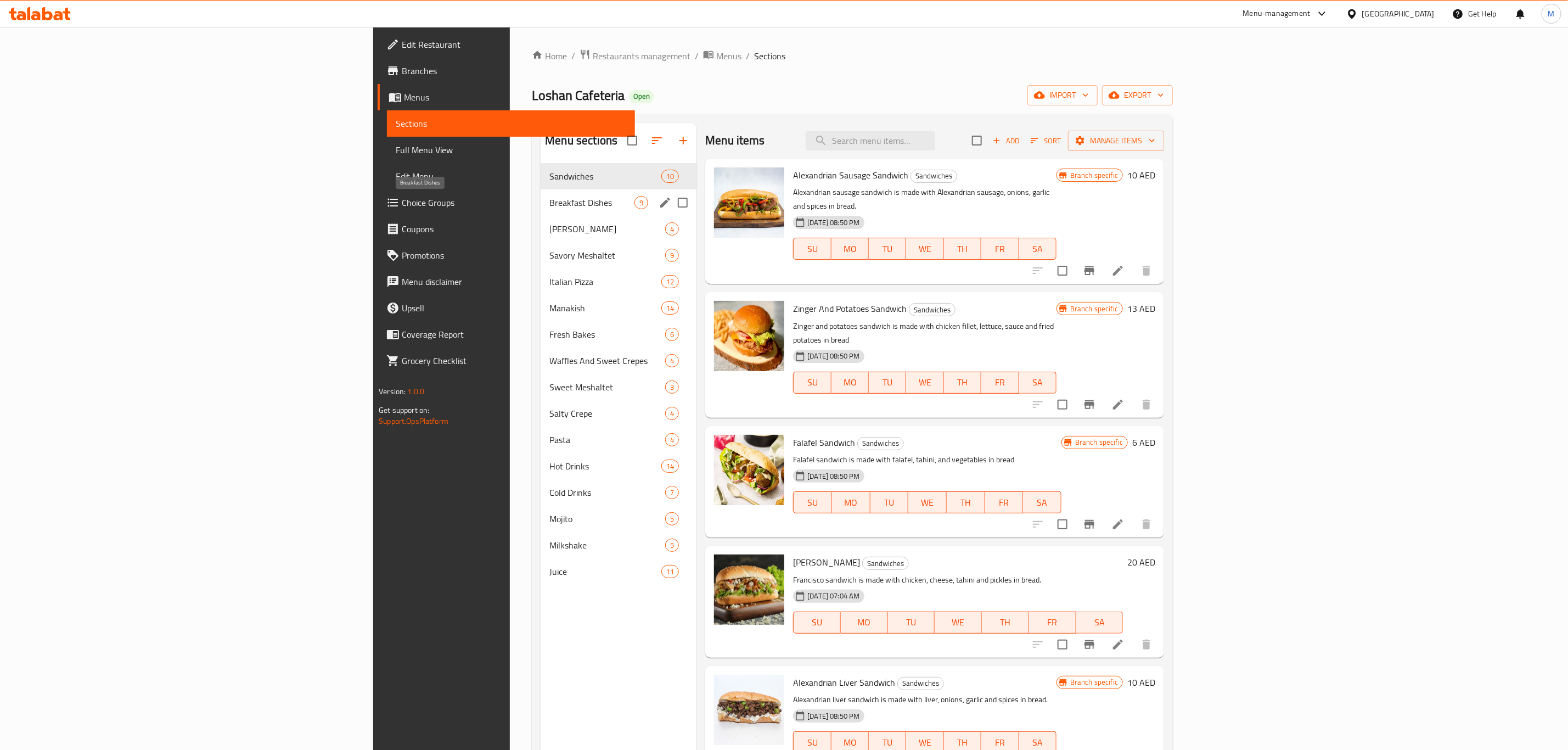
click at [549, 201] on span "Breakfast Dishes" at bounding box center [592, 202] width 85 height 14
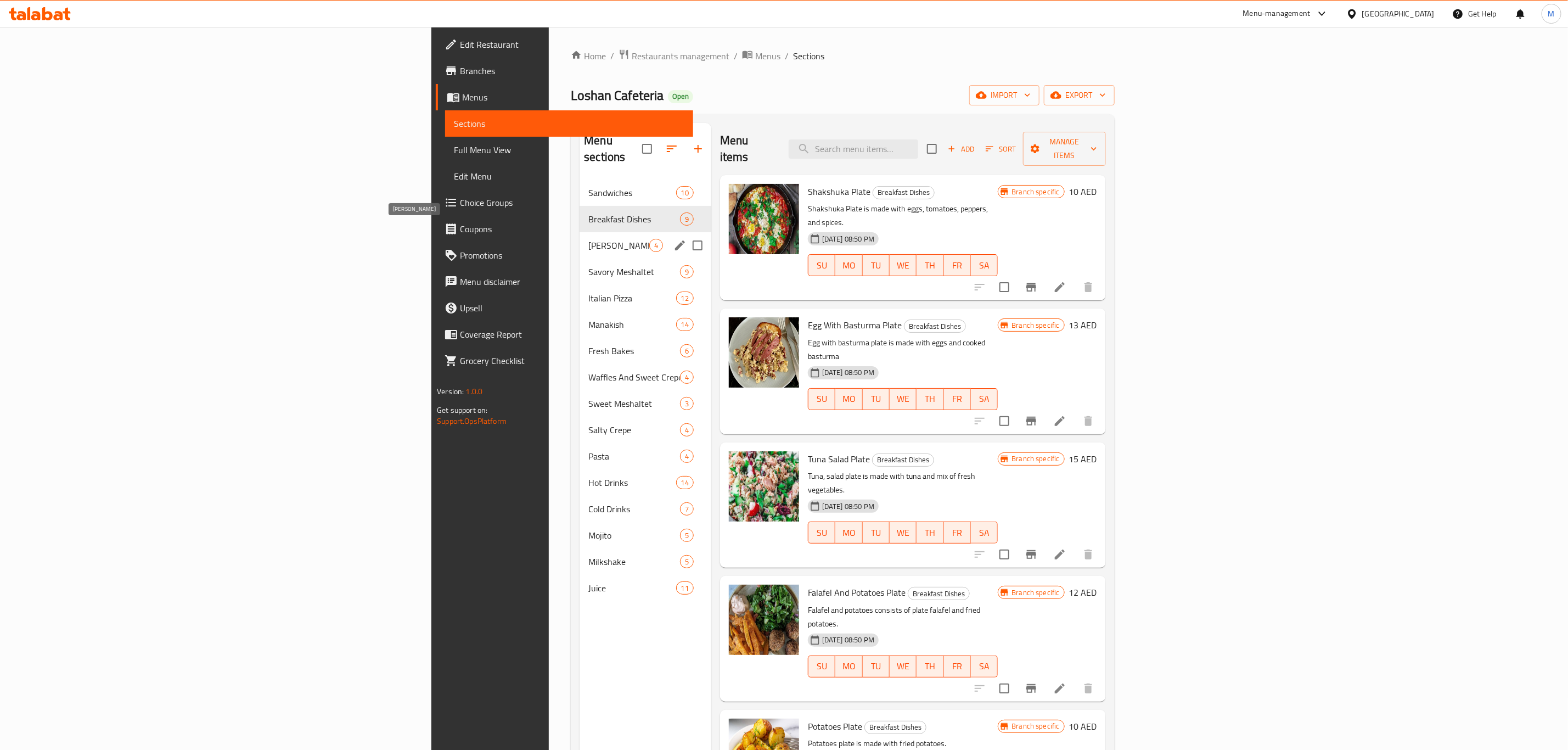
click at [588, 239] on span "[PERSON_NAME]" at bounding box center [618, 245] width 60 height 14
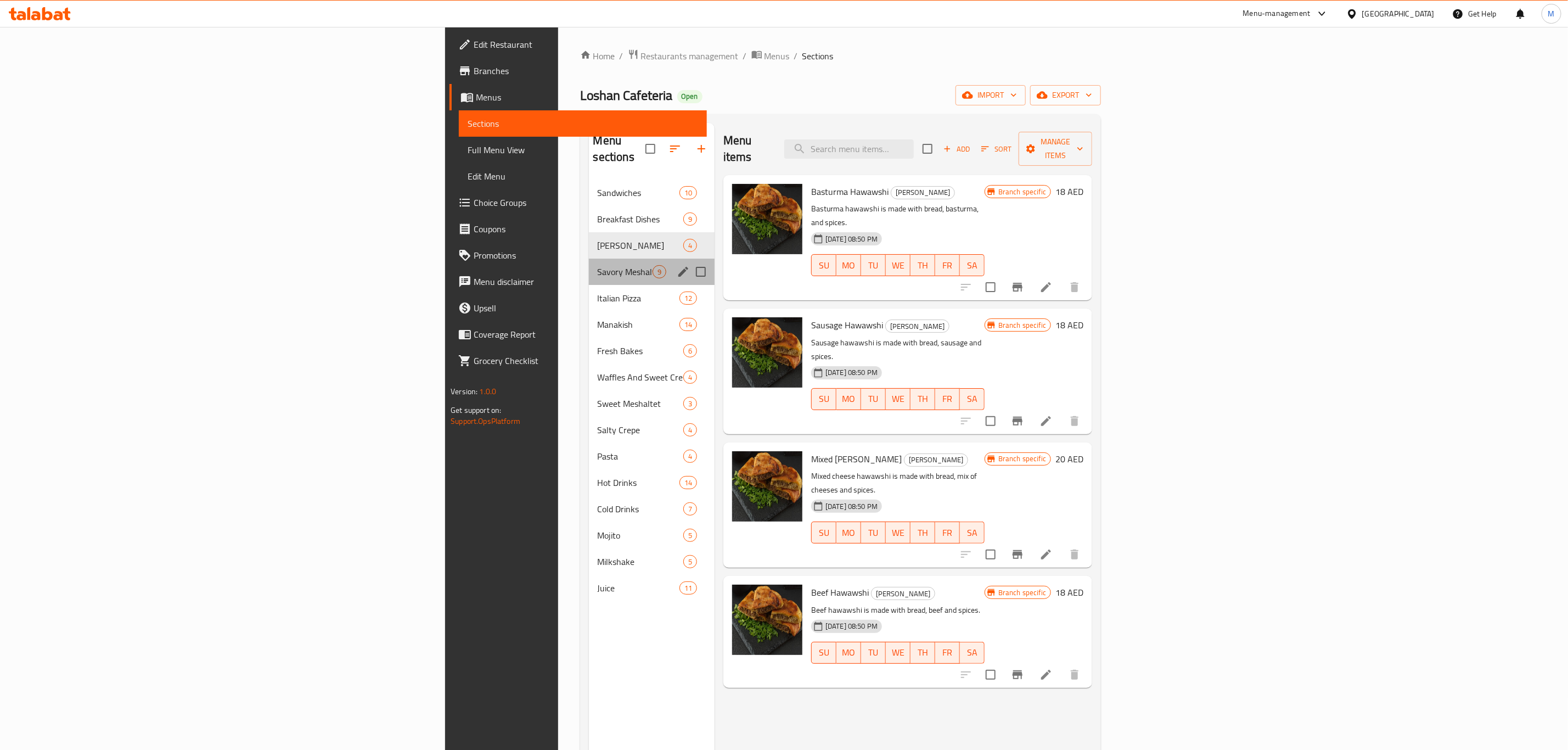
click at [589, 259] on div "Savory Meshaltet 9" at bounding box center [651, 272] width 125 height 26
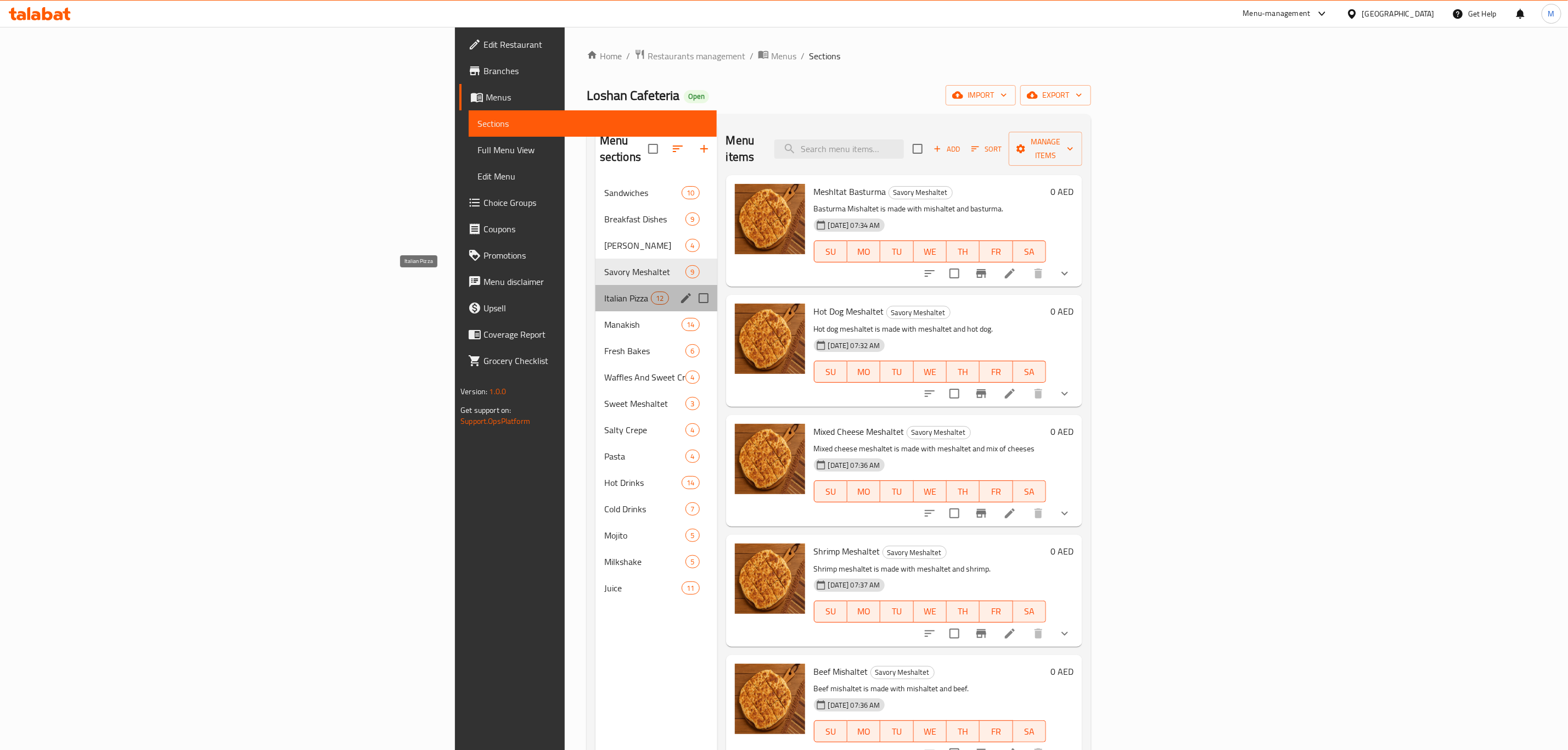
click at [604, 292] on span "Italian Pizza" at bounding box center [628, 298] width 47 height 14
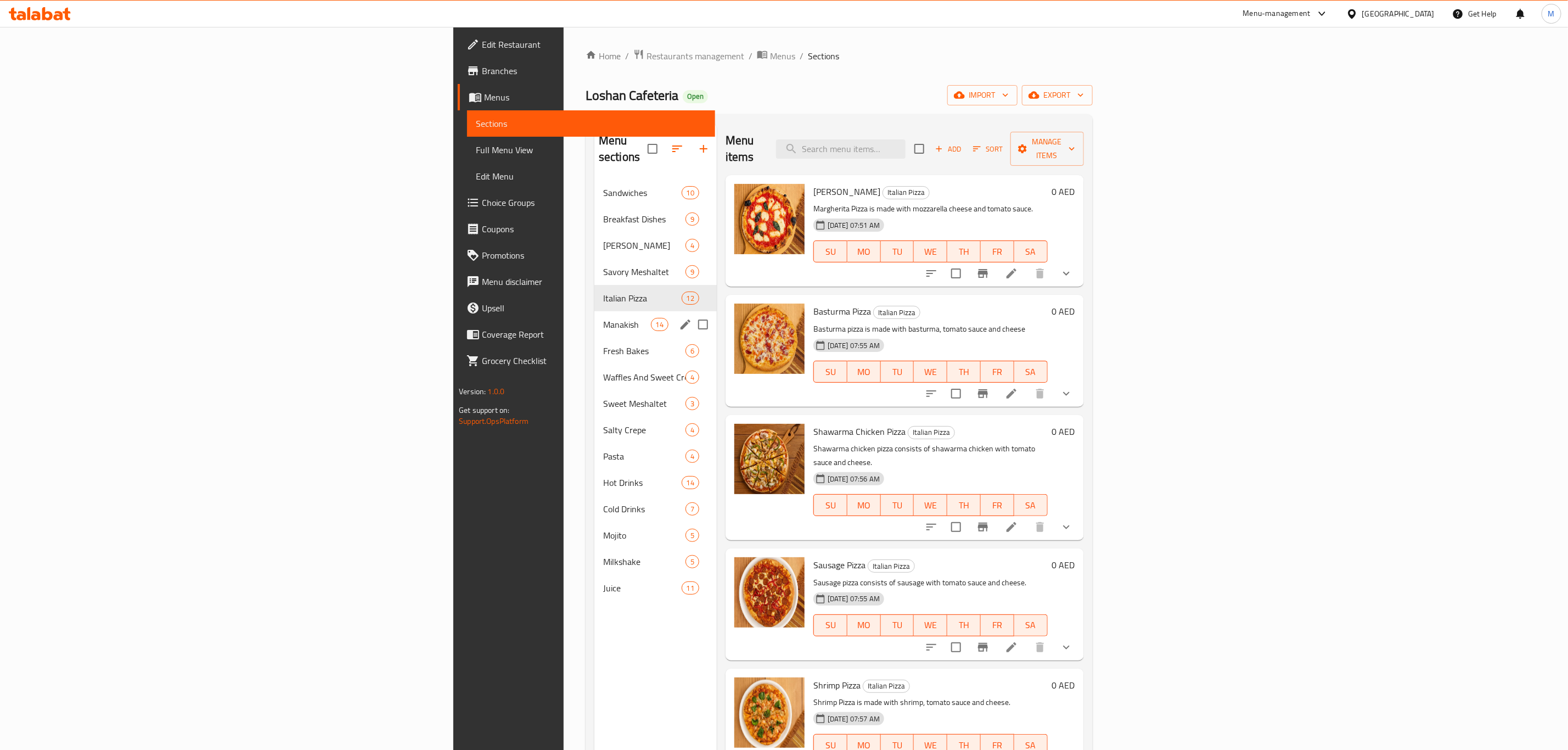
click at [595, 311] on div "Manakish 14" at bounding box center [656, 324] width 123 height 26
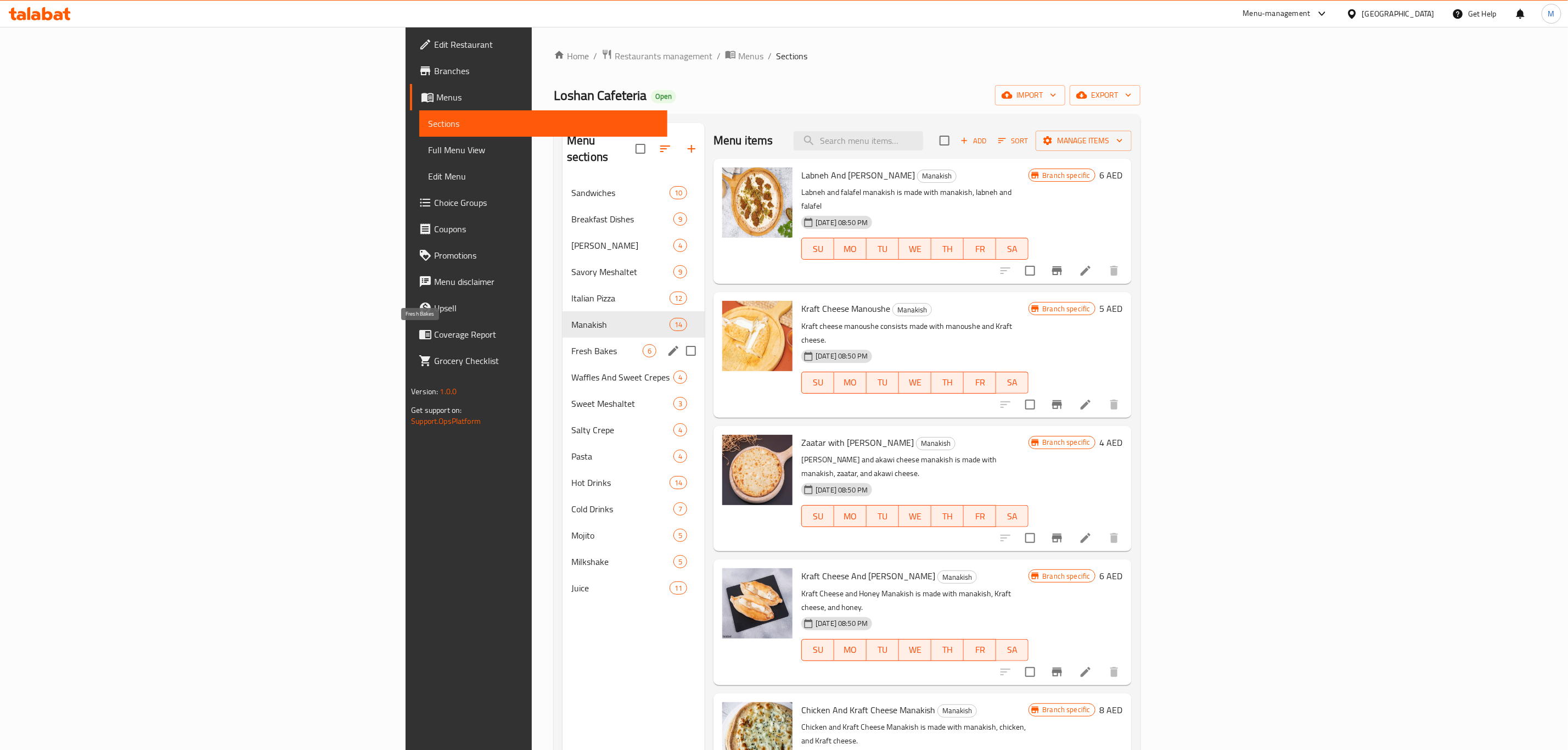
click at [571, 344] on span "Fresh Bakes" at bounding box center [606, 350] width 71 height 14
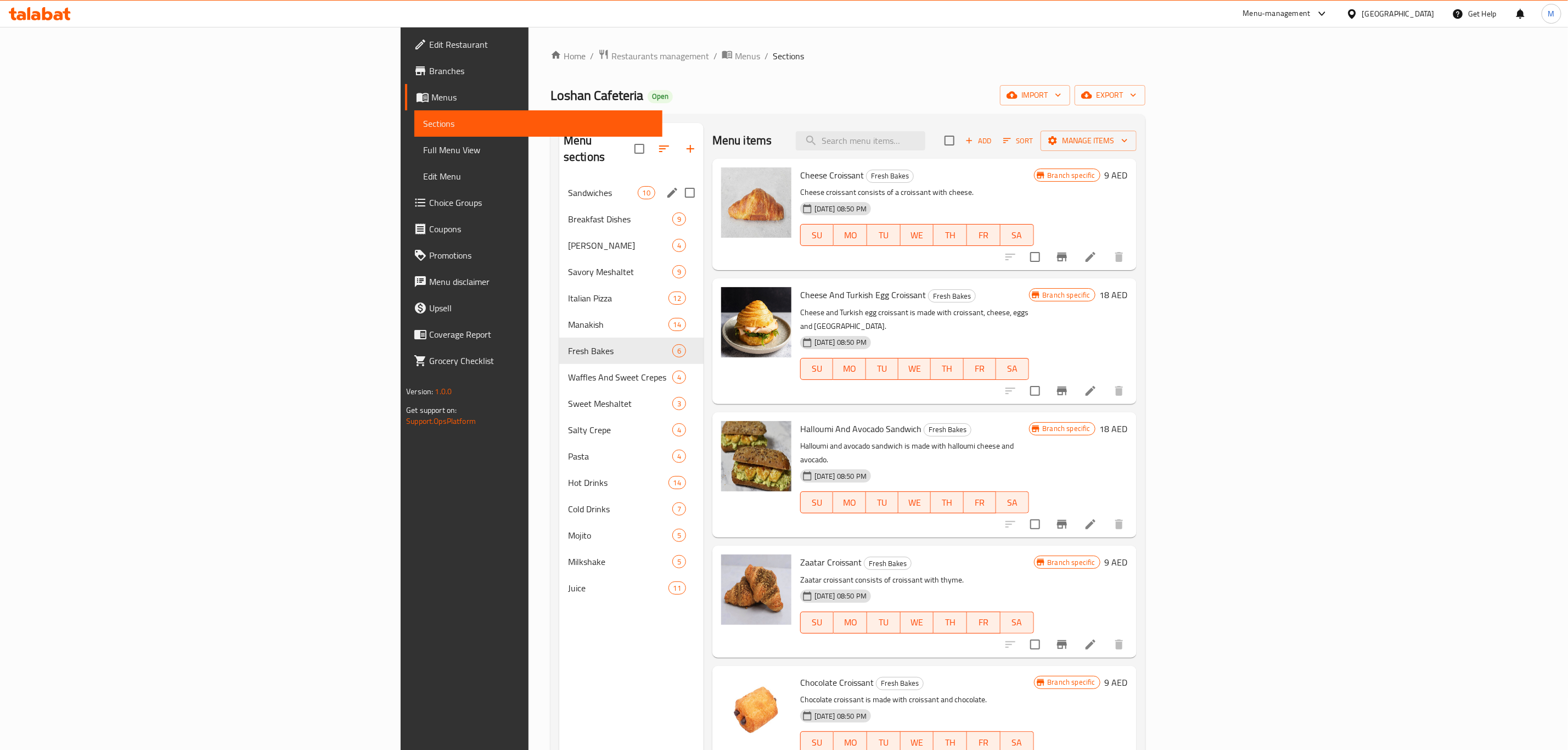
click at [559, 180] on div "Sandwiches 10" at bounding box center [632, 192] width 144 height 26
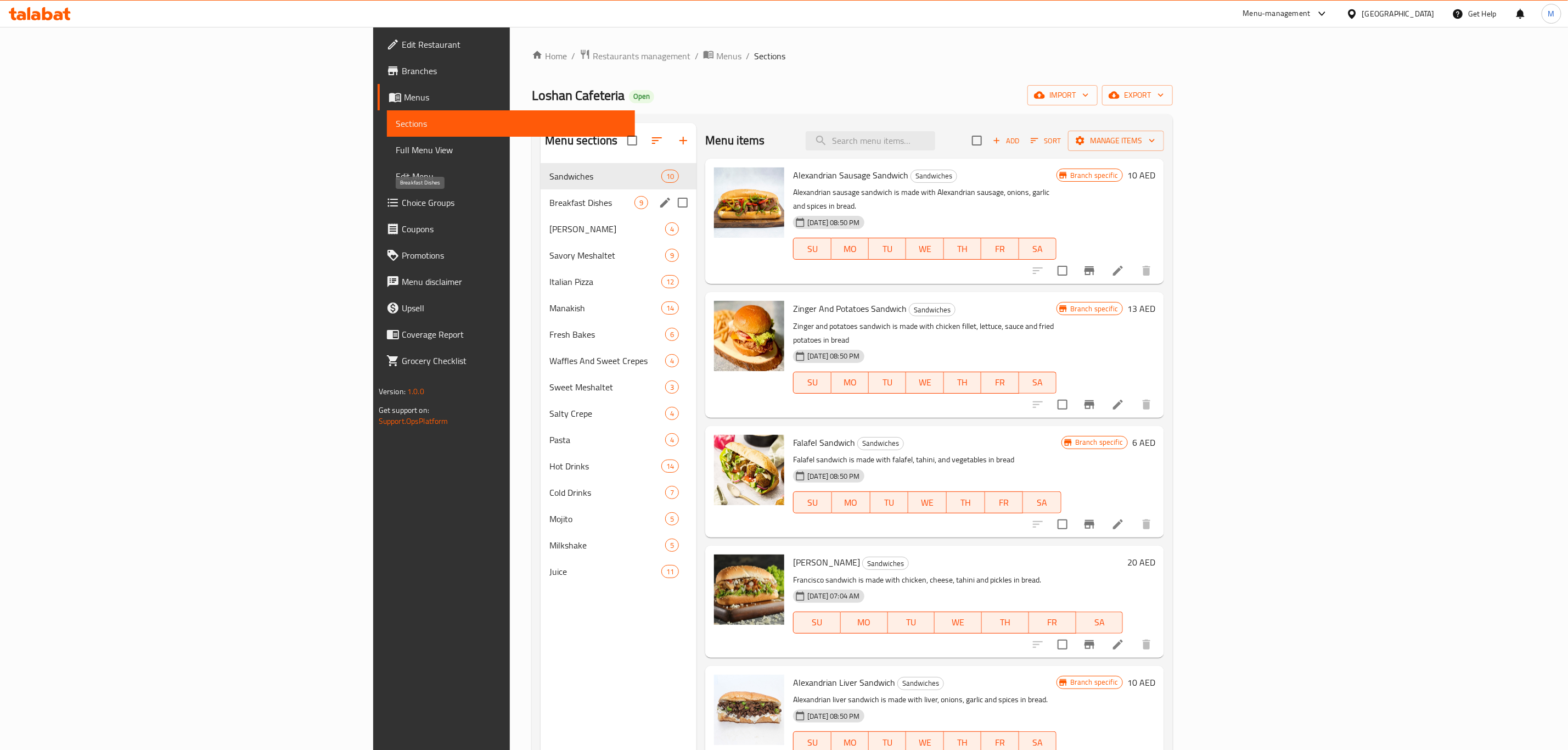
click at [549, 204] on span "Breakfast Dishes" at bounding box center [592, 202] width 85 height 14
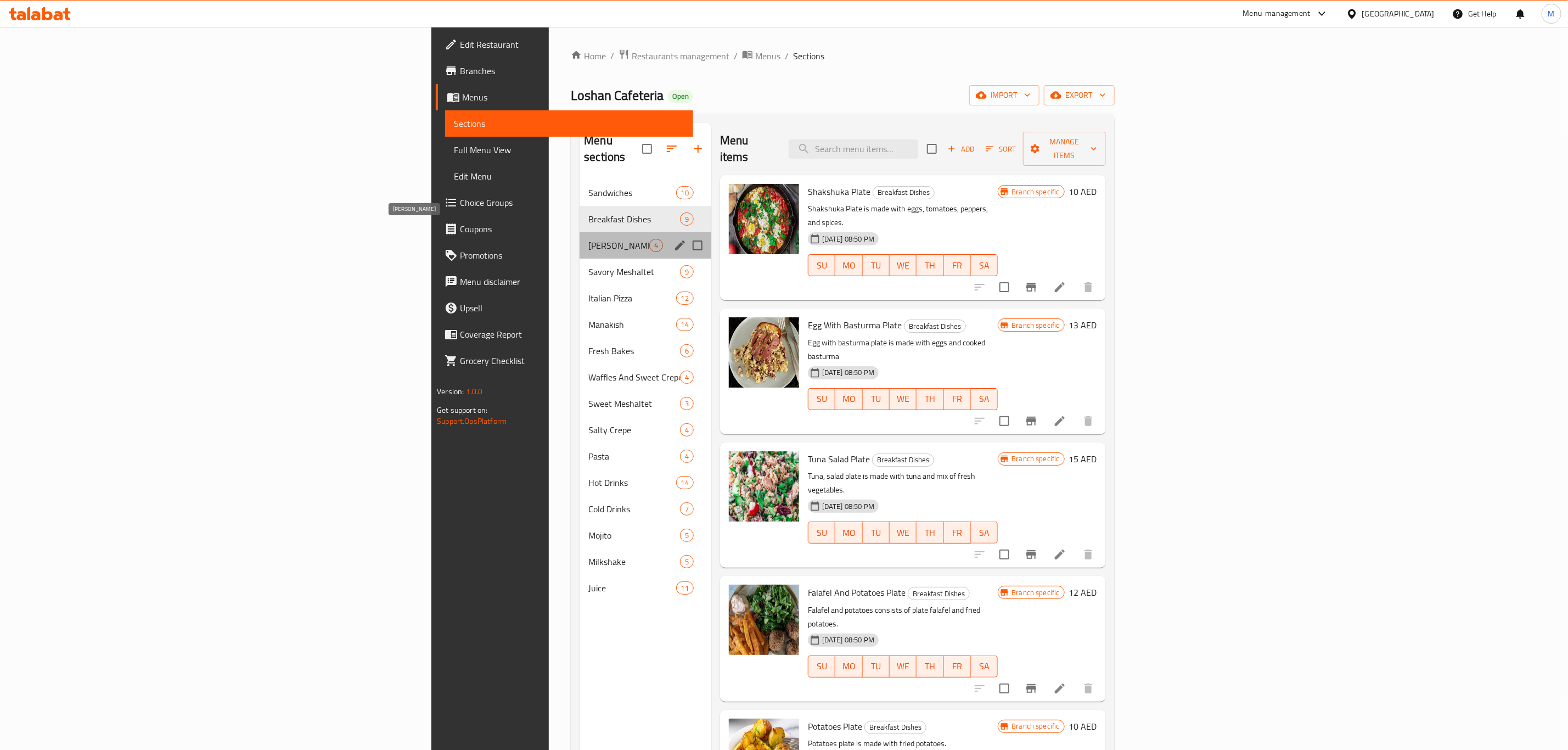
click at [588, 239] on span "[PERSON_NAME]" at bounding box center [618, 245] width 60 height 14
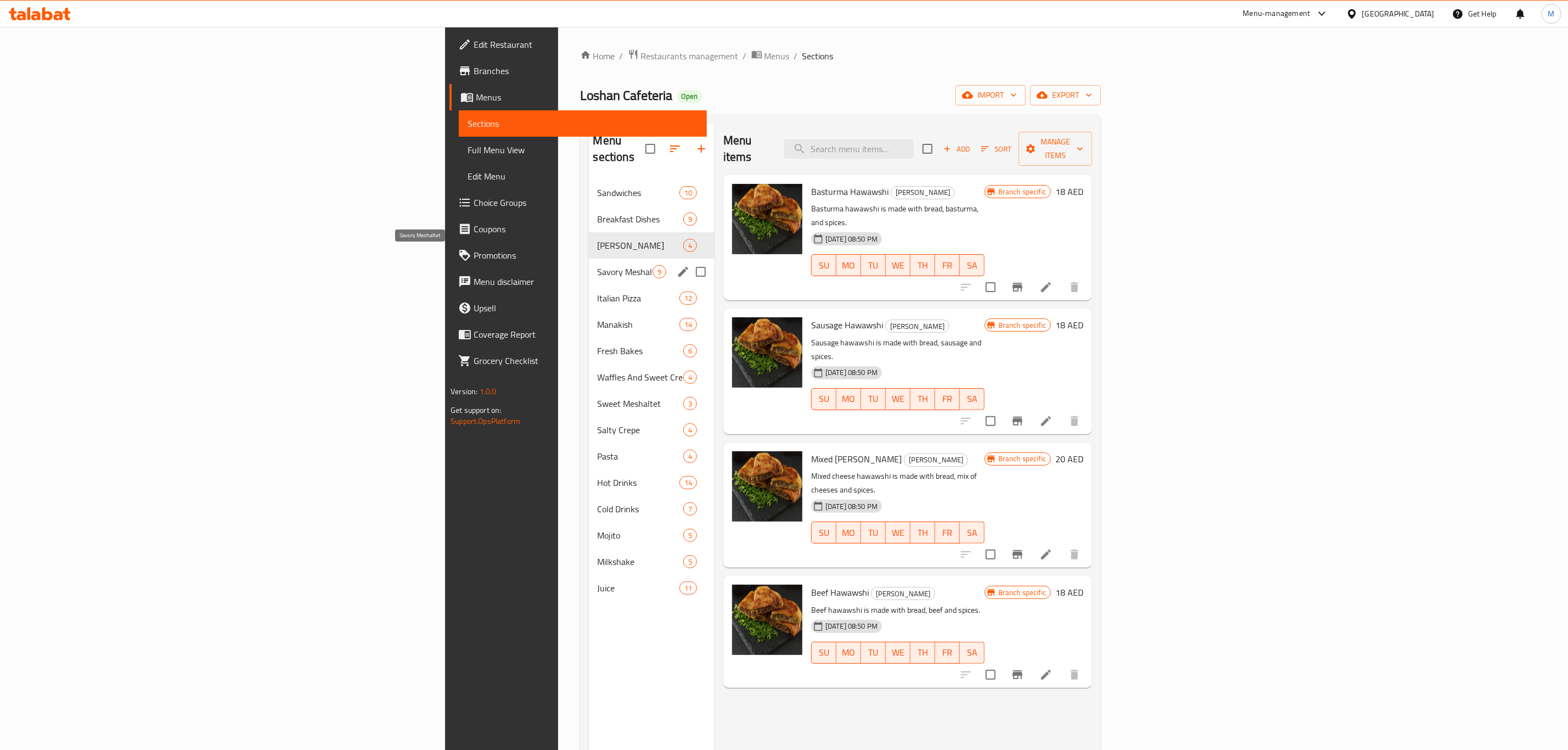
click at [597, 265] on span "Savory Meshaltet" at bounding box center [624, 272] width 55 height 14
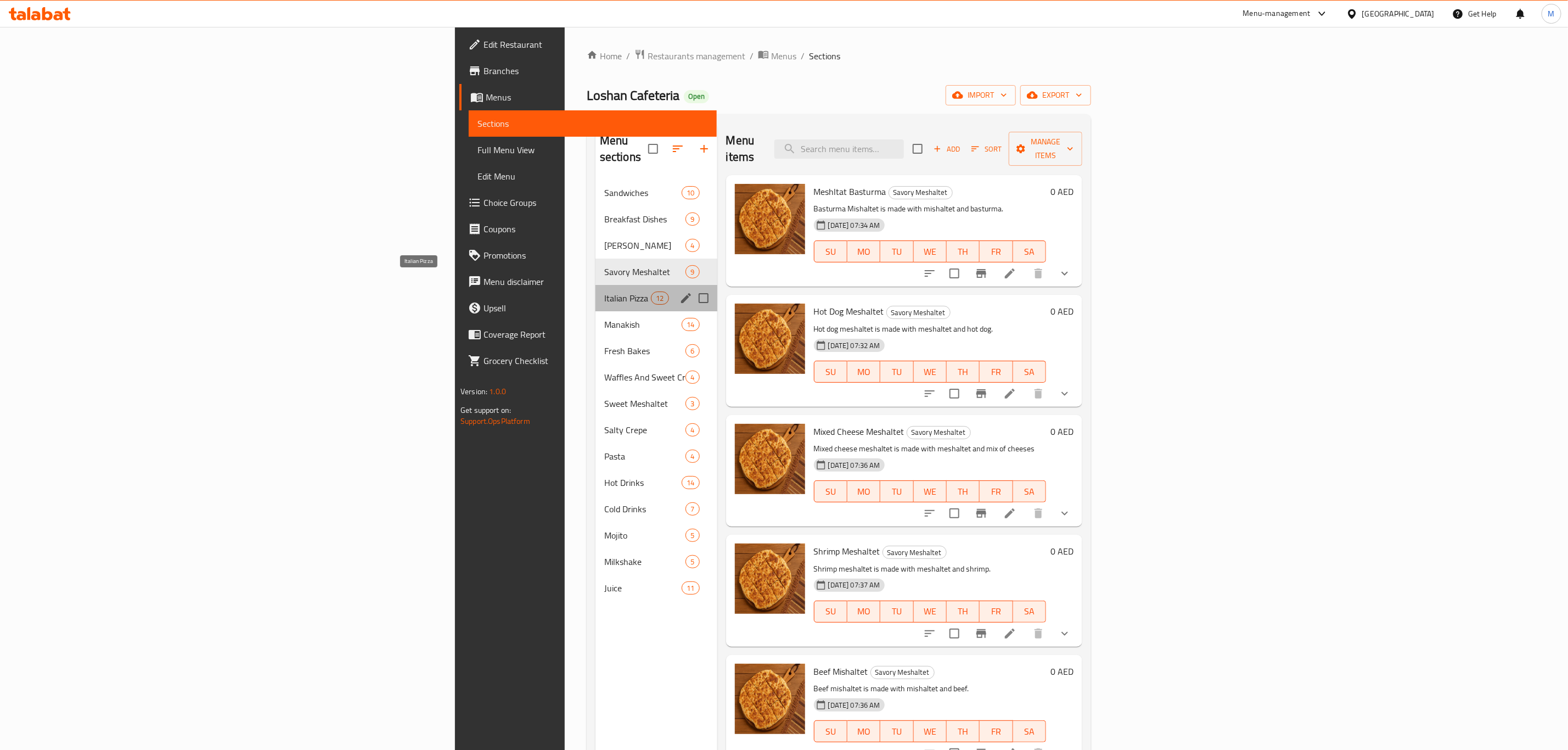
click at [604, 292] on span "Italian Pizza" at bounding box center [628, 298] width 47 height 14
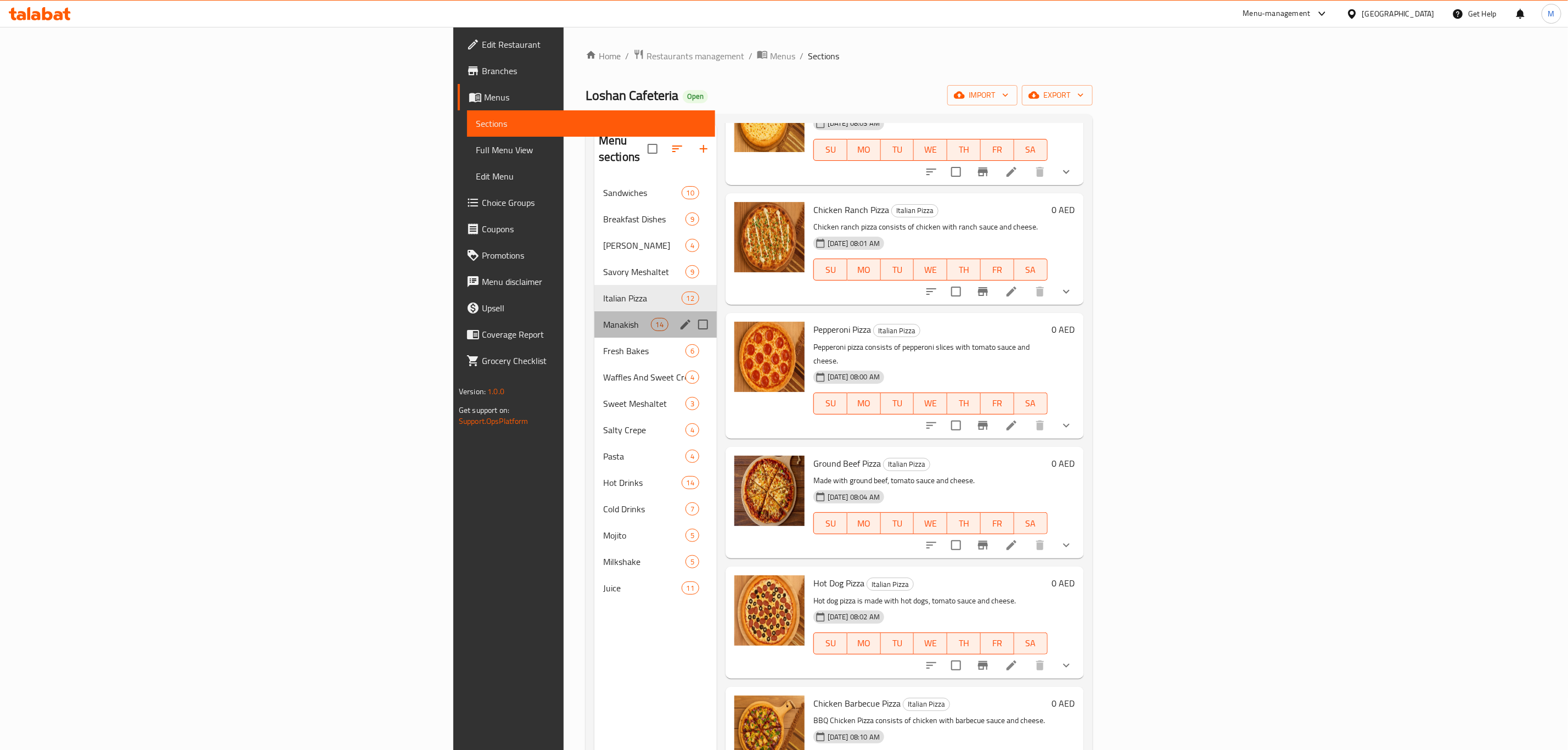
click at [595, 311] on div "Manakish 14" at bounding box center [656, 324] width 123 height 26
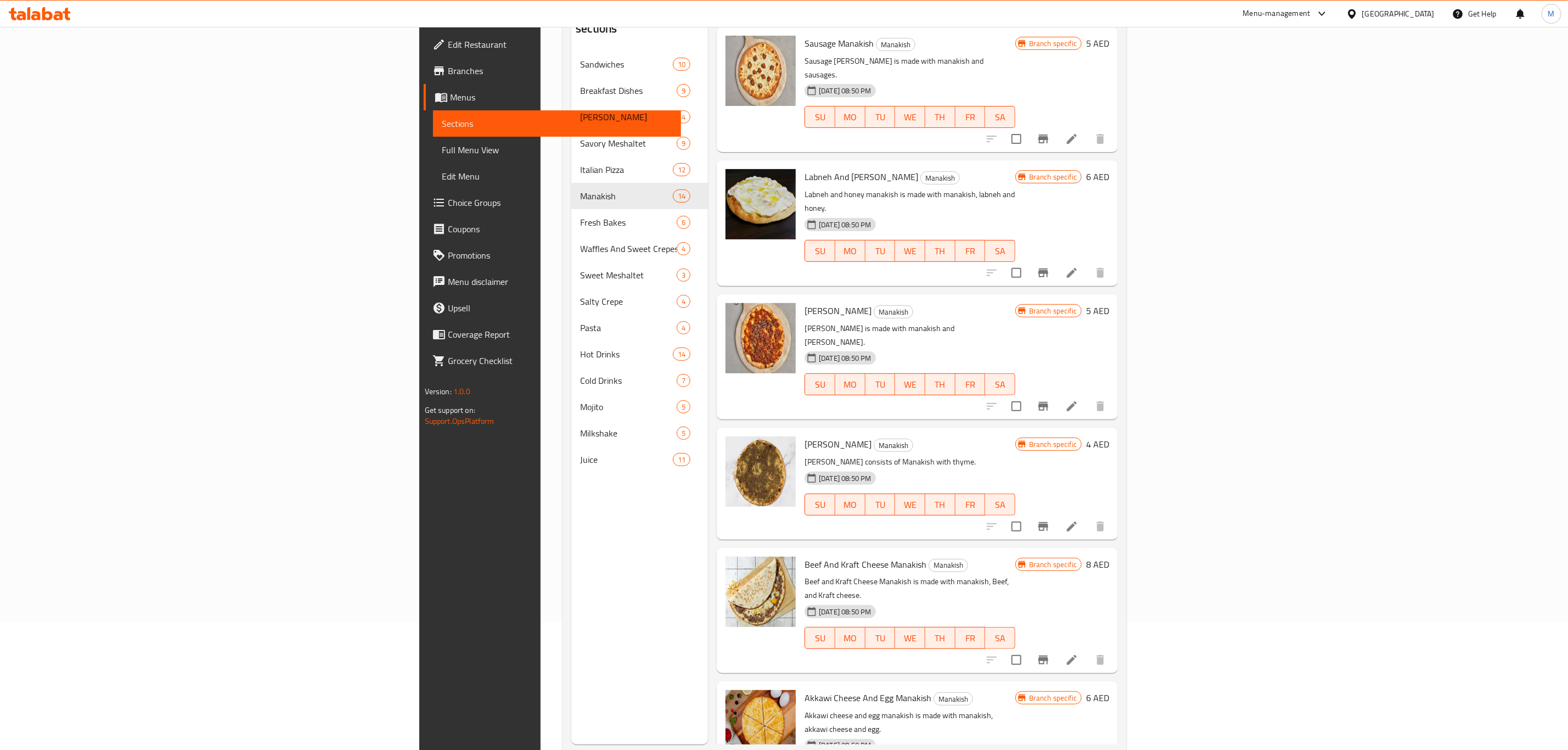
scroll to position [153, 0]
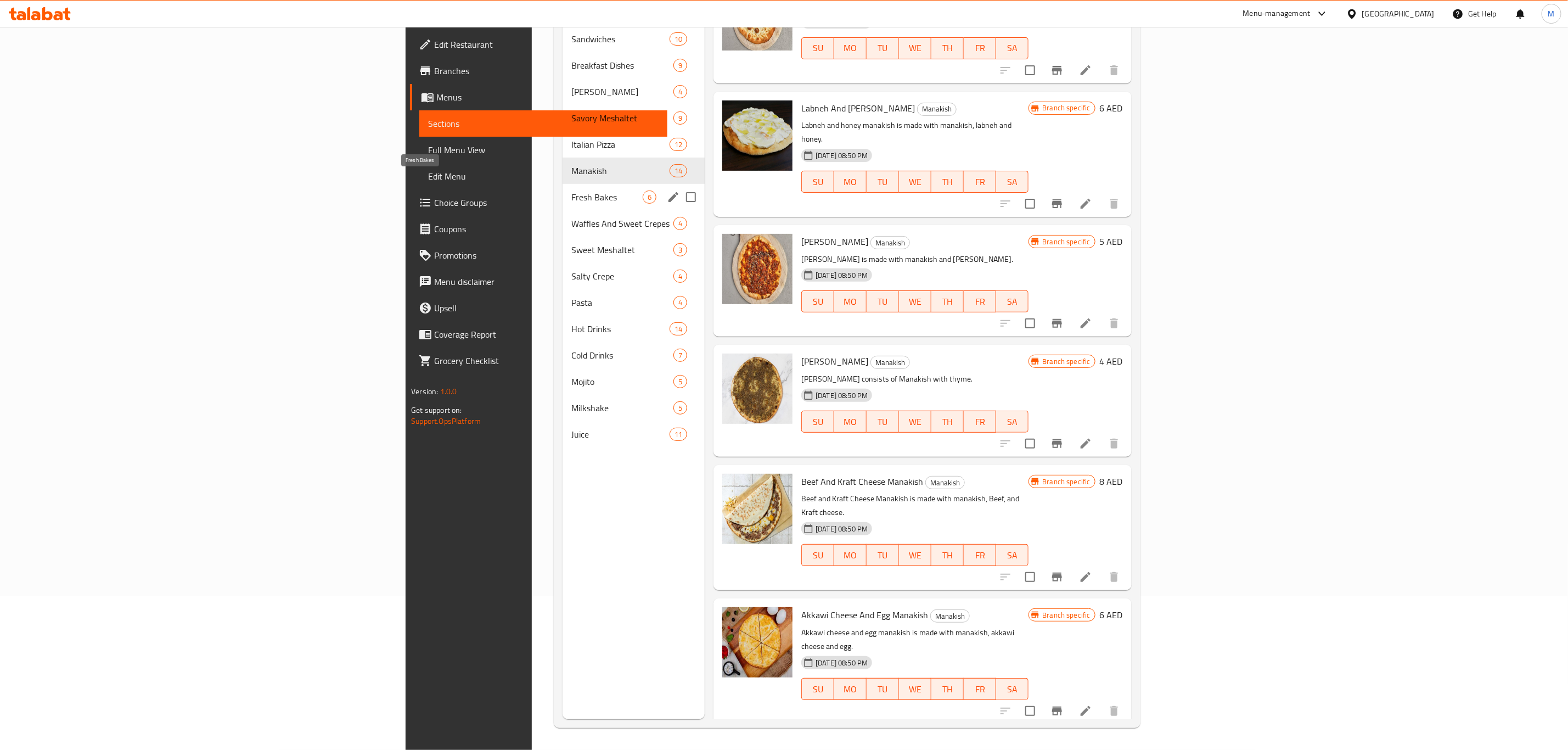
click at [571, 190] on span "Fresh Bakes" at bounding box center [606, 197] width 71 height 14
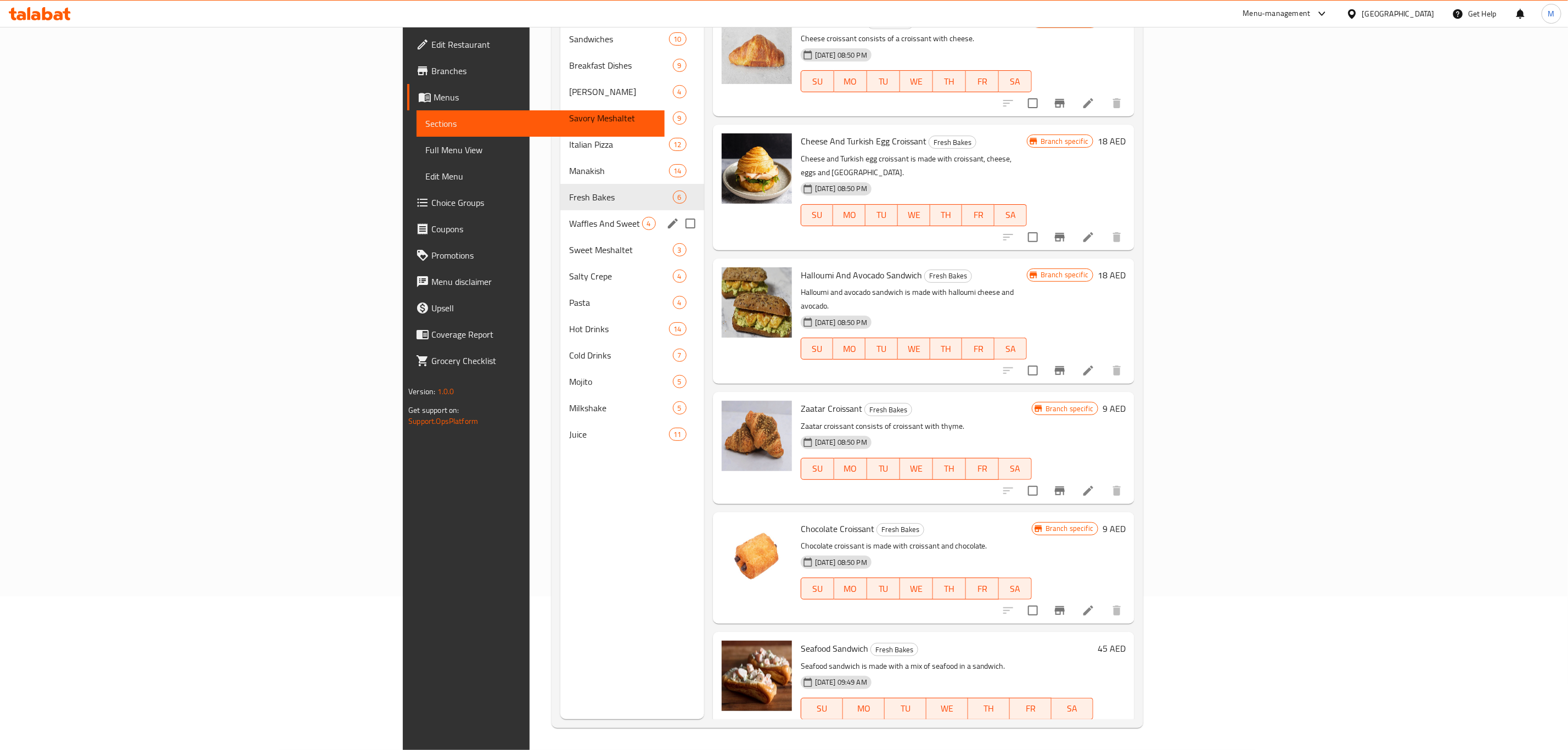
click at [569, 217] on span "Waffles And Sweet Crepes" at bounding box center [605, 223] width 72 height 14
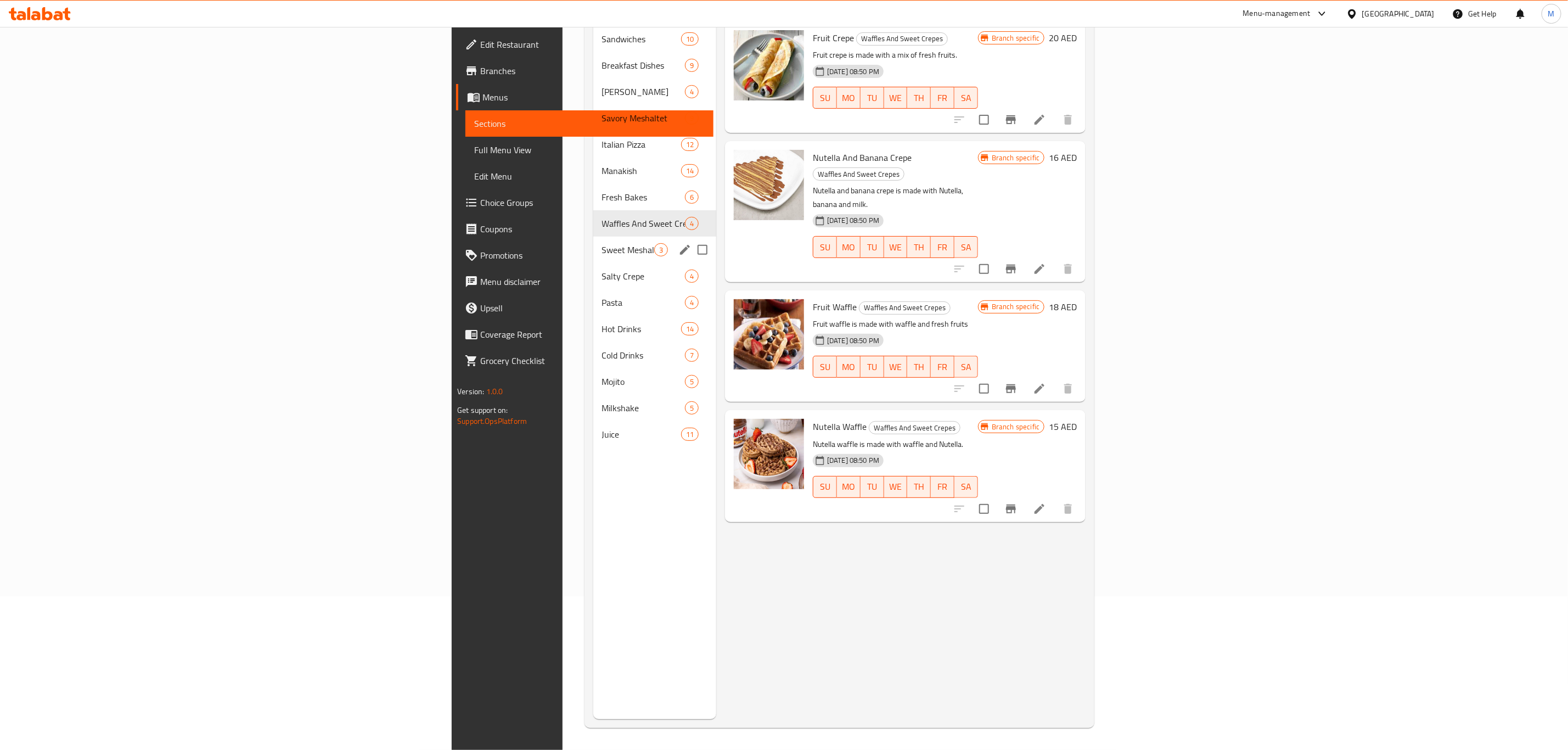
click at [594, 236] on div "Sweet Meshaltet 3" at bounding box center [655, 249] width 123 height 26
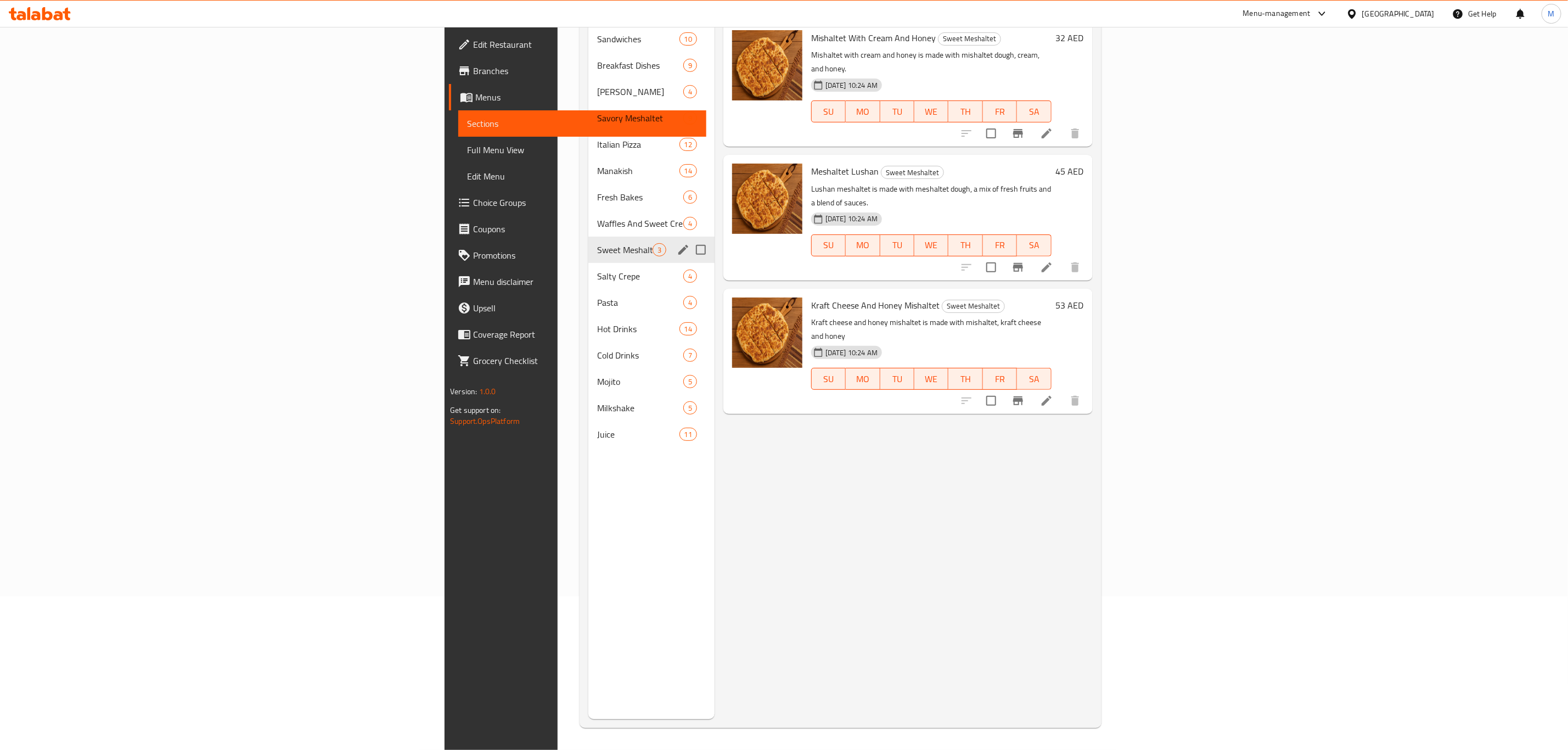
click at [588, 263] on div "Salty Crepe 4" at bounding box center [651, 275] width 126 height 26
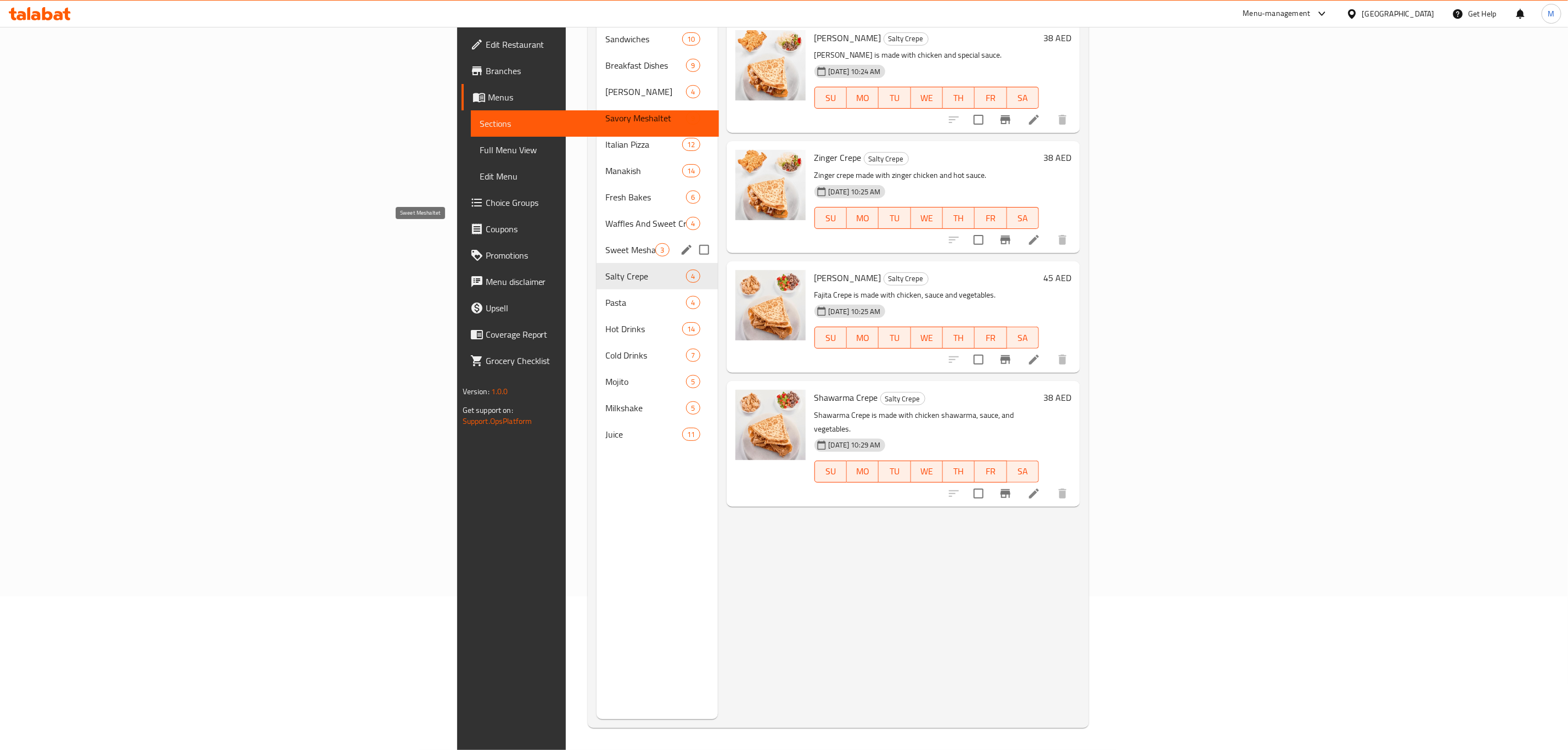
click at [605, 243] on span "Sweet Meshaltet" at bounding box center [630, 249] width 50 height 14
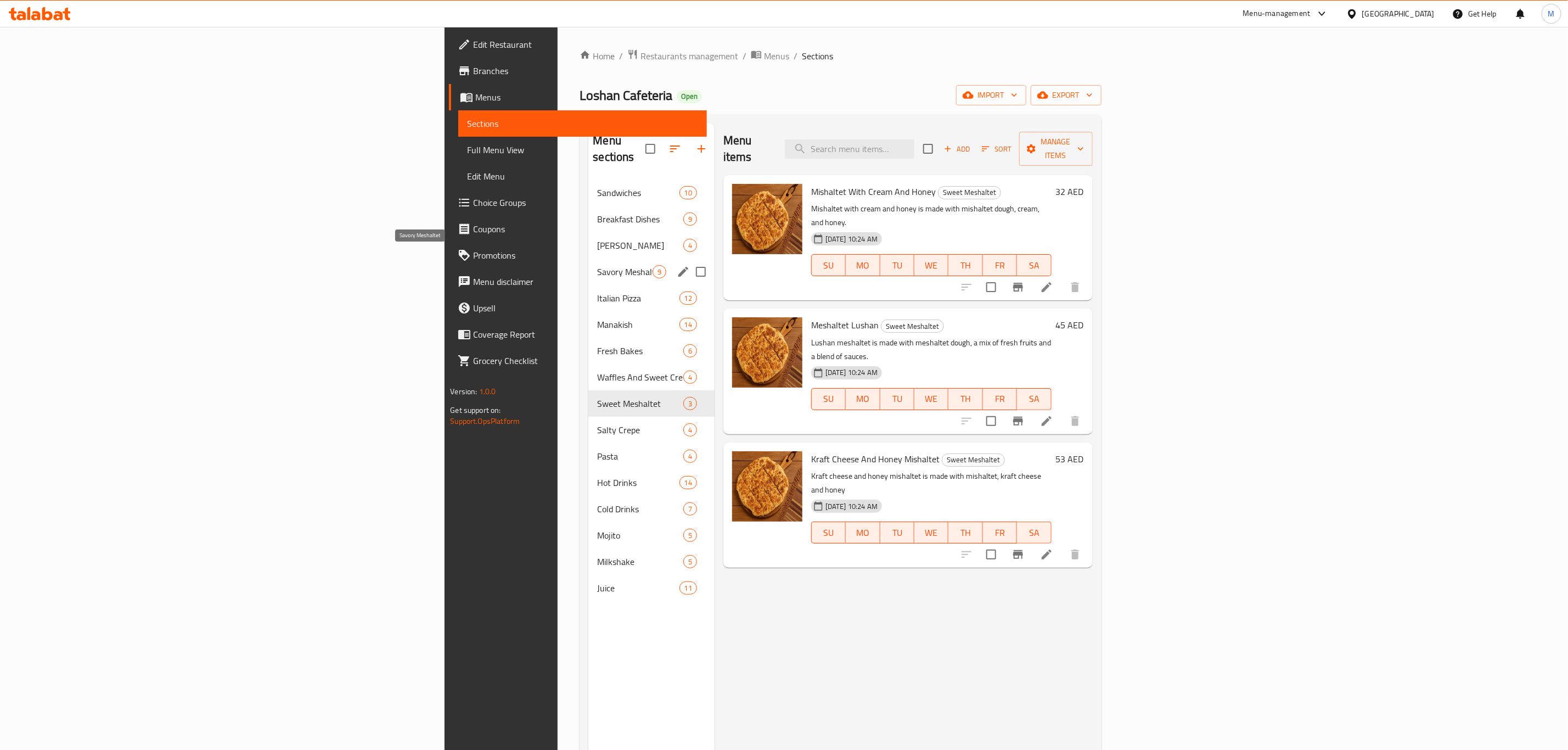
click at [597, 265] on span "Savory Meshaltet" at bounding box center [624, 272] width 55 height 14
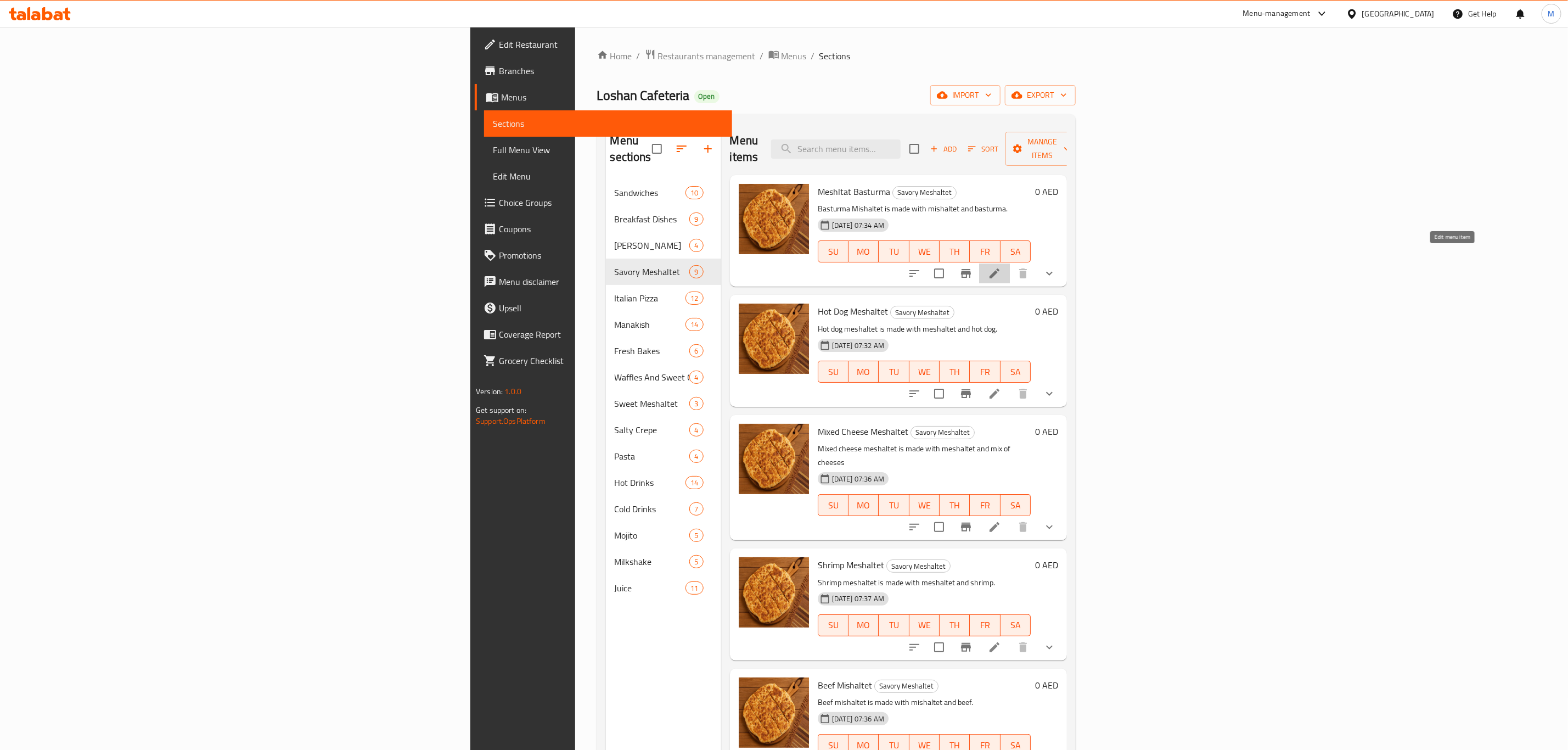
click at [1001, 267] on icon at bounding box center [994, 273] width 14 height 14
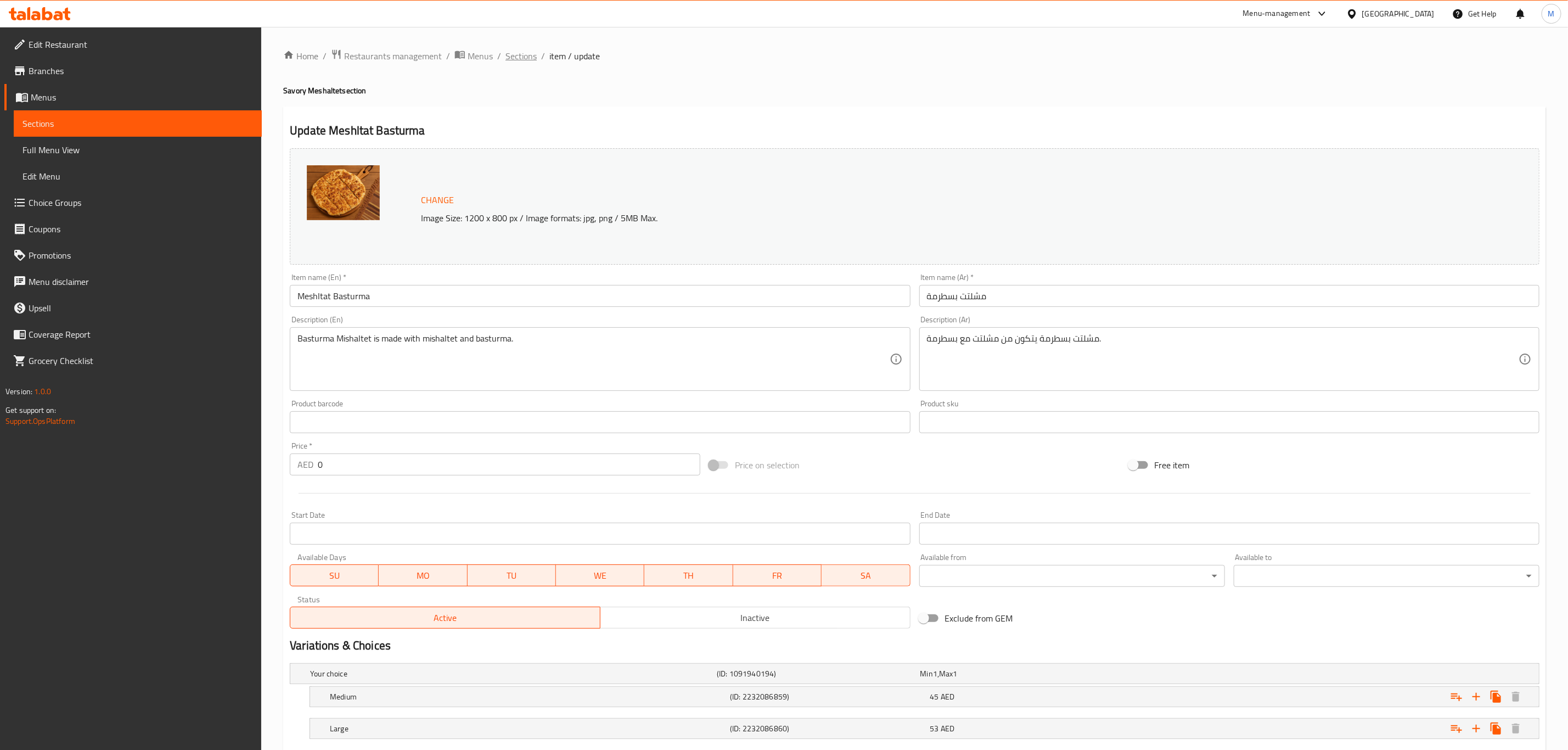
click at [521, 52] on span "Sections" at bounding box center [521, 56] width 32 height 14
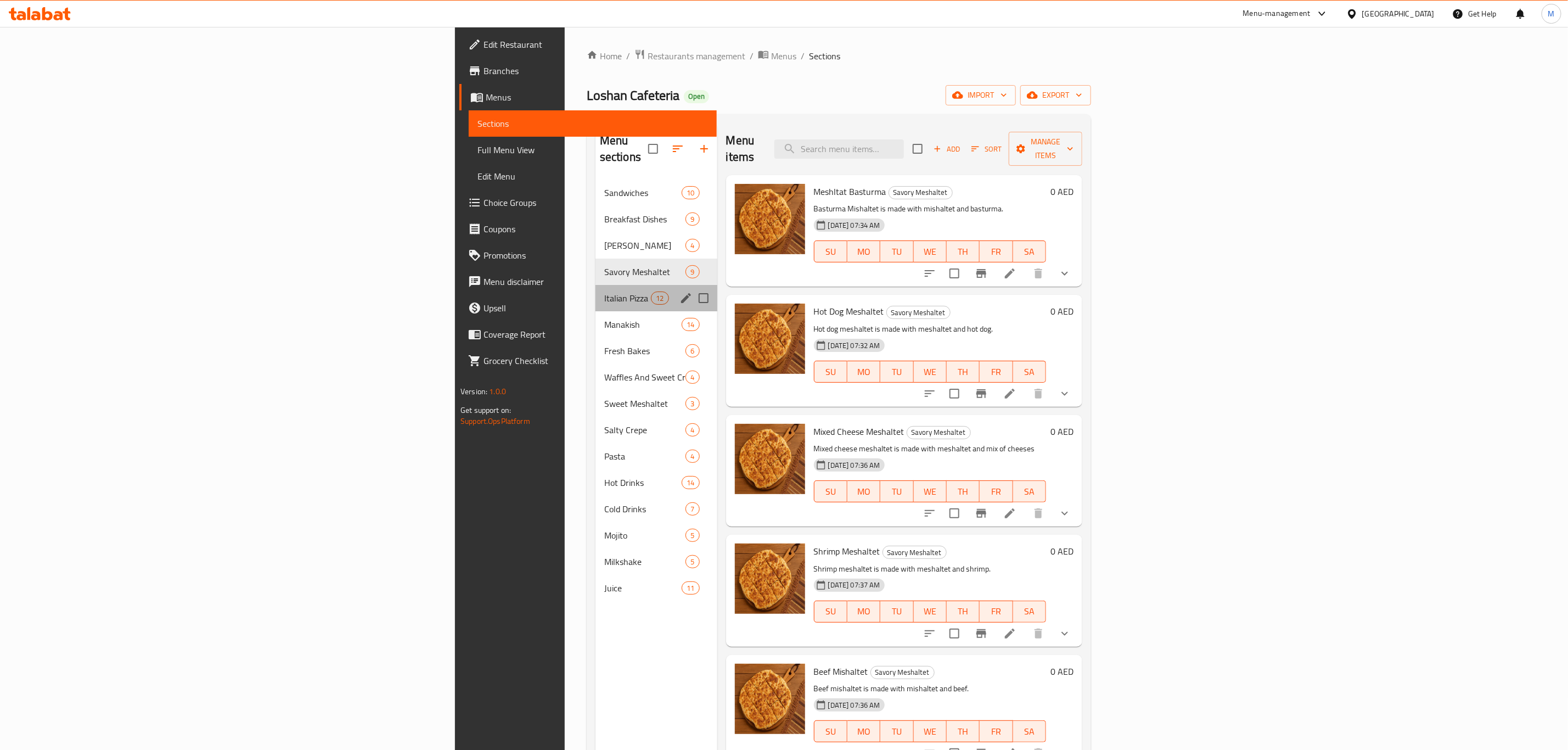
click at [595, 289] on div "Italian Pizza 12" at bounding box center [656, 298] width 122 height 26
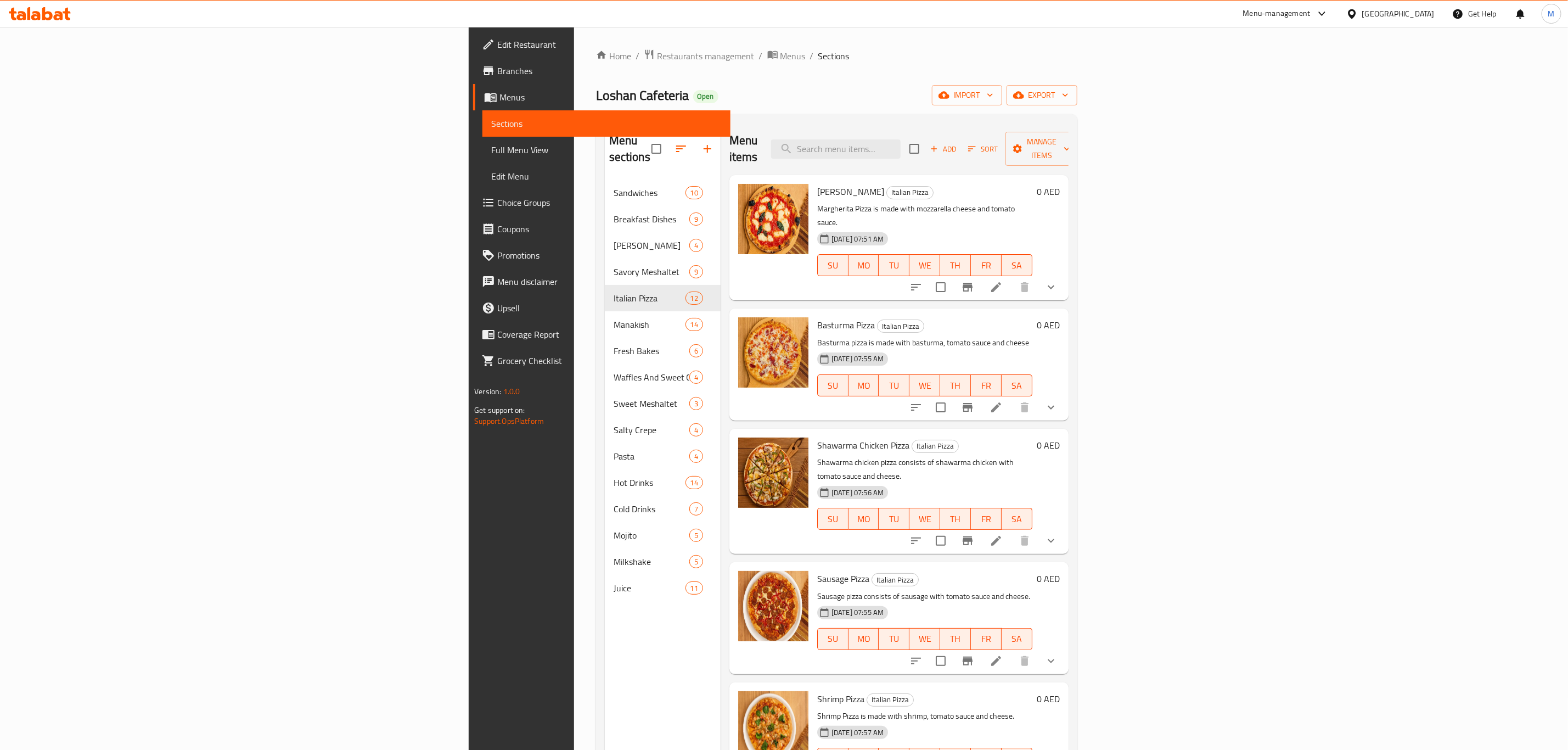
click at [610, 71] on div "Home / Restaurants management / Menus / Sections Loshan Cafeteria Open import e…" at bounding box center [837, 465] width 482 height 833
click at [497, 45] on span "Edit Restaurant" at bounding box center [609, 44] width 225 height 14
